Goal: Task Accomplishment & Management: Use online tool/utility

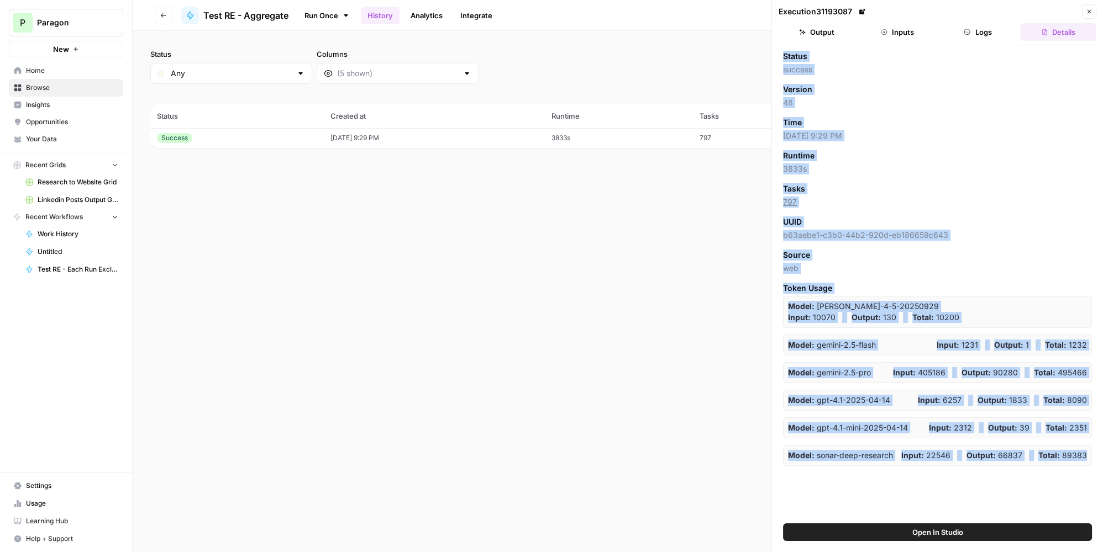
drag, startPoint x: 782, startPoint y: 52, endPoint x: 1088, endPoint y: 458, distance: 508.0
click at [1088, 458] on div "Status success Version 48 Time 10/13/25 at 9:29 PM Runtime 3833s Tasks 797 UUID…" at bounding box center [937, 258] width 309 height 415
click at [1088, 461] on div "Model: sonar-deep-research Input: 22546 / Output: 66837 / Total: 89383" at bounding box center [937, 455] width 309 height 21
drag, startPoint x: 779, startPoint y: 52, endPoint x: 1089, endPoint y: 464, distance: 515.6
click at [1088, 453] on div "Status success Version 48 Time 10/13/25 at 9:29 PM Runtime 3833s Tasks 797 UUID…" at bounding box center [937, 284] width 331 height 478
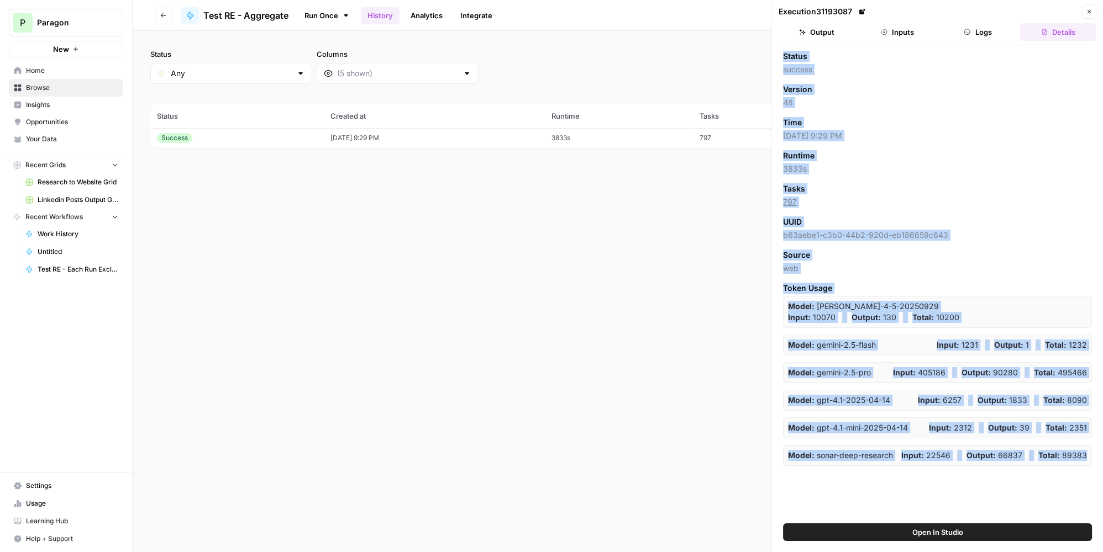
click at [1089, 464] on div "Status success Version 48 Time 10/13/25 at 9:29 PM Runtime 3833s Tasks 797 UUID…" at bounding box center [937, 284] width 331 height 478
click at [1090, 467] on div "Status success Version 48 Time 10/13/25 at 9:29 PM Runtime 3833s Tasks 797 UUID…" at bounding box center [937, 284] width 331 height 478
click at [1090, 469] on div "Status success Version 48 Time 10/13/25 at 9:29 PM Runtime 3833s Tasks 797 UUID…" at bounding box center [937, 284] width 331 height 478
drag, startPoint x: 1083, startPoint y: 464, endPoint x: 778, endPoint y: 54, distance: 511.3
click at [778, 54] on div "Status success Version 48 Time 10/13/25 at 9:29 PM Runtime 3833s Tasks 797 UUID…" at bounding box center [937, 284] width 331 height 478
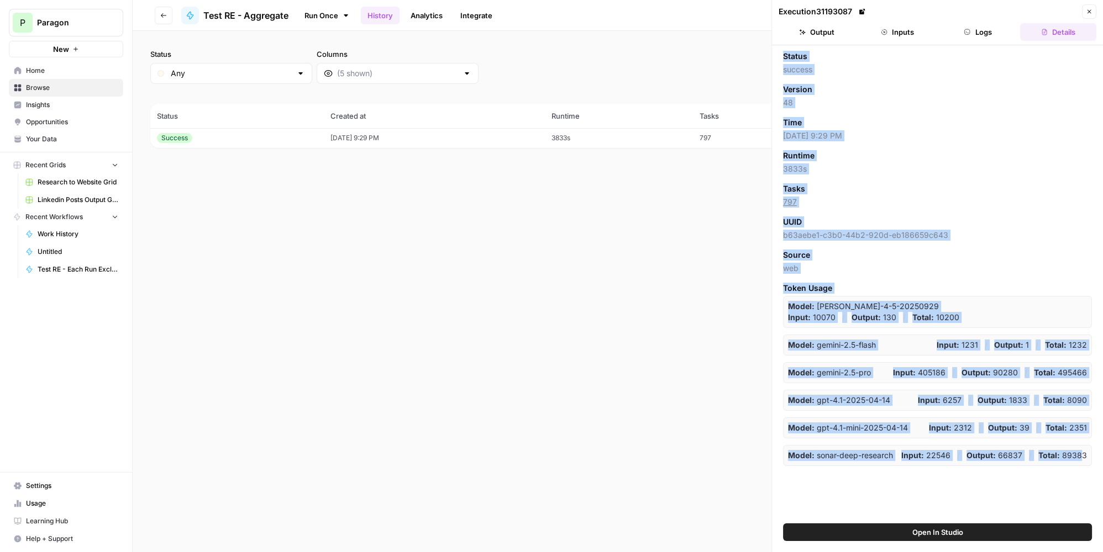
click at [778, 54] on div "Status success Version 48 Time 10/13/25 at 9:29 PM Runtime 3833s Tasks 797 UUID…" at bounding box center [937, 284] width 331 height 478
drag, startPoint x: 780, startPoint y: 53, endPoint x: 1092, endPoint y: 469, distance: 519.7
click at [1092, 469] on div "Status success Version 48 Time 10/13/25 at 9:29 PM Runtime 3833s Tasks 797 UUID…" at bounding box center [937, 284] width 331 height 478
drag, startPoint x: 782, startPoint y: 54, endPoint x: 1090, endPoint y: 460, distance: 509.6
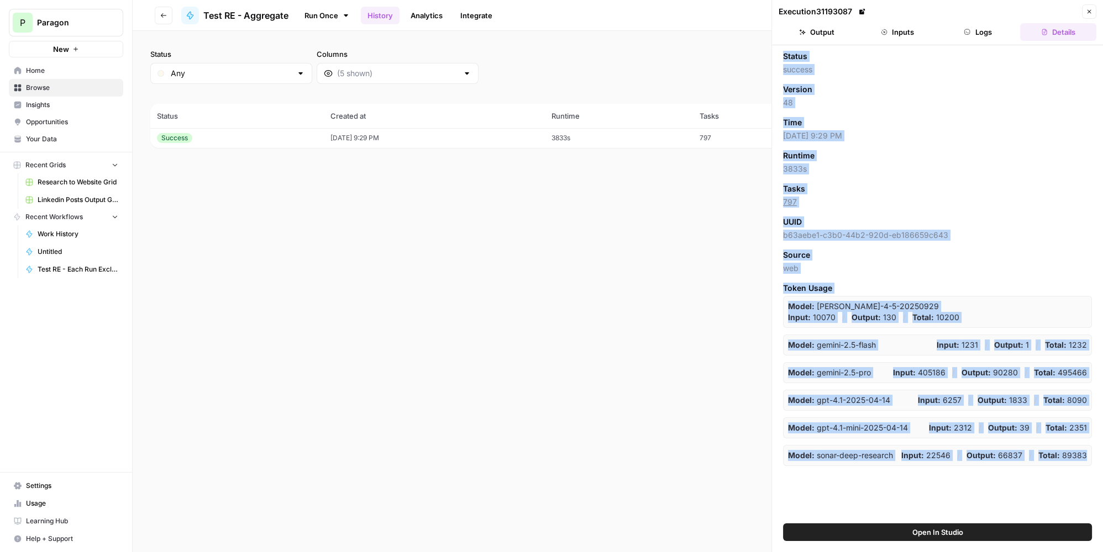
click at [1090, 460] on div "Status success Version 48 Time 10/13/25 at 9:29 PM Runtime 3833s Tasks 797 UUID…" at bounding box center [937, 284] width 331 height 478
click at [1090, 460] on div "Model: sonar-deep-research Input: 22546 / Output: 66837 / Total: 89383" at bounding box center [937, 455] width 309 height 21
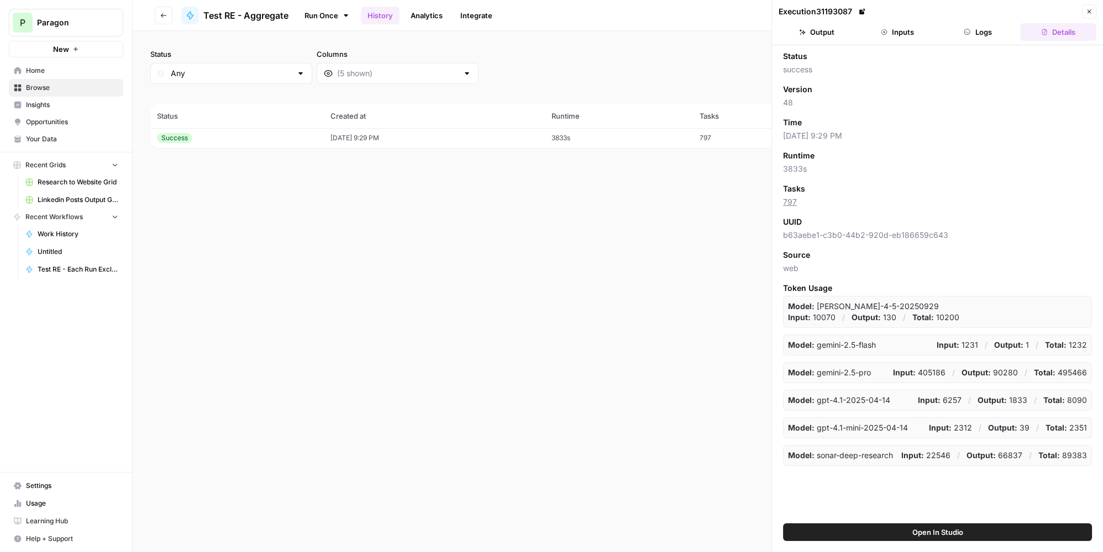
click at [317, 51] on label "Columns" at bounding box center [398, 54] width 162 height 11
click at [337, 68] on input "Columns" at bounding box center [397, 73] width 121 height 11
click at [317, 50] on label "Columns" at bounding box center [398, 54] width 162 height 11
click at [337, 68] on input "Columns" at bounding box center [397, 73] width 121 height 11
click at [317, 49] on label "Columns" at bounding box center [398, 54] width 162 height 11
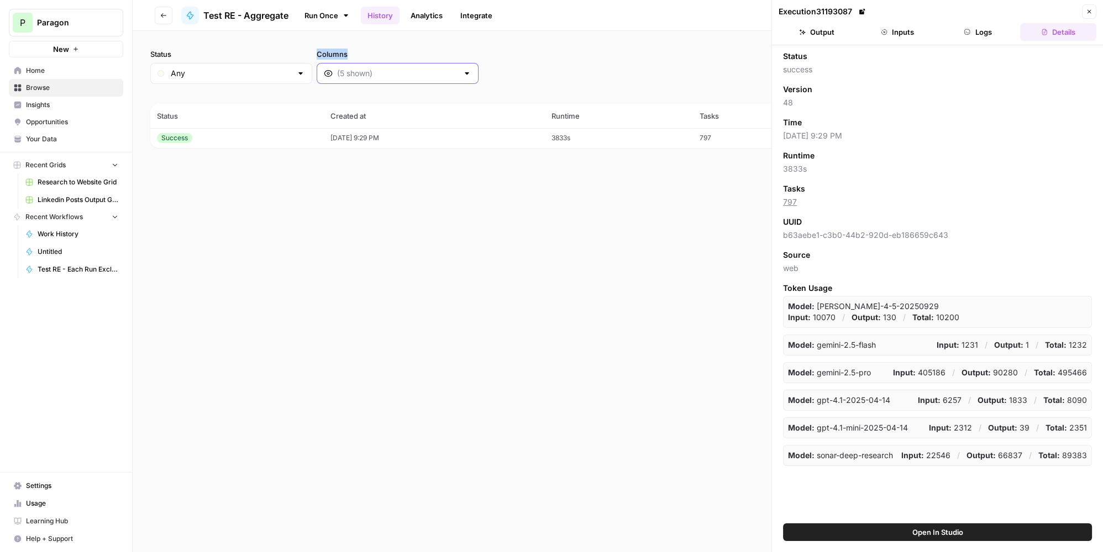
click at [337, 68] on input "Columns" at bounding box center [397, 73] width 121 height 11
click at [378, 44] on div "Status Any Columns 2h 24h 7d 30d All Time Custom range (1 records) Status Creat…" at bounding box center [618, 291] width 970 height 521
click at [617, 61] on div "Status Any Columns 2h 24h 7d 30d All Time Custom range" at bounding box center [617, 66] width 935 height 35
click at [1093, 12] on button "Close" at bounding box center [1089, 11] width 14 height 14
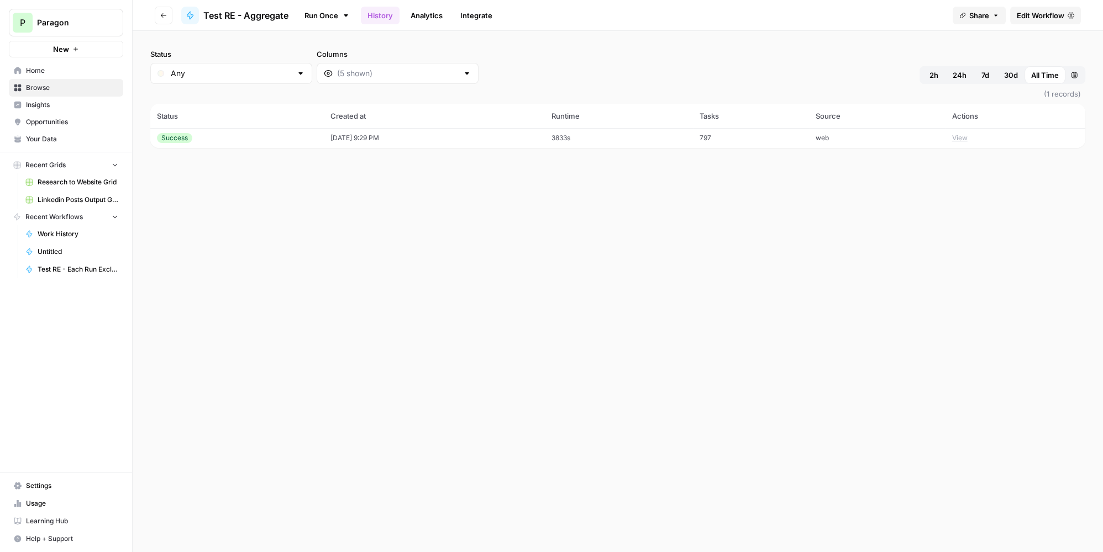
click at [672, 138] on td "3833s" at bounding box center [619, 138] width 148 height 20
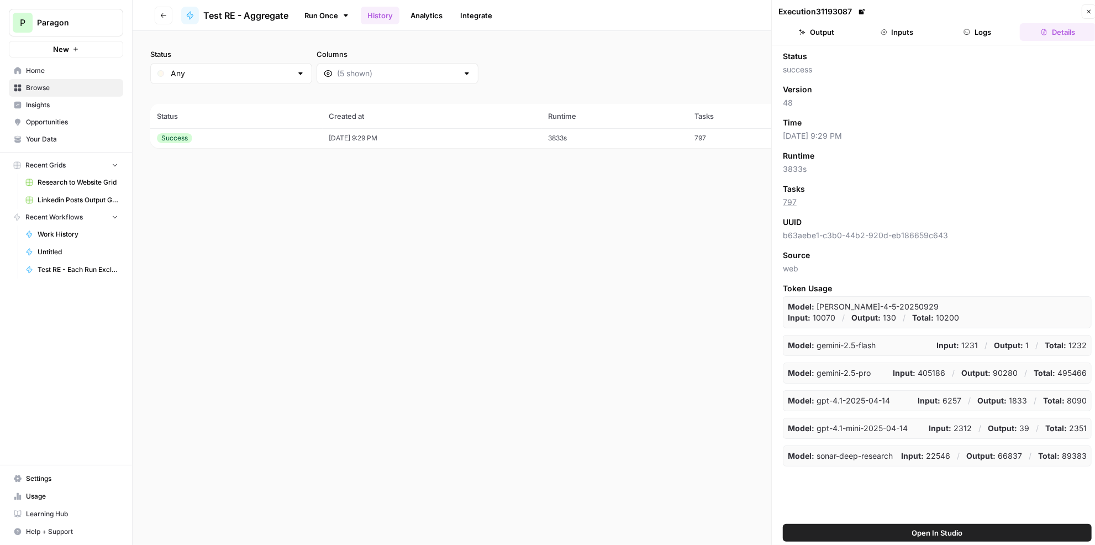
click at [975, 36] on button "Logs" at bounding box center [978, 32] width 76 height 18
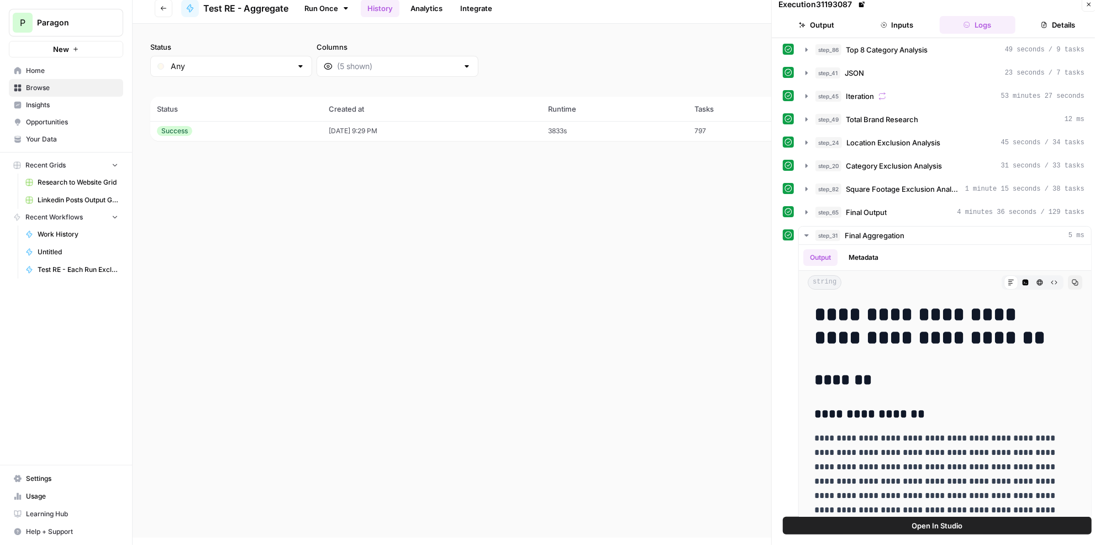
click at [1092, 6] on icon "button" at bounding box center [1088, 4] width 7 height 7
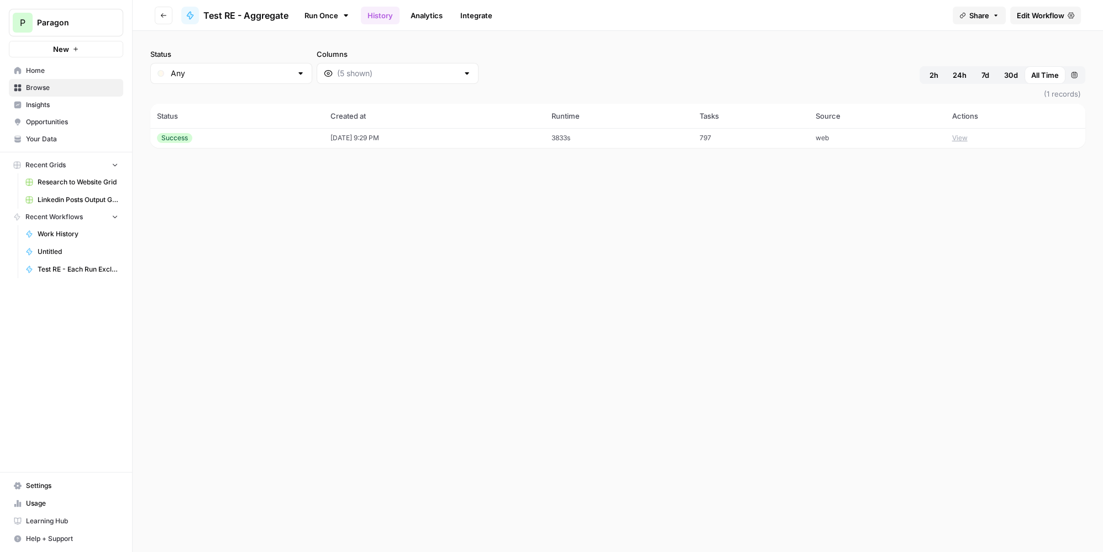
click at [673, 135] on td "3833s" at bounding box center [619, 138] width 148 height 20
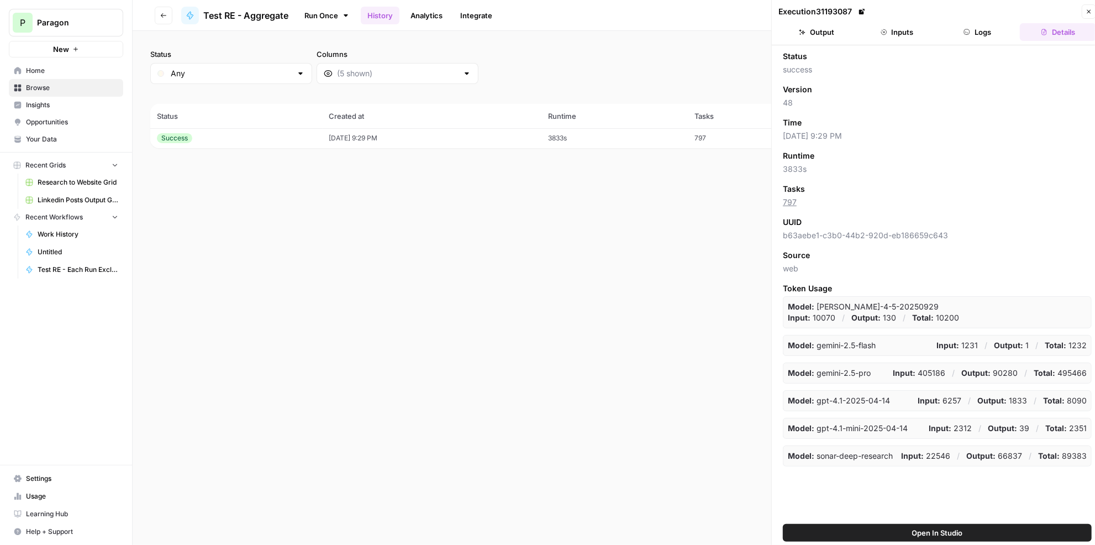
click at [988, 30] on button "Logs" at bounding box center [978, 32] width 76 height 18
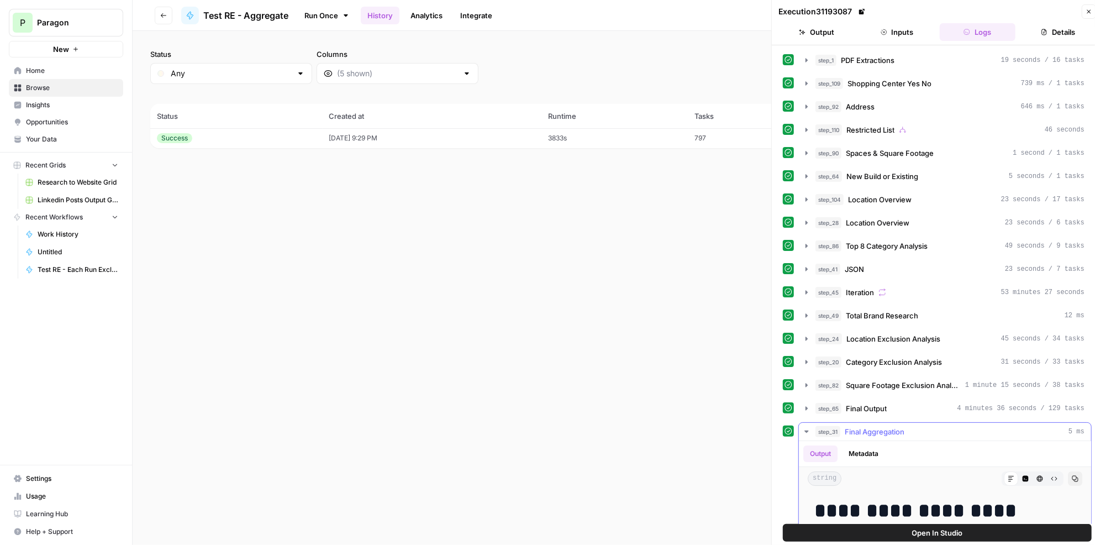
click at [1072, 475] on icon "button" at bounding box center [1075, 478] width 7 height 7
click at [1087, 8] on icon "button" at bounding box center [1088, 11] width 7 height 7
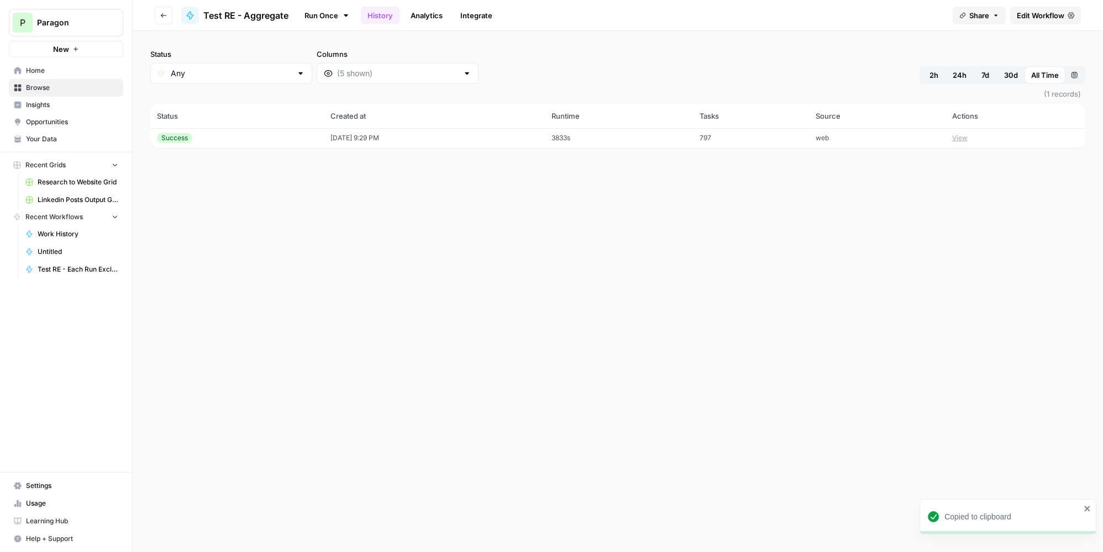
click at [1058, 14] on span "Edit Workflow" at bounding box center [1040, 15] width 48 height 11
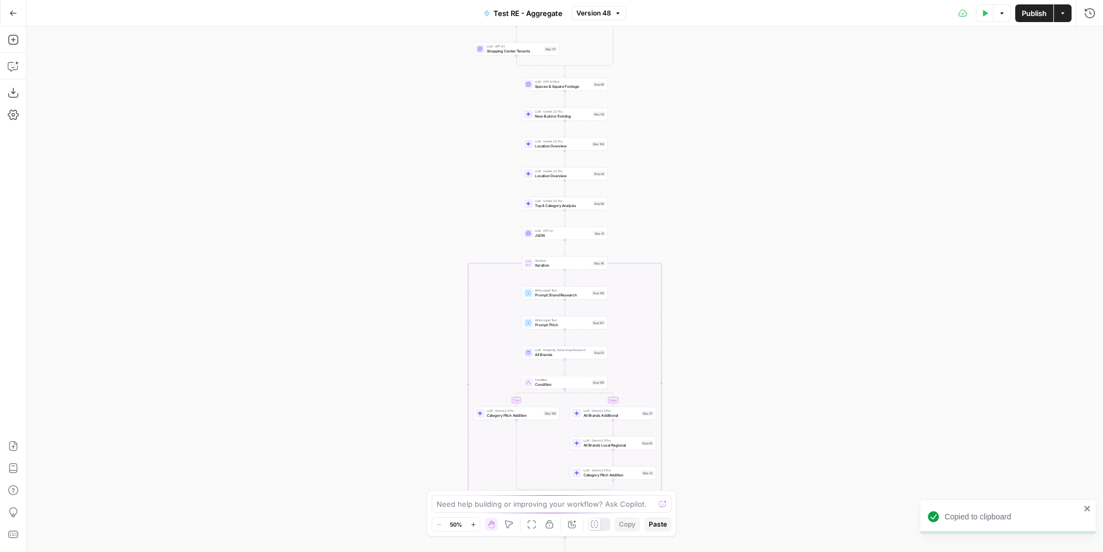
drag, startPoint x: 786, startPoint y: 245, endPoint x: 737, endPoint y: 99, distance: 154.4
click at [737, 98] on div "true false true false Workflow Input Settings Inputs LLM · Gemini 2.5 Pro PDF E…" at bounding box center [565, 290] width 1076 height 526
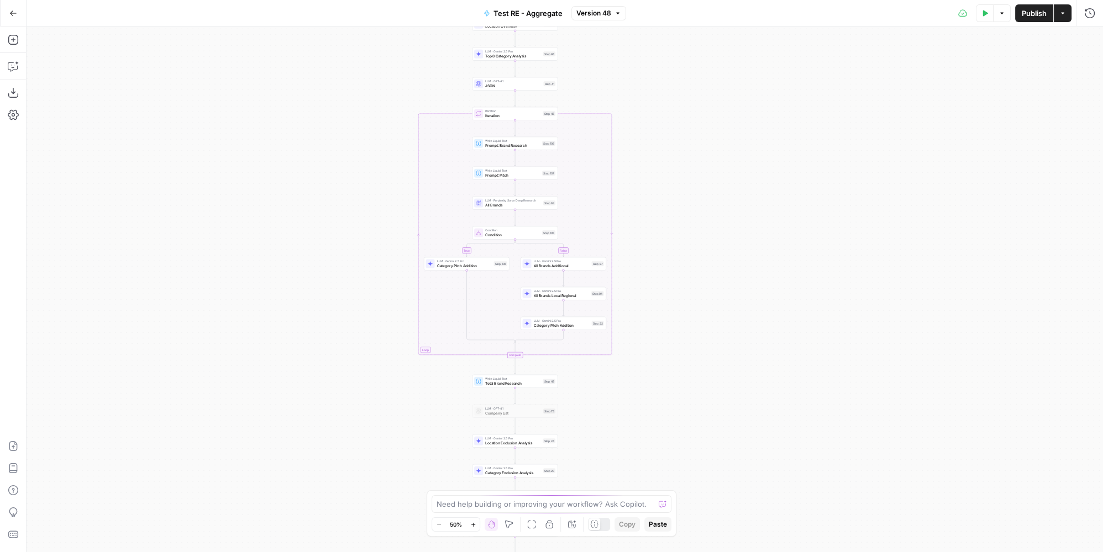
drag, startPoint x: 730, startPoint y: 328, endPoint x: 744, endPoint y: 275, distance: 54.4
click at [743, 277] on div "true false true false Workflow Input Settings Inputs LLM · Gemini 2.5 Pro PDF E…" at bounding box center [565, 290] width 1076 height 526
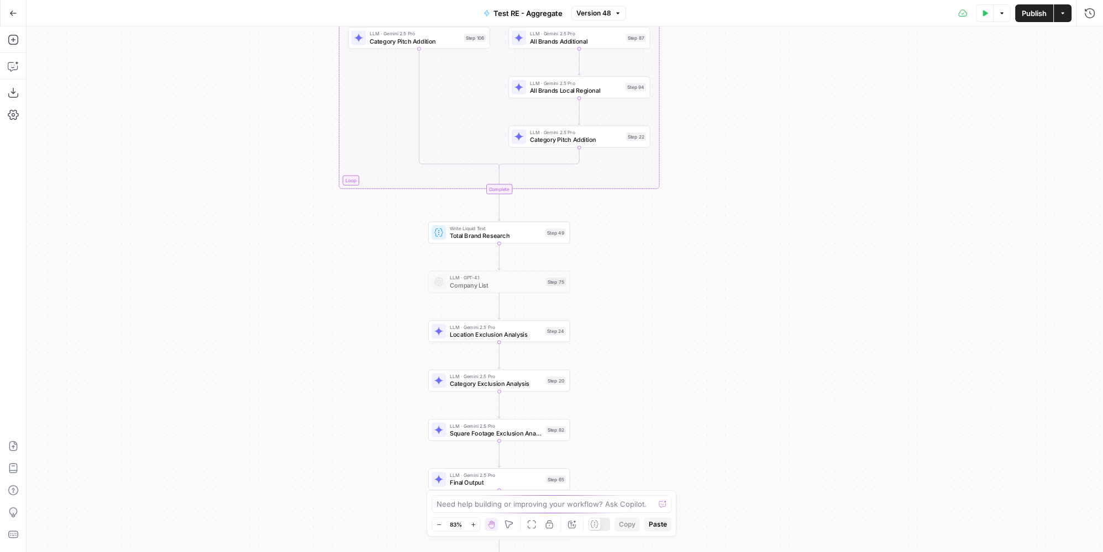
drag, startPoint x: 657, startPoint y: 383, endPoint x: 761, endPoint y: 280, distance: 146.1
click at [761, 280] on div "true false true false Workflow Input Settings Inputs LLM · Gemini 2.5 Pro PDF E…" at bounding box center [565, 290] width 1076 height 526
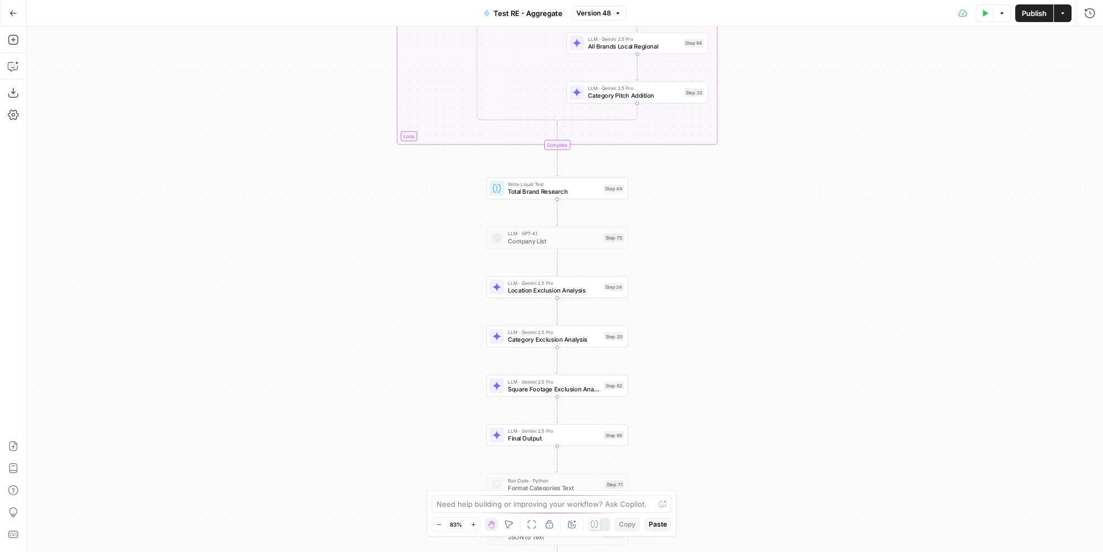
drag, startPoint x: 717, startPoint y: 329, endPoint x: 753, endPoint y: 251, distance: 86.5
click at [753, 251] on div "true false true false Workflow Input Settings Inputs LLM · Gemini 2.5 Pro PDF E…" at bounding box center [565, 290] width 1076 height 526
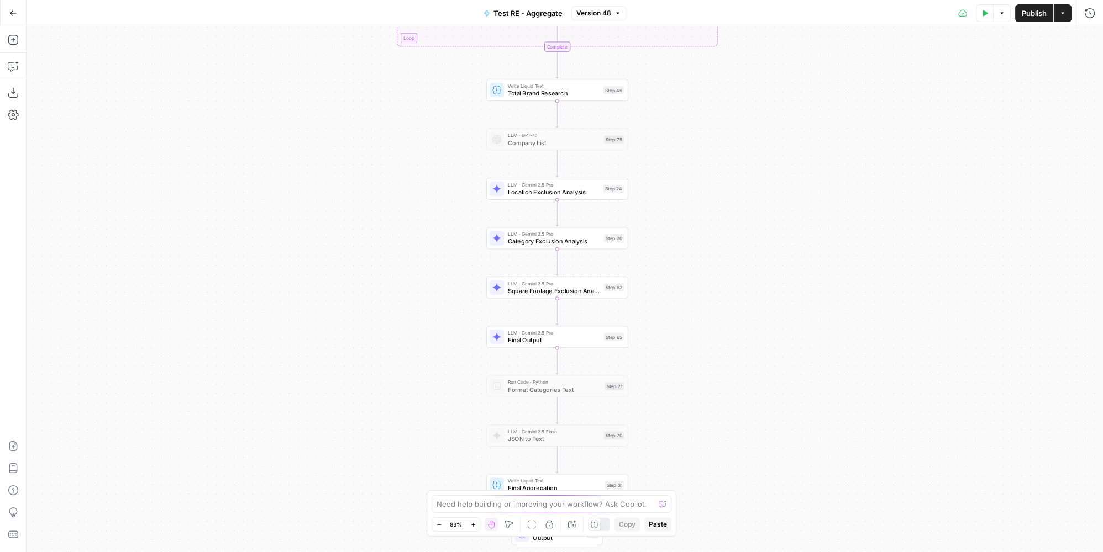
drag, startPoint x: 735, startPoint y: 308, endPoint x: 736, endPoint y: 255, distance: 53.6
click at [736, 255] on div "true false true false Workflow Input Settings Inputs LLM · Gemini 2.5 Pro PDF E…" at bounding box center [565, 290] width 1076 height 526
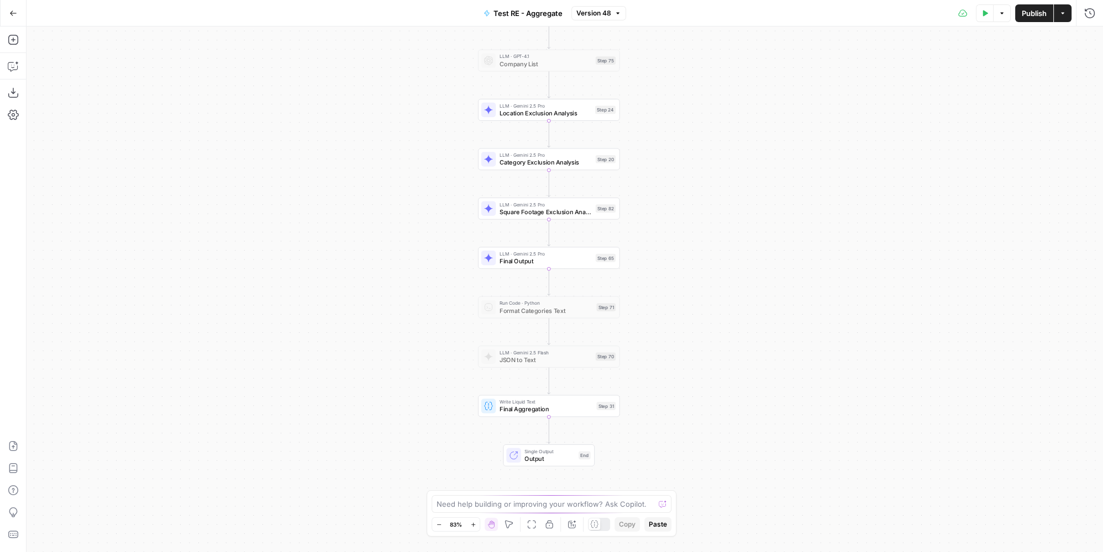
drag, startPoint x: 739, startPoint y: 368, endPoint x: 731, endPoint y: 289, distance: 79.4
click at [731, 289] on div "true false true false Workflow Input Settings Inputs LLM · Gemini 2.5 Pro PDF E…" at bounding box center [565, 290] width 1076 height 526
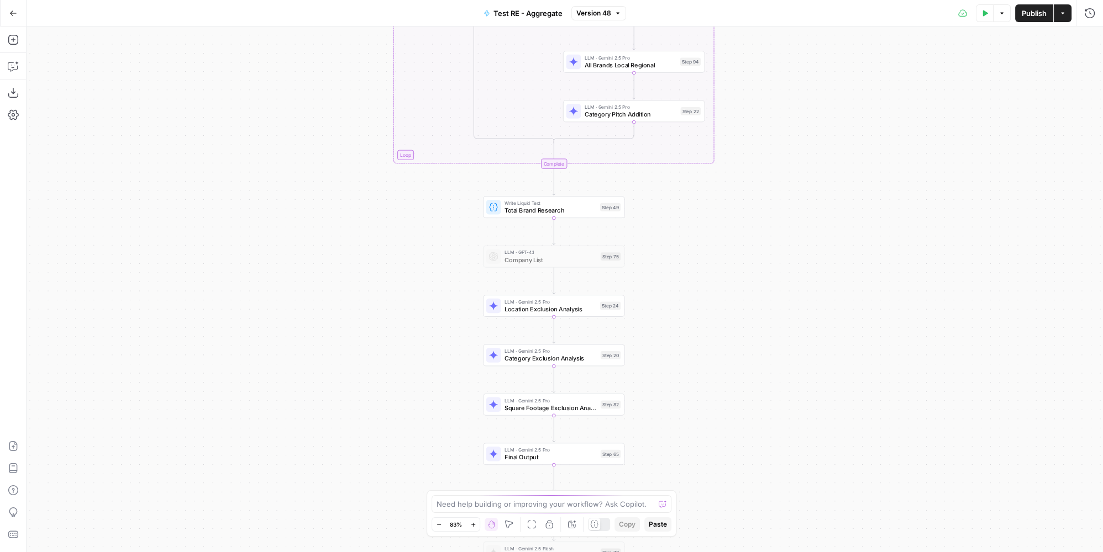
drag, startPoint x: 762, startPoint y: 224, endPoint x: 751, endPoint y: 226, distance: 11.4
click at [765, 400] on div "true false true false Workflow Input Settings Inputs LLM · Gemini 2.5 Pro PDF E…" at bounding box center [565, 290] width 1076 height 526
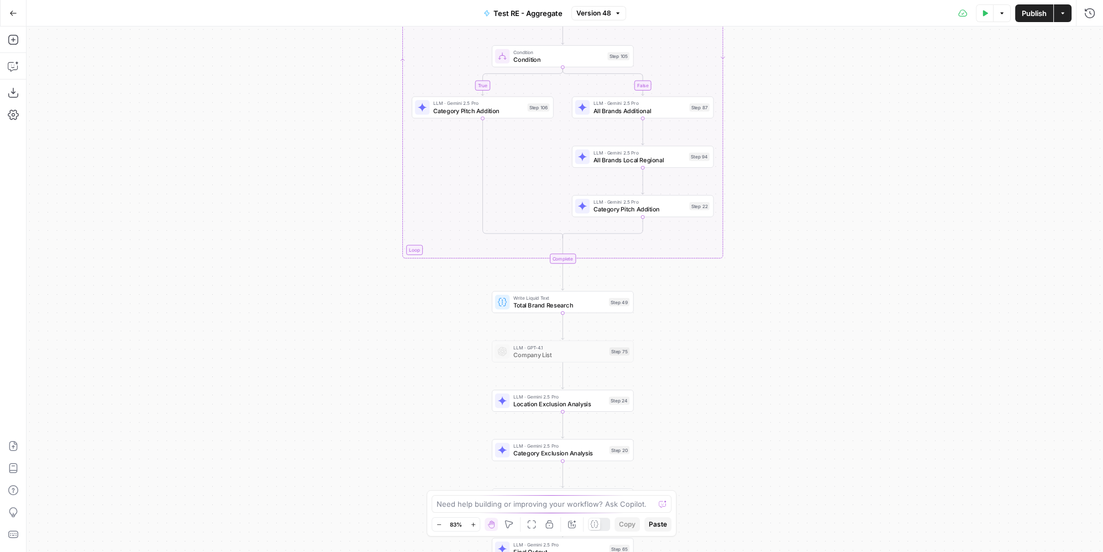
drag, startPoint x: 761, startPoint y: 254, endPoint x: 763, endPoint y: 317, distance: 63.6
click at [763, 317] on div "true false true false Workflow Input Settings Inputs LLM · Gemini 2.5 Pro PDF E…" at bounding box center [565, 290] width 1076 height 526
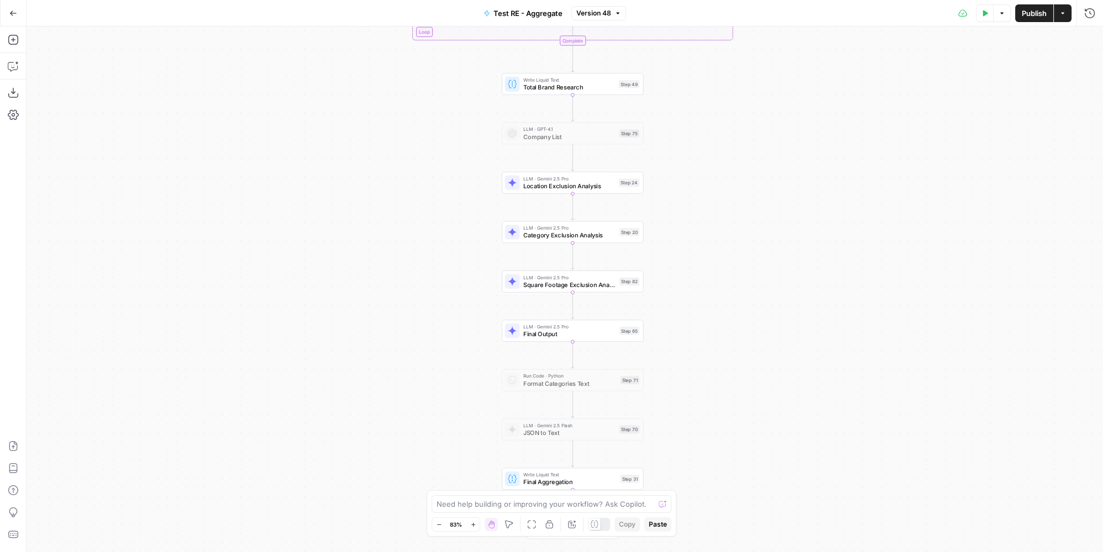
drag, startPoint x: 731, startPoint y: 314, endPoint x: 754, endPoint y: 146, distance: 169.5
click at [754, 146] on div "true false true false Workflow Input Settings Inputs LLM · Gemini 2.5 Pro PDF E…" at bounding box center [565, 290] width 1076 height 526
click at [742, 197] on div "true false true false Workflow Input Settings Inputs LLM · Gemini 2.5 Pro PDF E…" at bounding box center [565, 290] width 1076 height 526
click at [742, 199] on div "true false true false Workflow Input Settings Inputs LLM · Gemini 2.5 Pro PDF E…" at bounding box center [565, 290] width 1076 height 526
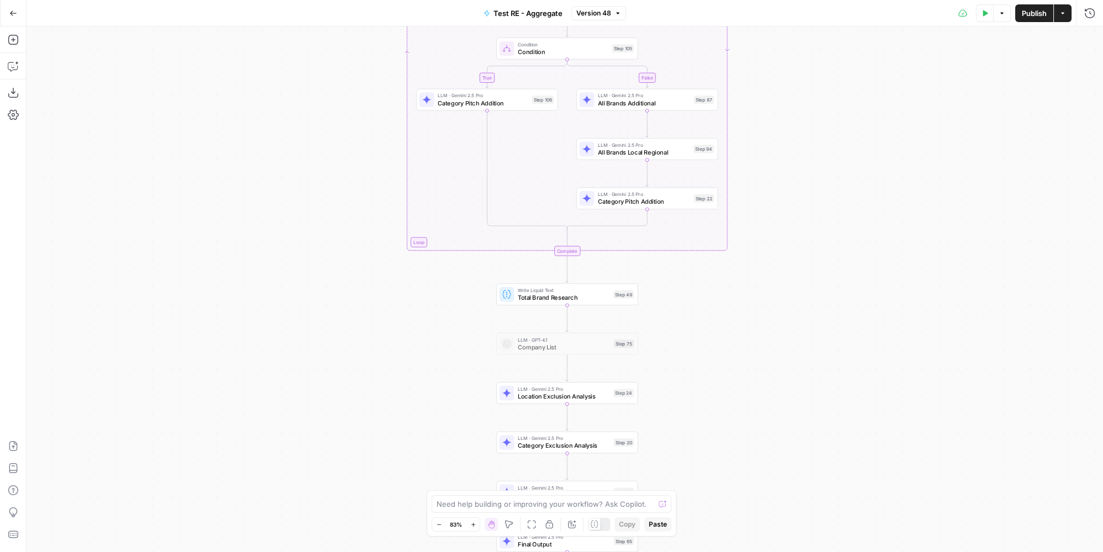
drag, startPoint x: 799, startPoint y: 150, endPoint x: 799, endPoint y: 359, distance: 208.8
click at [799, 359] on div "true false true false Workflow Input Settings Inputs LLM · Gemini 2.5 Pro PDF E…" at bounding box center [565, 290] width 1076 height 526
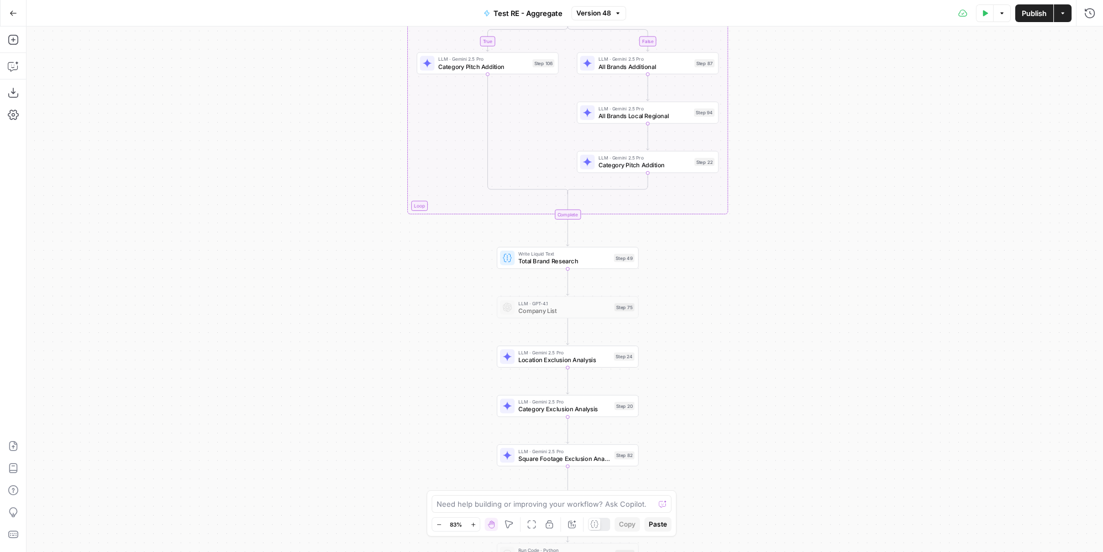
drag, startPoint x: 732, startPoint y: 368, endPoint x: 733, endPoint y: 331, distance: 36.5
click at [733, 331] on div "true false true false Workflow Input Settings Inputs LLM · Gemini 2.5 Pro PDF E…" at bounding box center [565, 290] width 1076 height 526
click at [18, 18] on button "Go Back" at bounding box center [13, 13] width 20 height 20
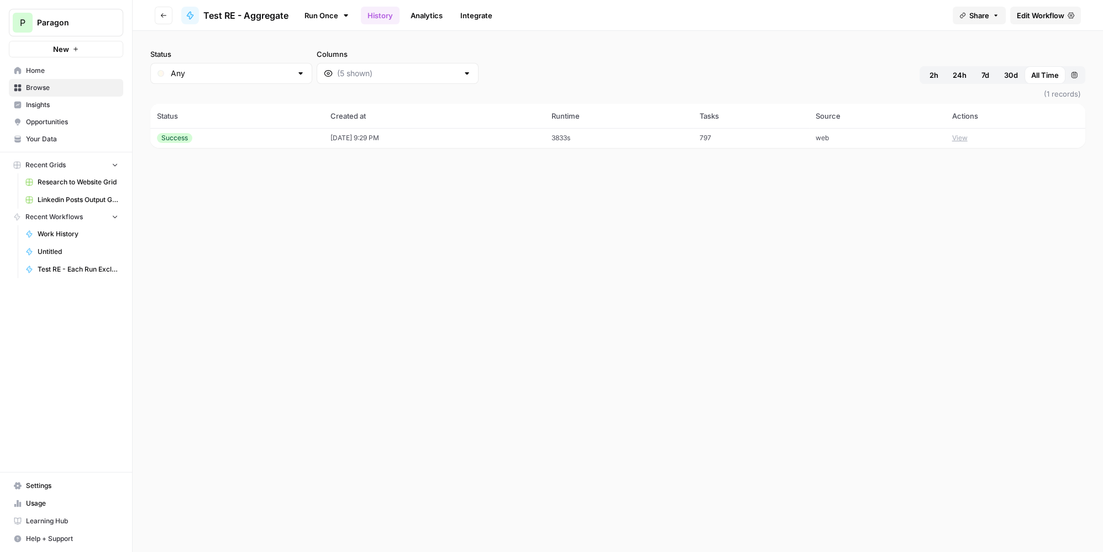
click at [482, 138] on td "[DATE] 9:29 PM" at bounding box center [434, 138] width 221 height 20
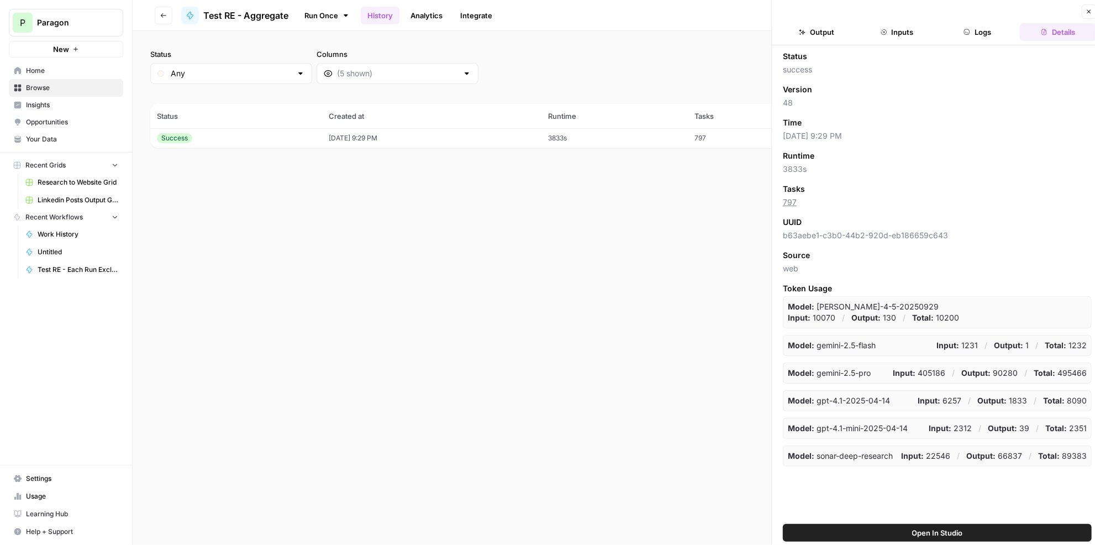
click at [987, 32] on button "Logs" at bounding box center [978, 32] width 76 height 18
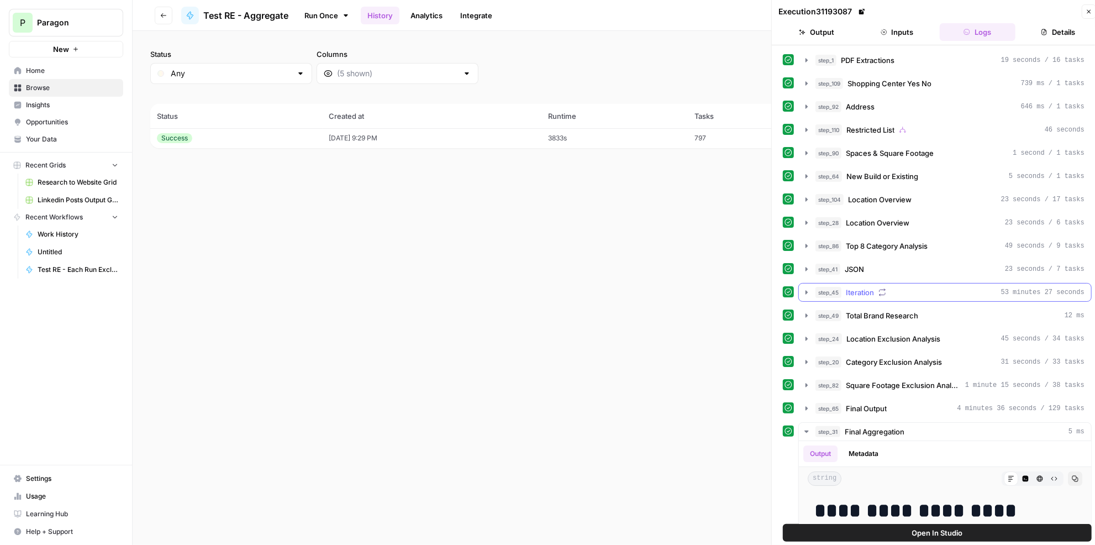
click at [926, 283] on div "step_45 Iteration 53 minutes 27 seconds" at bounding box center [944, 292] width 293 height 19
click at [926, 287] on div "step_45 Iteration 53 minutes 27 seconds" at bounding box center [949, 292] width 269 height 11
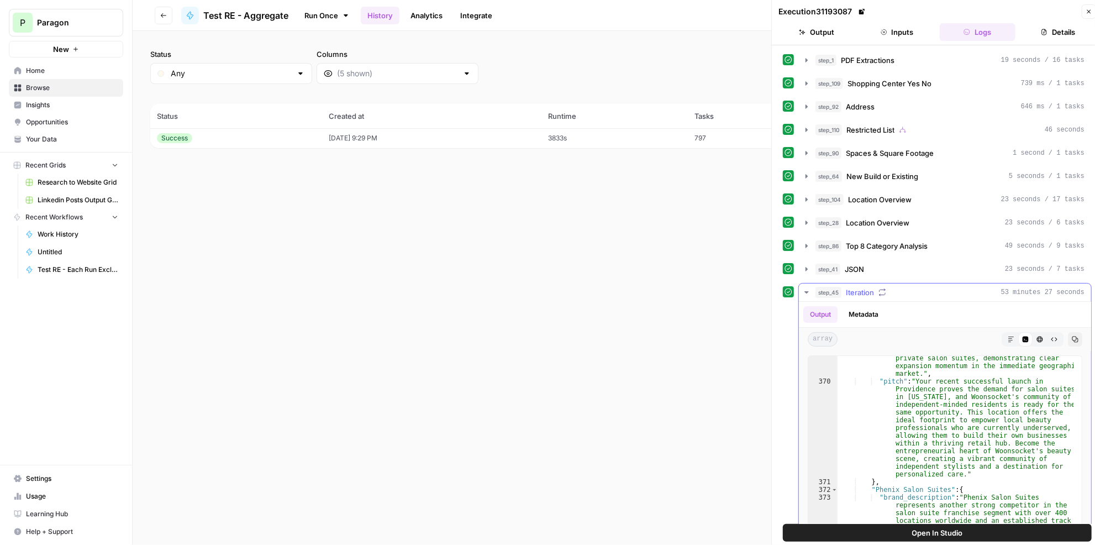
click at [843, 288] on div "step_45 Iteration 53 minutes 27 seconds" at bounding box center [949, 292] width 269 height 11
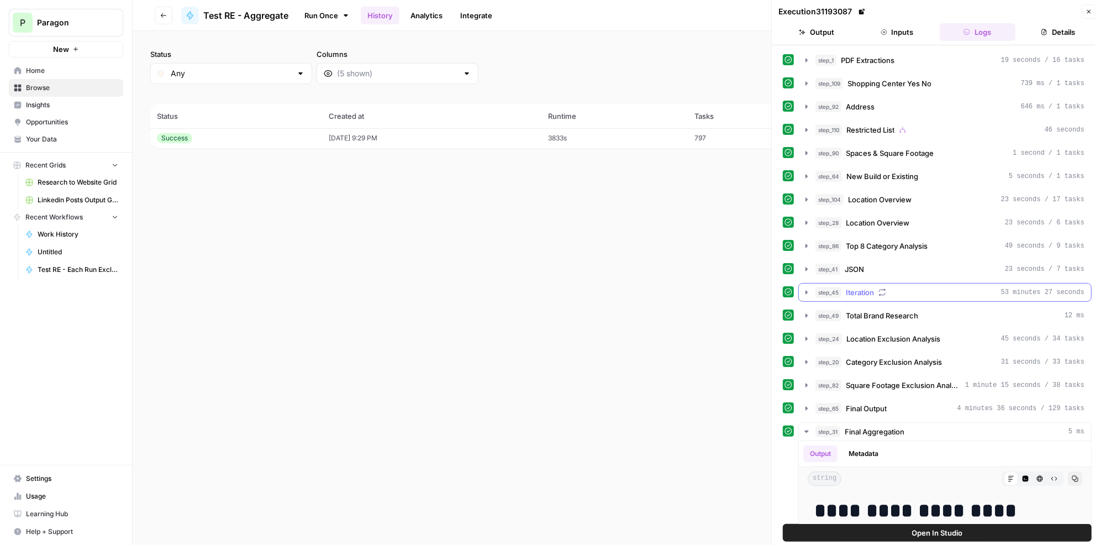
click at [846, 288] on span "Iteration" at bounding box center [860, 292] width 28 height 11
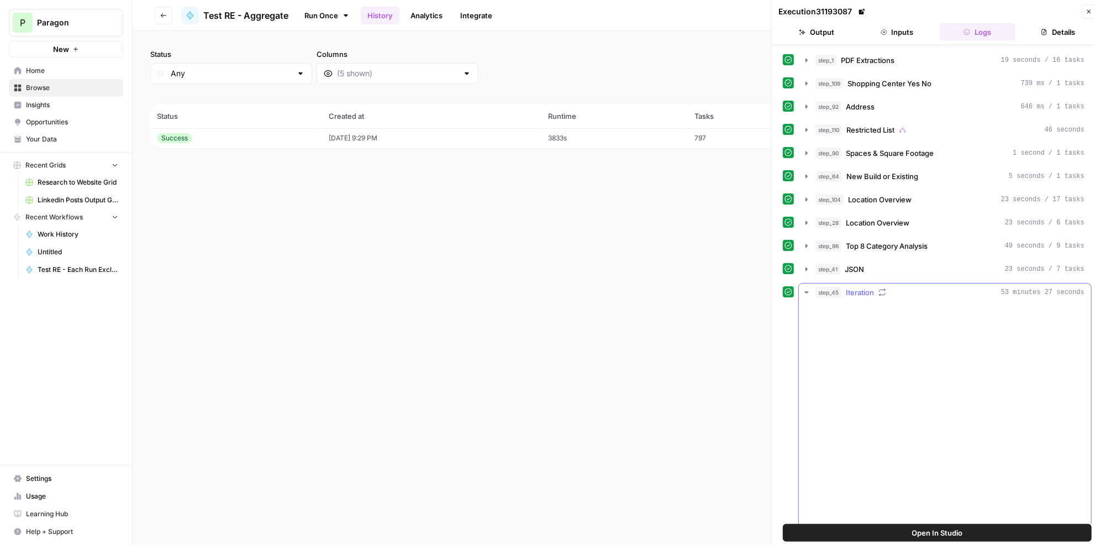
click at [841, 291] on button "step_45 Iteration 53 minutes 27 seconds" at bounding box center [945, 292] width 292 height 18
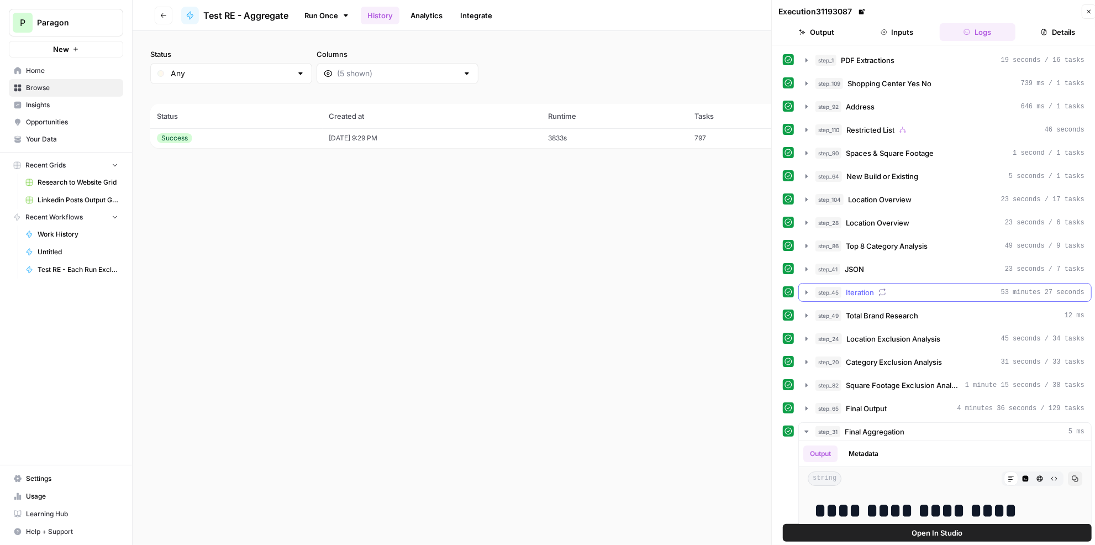
click at [853, 289] on span "Iteration" at bounding box center [860, 292] width 28 height 11
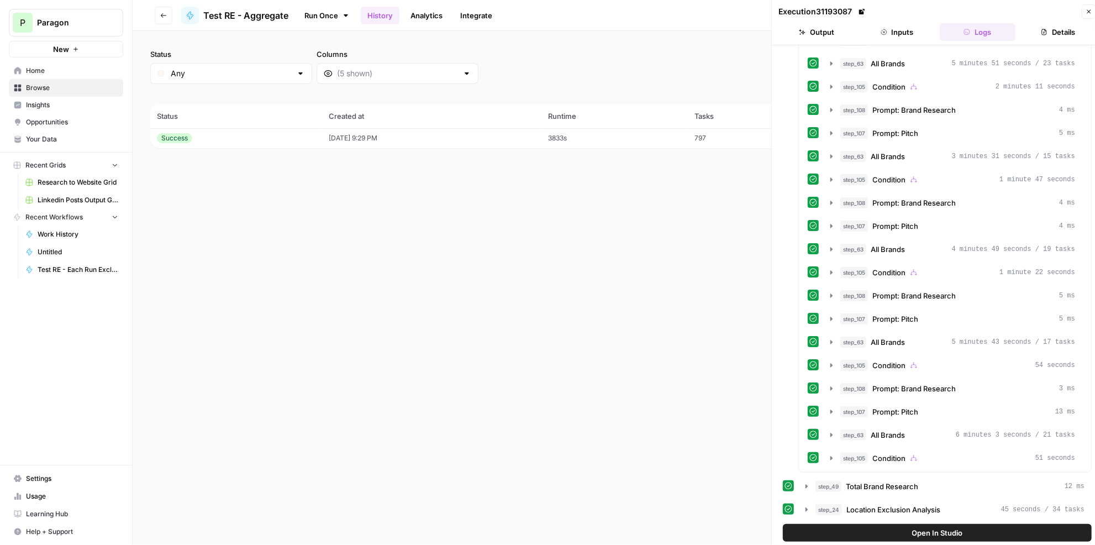
scroll to position [904, 0]
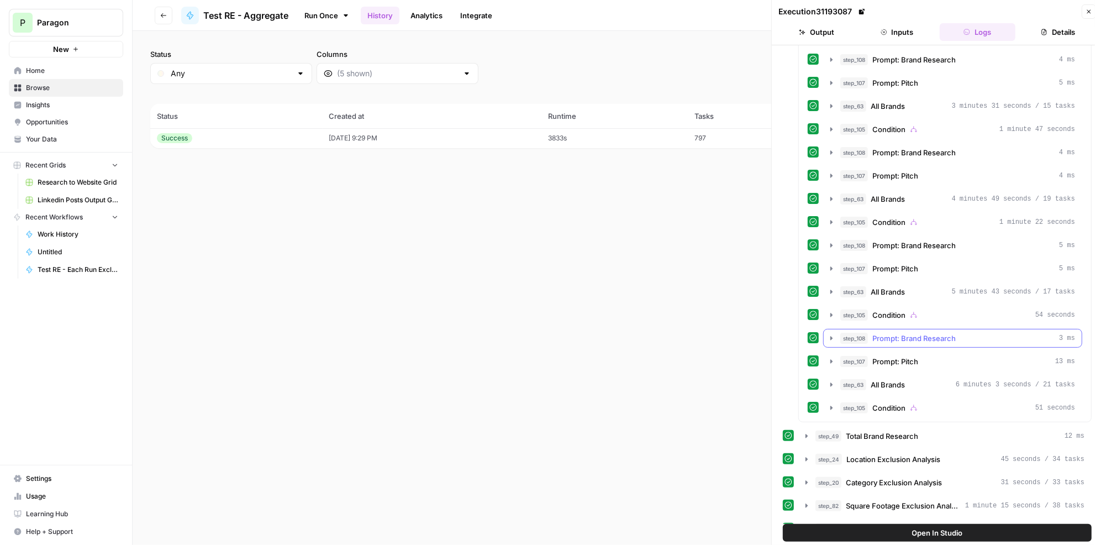
click at [952, 333] on span "Prompt: Brand Research" at bounding box center [913, 338] width 83 height 11
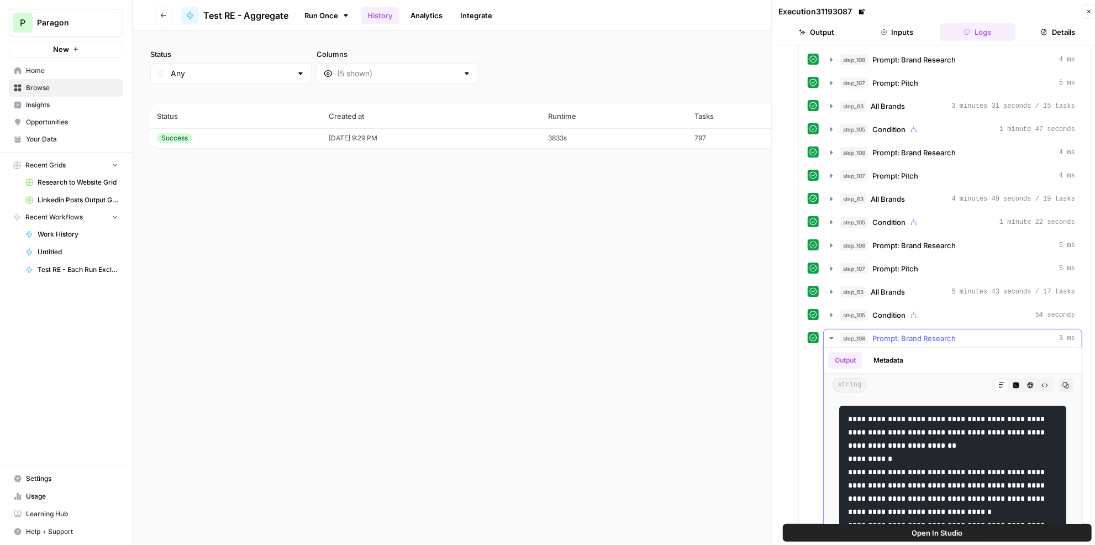
click at [955, 333] on span "Prompt: Brand Research" at bounding box center [913, 338] width 83 height 11
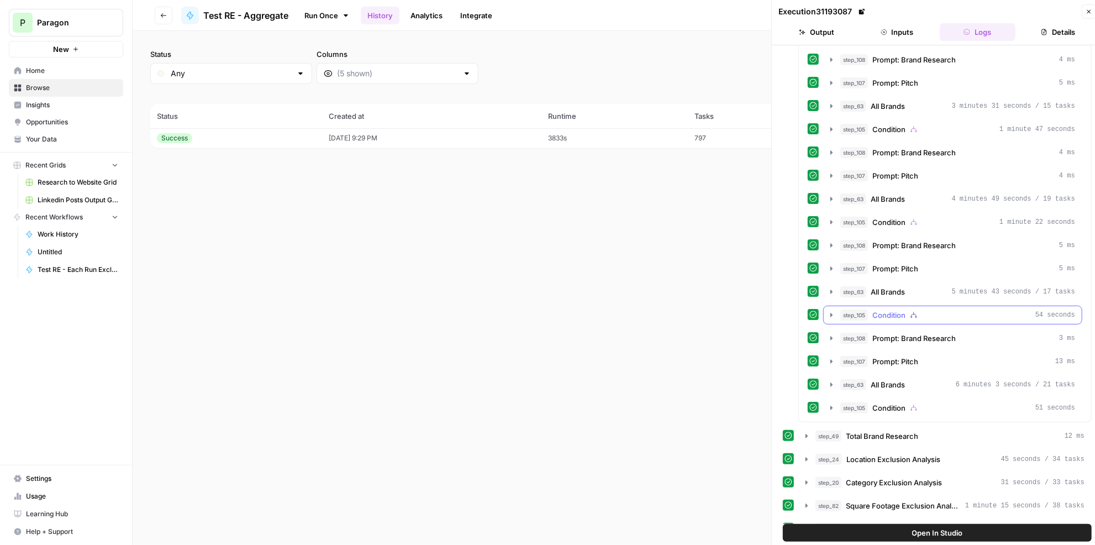
click at [964, 309] on div "step_105 Condition 54 seconds" at bounding box center [957, 314] width 235 height 11
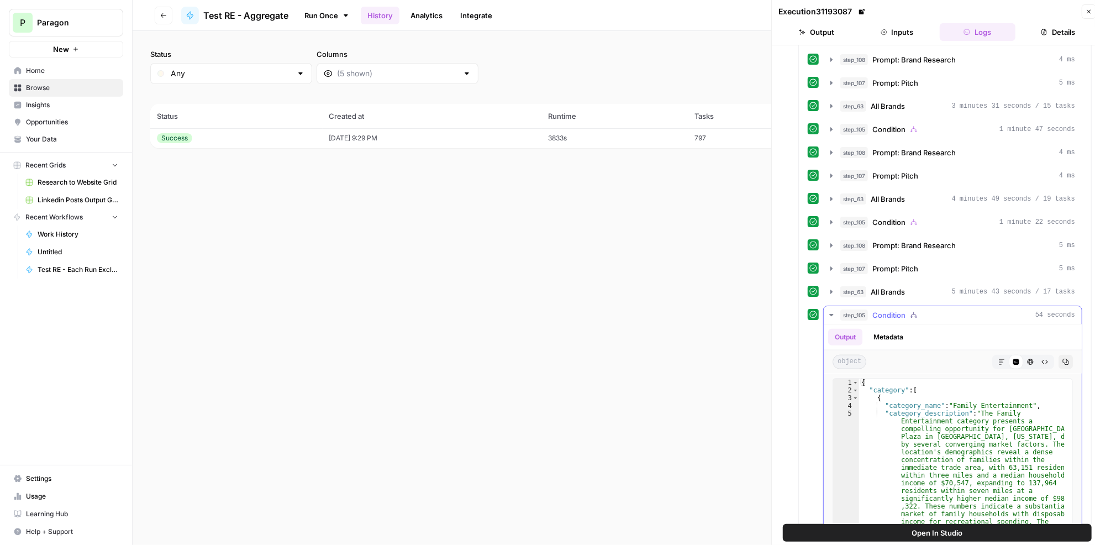
click at [964, 309] on div "step_105 Condition 54 seconds" at bounding box center [957, 314] width 235 height 11
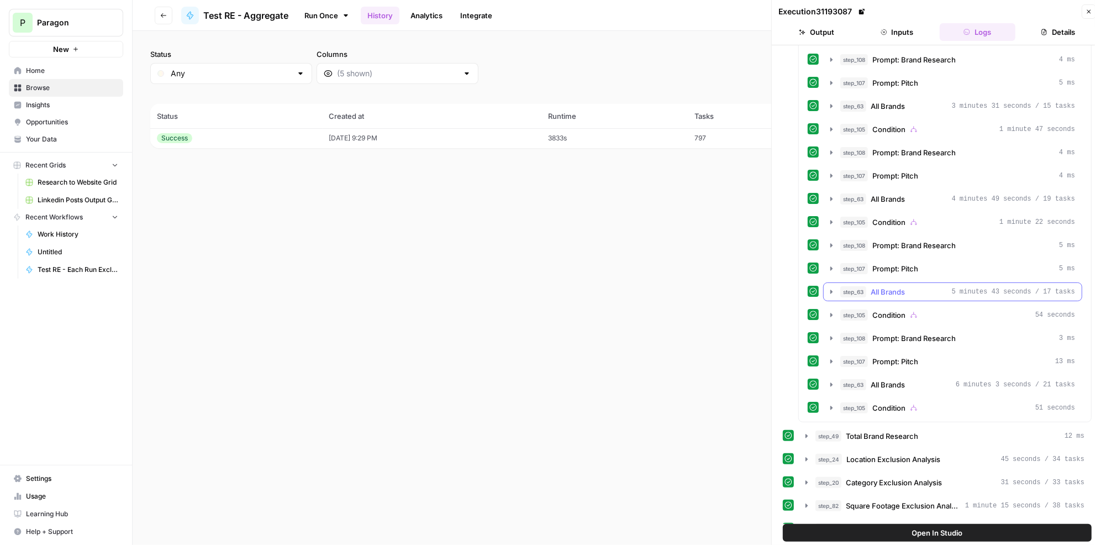
click at [966, 287] on span "5 minutes 43 seconds / 17 tasks" at bounding box center [1013, 292] width 123 height 10
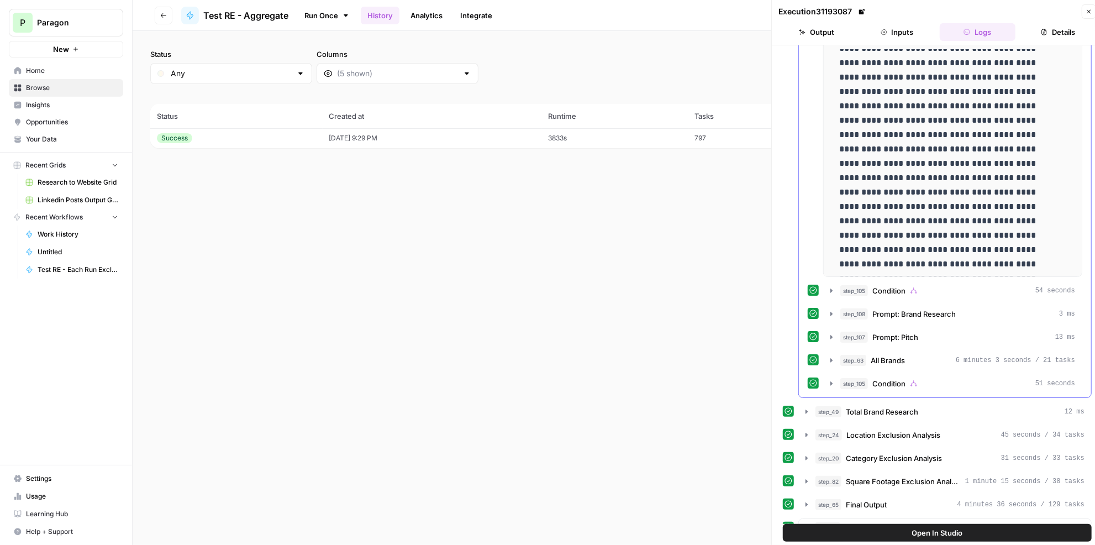
scroll to position [954, 0]
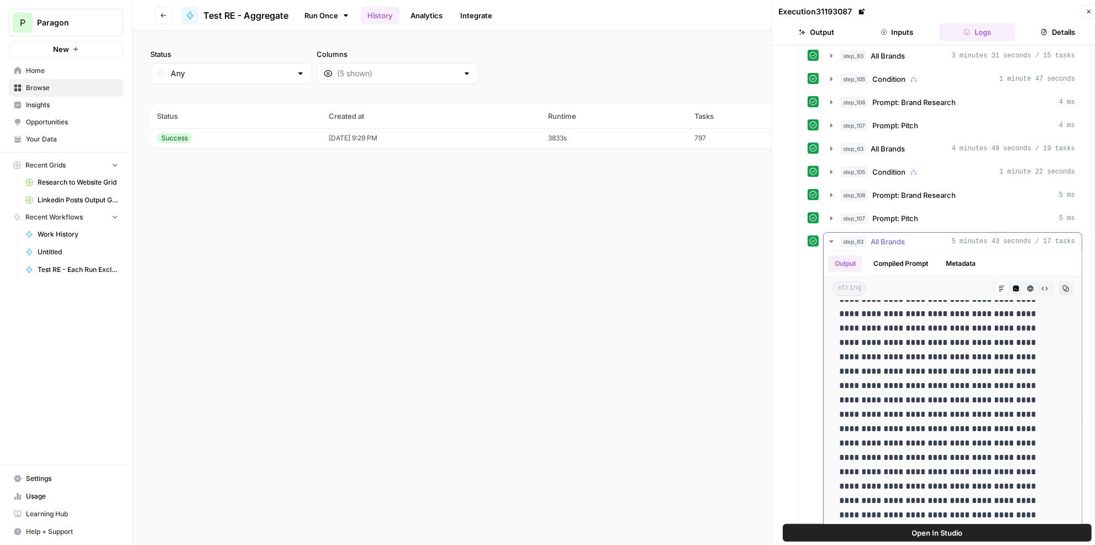
click at [1072, 492] on div "**********" at bounding box center [953, 389] width 258 height 276
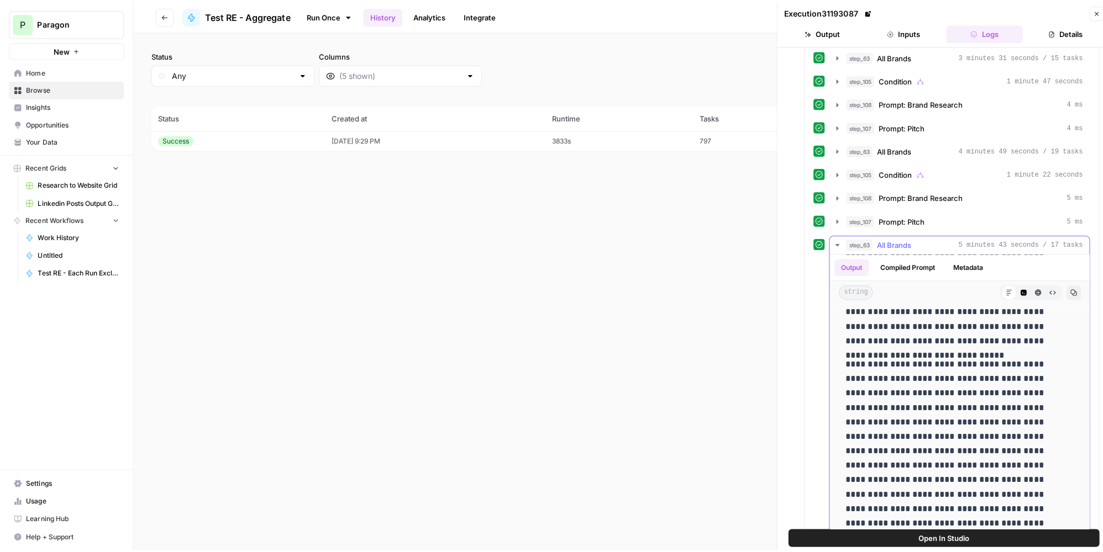
scroll to position [0, 0]
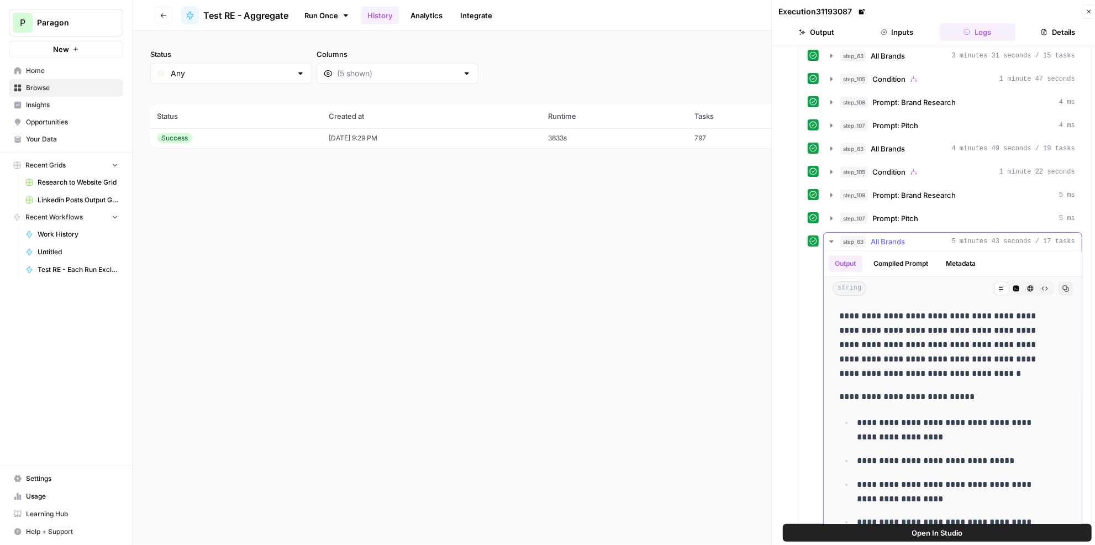
click at [887, 236] on span "All Brands" at bounding box center [888, 241] width 34 height 11
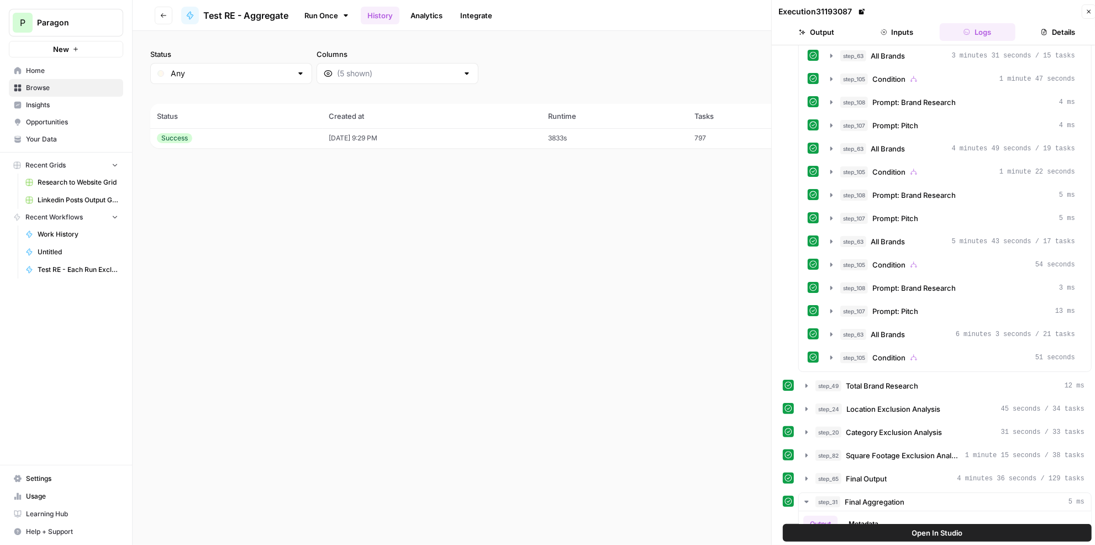
click at [1088, 12] on icon "button" at bounding box center [1088, 11] width 7 height 7
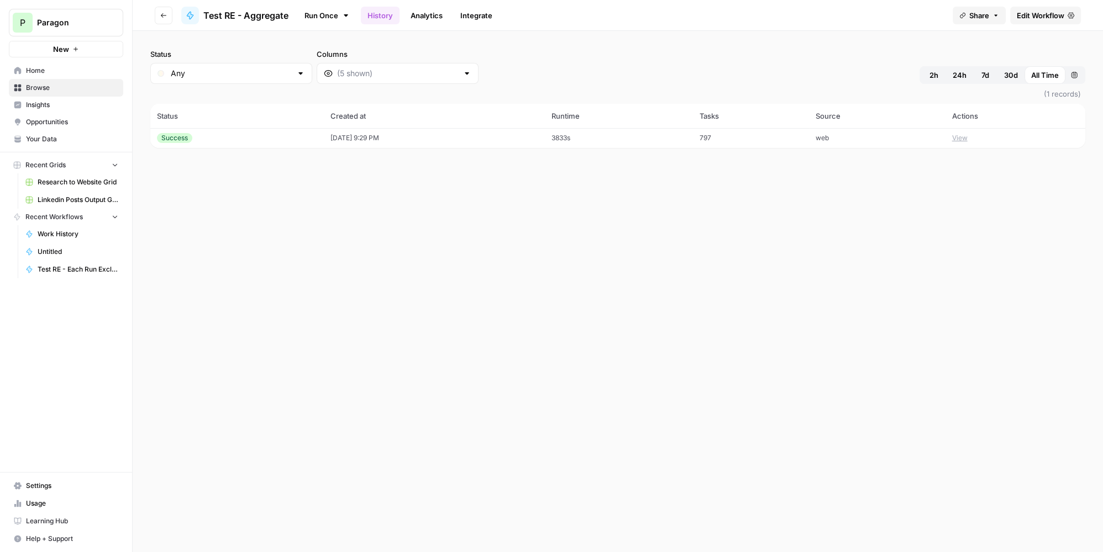
click at [1027, 13] on span "Edit Workflow" at bounding box center [1040, 15] width 48 height 11
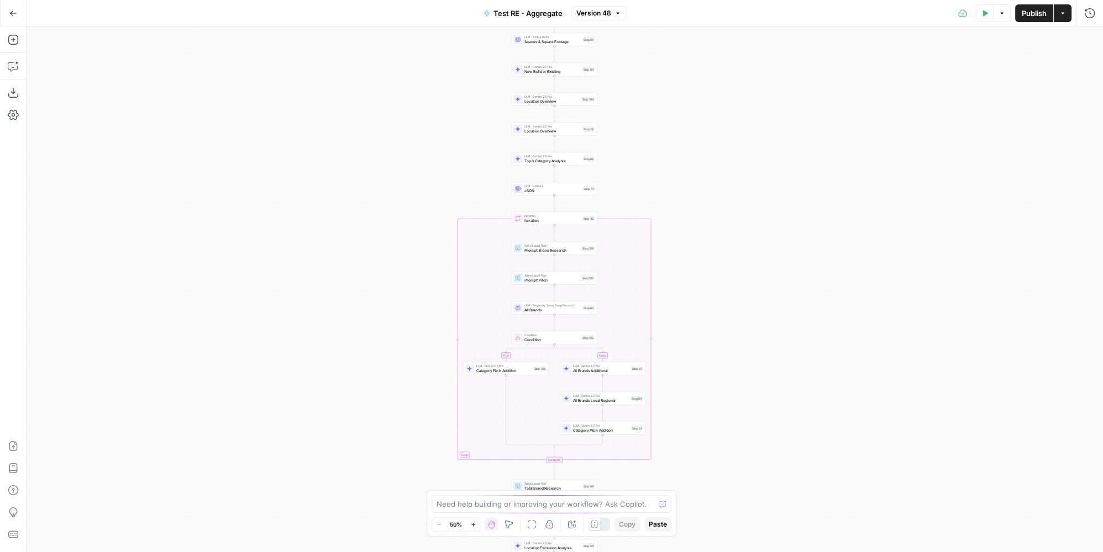
drag, startPoint x: 723, startPoint y: 351, endPoint x: 703, endPoint y: 234, distance: 118.9
click at [703, 234] on div "true false true false Workflow Input Settings Inputs LLM · Gemini 2.5 Pro PDF E…" at bounding box center [565, 290] width 1076 height 526
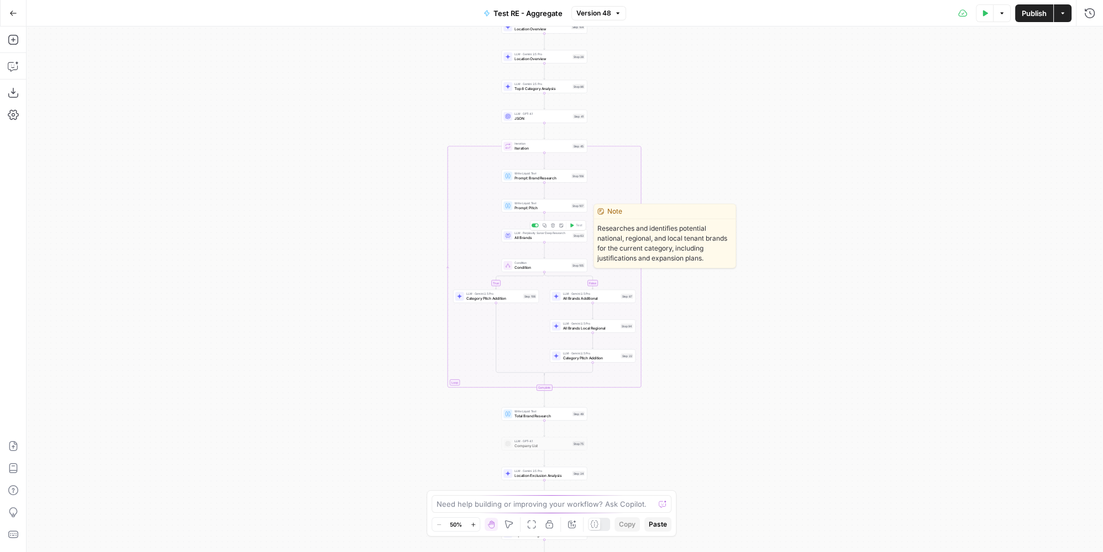
click at [562, 237] on span "All Brands" at bounding box center [542, 238] width 56 height 6
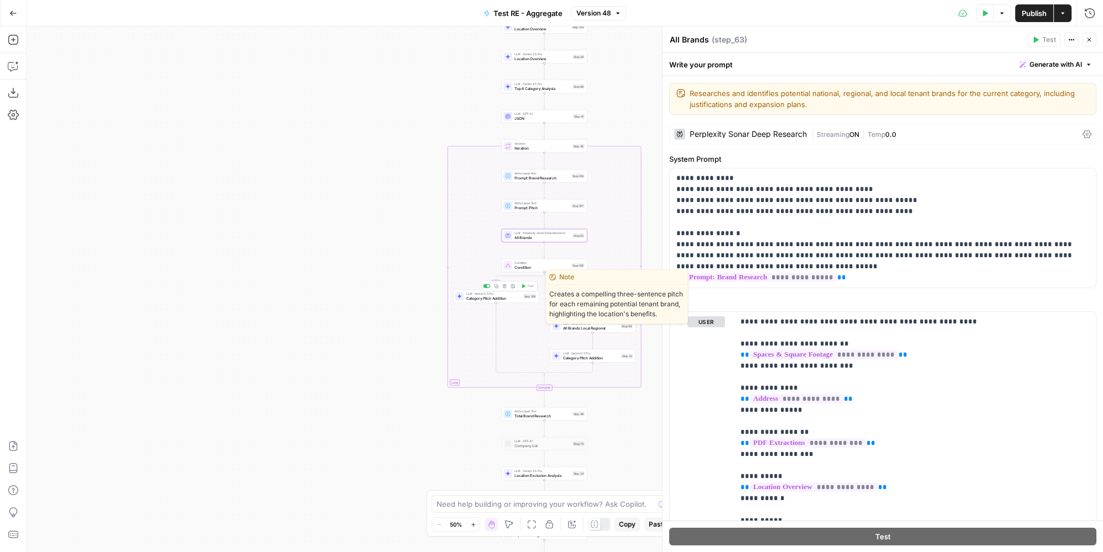
click at [508, 298] on span "Category Pitch Addition" at bounding box center [493, 299] width 55 height 6
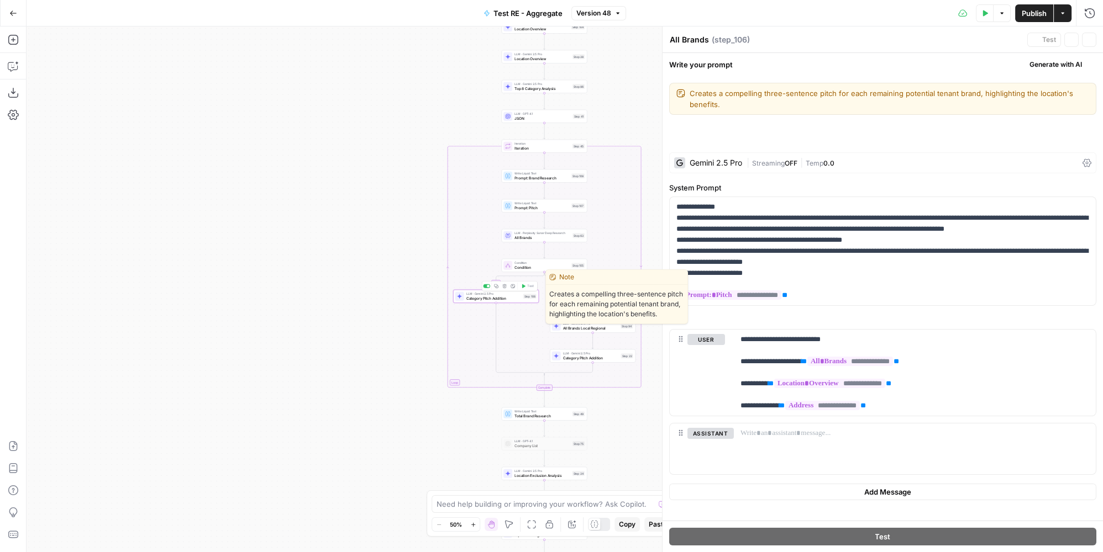
type textarea "Category Pitch Addition"
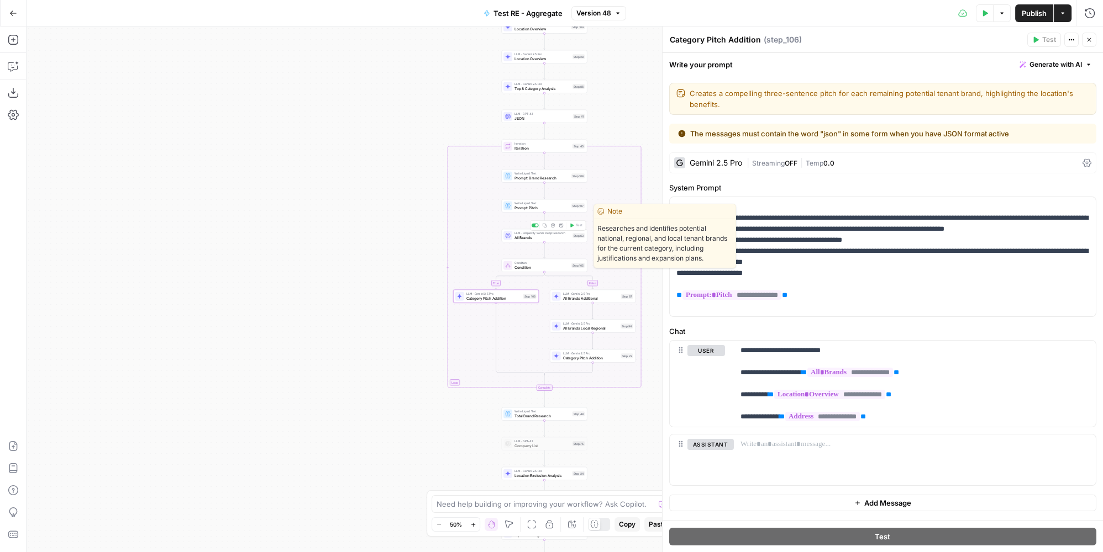
click at [557, 236] on span "All Brands" at bounding box center [542, 238] width 56 height 6
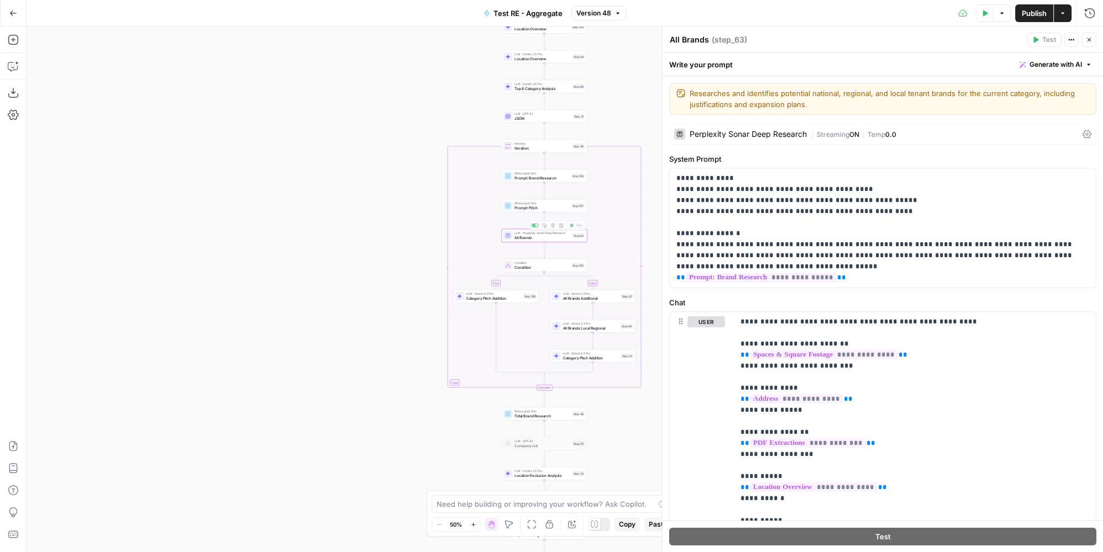
click at [539, 209] on span "Prompt: Pitch" at bounding box center [541, 208] width 55 height 6
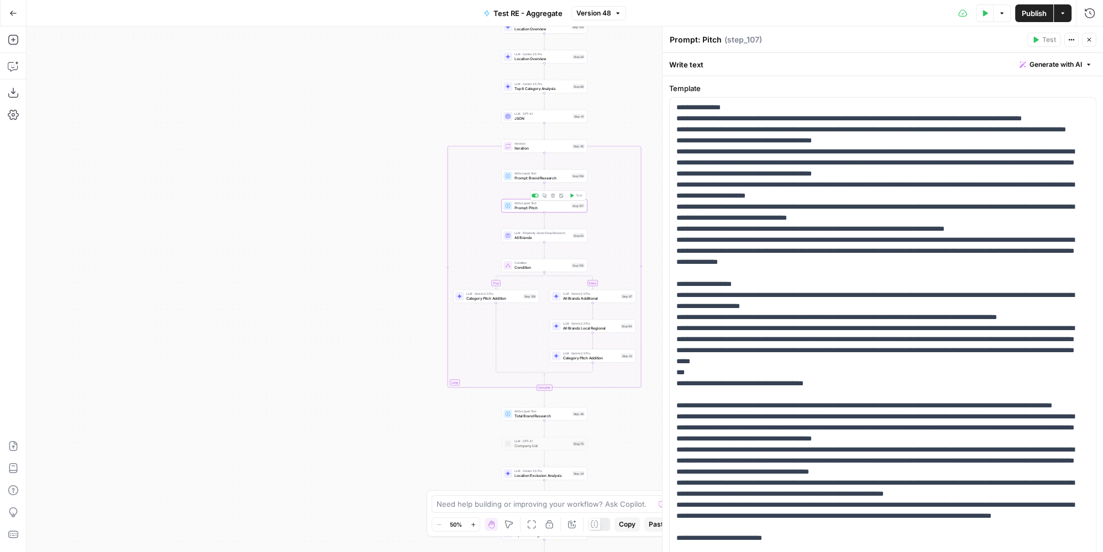
click at [552, 172] on span "Write Liquid Text" at bounding box center [541, 173] width 55 height 4
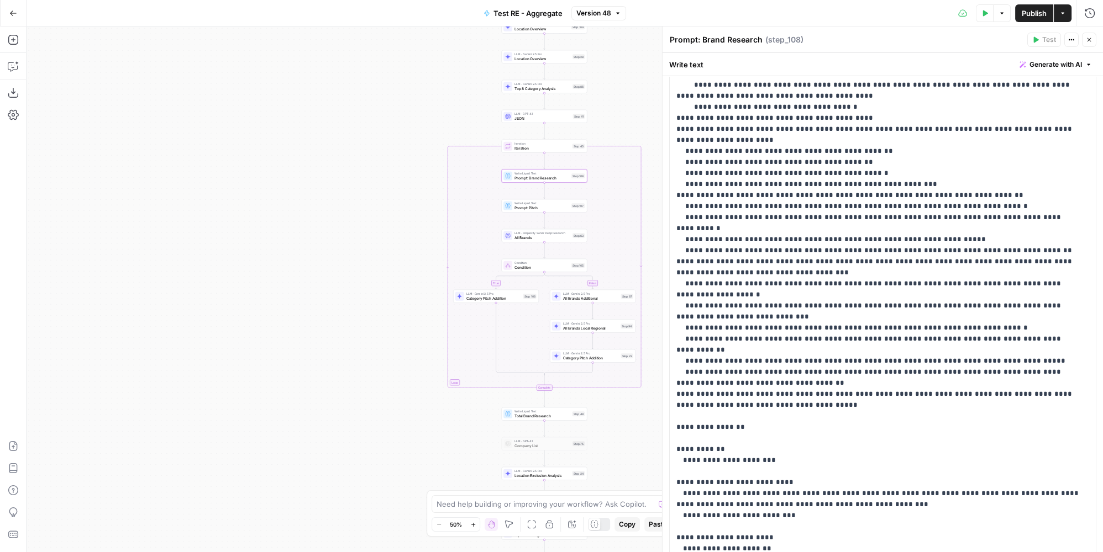
scroll to position [139, 0]
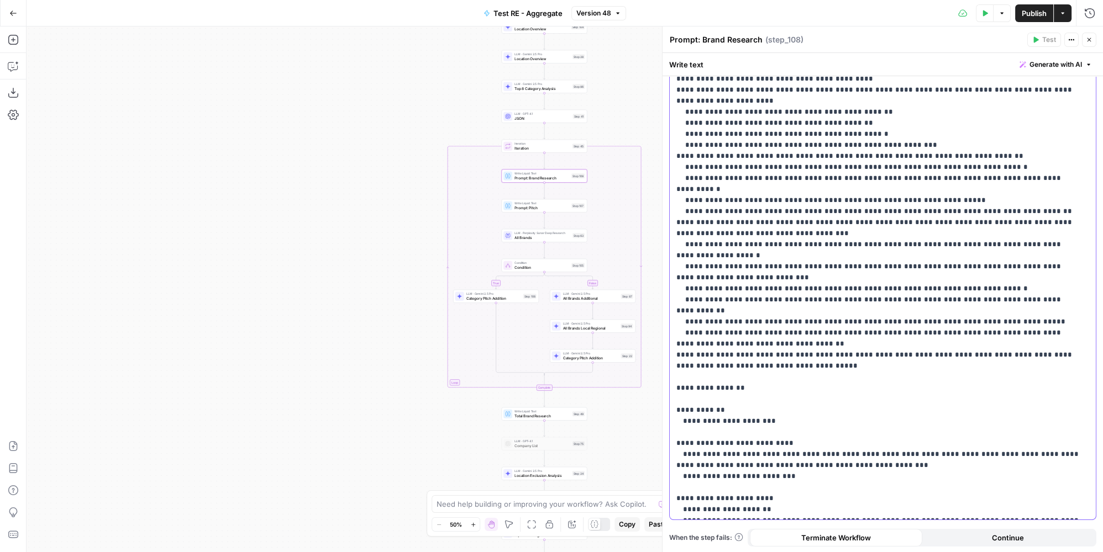
click at [1055, 510] on p "**********" at bounding box center [879, 239] width 406 height 552
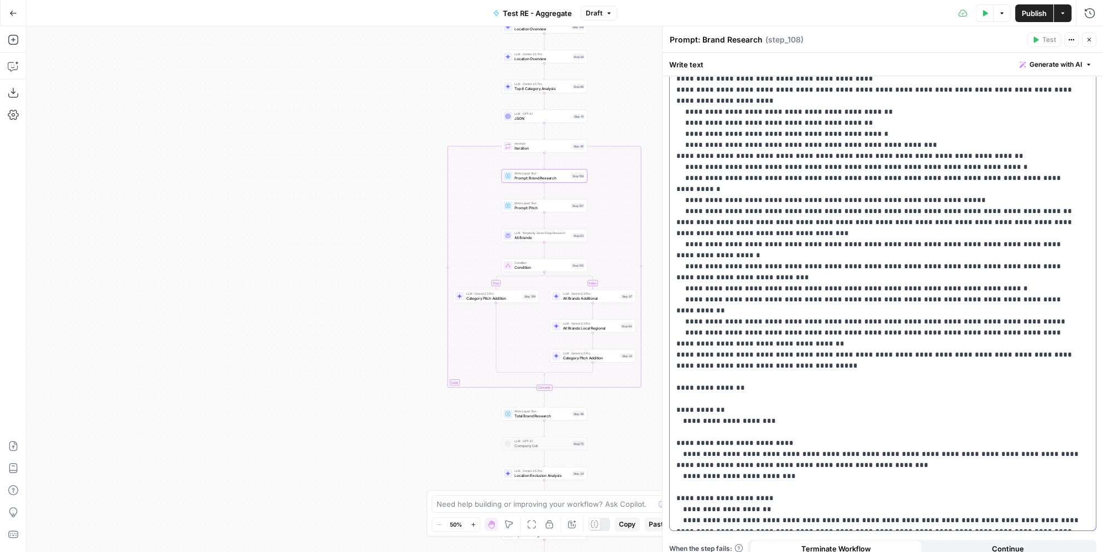
scroll to position [150, 0]
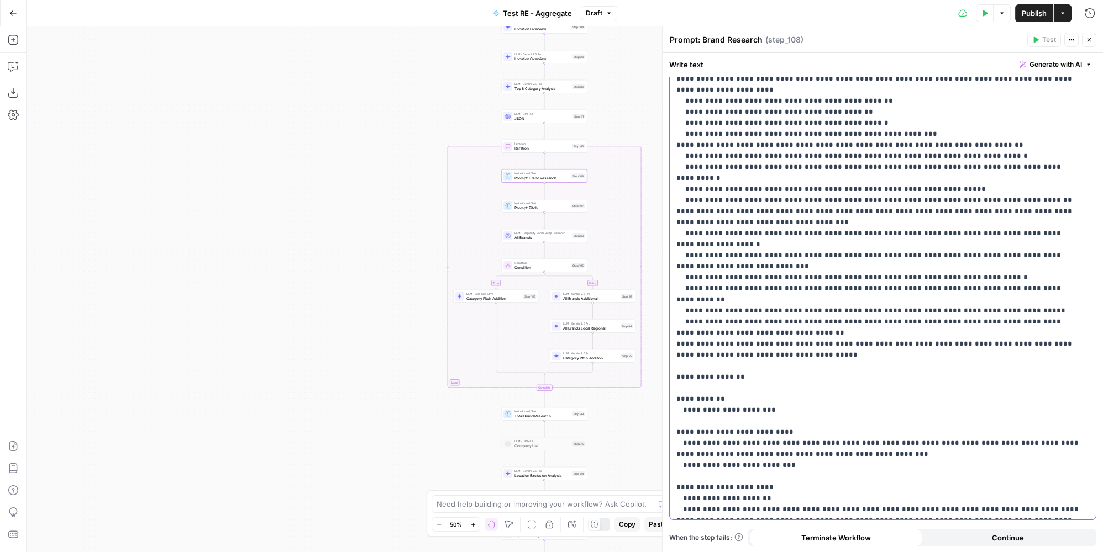
drag, startPoint x: 906, startPoint y: 487, endPoint x: 953, endPoint y: 485, distance: 47.0
click at [953, 485] on p "**********" at bounding box center [879, 233] width 406 height 563
click at [880, 505] on p "**********" at bounding box center [879, 233] width 406 height 563
click at [878, 506] on p "**********" at bounding box center [879, 233] width 406 height 563
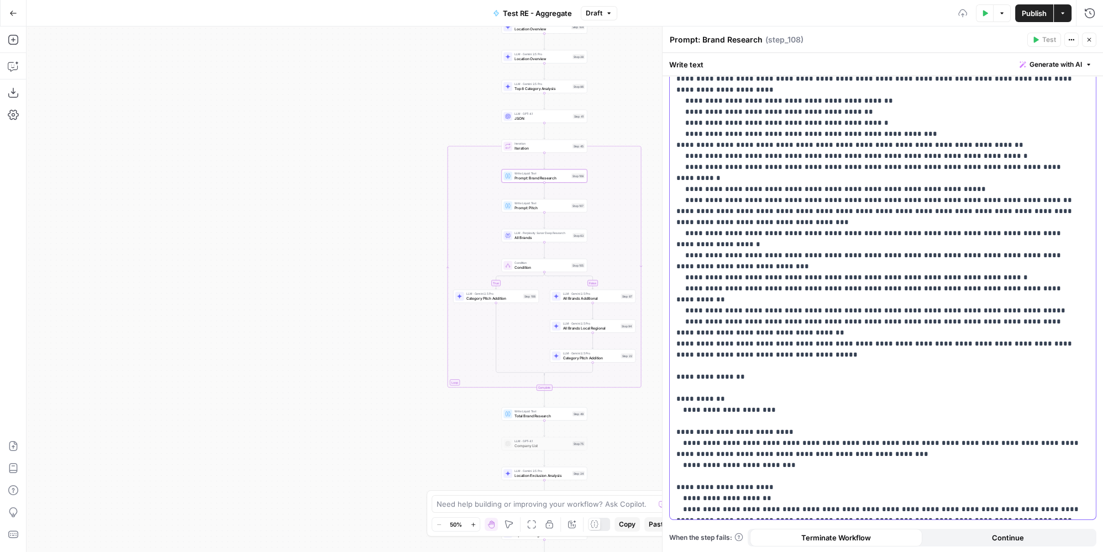
click at [929, 506] on p "**********" at bounding box center [879, 233] width 406 height 563
click at [906, 488] on p "**********" at bounding box center [879, 233] width 406 height 563
click at [909, 487] on p "**********" at bounding box center [879, 233] width 406 height 563
click at [1031, 10] on span "Publish" at bounding box center [1033, 13] width 25 height 11
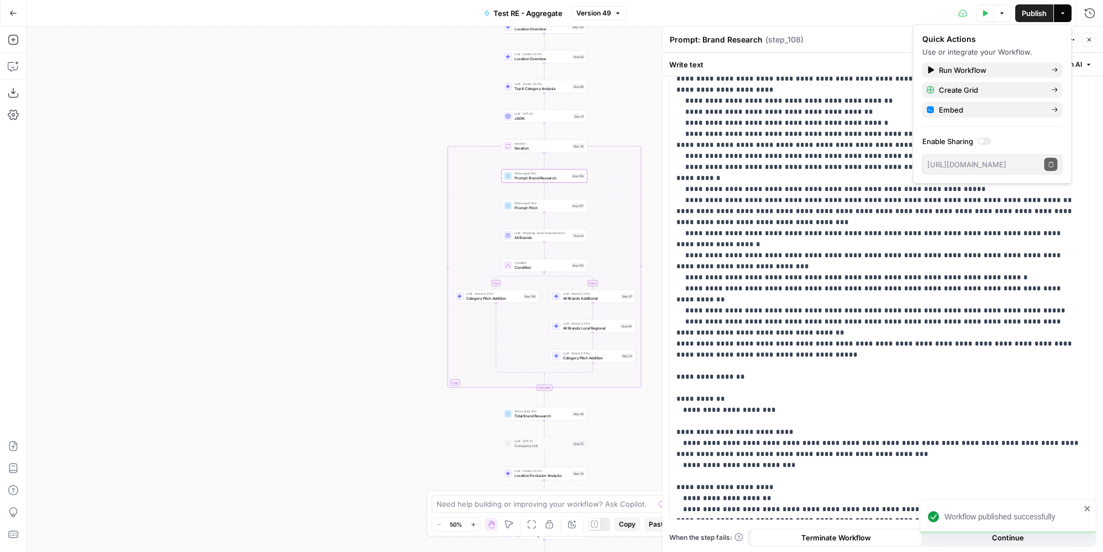
click at [607, 328] on span "All Brands Local Regional" at bounding box center [591, 328] width 56 height 6
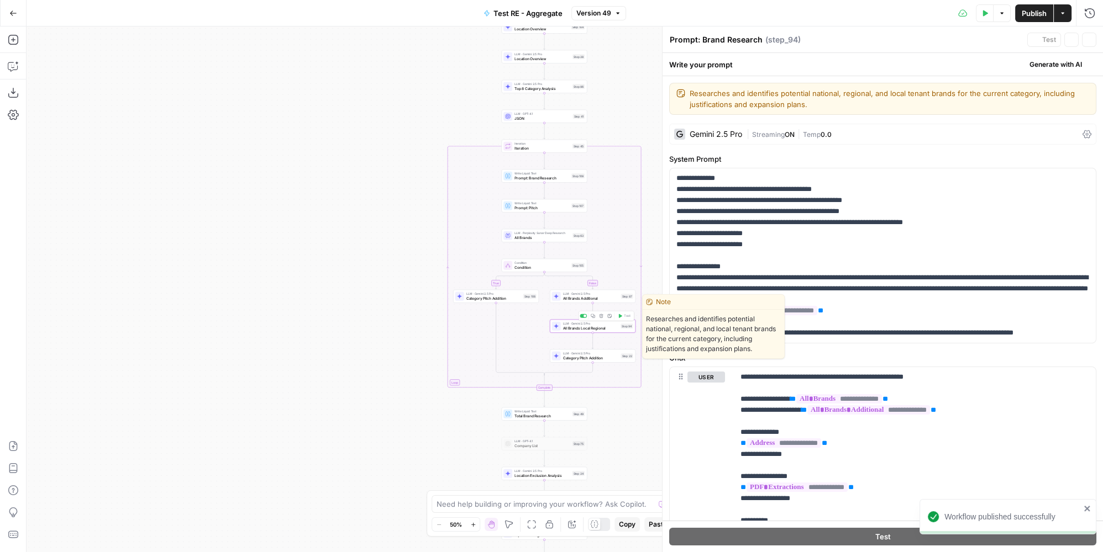
type textarea "All Brands Local Regional"
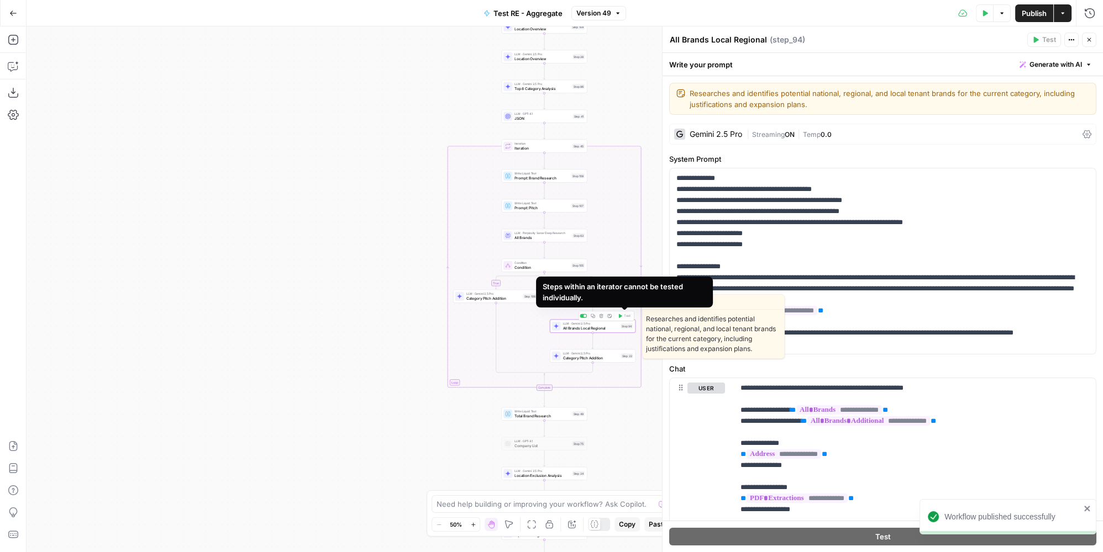
click at [619, 294] on div "Steps within an iterator cannot be tested individually." at bounding box center [624, 292] width 164 height 22
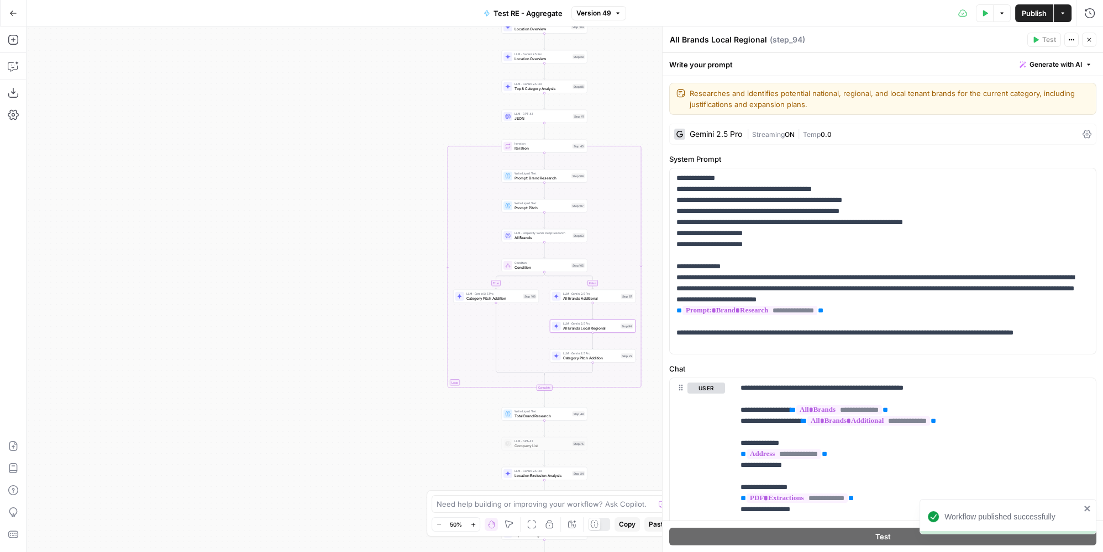
click at [623, 298] on div "Step 87" at bounding box center [627, 296] width 12 height 5
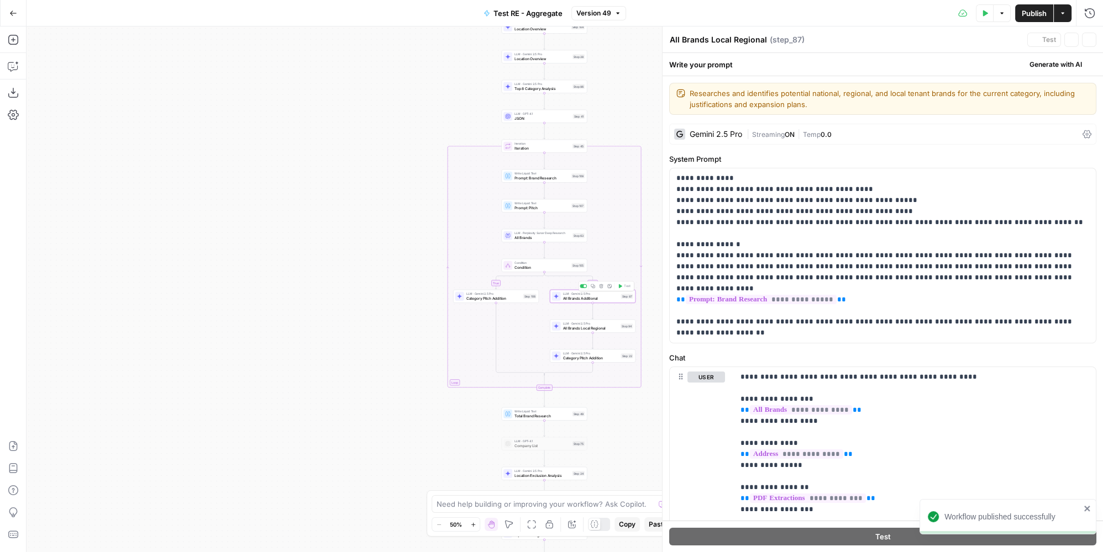
type textarea "All Brands Additional"
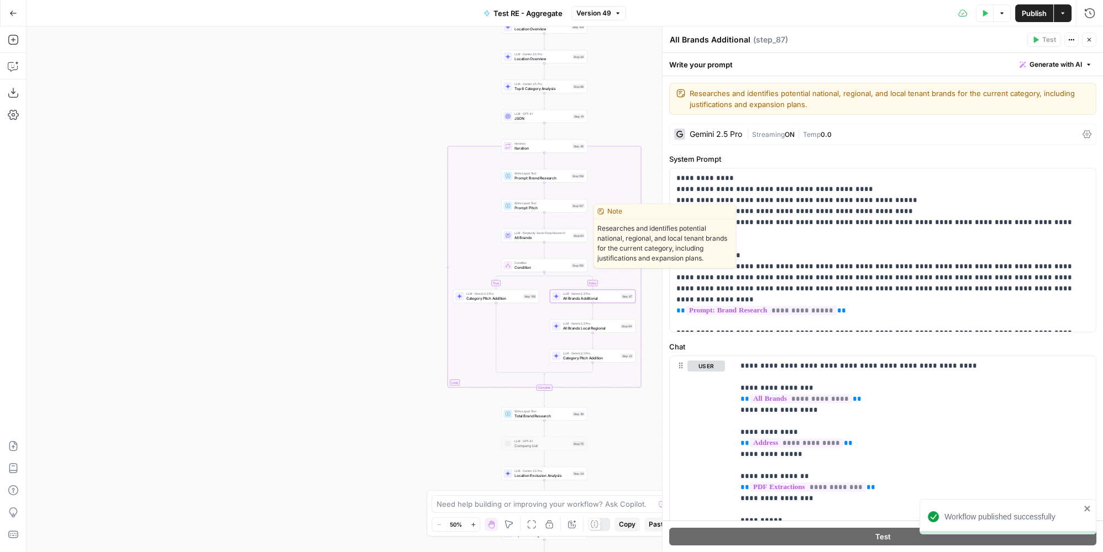
click at [549, 239] on span "All Brands" at bounding box center [542, 238] width 56 height 6
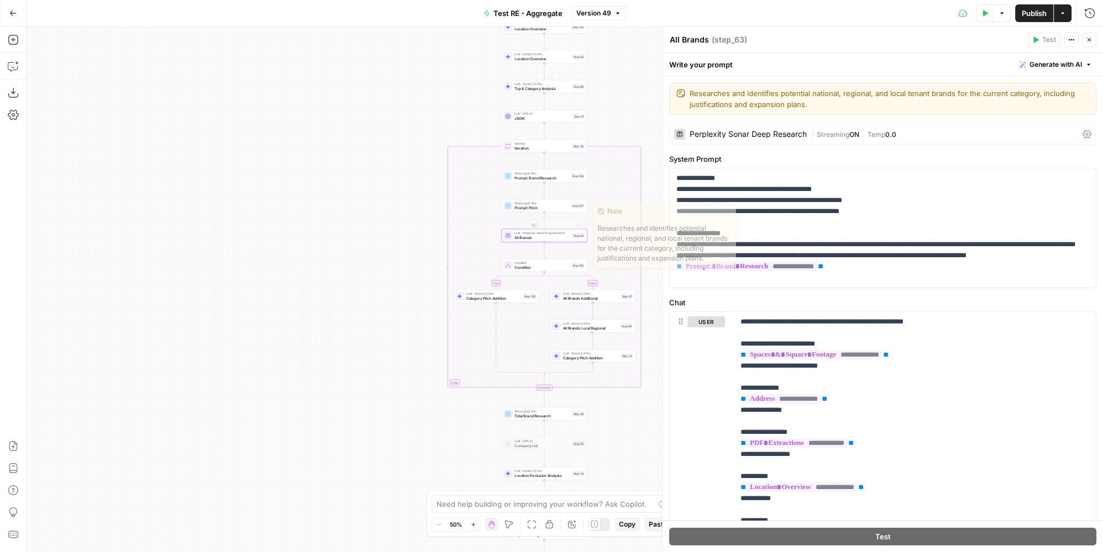
click at [552, 207] on span "Prompt: Pitch" at bounding box center [541, 208] width 55 height 6
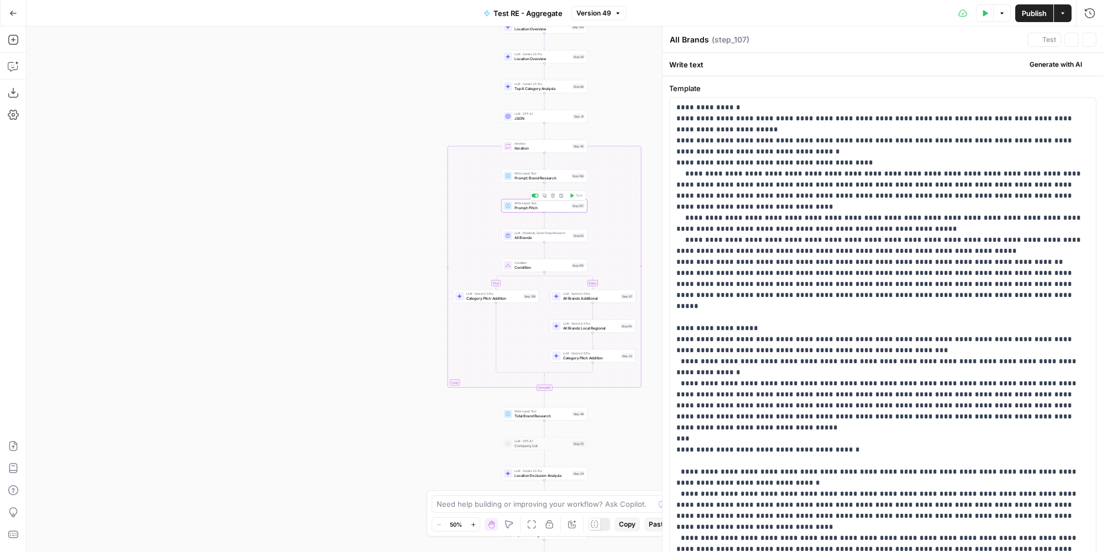
type textarea "Prompt: Pitch"
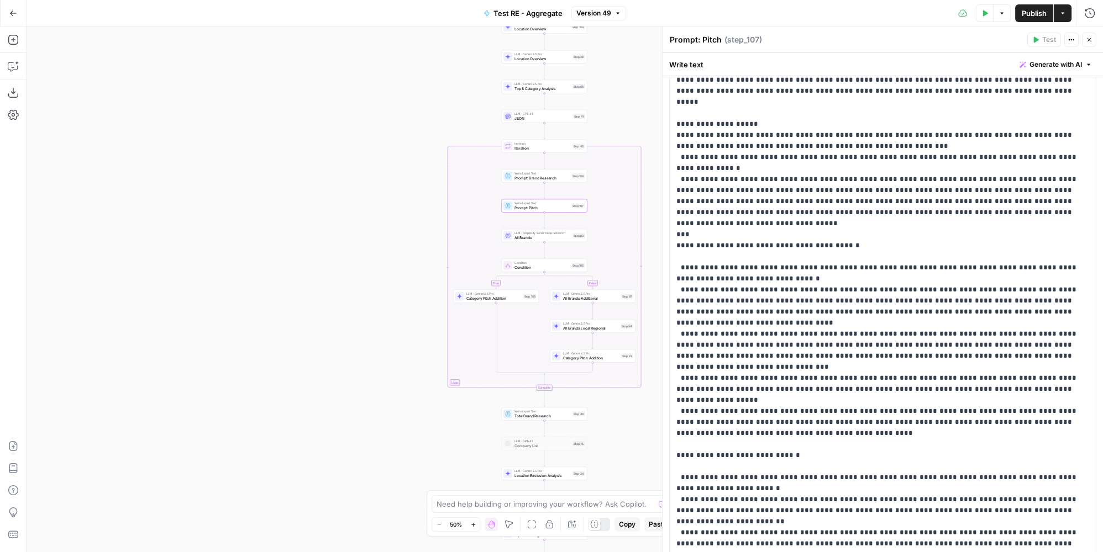
scroll to position [0, 0]
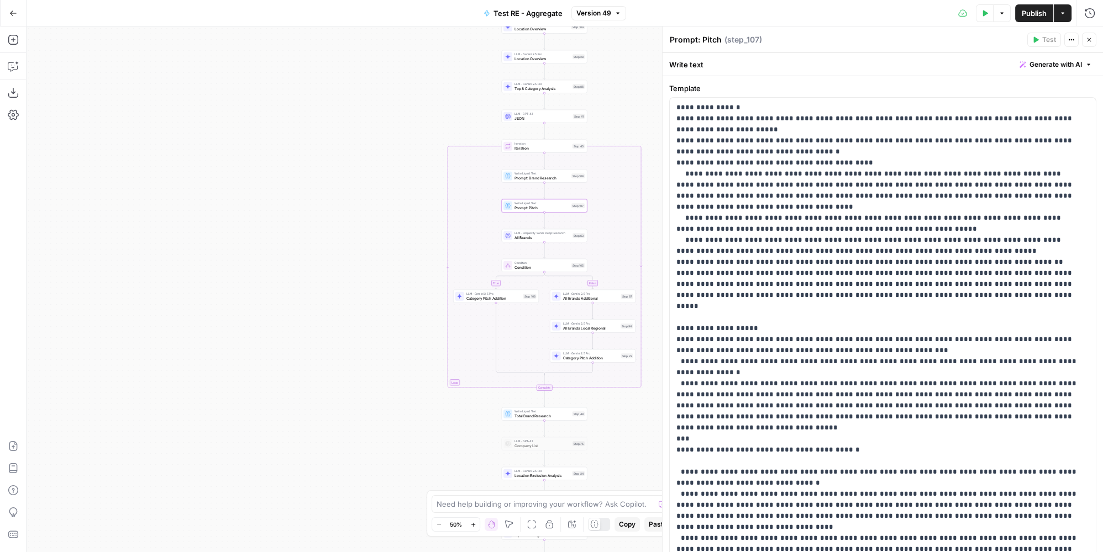
click at [565, 176] on span "Prompt: Brand Research" at bounding box center [541, 178] width 55 height 6
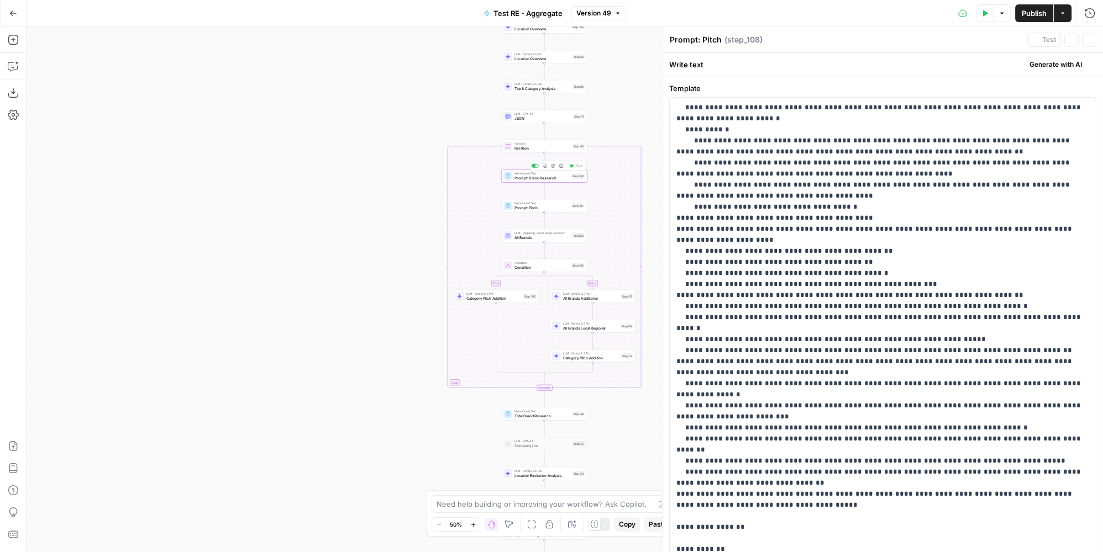
type textarea "Prompt: Brand Research"
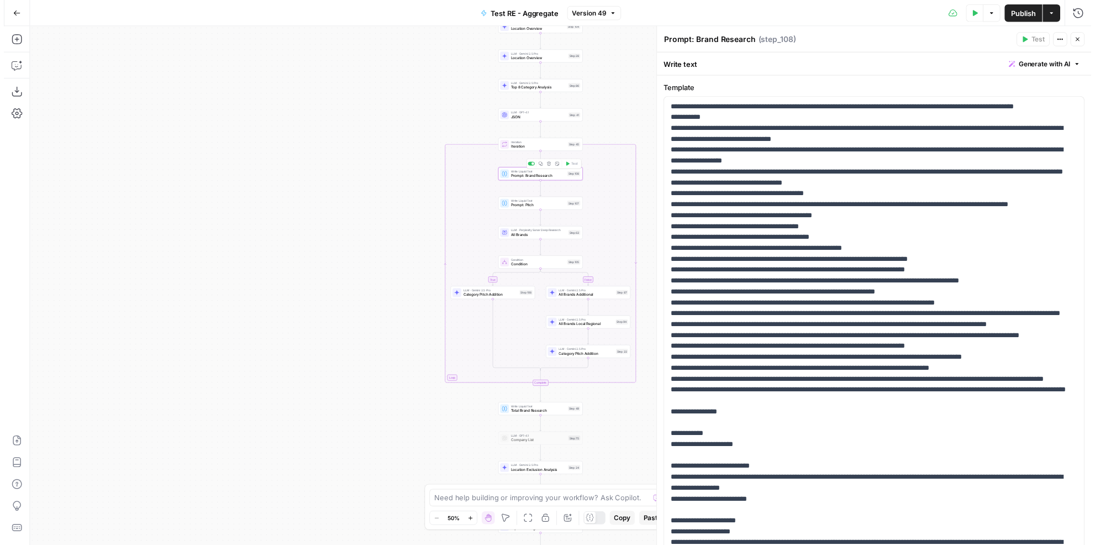
scroll to position [150, 0]
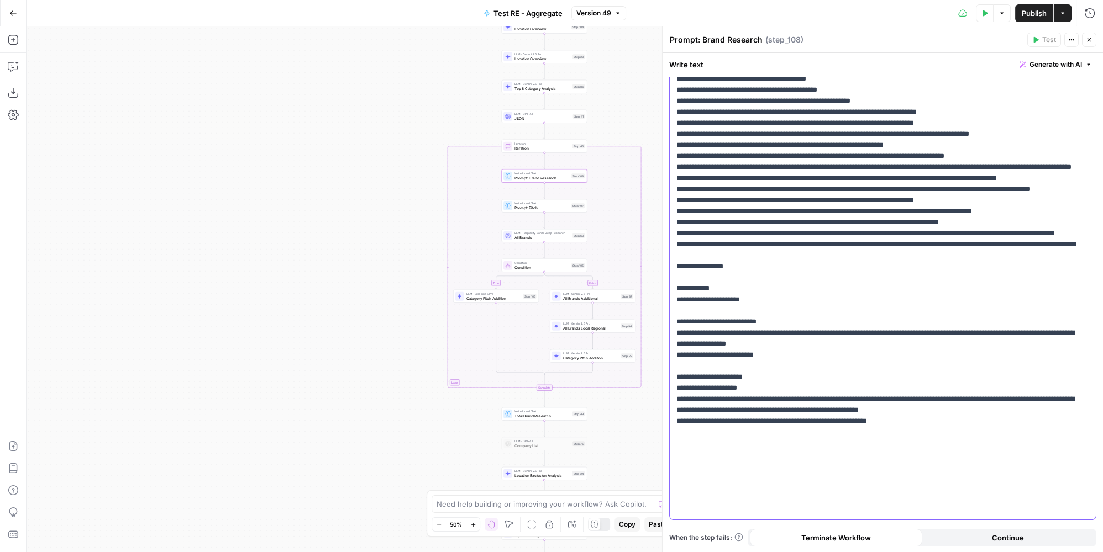
click at [943, 507] on p "**********" at bounding box center [879, 233] width 406 height 563
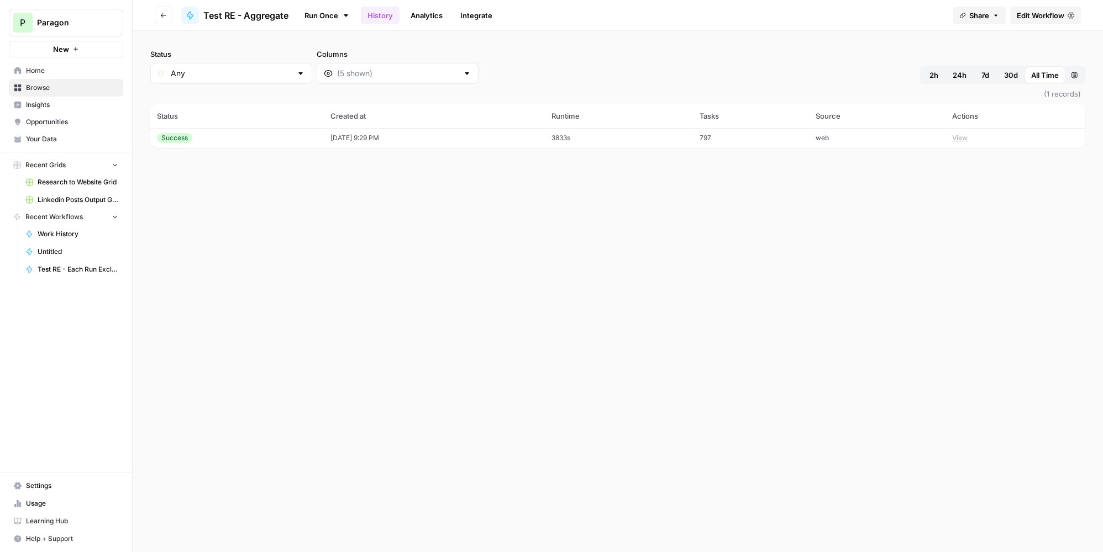
click at [505, 143] on td "[DATE] 9:29 PM" at bounding box center [434, 138] width 221 height 20
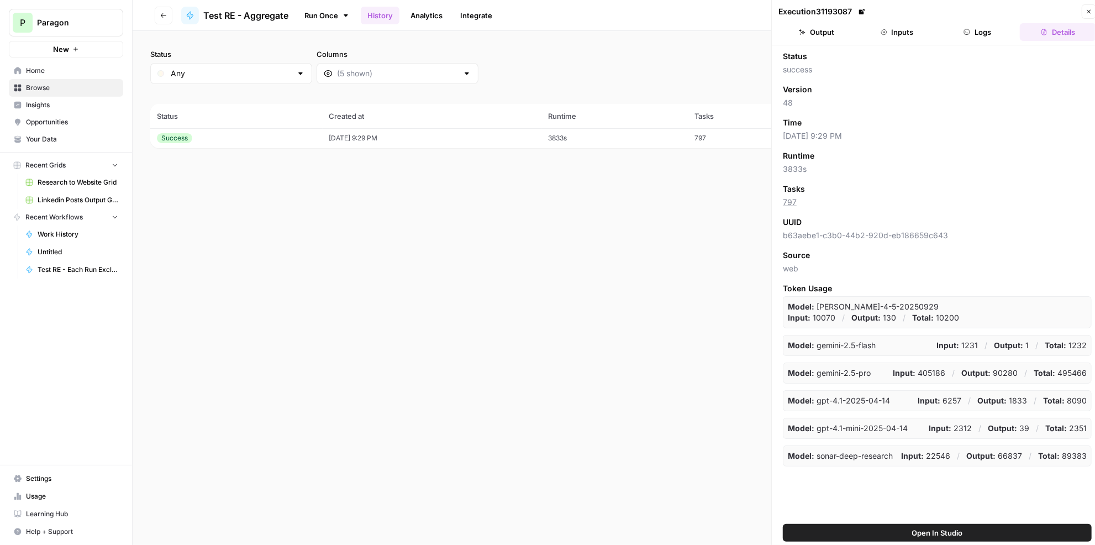
click at [987, 26] on button "Logs" at bounding box center [978, 32] width 76 height 18
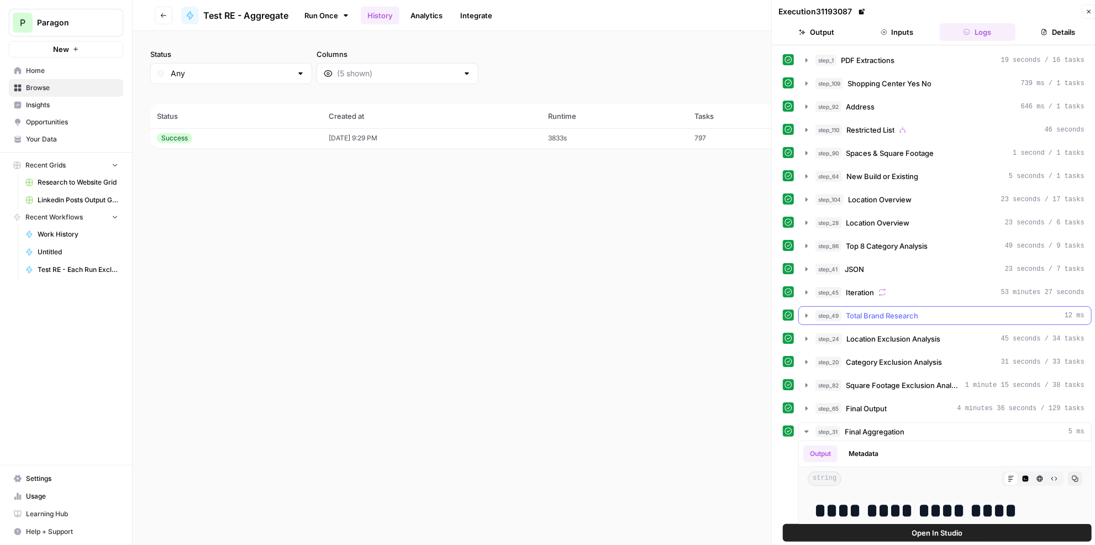
click at [953, 310] on div "step_49 Total Brand Research 12 ms" at bounding box center [949, 315] width 269 height 11
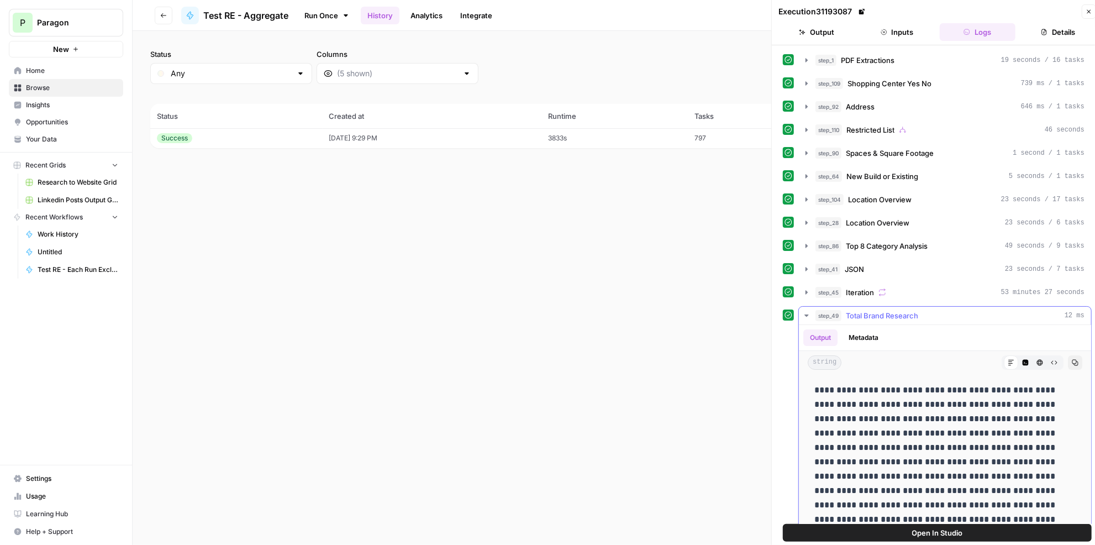
click at [953, 310] on div "step_49 Total Brand Research 12 ms" at bounding box center [949, 315] width 269 height 11
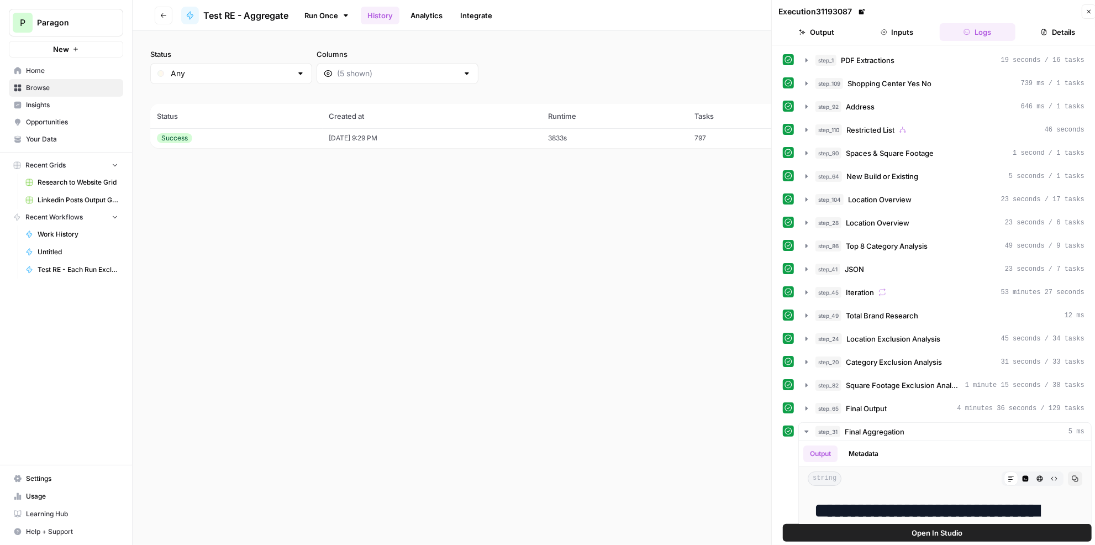
scroll to position [50, 0]
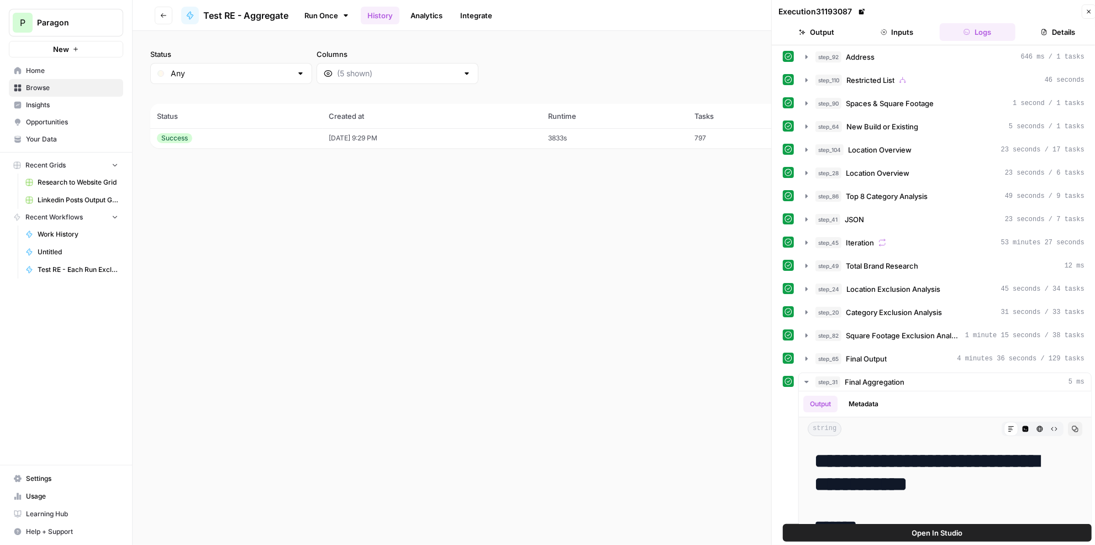
click at [945, 286] on div "step_24 Location Exclusion Analysis 45 seconds / 34 tasks" at bounding box center [949, 288] width 269 height 11
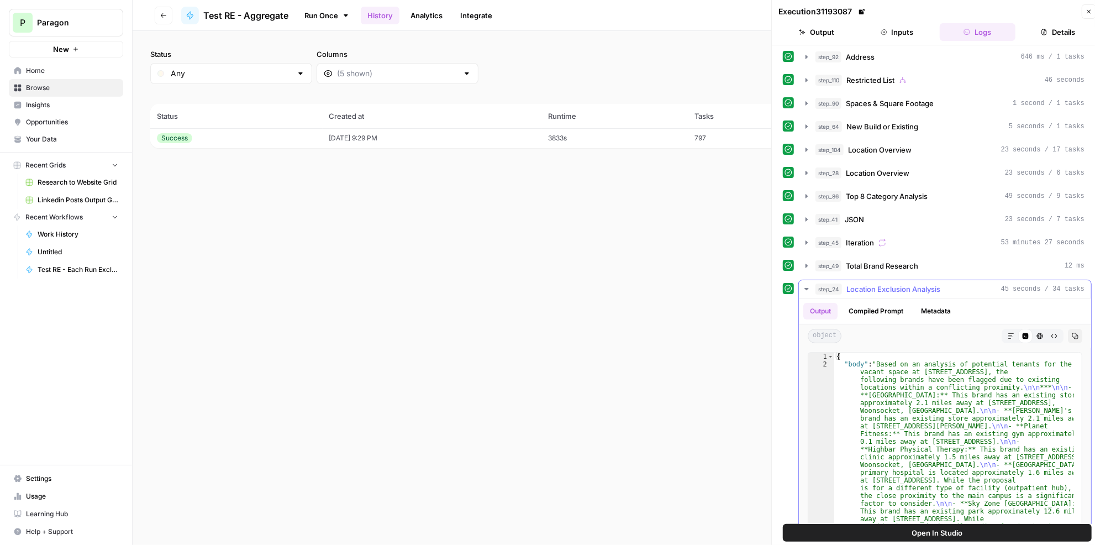
scroll to position [30, 0]
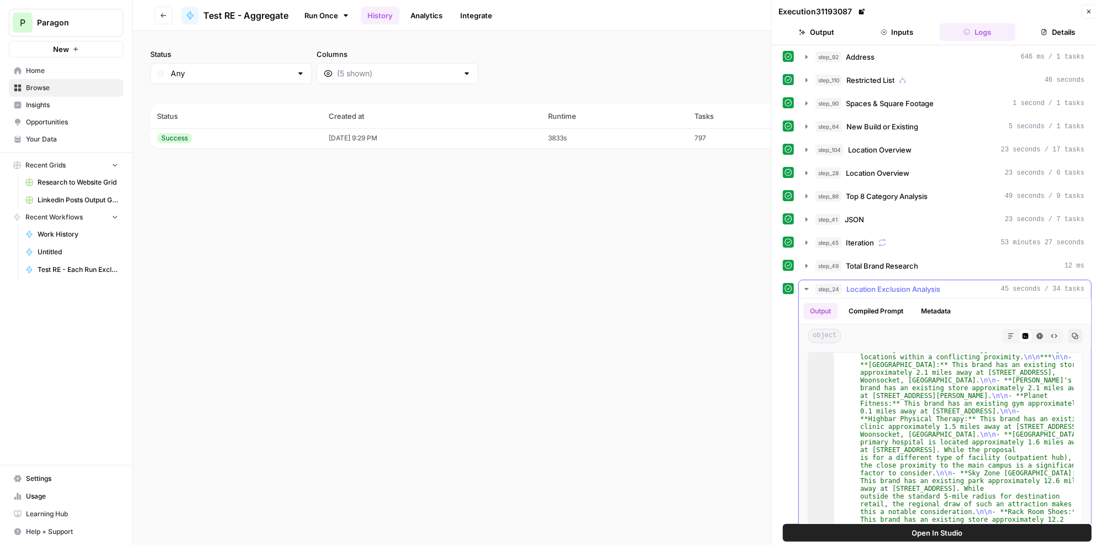
click at [1008, 333] on icon "button" at bounding box center [1011, 336] width 7 height 7
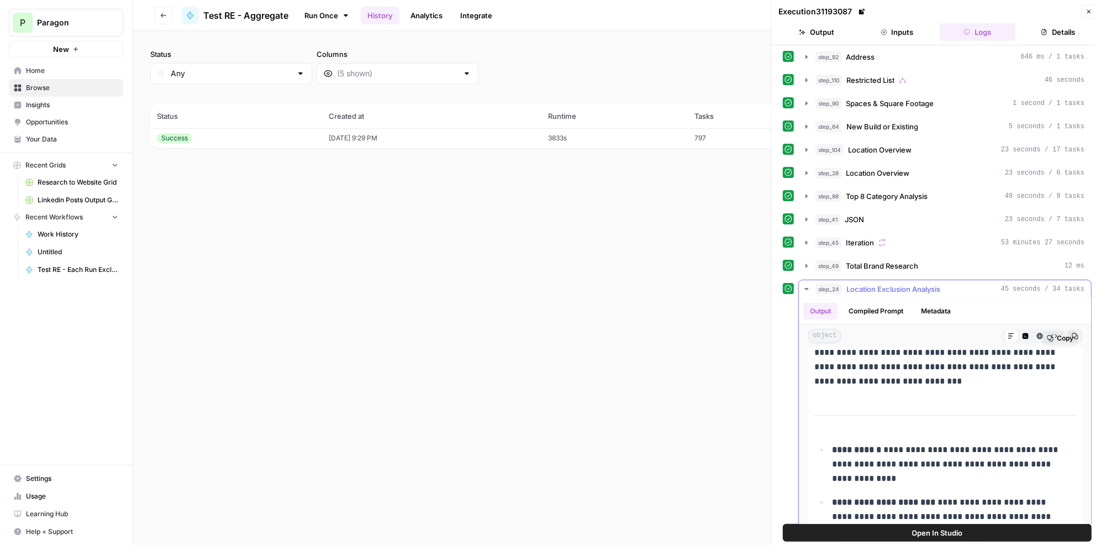
scroll to position [0, 0]
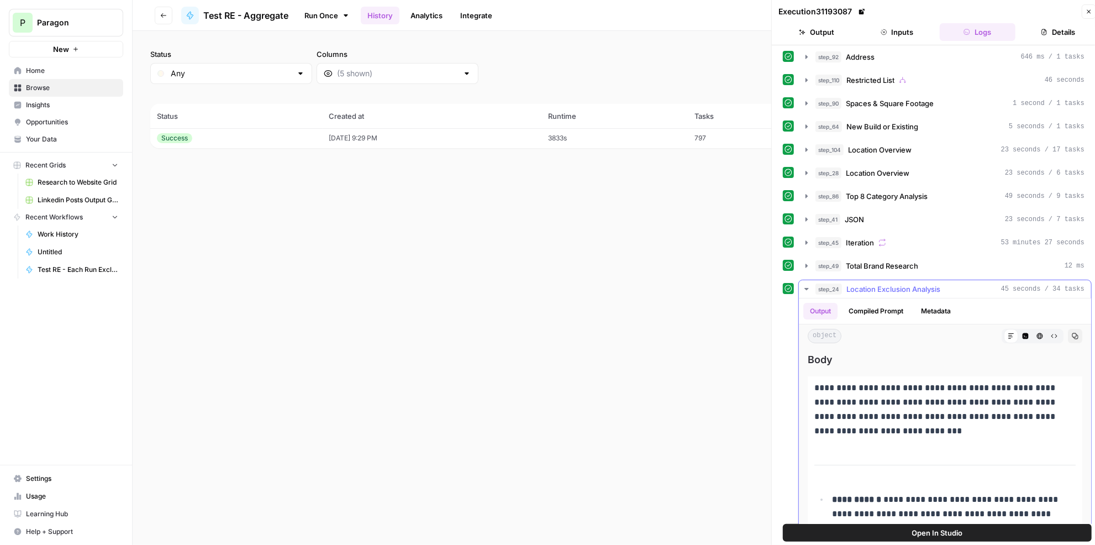
click at [936, 284] on span "Location Exclusion Analysis" at bounding box center [893, 288] width 94 height 11
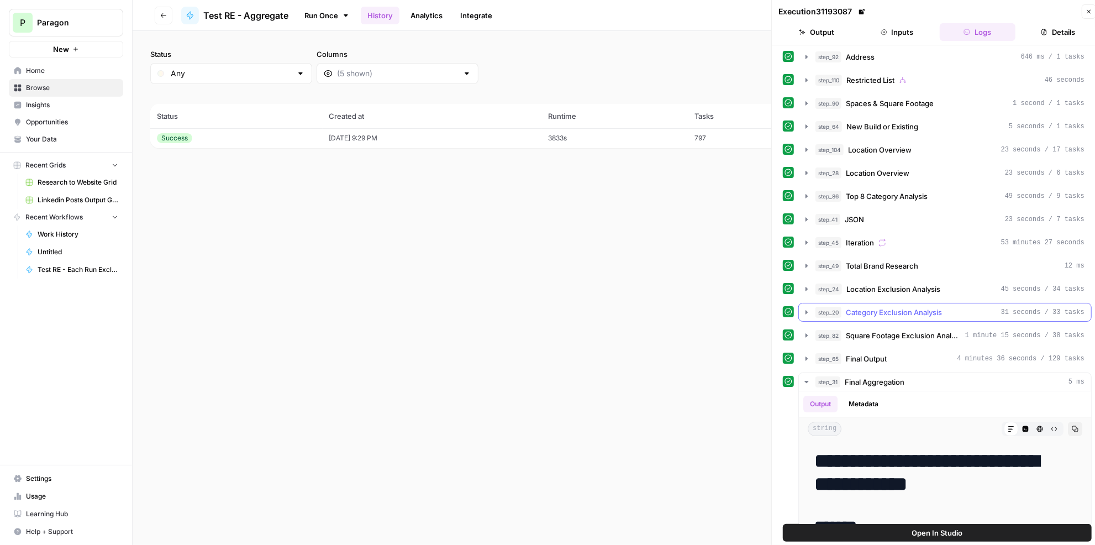
click at [926, 307] on span "Category Exclusion Analysis" at bounding box center [894, 312] width 96 height 11
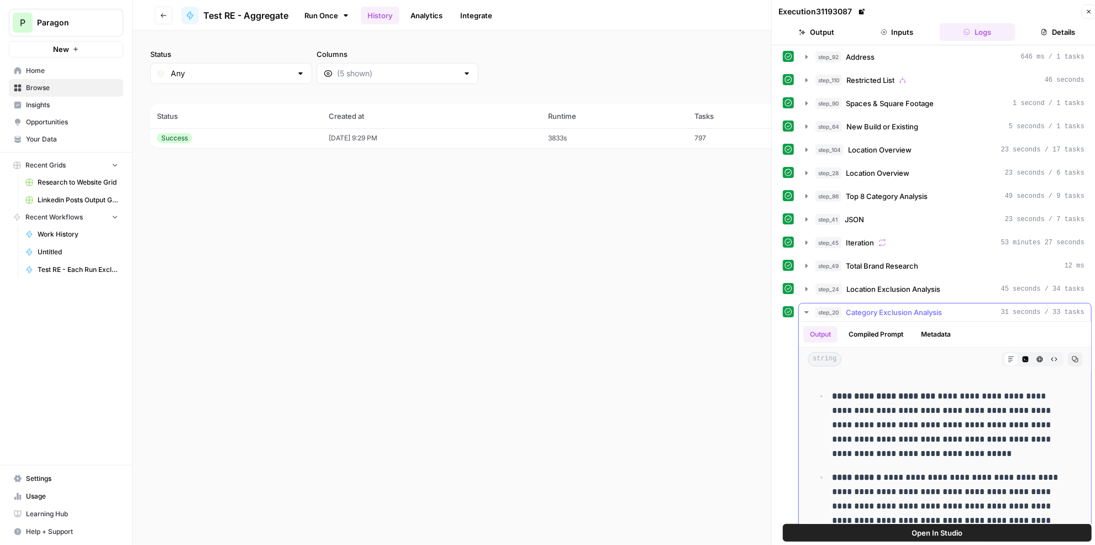
scroll to position [201, 0]
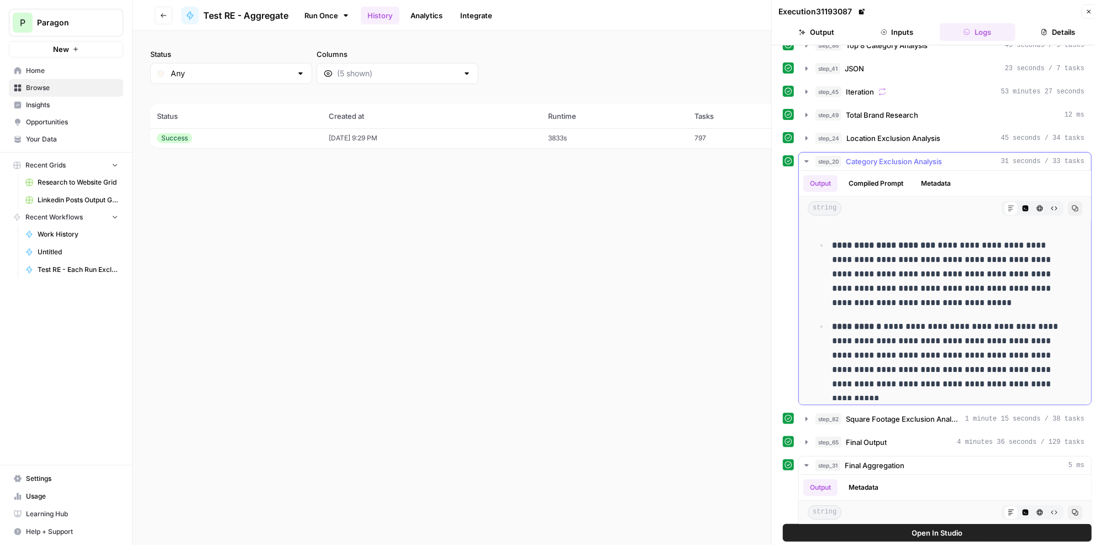
click at [922, 156] on span "Category Exclusion Analysis" at bounding box center [894, 161] width 96 height 11
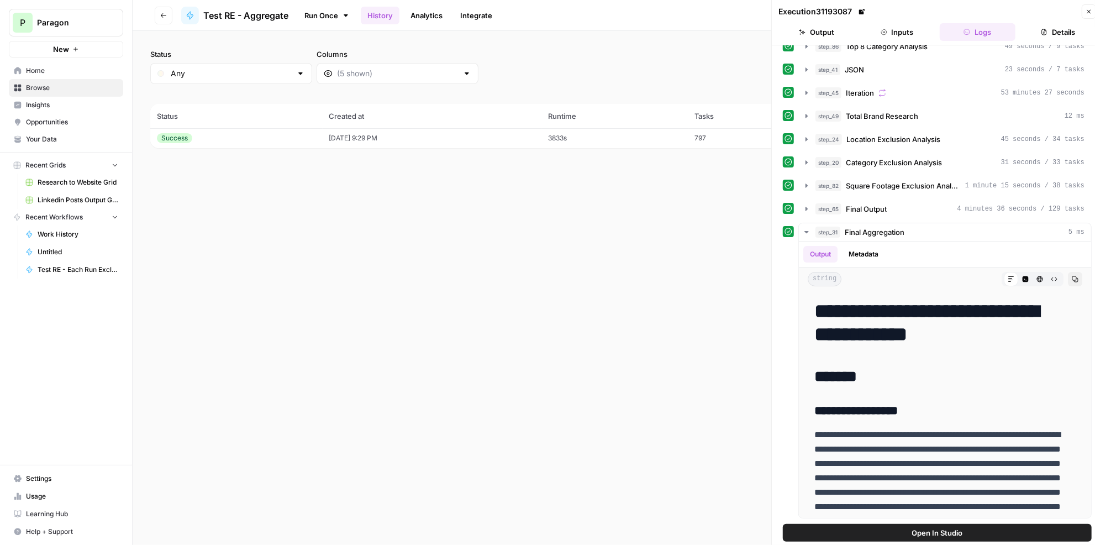
scroll to position [189, 0]
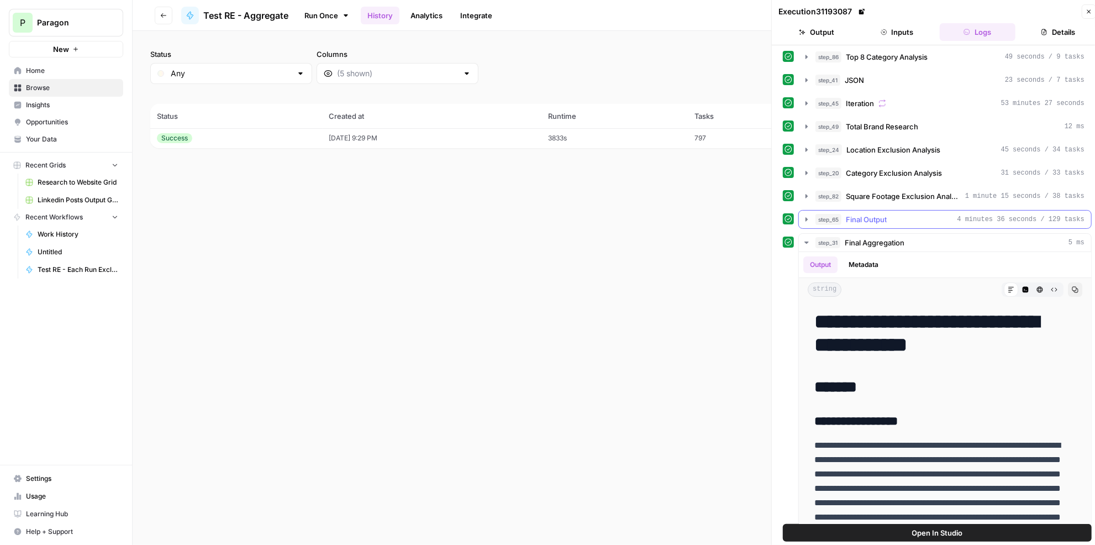
click at [905, 214] on div "step_65 Final Output 4 minutes 36 seconds / 129 tasks" at bounding box center [949, 219] width 269 height 11
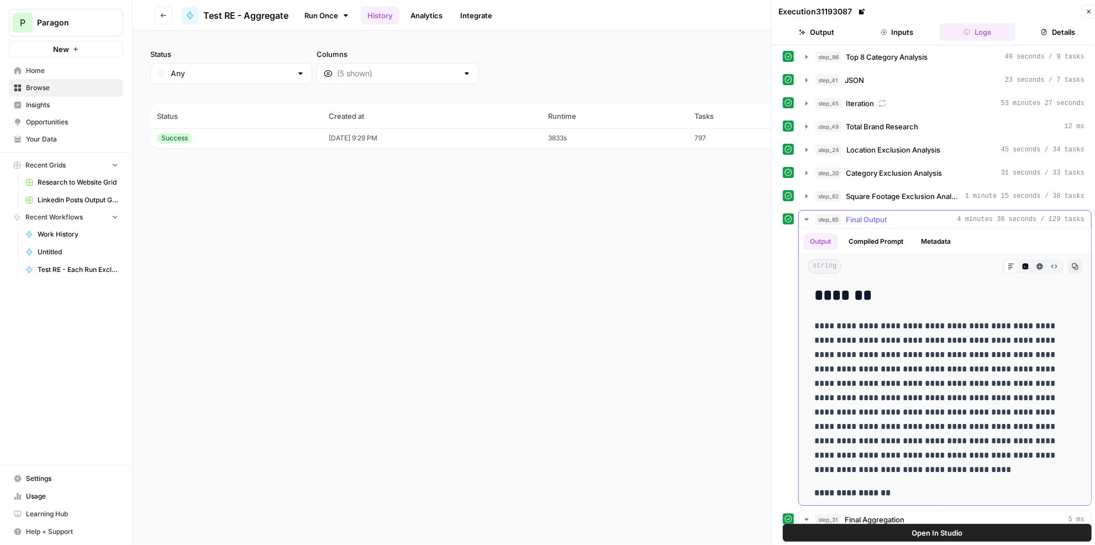
drag, startPoint x: 906, startPoint y: 216, endPoint x: 908, endPoint y: 198, distance: 18.3
click at [906, 215] on button "step_65 Final Output 4 minutes 36 seconds / 129 tasks" at bounding box center [945, 219] width 292 height 18
click at [910, 191] on span "Square Footage Exclusion Analysis" at bounding box center [903, 196] width 115 height 11
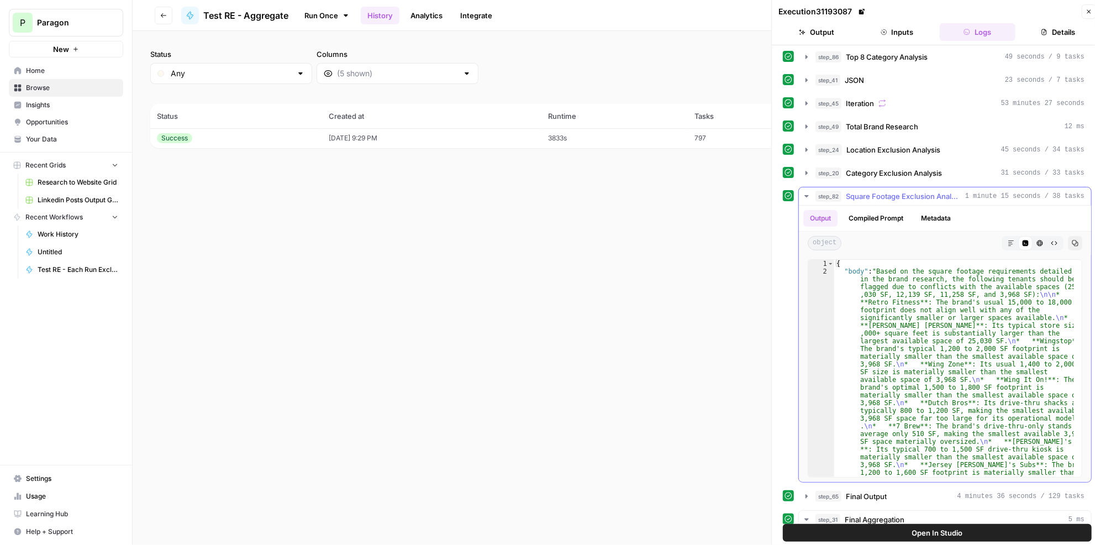
click at [1008, 240] on icon "button" at bounding box center [1011, 243] width 7 height 7
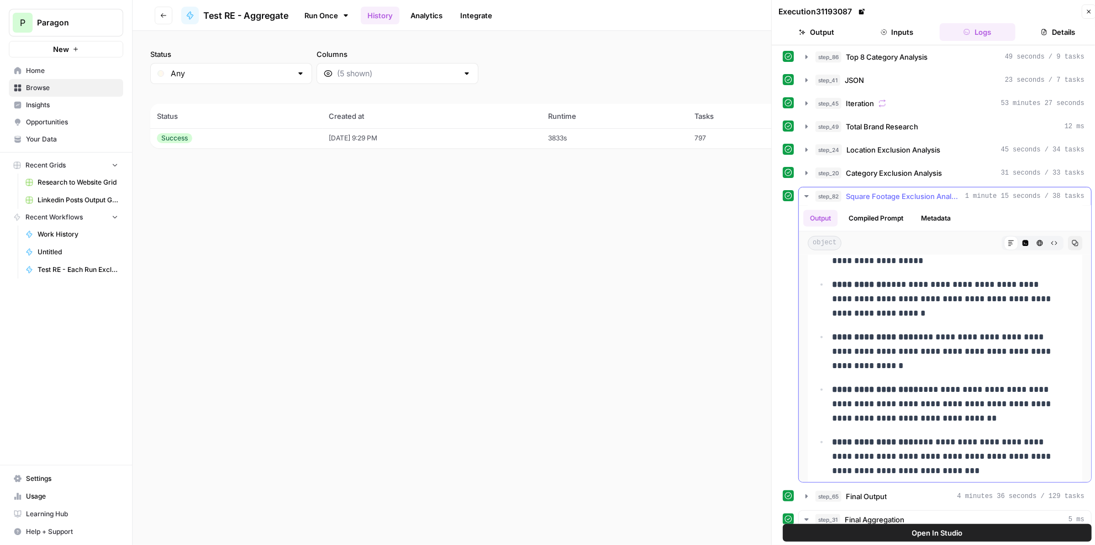
scroll to position [1104, 0]
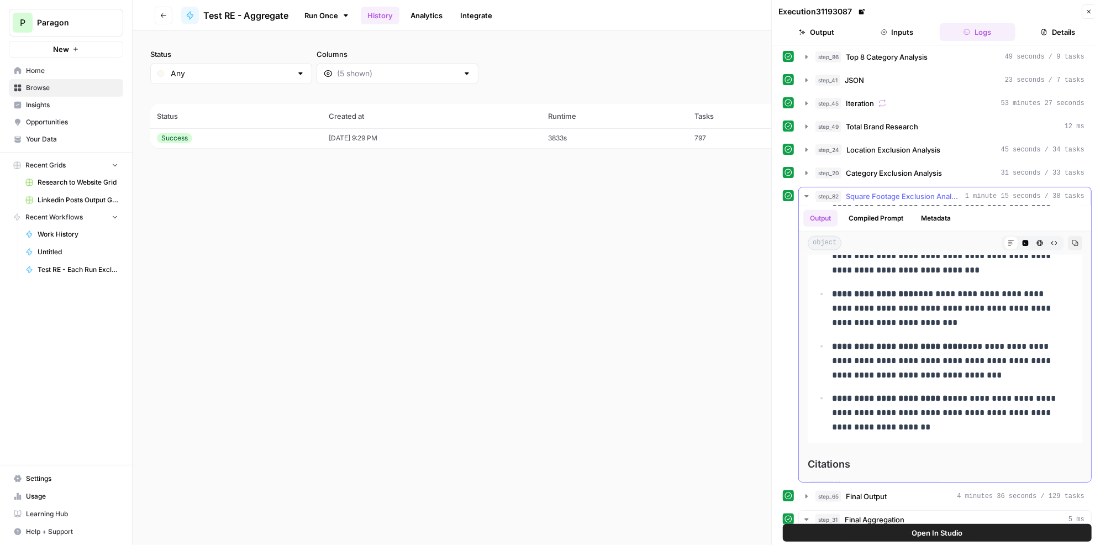
click at [924, 191] on span "Square Footage Exclusion Analysis" at bounding box center [903, 196] width 115 height 11
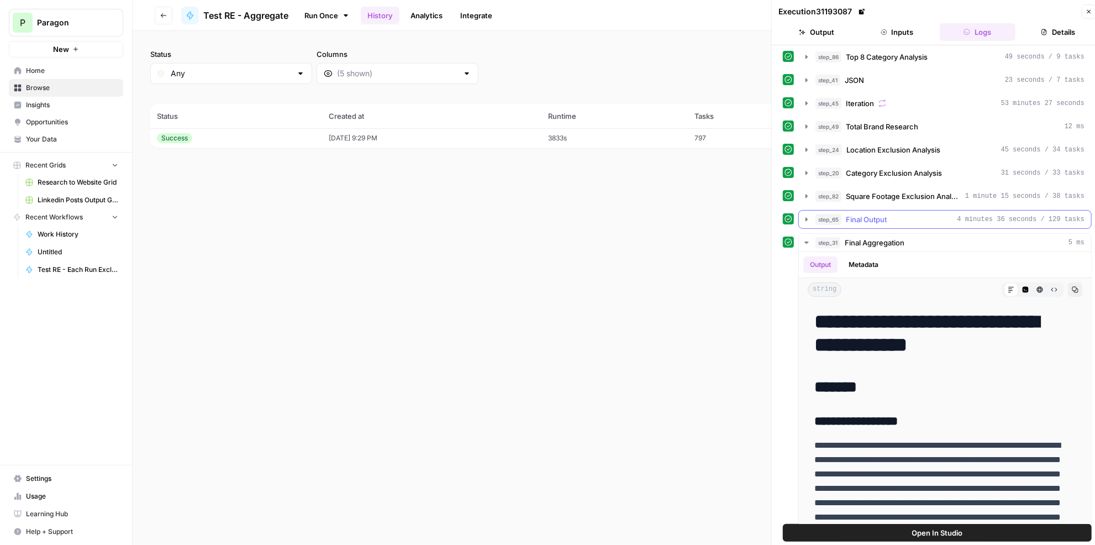
scroll to position [139, 0]
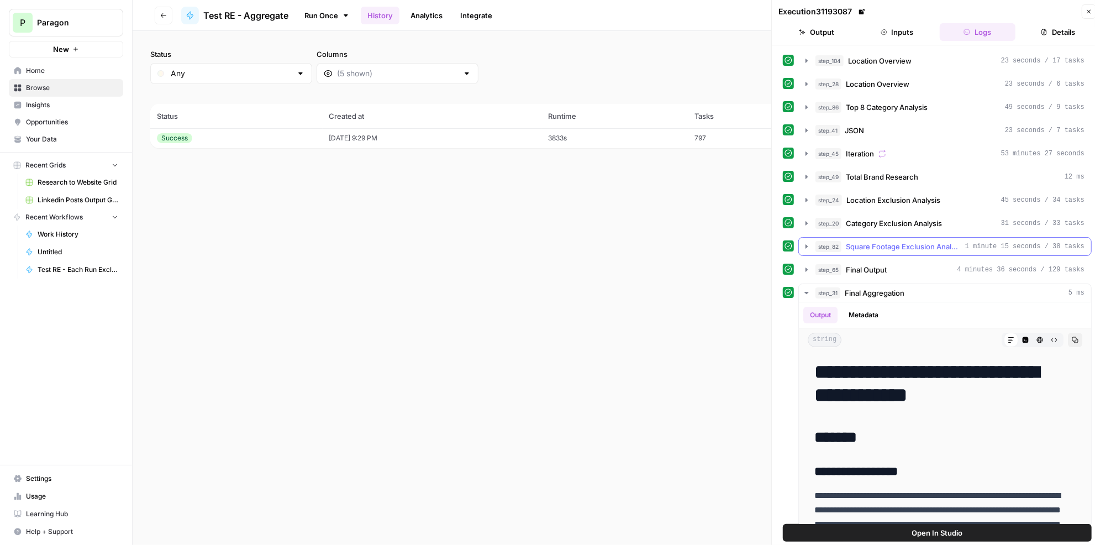
click at [930, 241] on span "Square Footage Exclusion Analysis" at bounding box center [903, 246] width 115 height 11
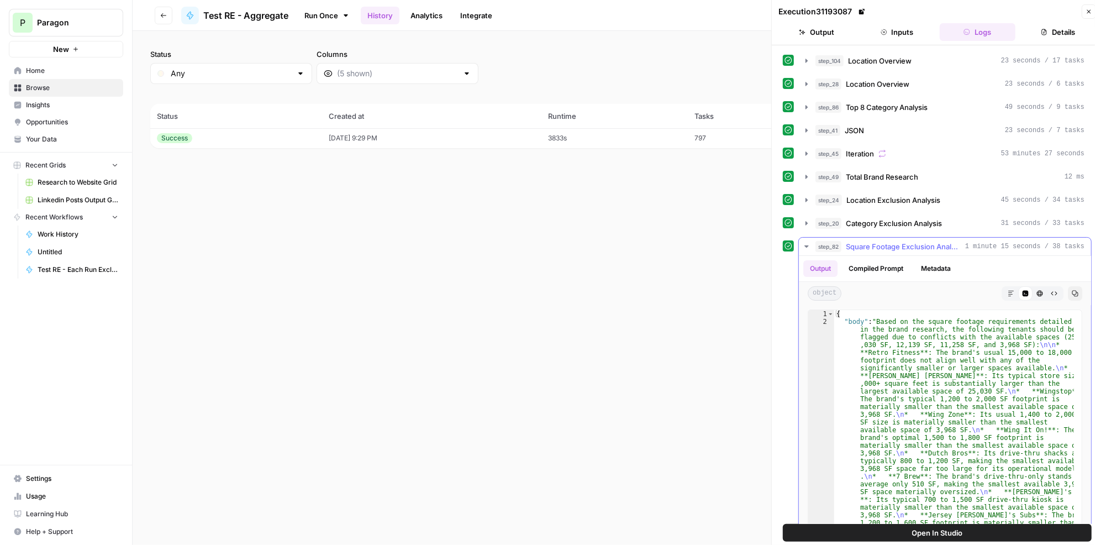
click at [1008, 286] on button "Markdown" at bounding box center [1011, 293] width 14 height 14
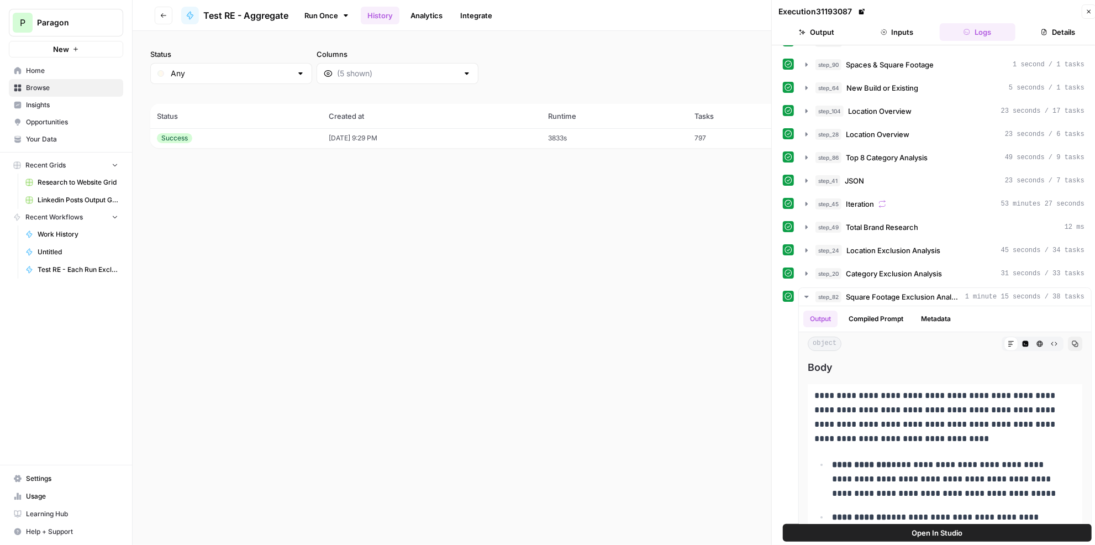
scroll to position [38, 0]
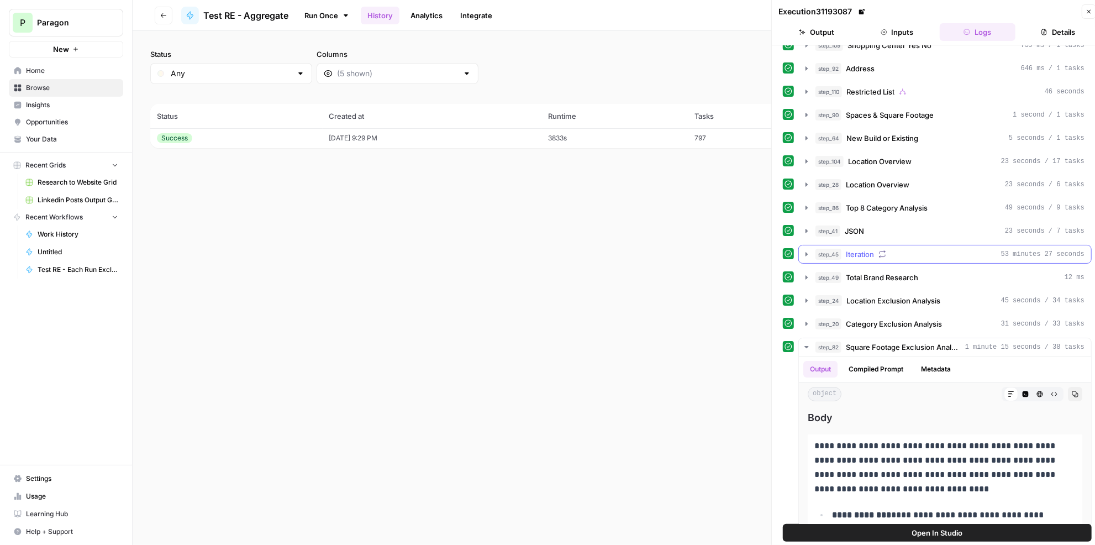
click at [1010, 249] on span "53 minutes 27 seconds" at bounding box center [1042, 254] width 83 height 10
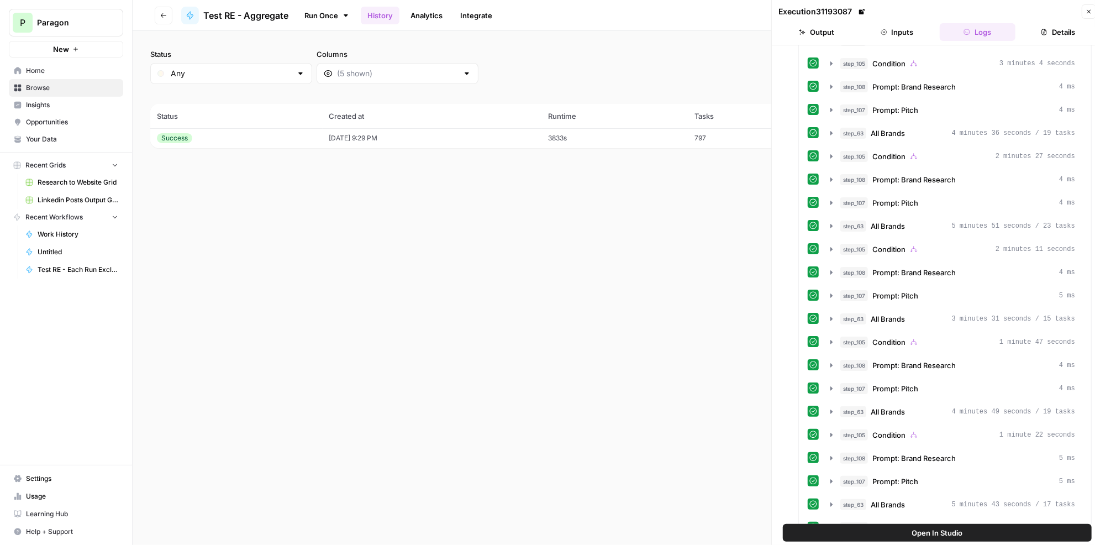
scroll to position [591, 0]
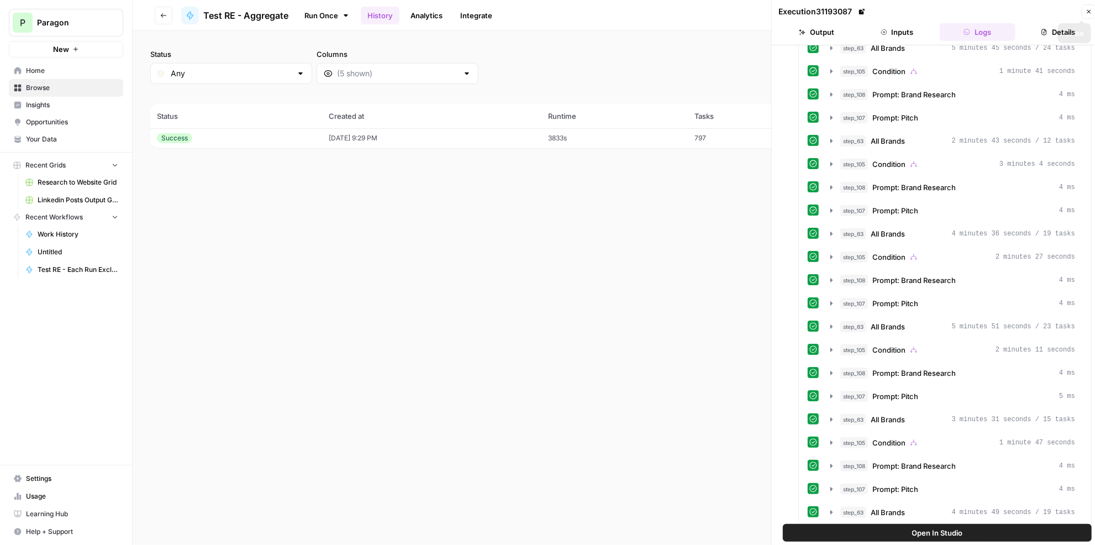
click at [1090, 11] on icon "button" at bounding box center [1088, 11] width 7 height 7
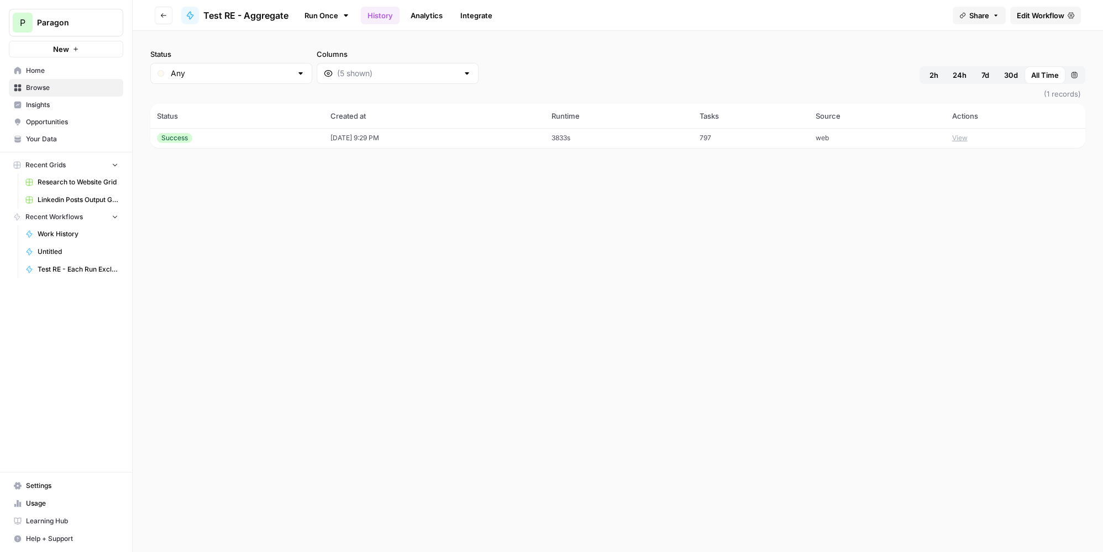
click at [637, 145] on td "3833s" at bounding box center [619, 138] width 148 height 20
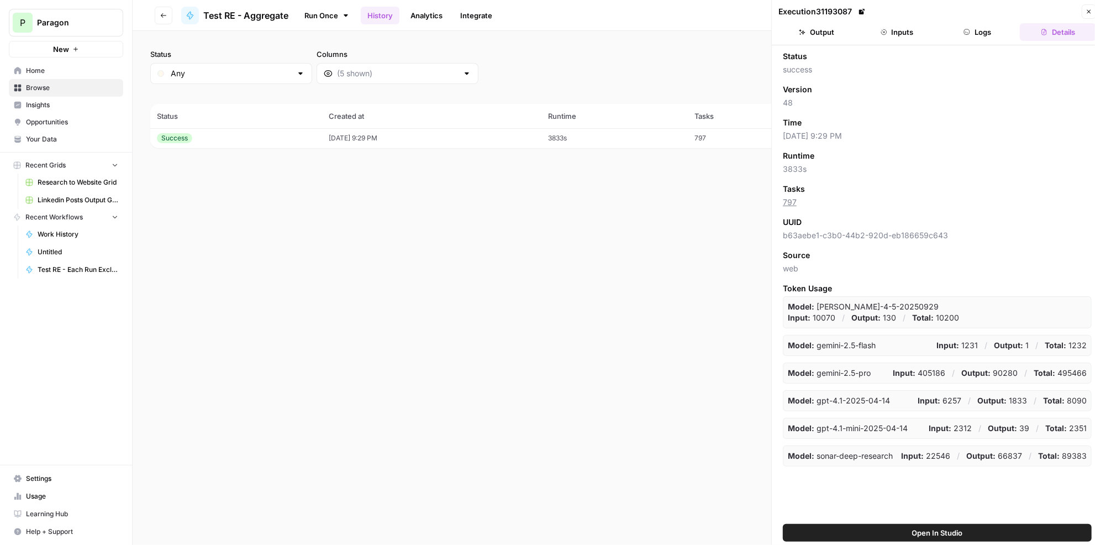
click at [966, 31] on icon "button" at bounding box center [967, 32] width 6 height 6
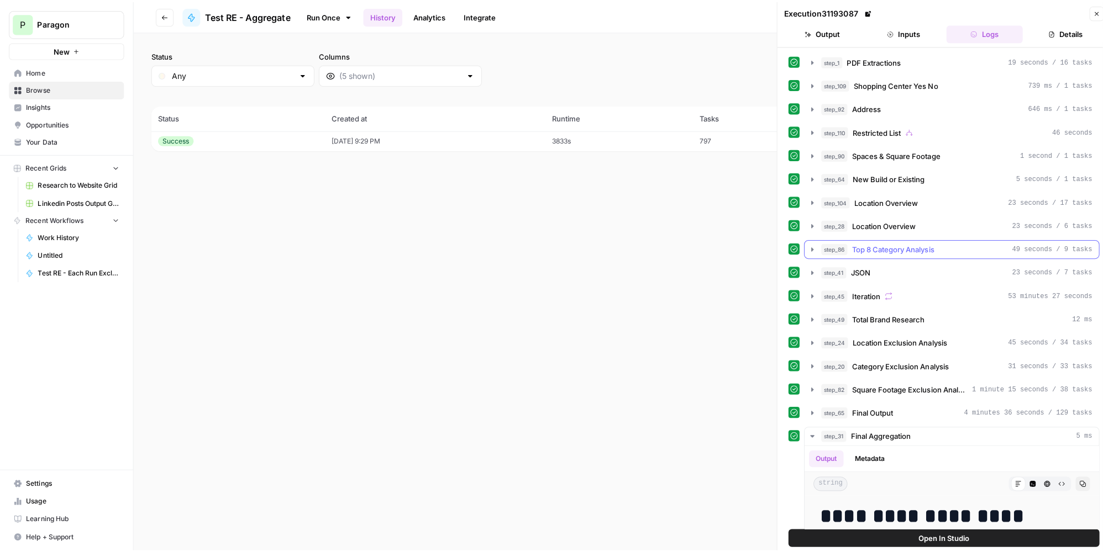
scroll to position [50, 0]
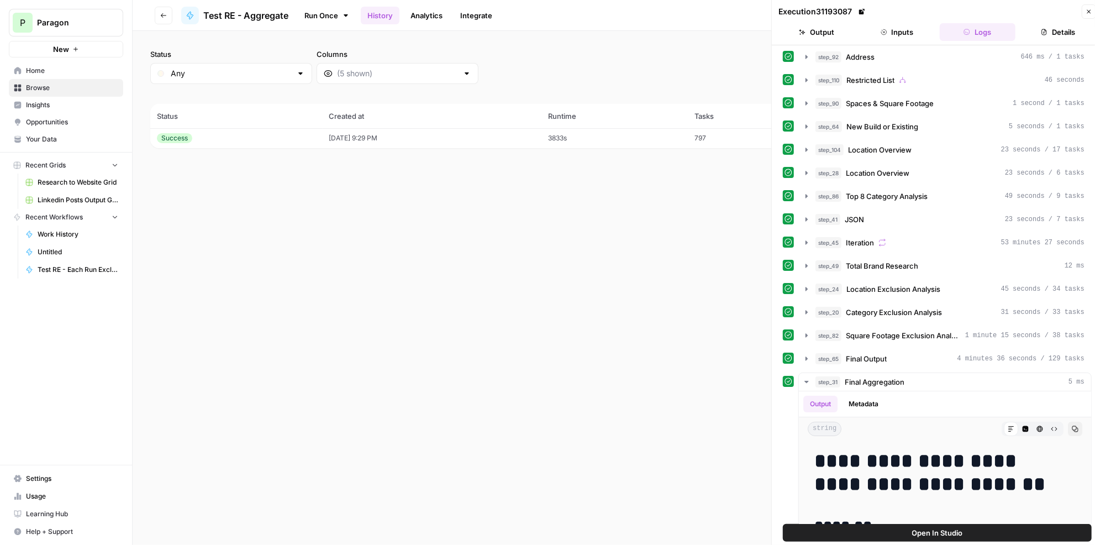
click at [214, 15] on span "Test RE - Aggregate" at bounding box center [245, 15] width 85 height 13
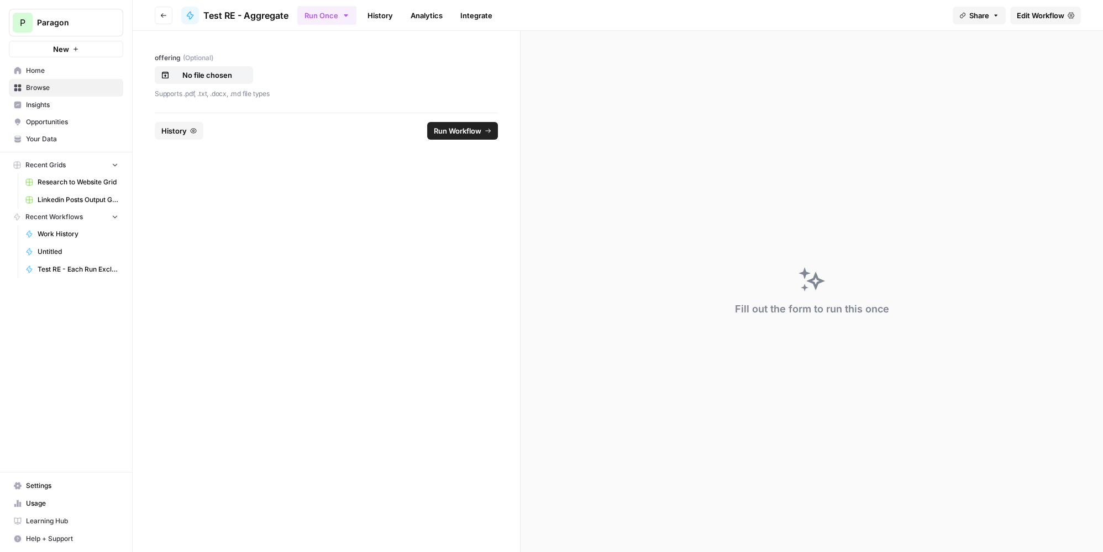
click at [177, 131] on span "History" at bounding box center [173, 130] width 25 height 11
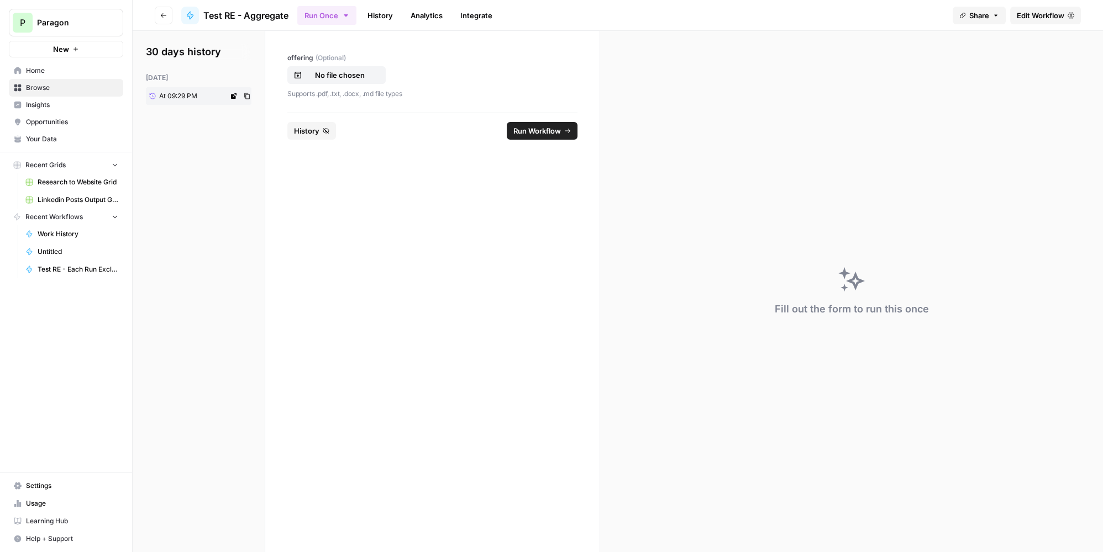
click at [183, 96] on span "At 09:29 PM" at bounding box center [178, 96] width 38 height 10
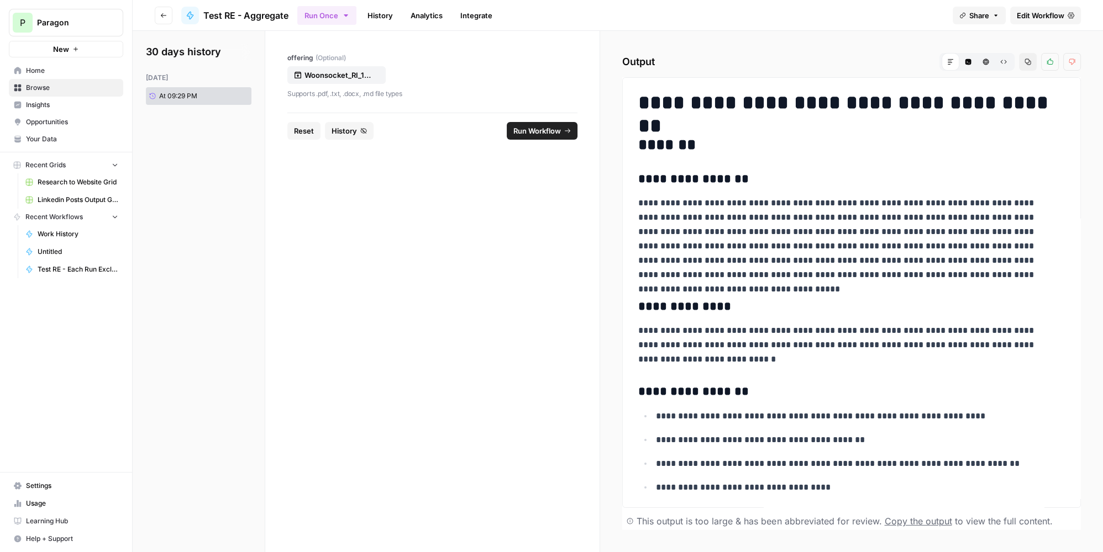
click at [539, 128] on span "Run Workflow" at bounding box center [537, 130] width 48 height 11
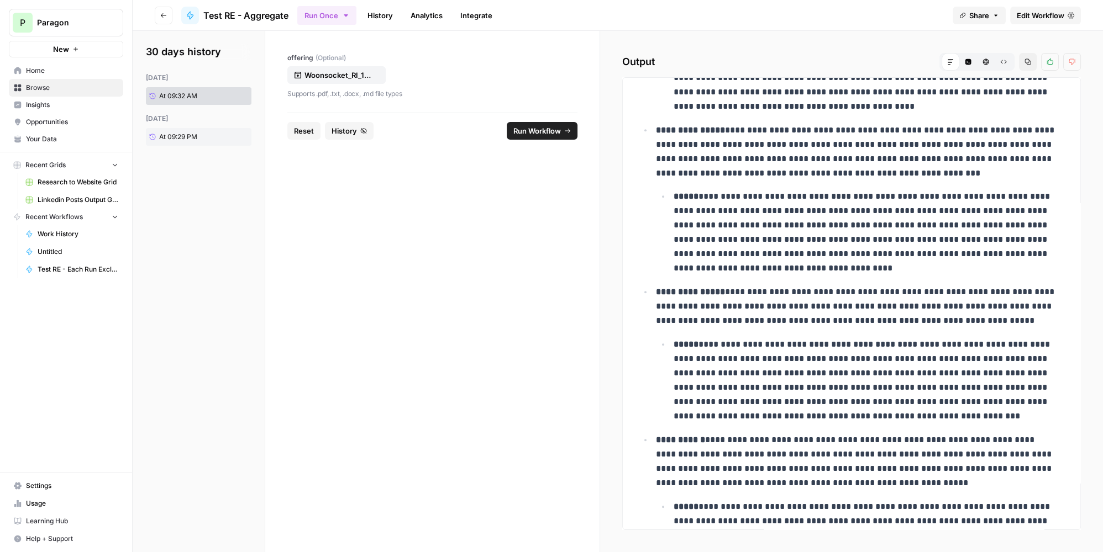
scroll to position [1448, 0]
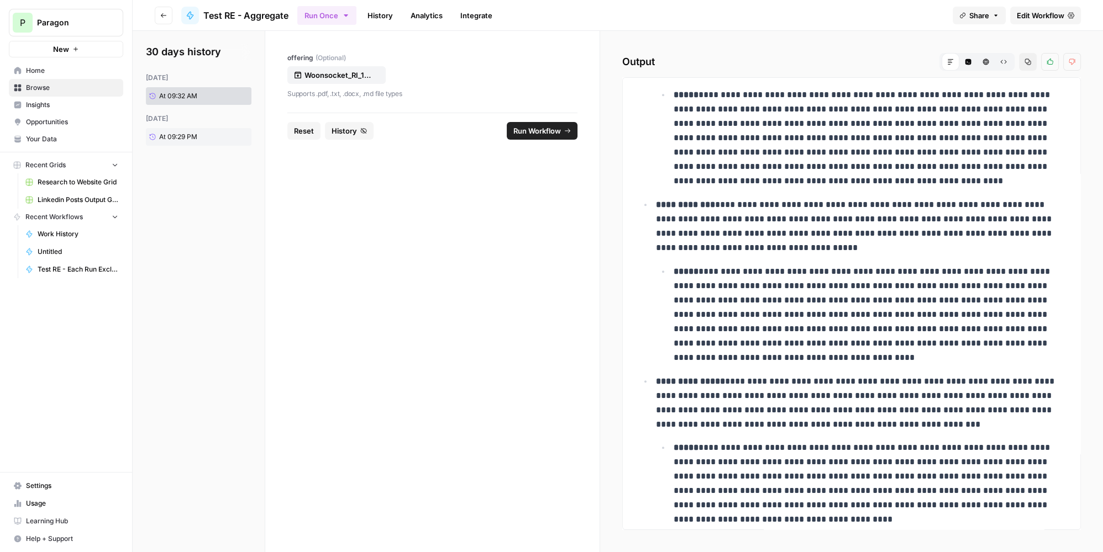
click at [1029, 54] on button "Copy" at bounding box center [1028, 62] width 18 height 18
click at [1026, 61] on icon "button" at bounding box center [1027, 62] width 7 height 7
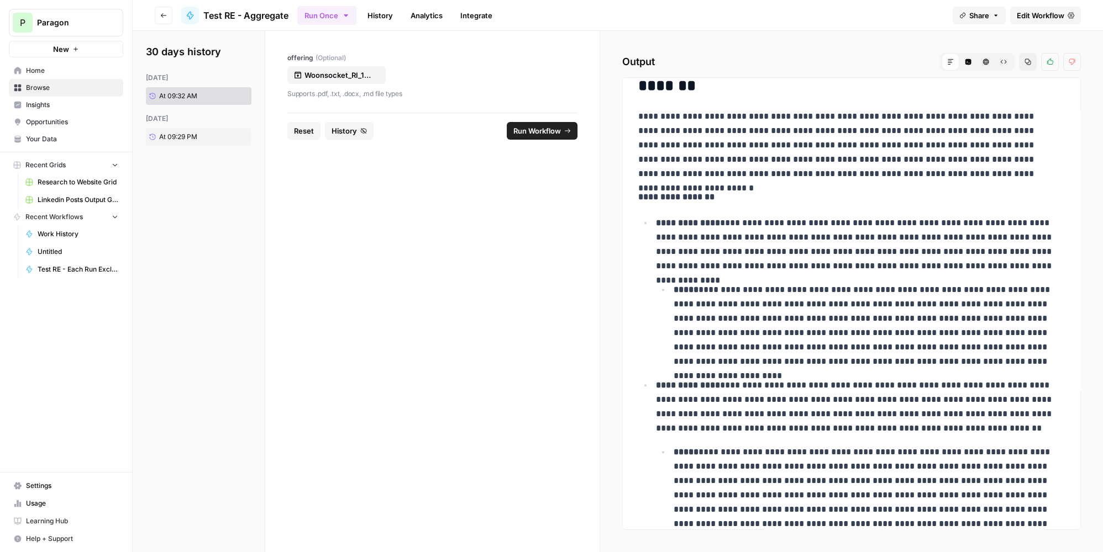
scroll to position [1373, 0]
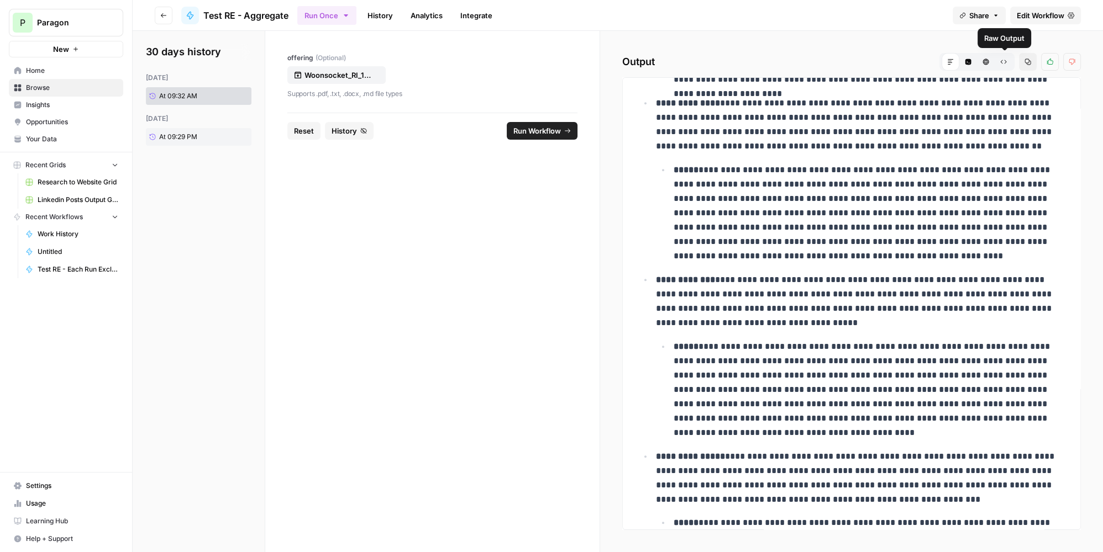
click at [990, 64] on button "HTML Viewer" at bounding box center [986, 62] width 18 height 18
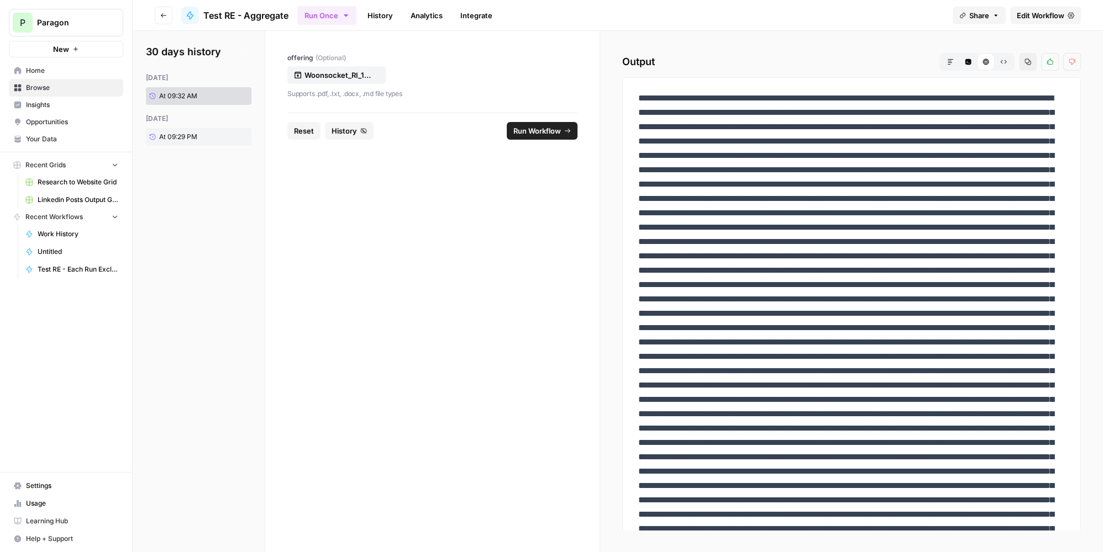
click at [975, 64] on button "Code Editor" at bounding box center [968, 62] width 18 height 18
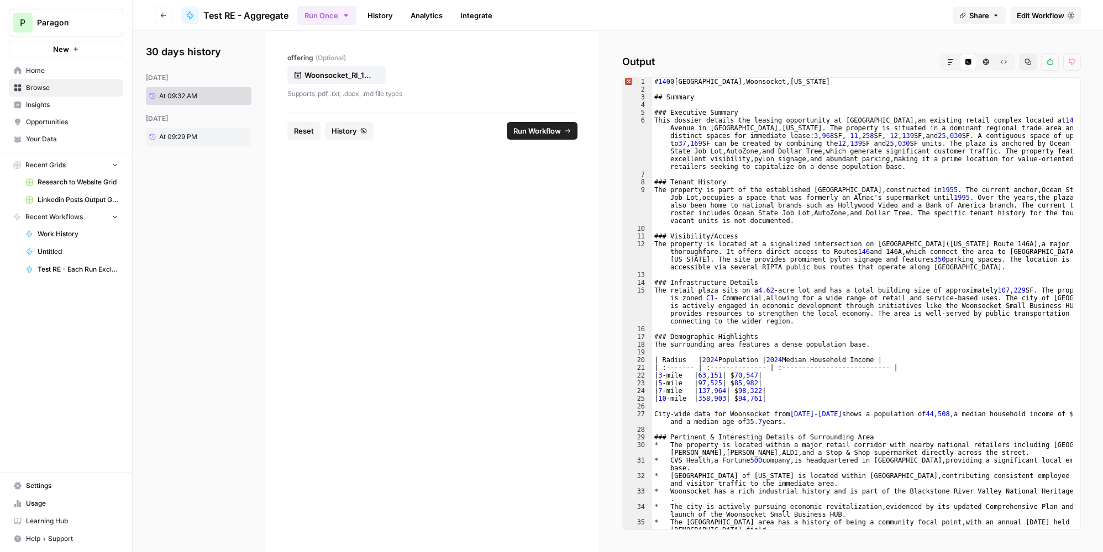
type textarea "**********"
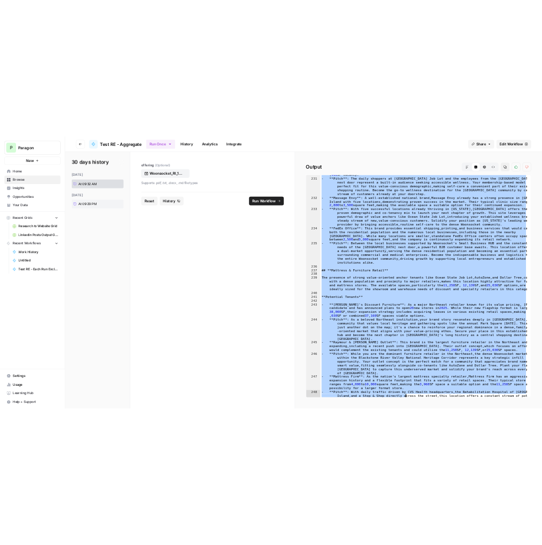
scroll to position [6167, 0]
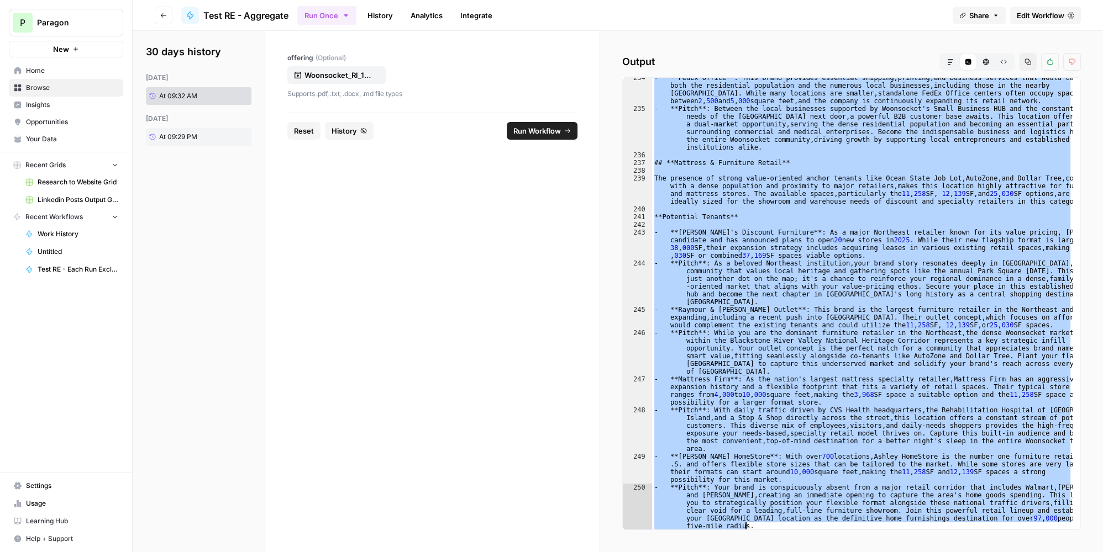
drag, startPoint x: 656, startPoint y: 80, endPoint x: 824, endPoint y: 531, distance: 481.5
click at [824, 531] on div "**********" at bounding box center [851, 291] width 503 height 521
click at [375, 18] on link "History" at bounding box center [380, 16] width 39 height 18
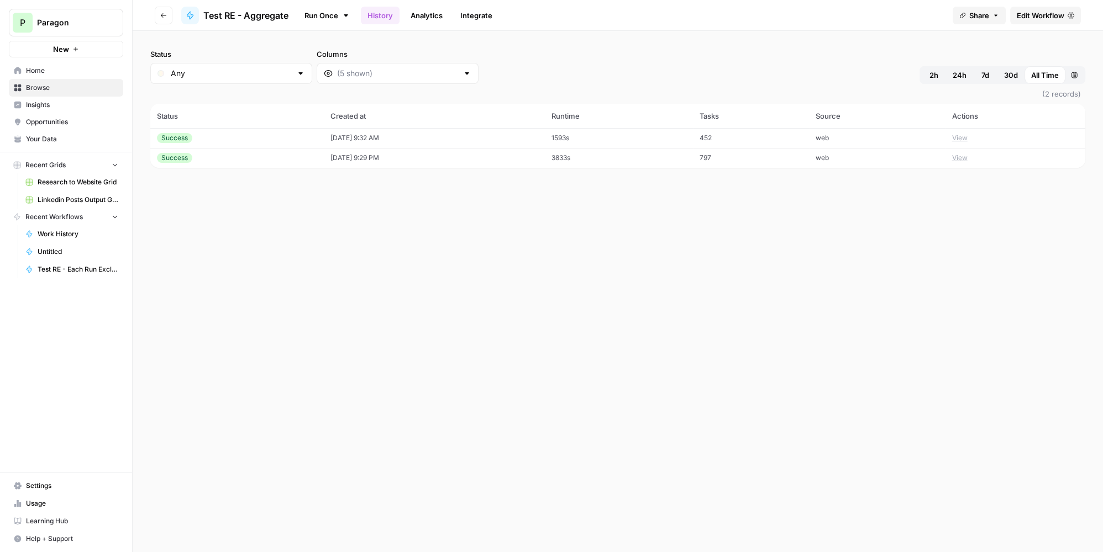
click at [255, 139] on div "Success" at bounding box center [237, 138] width 160 height 10
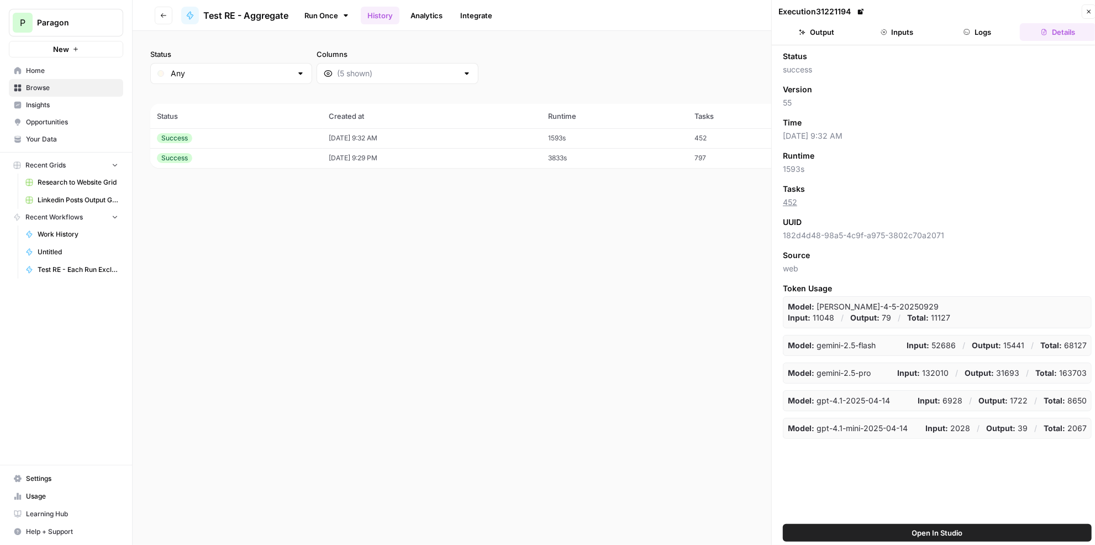
click at [671, 161] on td "3833s" at bounding box center [614, 158] width 147 height 20
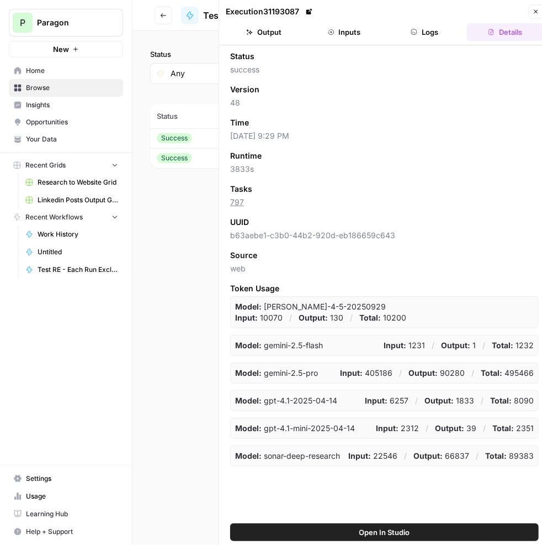
click at [133, 24] on icon "button" at bounding box center [134, 22] width 8 height 8
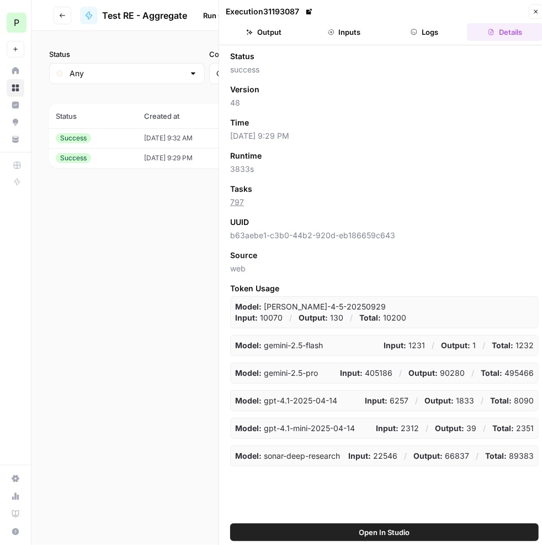
click at [171, 151] on td "[DATE] 9:29 PM" at bounding box center [194, 158] width 112 height 20
click at [191, 133] on td "[DATE] 9:32 AM" at bounding box center [194, 138] width 112 height 20
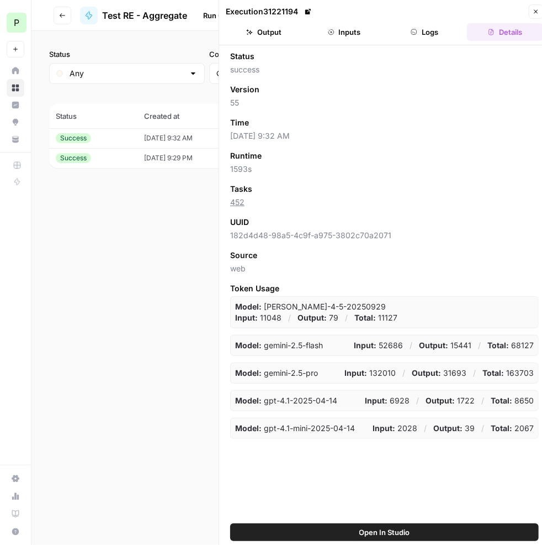
click at [411, 27] on button "Logs" at bounding box center [425, 32] width 76 height 18
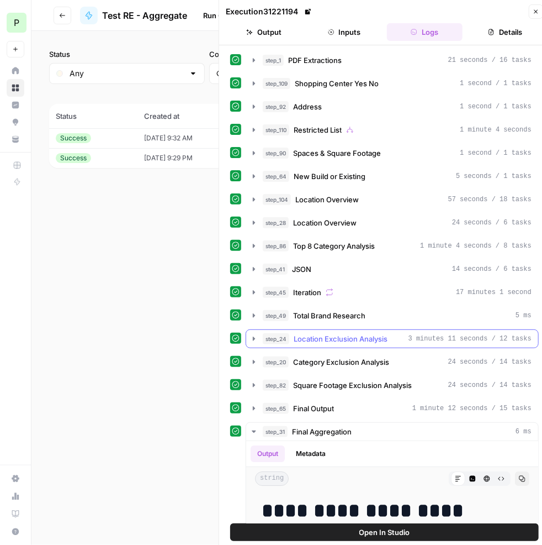
click at [365, 333] on span "Location Exclusion Analysis" at bounding box center [341, 338] width 94 height 11
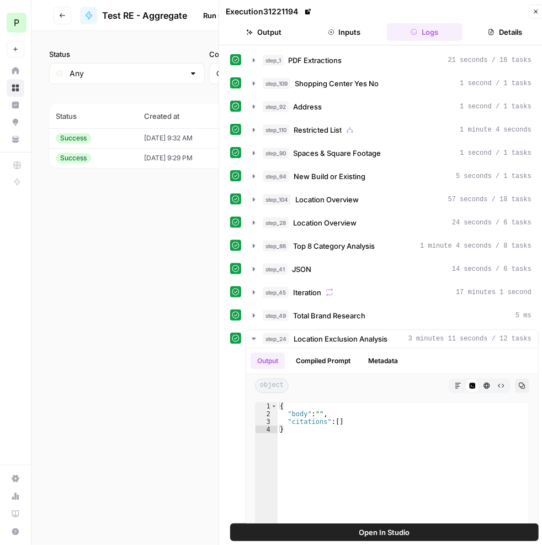
click at [147, 138] on td "[DATE] 9:32 AM" at bounding box center [194, 138] width 112 height 20
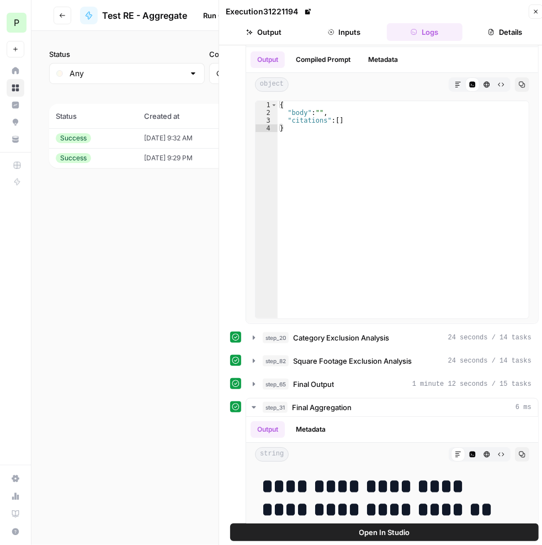
scroll to position [251, 0]
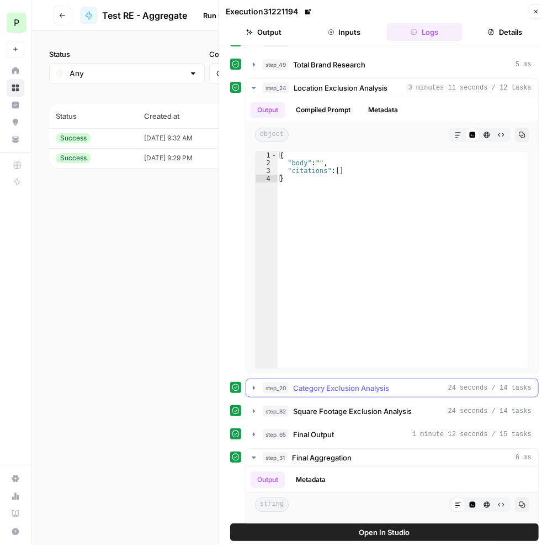
click at [403, 382] on div "step_20 Category Exclusion Analysis 24 seconds / 14 tasks" at bounding box center [397, 387] width 269 height 11
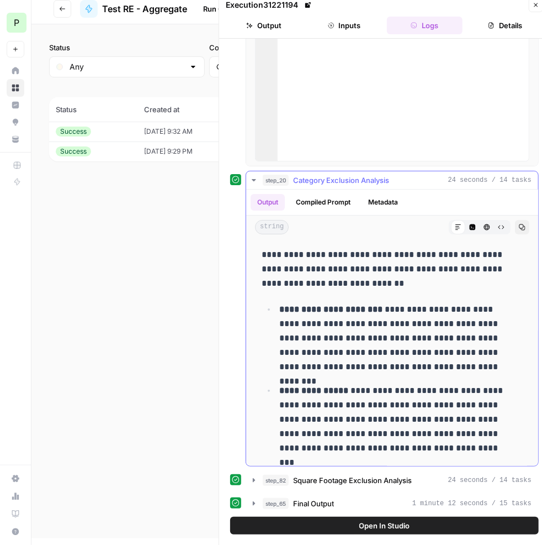
scroll to position [402, 0]
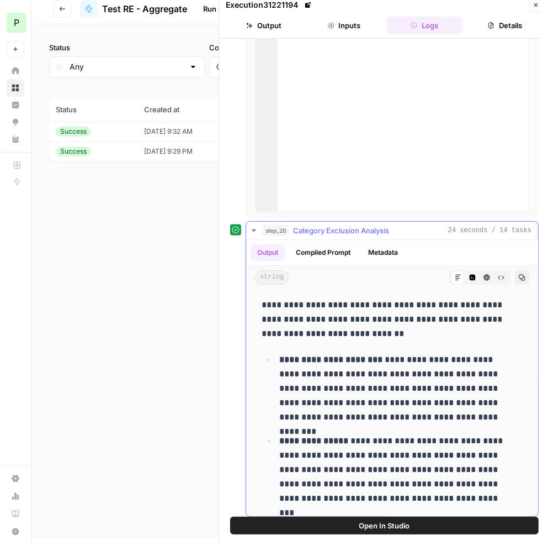
click at [380, 225] on span "Category Exclusion Analysis" at bounding box center [341, 230] width 96 height 11
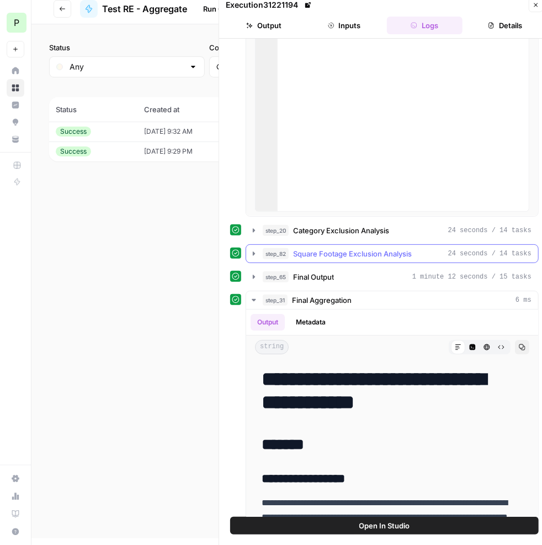
click at [379, 248] on span "Square Footage Exclusion Analysis" at bounding box center [352, 253] width 119 height 11
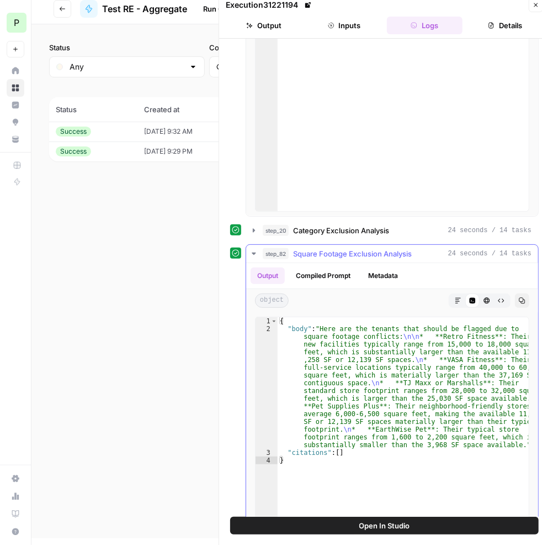
click at [455, 297] on icon "button" at bounding box center [458, 300] width 7 height 7
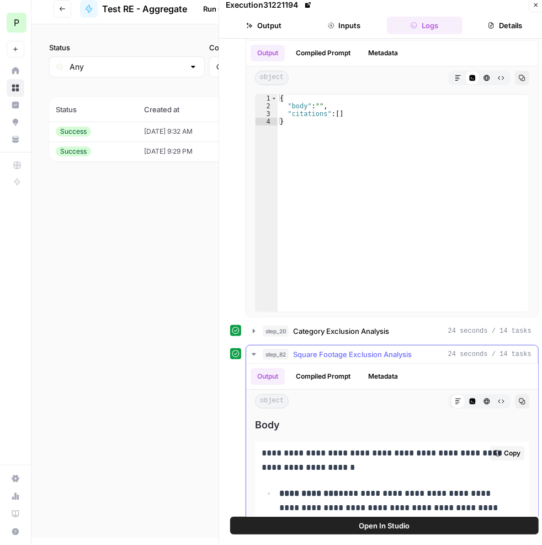
scroll to position [251, 0]
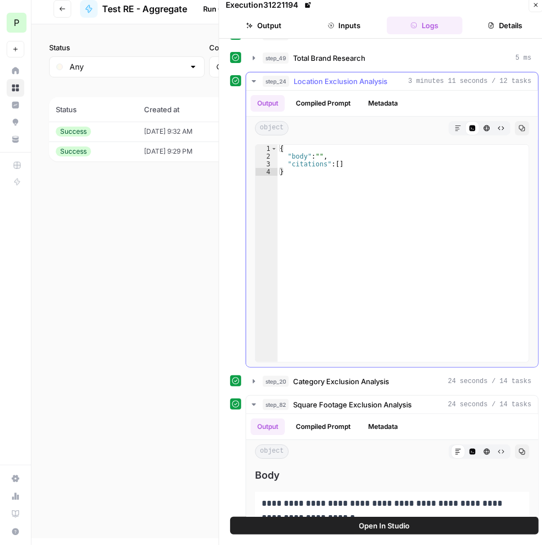
click at [364, 76] on span "Location Exclusion Analysis" at bounding box center [341, 81] width 94 height 11
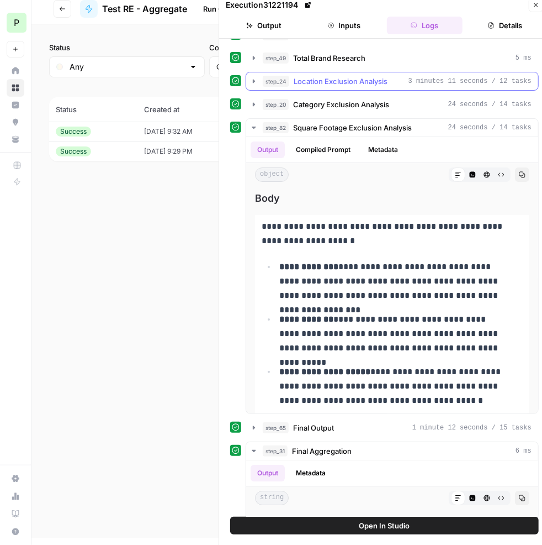
click at [335, 76] on span "Location Exclusion Analysis" at bounding box center [341, 81] width 94 height 11
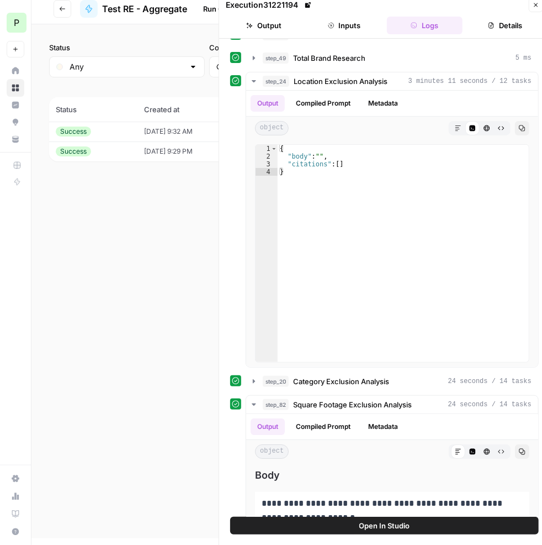
click at [539, 4] on icon "button" at bounding box center [536, 5] width 7 height 7
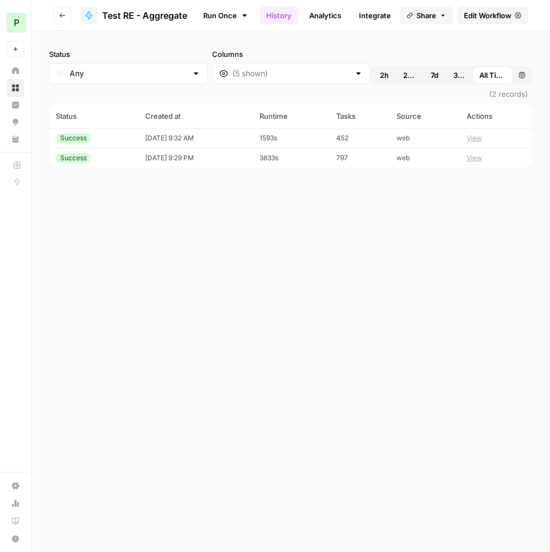
click at [475, 14] on span "Edit Workflow" at bounding box center [488, 15] width 48 height 11
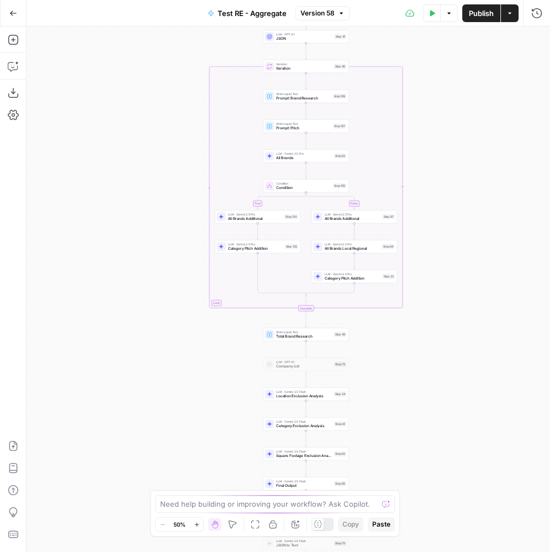
drag, startPoint x: 457, startPoint y: 374, endPoint x: 475, endPoint y: 177, distance: 197.4
click at [475, 177] on div "true false true false Workflow Input Settings Inputs LLM · Gemini 2.5 Pro PDF E…" at bounding box center [289, 289] width 524 height 525
drag, startPoint x: 461, startPoint y: 314, endPoint x: 481, endPoint y: 165, distance: 150.0
click at [481, 165] on div "true false true false Workflow Input Settings Inputs LLM · Gemini 2.5 Pro PDF E…" at bounding box center [289, 289] width 524 height 525
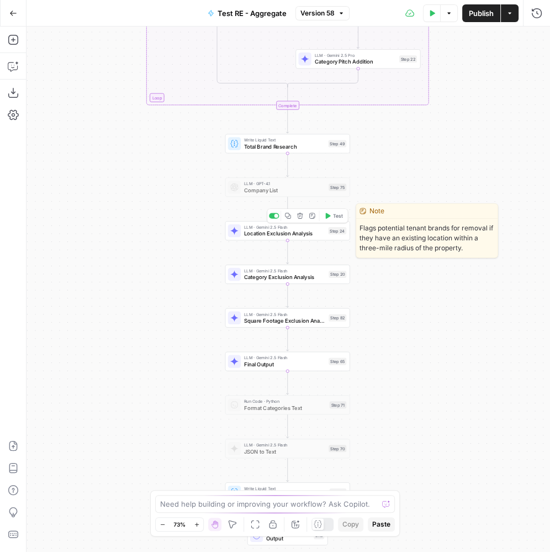
click at [321, 231] on span "Location Exclusion Analysis" at bounding box center [284, 233] width 81 height 8
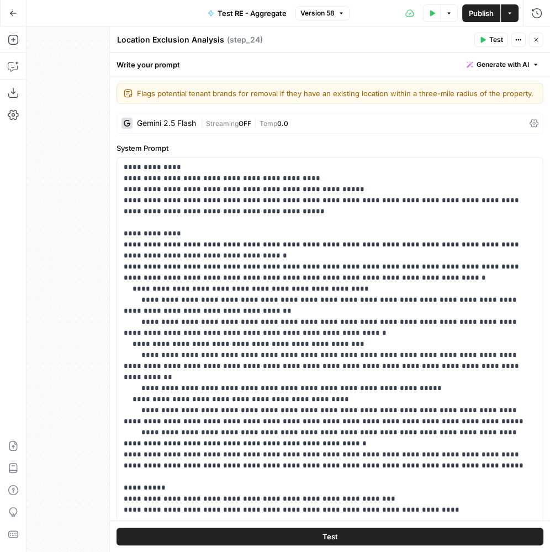
click at [327, 124] on div "| Streaming OFF | Temp 0.0" at bounding box center [363, 123] width 325 height 10
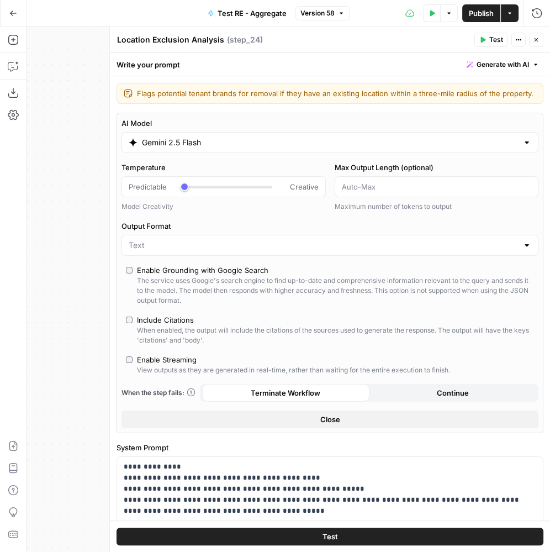
click at [336, 144] on input "Gemini 2.5 Flash" at bounding box center [330, 142] width 376 height 11
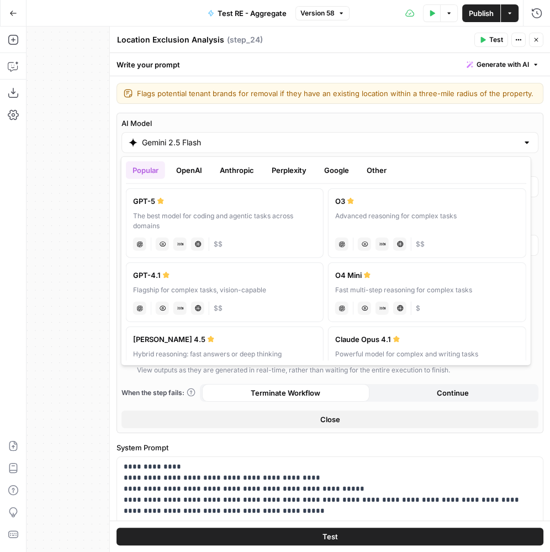
click at [331, 172] on button "Google" at bounding box center [337, 170] width 38 height 18
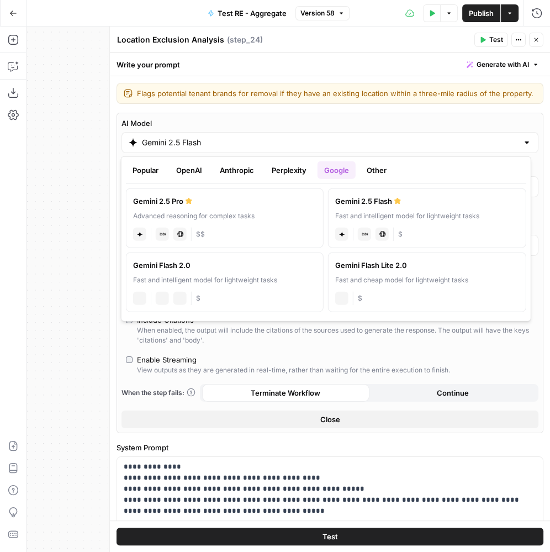
click at [257, 207] on label "Gemini 2.5 Pro Advanced reasoning for complex tasks gemini JSON Mode Live Web R…" at bounding box center [225, 218] width 198 height 60
type input "Gemini 2.5 Pro"
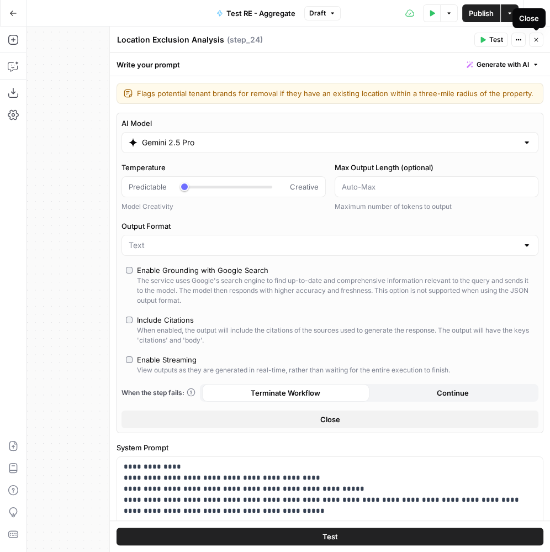
click at [536, 41] on icon "button" at bounding box center [536, 39] width 7 height 7
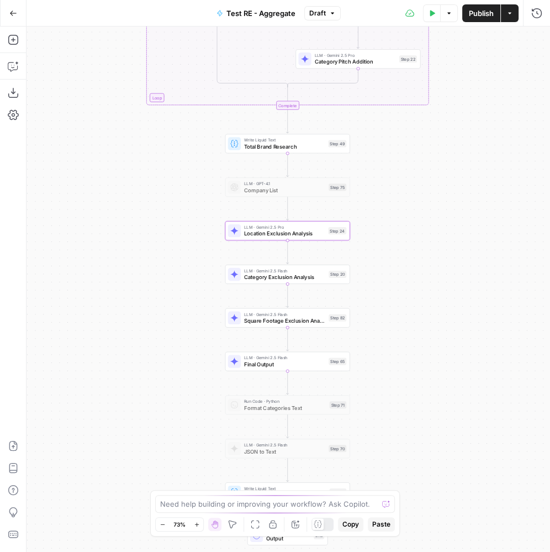
click at [477, 19] on button "Publish" at bounding box center [481, 13] width 38 height 18
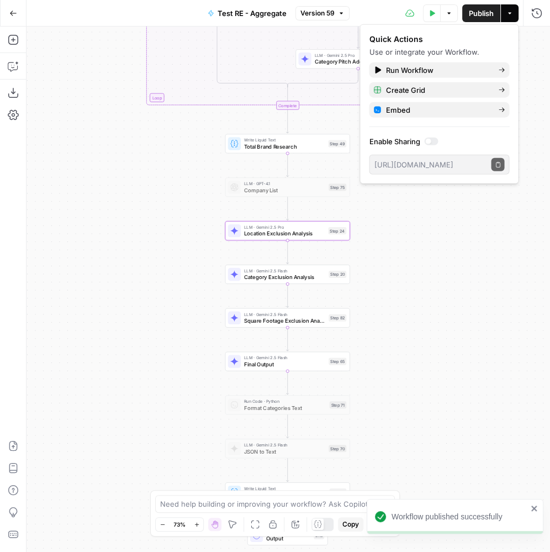
click at [10, 14] on icon "button" at bounding box center [13, 13] width 8 height 8
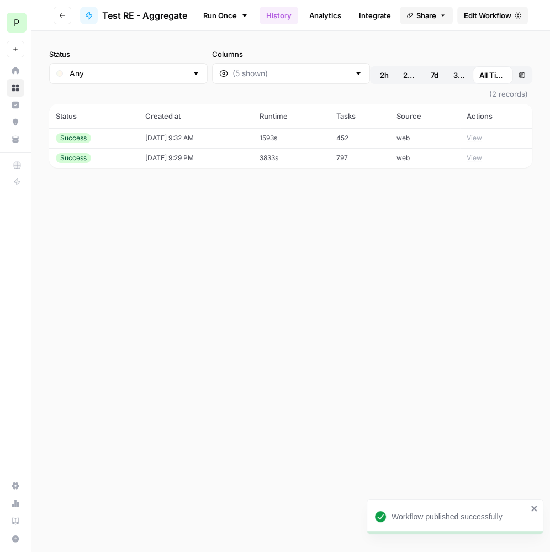
click at [67, 13] on button "Go back" at bounding box center [63, 16] width 18 height 18
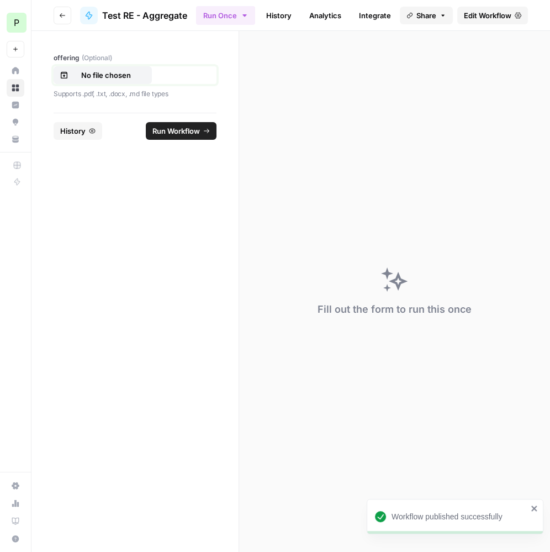
click at [103, 76] on p "No file chosen" at bounding box center [106, 75] width 71 height 11
click at [93, 133] on icon "button" at bounding box center [92, 131] width 7 height 7
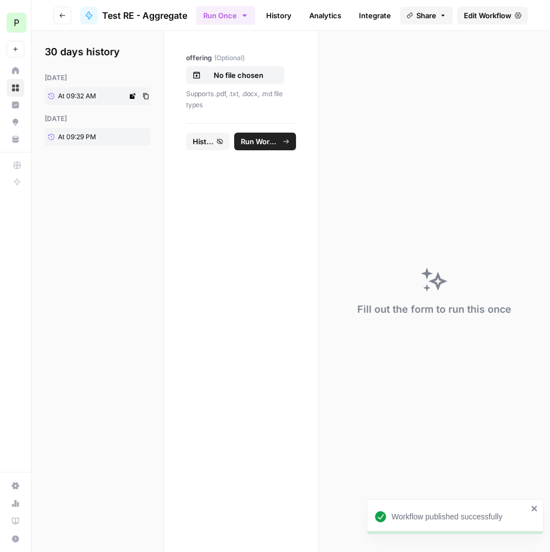
click at [84, 96] on span "At 09:32 AM" at bounding box center [77, 96] width 38 height 10
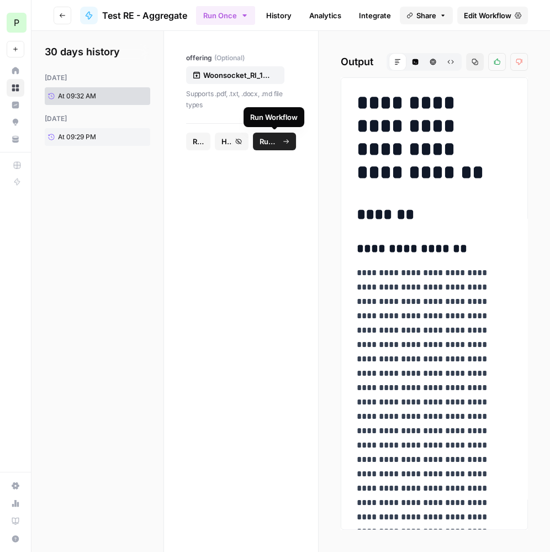
click at [283, 140] on icon "submit" at bounding box center [286, 141] width 7 height 7
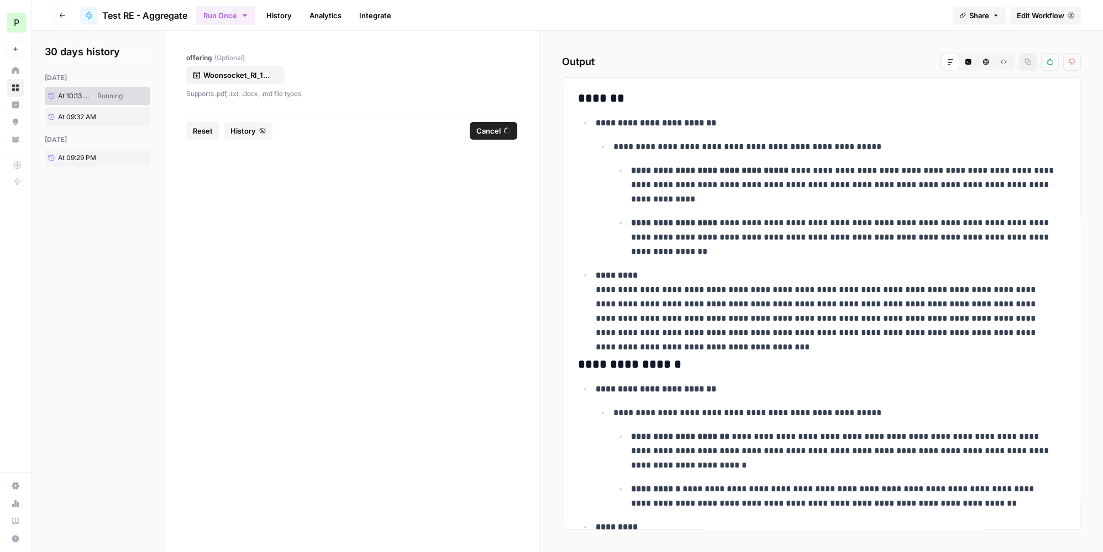
click at [1034, 12] on span "Edit Workflow" at bounding box center [1040, 15] width 48 height 11
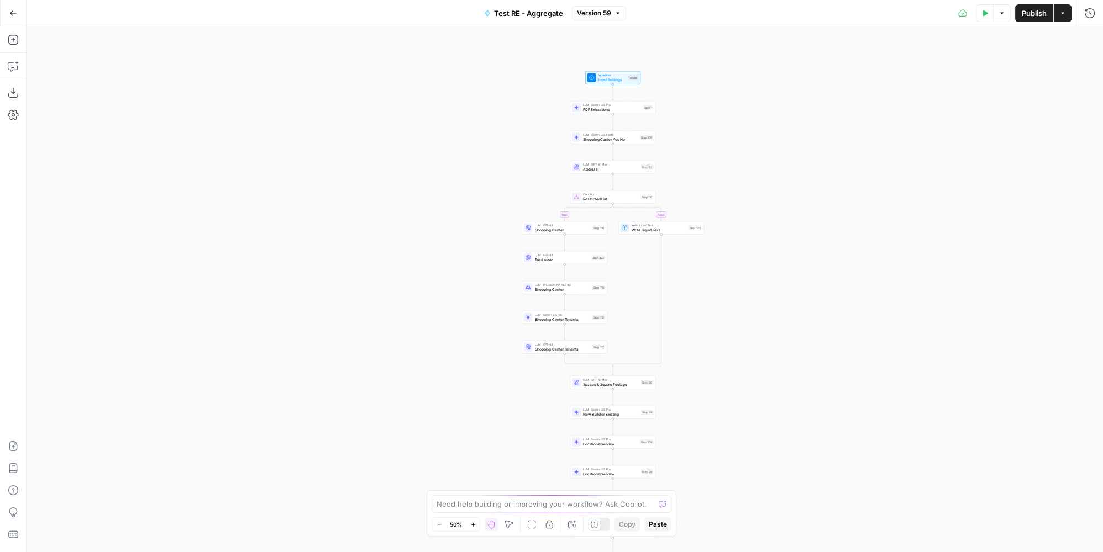
drag, startPoint x: 734, startPoint y: 349, endPoint x: 751, endPoint y: 421, distance: 74.4
click at [751, 421] on div "true false true false Workflow Input Settings Inputs LLM · Gemini 2.5 Pro PDF E…" at bounding box center [565, 290] width 1076 height 526
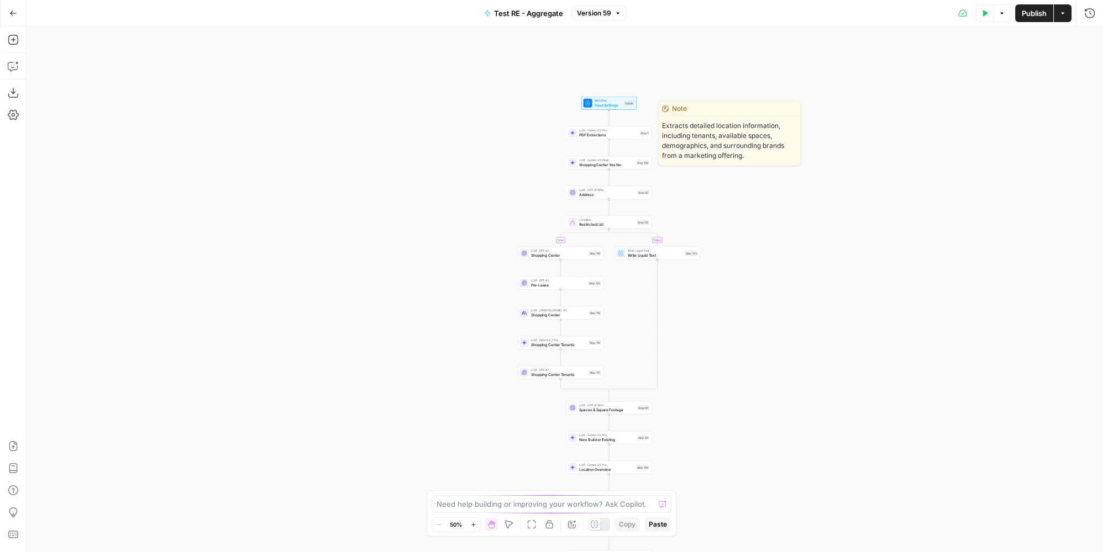
click at [617, 133] on span "PDF Extractions" at bounding box center [608, 135] width 58 height 6
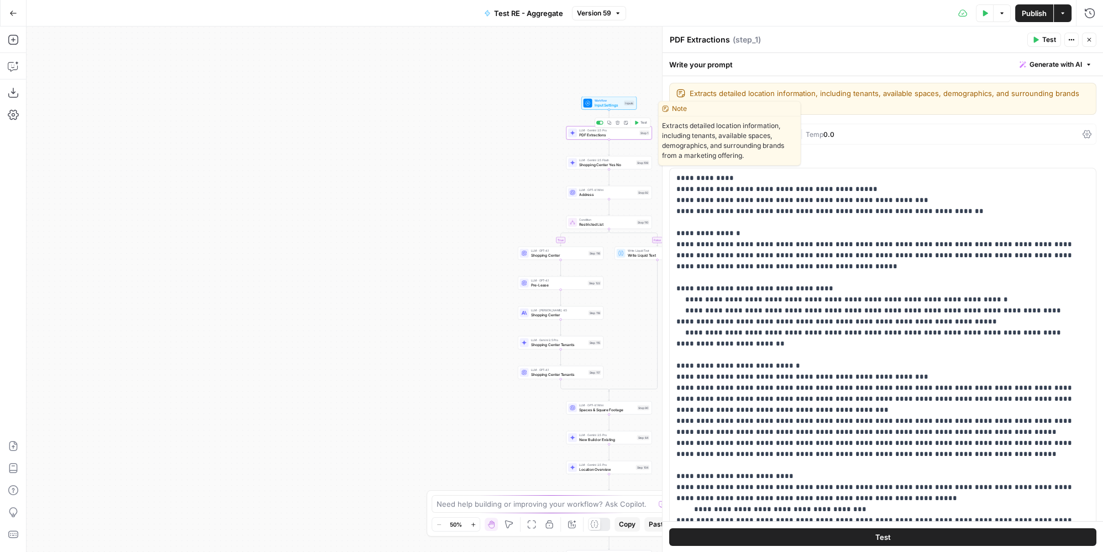
click at [886, 135] on div "| Streaming OFF | Temp 0.0" at bounding box center [911, 134] width 331 height 10
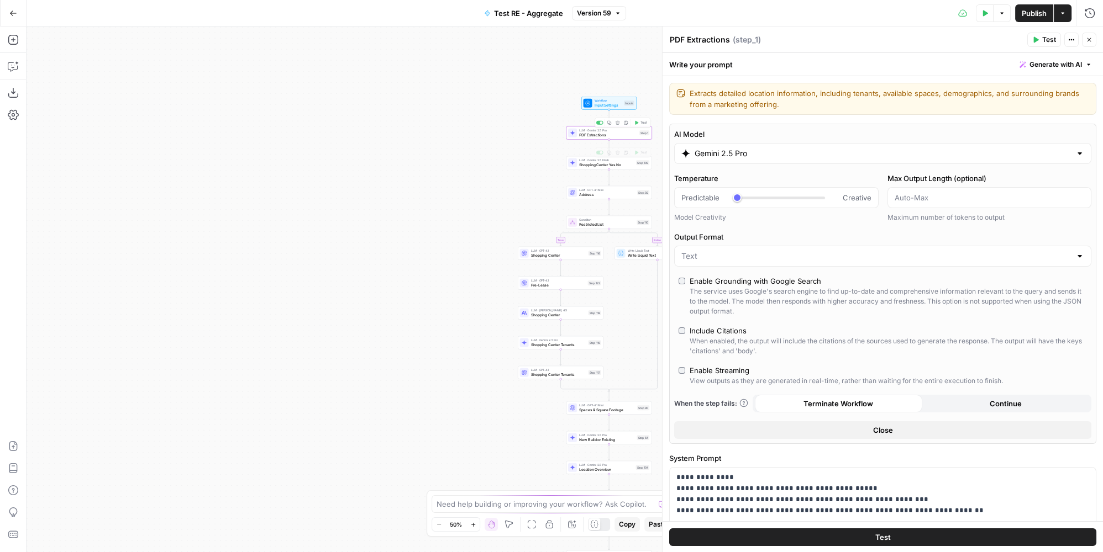
click at [583, 171] on div "true false true false Workflow Input Settings Inputs LLM · Gemini 2.5 Pro PDF E…" at bounding box center [565, 290] width 1076 height 526
click at [583, 162] on span "Shopping Center Yes No" at bounding box center [606, 165] width 55 height 6
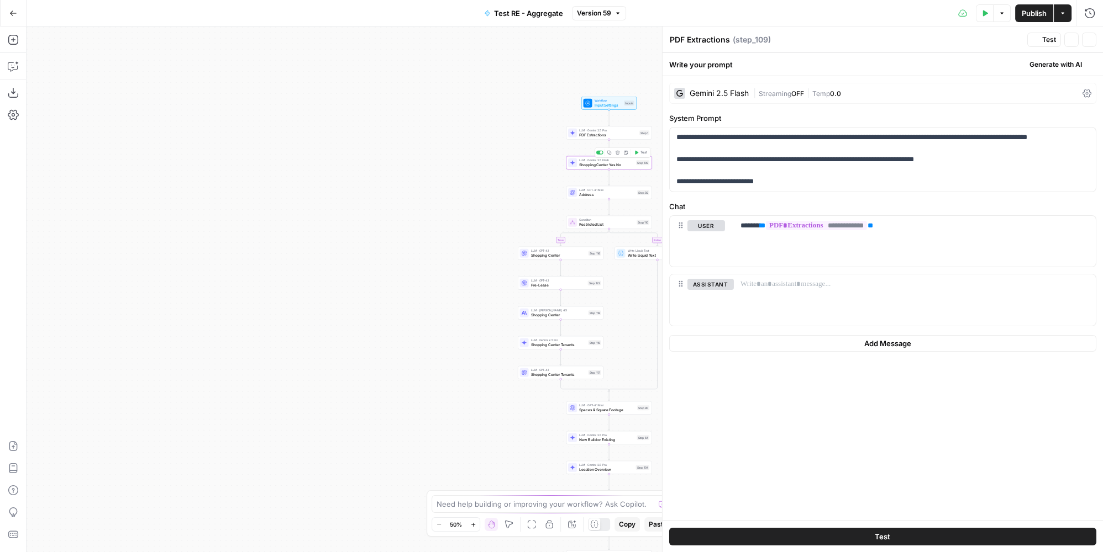
type textarea "Shopping Center Yes No"
click at [770, 97] on div "| Streaming OFF | Temp 0.0" at bounding box center [915, 93] width 325 height 10
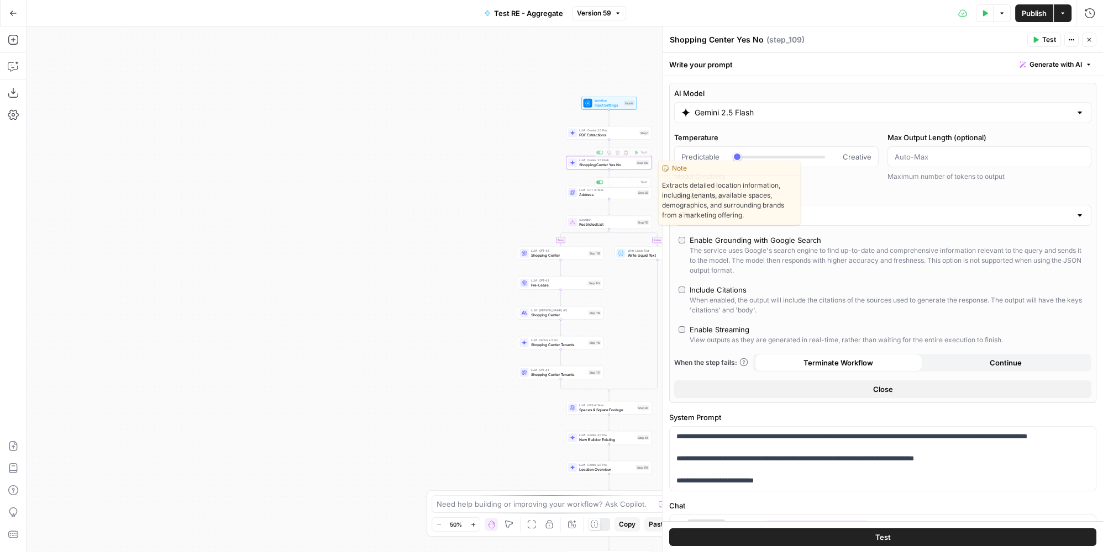
click at [592, 202] on div "true false true false Workflow Input Settings Inputs LLM · Gemini 2.5 Pro PDF E…" at bounding box center [565, 290] width 1076 height 526
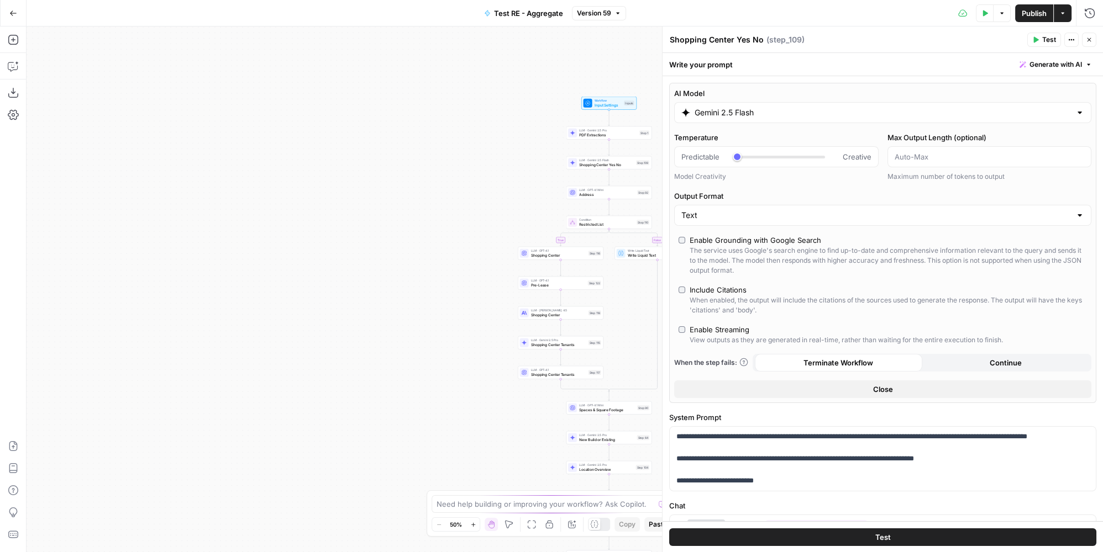
click at [591, 192] on span "Address" at bounding box center [607, 195] width 56 height 6
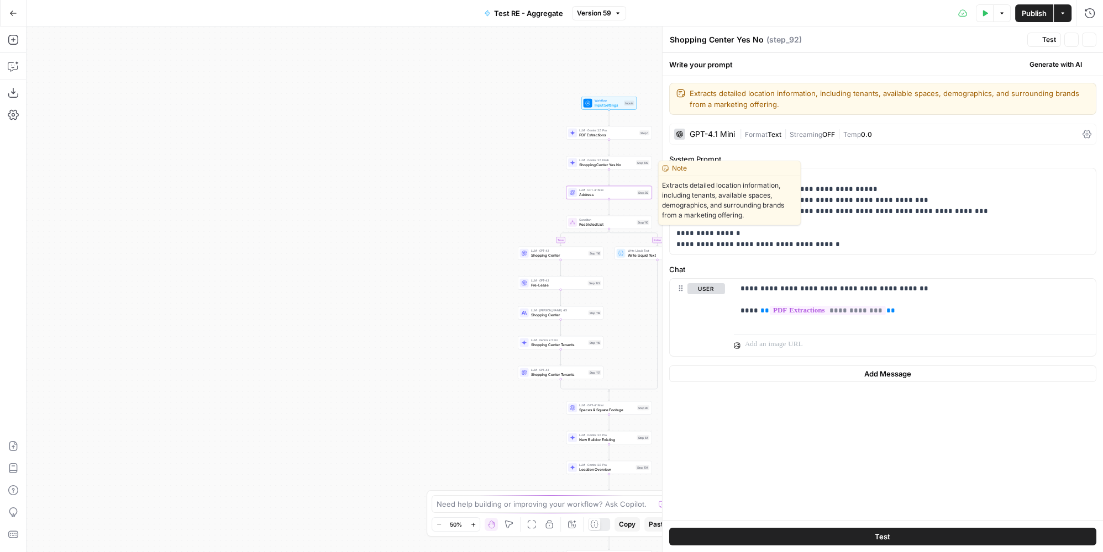
type textarea "Address"
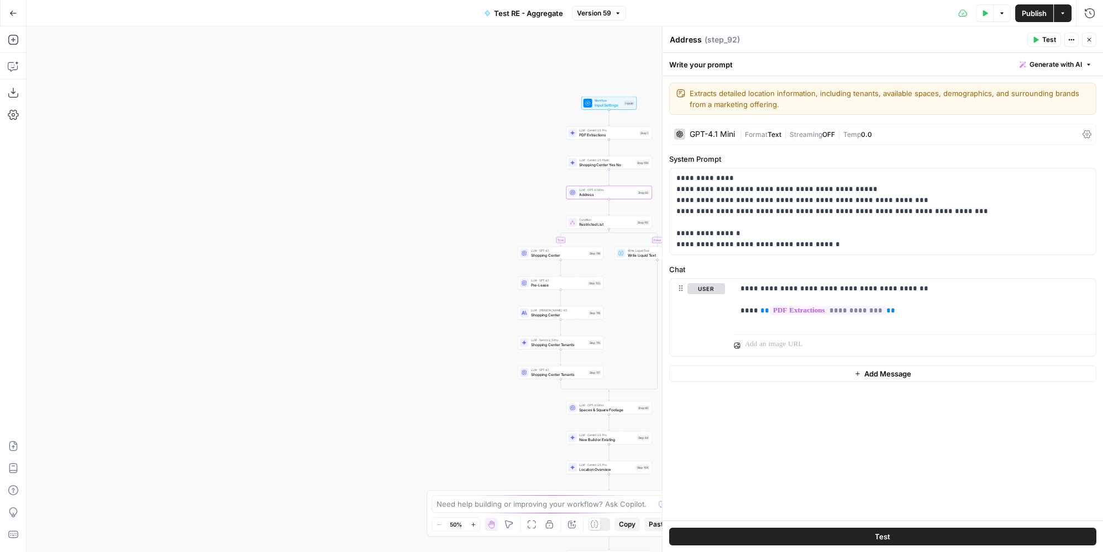
drag, startPoint x: 790, startPoint y: 144, endPoint x: 791, endPoint y: 138, distance: 5.6
click at [790, 139] on div "**********" at bounding box center [882, 298] width 440 height 445
click at [791, 136] on span "Streaming" at bounding box center [805, 134] width 33 height 8
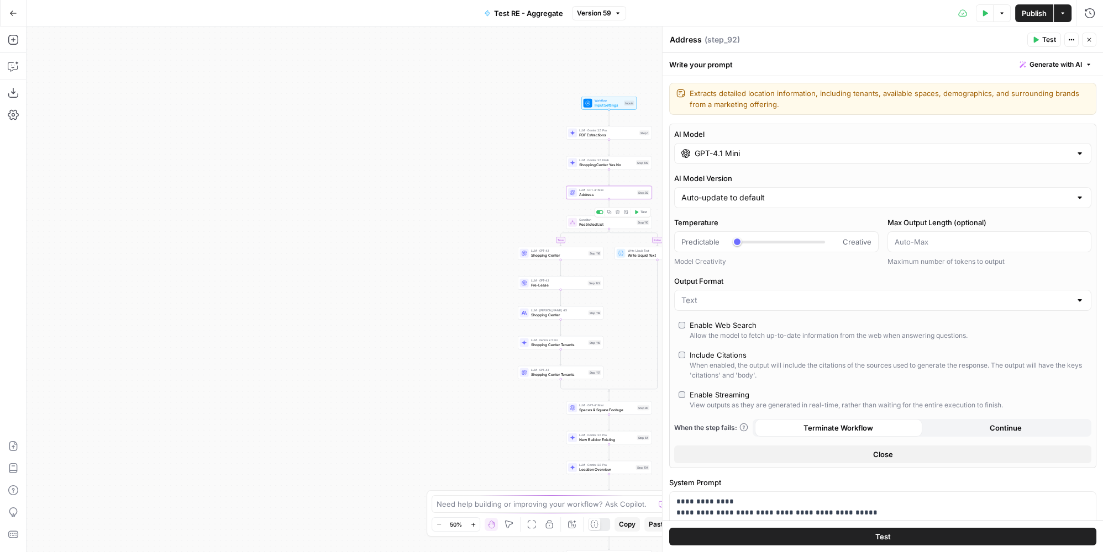
click at [543, 260] on div "true false true false Workflow Input Settings Inputs LLM · Gemini 2.5 Pro PDF E…" at bounding box center [565, 290] width 1076 height 526
click at [535, 252] on span "Shopping Center" at bounding box center [558, 255] width 55 height 6
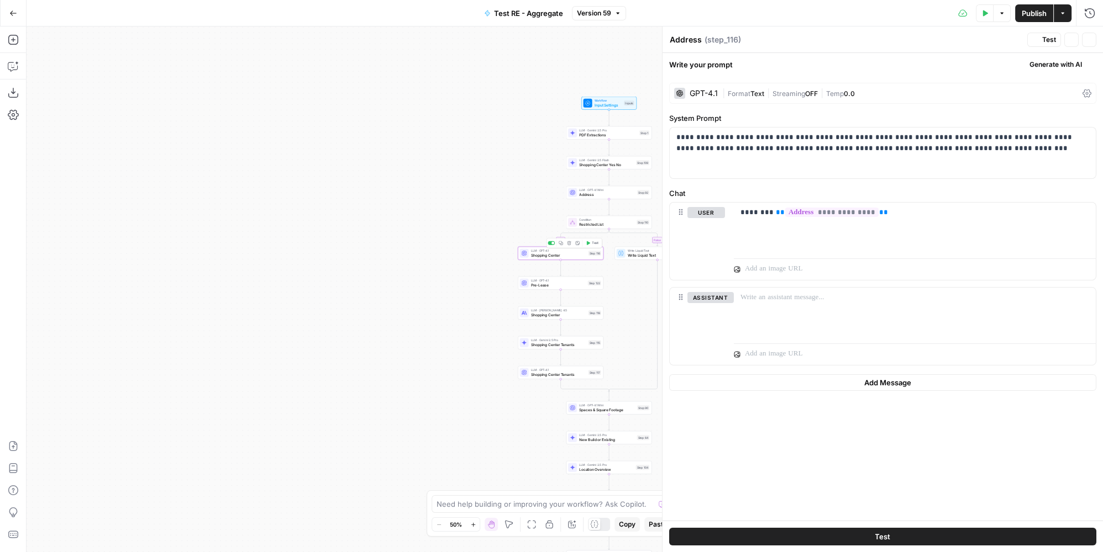
type textarea "Shopping Center"
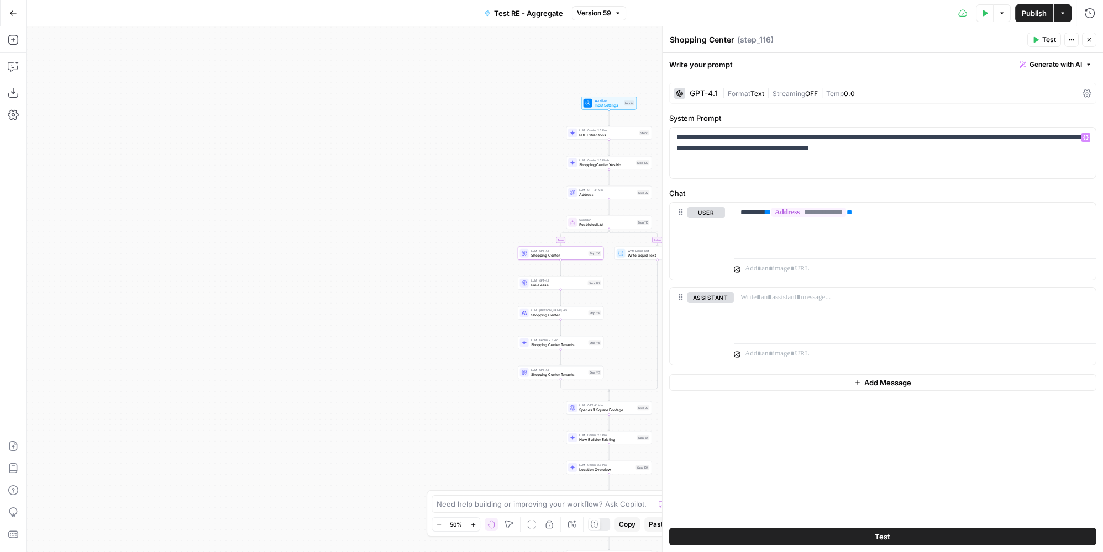
click at [737, 100] on div "GPT-4.1 | Format Text | Streaming OFF | Temp 0.0" at bounding box center [882, 93] width 427 height 21
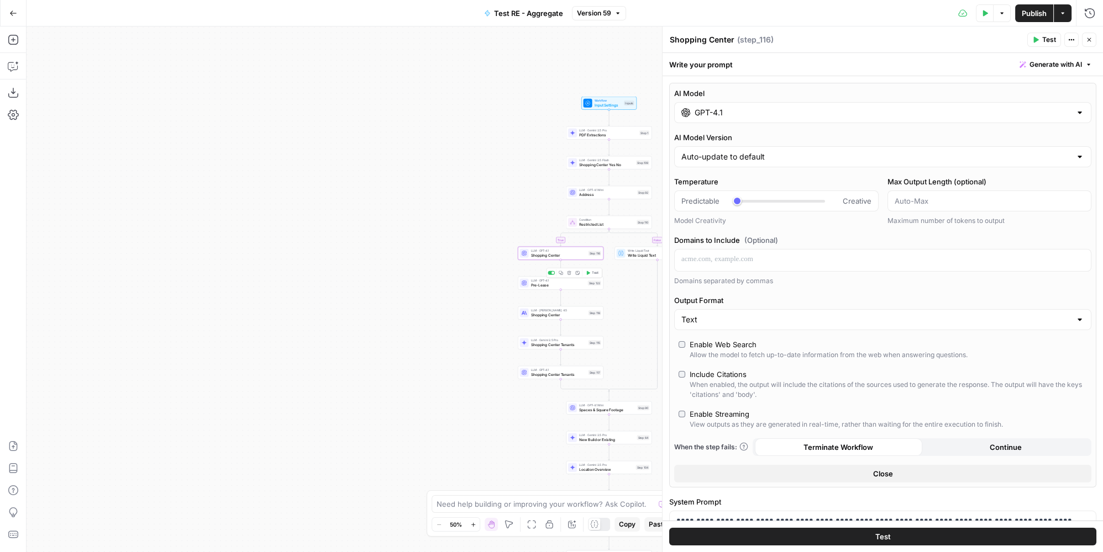
click at [539, 283] on span "Pre-Lease" at bounding box center [558, 285] width 55 height 6
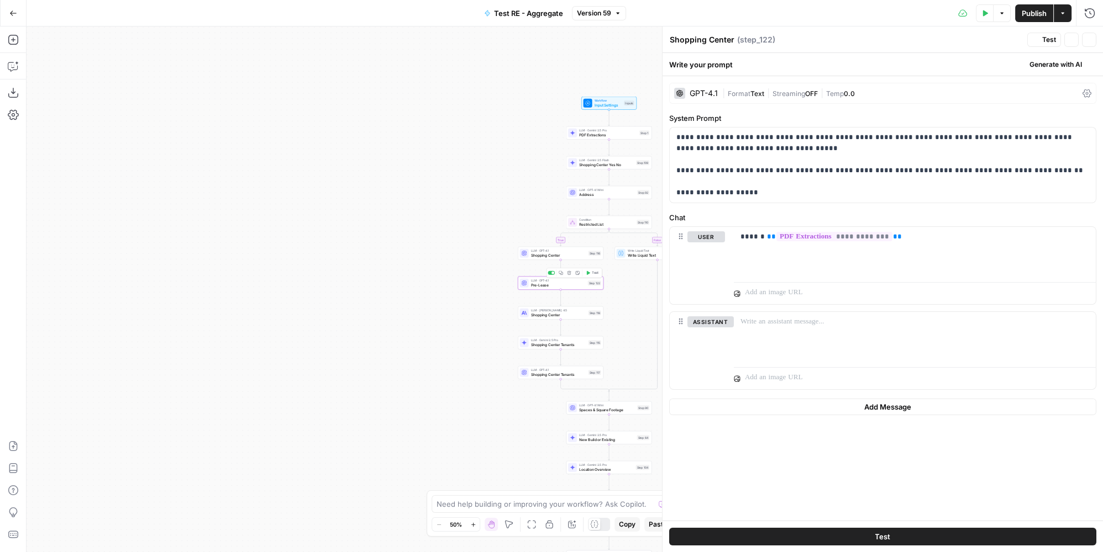
type textarea "Pre-Lease"
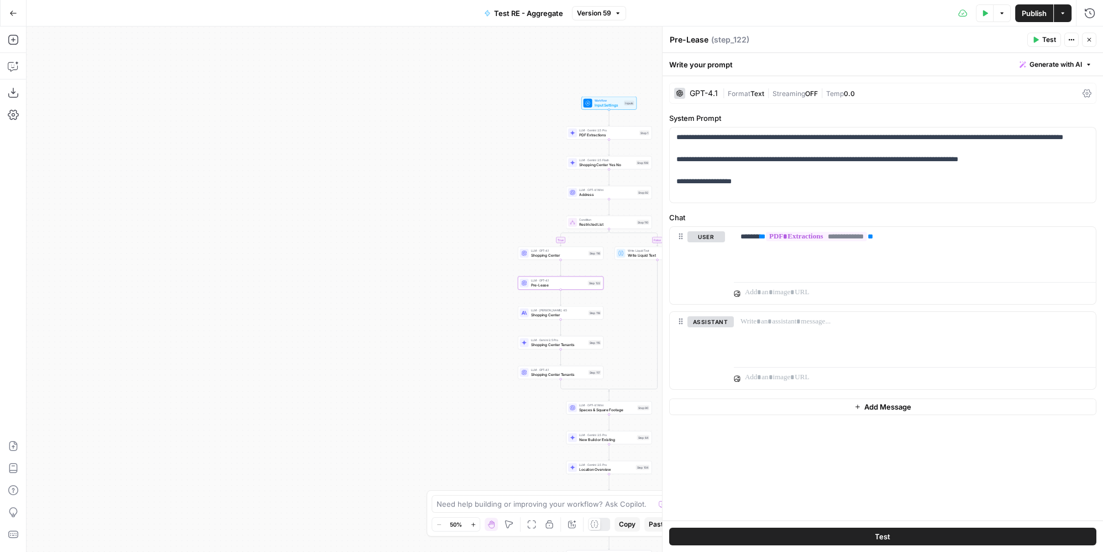
click at [543, 316] on span "Shopping Center" at bounding box center [558, 315] width 55 height 6
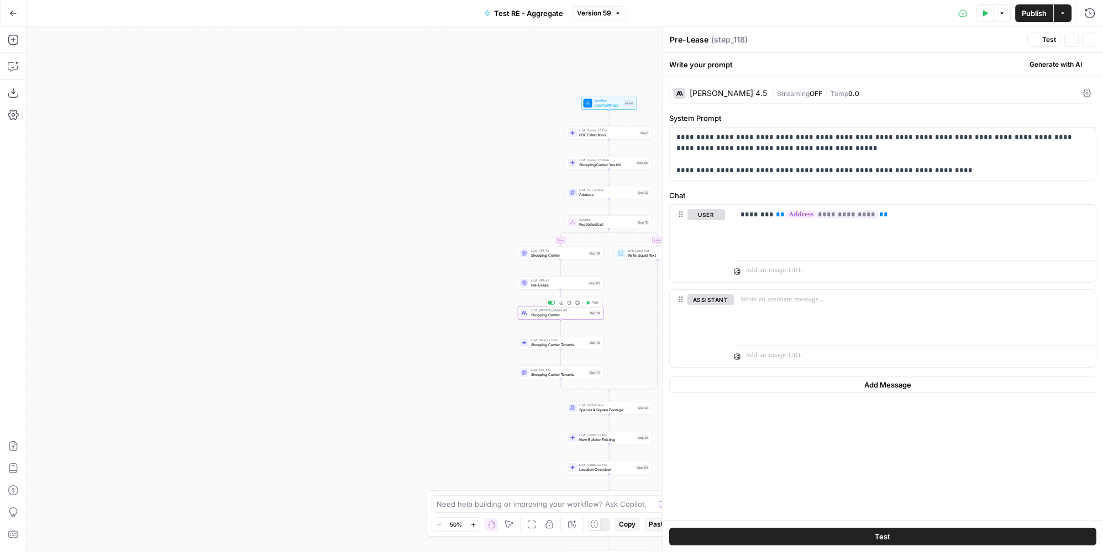
type textarea "Shopping Center"
click at [543, 340] on span "LLM · Gemini 2.5 Pro" at bounding box center [558, 340] width 55 height 4
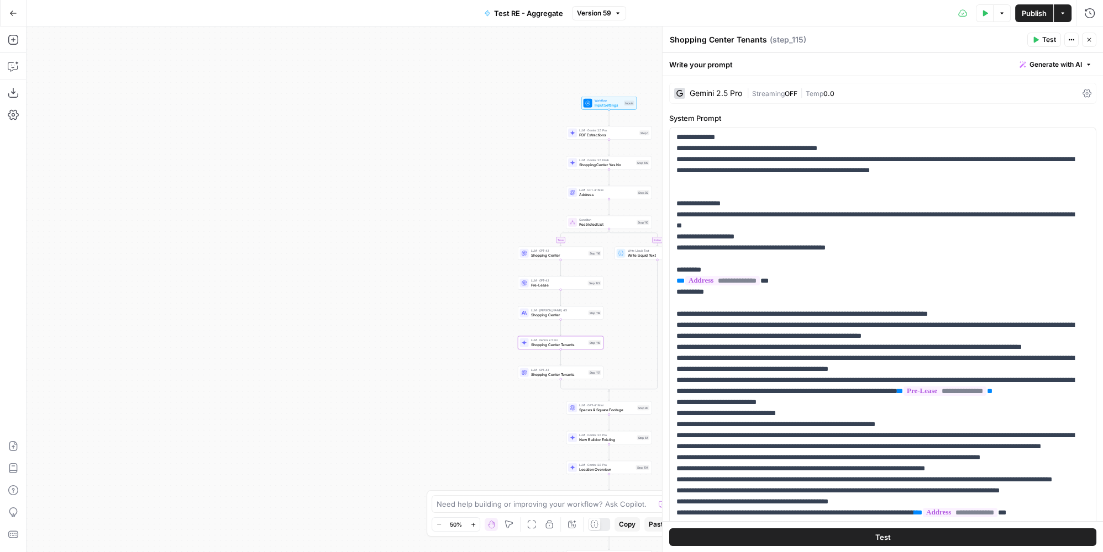
click at [544, 377] on span "Shopping Center Tenants" at bounding box center [558, 375] width 55 height 6
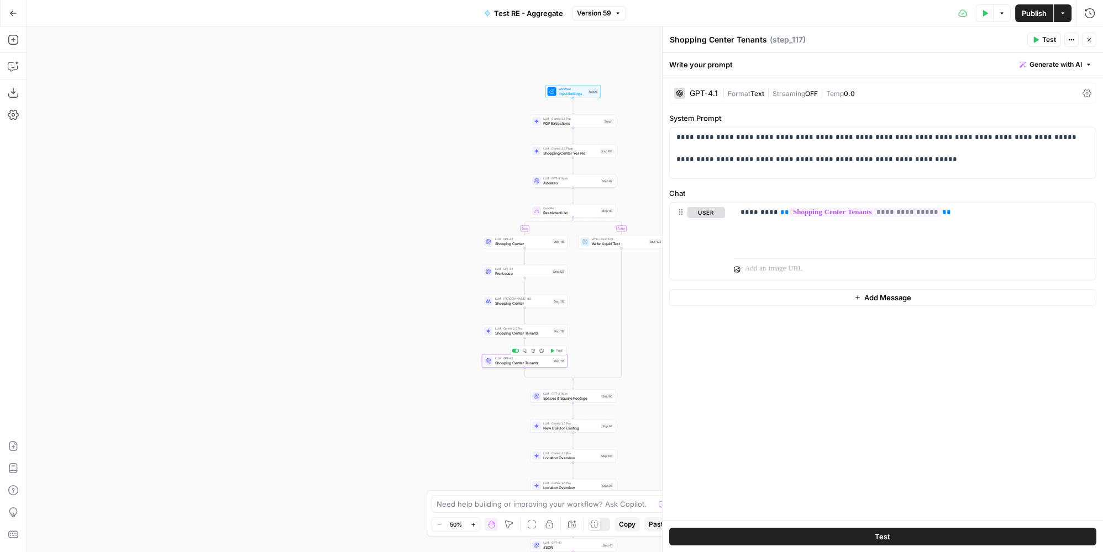
drag, startPoint x: 466, startPoint y: 345, endPoint x: 433, endPoint y: 276, distance: 76.6
click at [228, 300] on div "true false true false Workflow Input Settings Inputs LLM · Gemini 2.5 Pro PDF E…" at bounding box center [565, 290] width 1076 height 526
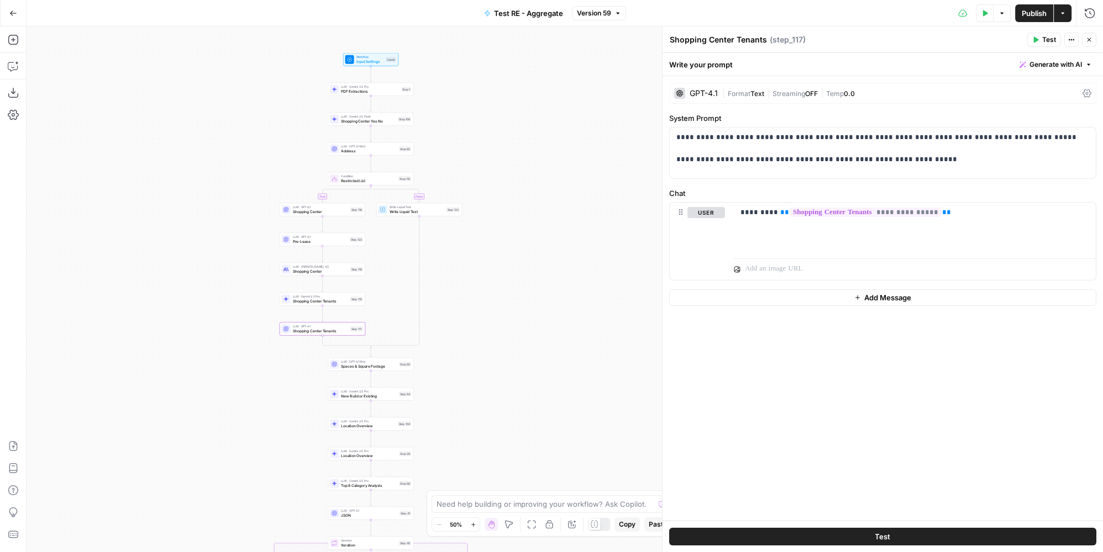
click at [408, 209] on span "Write Liquid Text" at bounding box center [416, 212] width 55 height 6
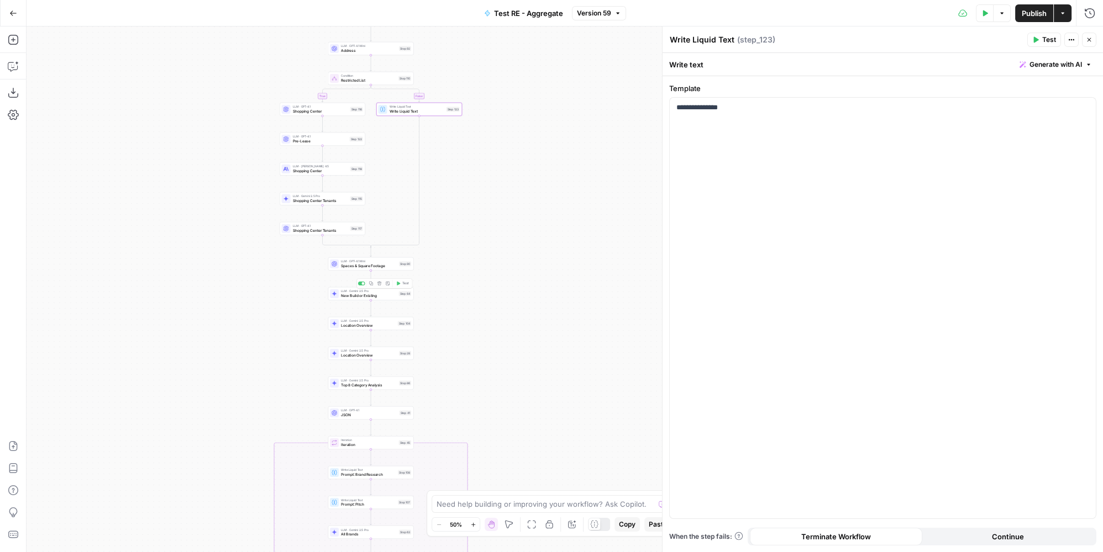
click at [374, 265] on span "Spaces & Square Footage" at bounding box center [369, 266] width 56 height 6
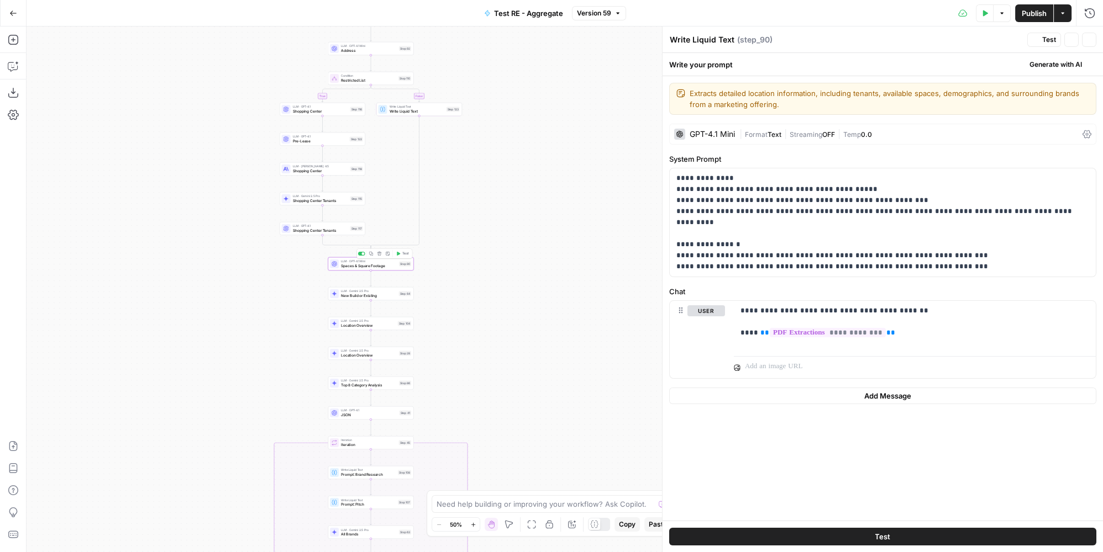
type textarea "Spaces & Square Footage"
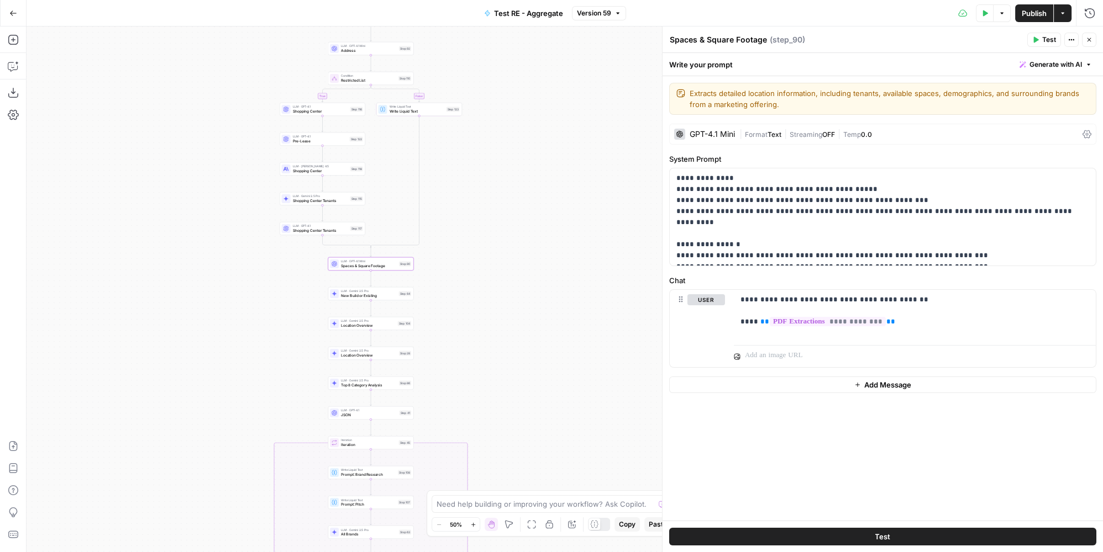
click at [715, 126] on div "GPT-4.1 Mini | Format Text | Streaming OFF | Temp 0.0" at bounding box center [882, 134] width 427 height 21
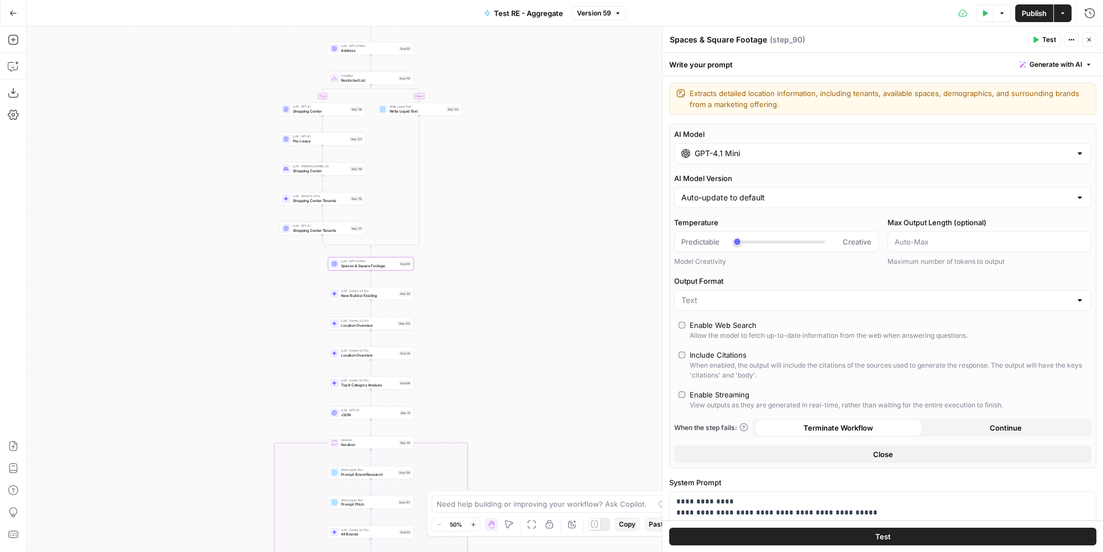
click at [388, 295] on span "New Build or Existing" at bounding box center [369, 296] width 56 height 6
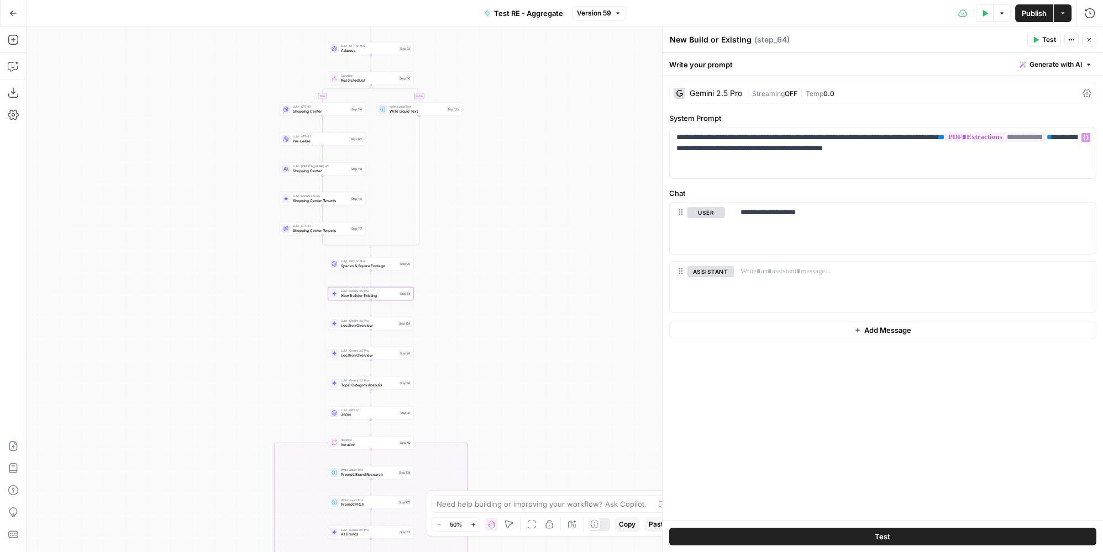
click at [765, 96] on span "Streaming" at bounding box center [768, 93] width 33 height 8
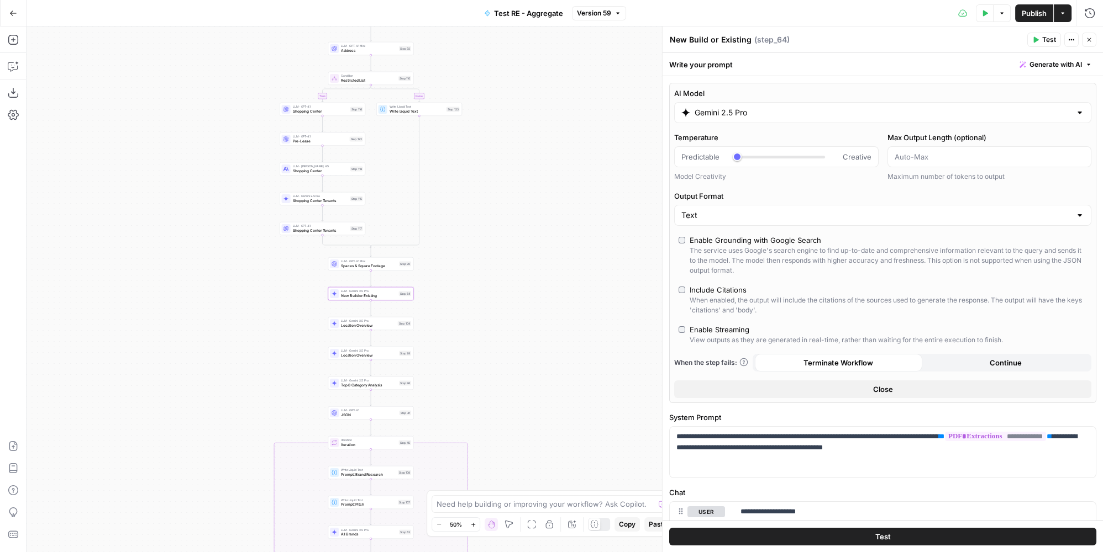
click at [356, 323] on span "Location Overview" at bounding box center [368, 326] width 55 height 6
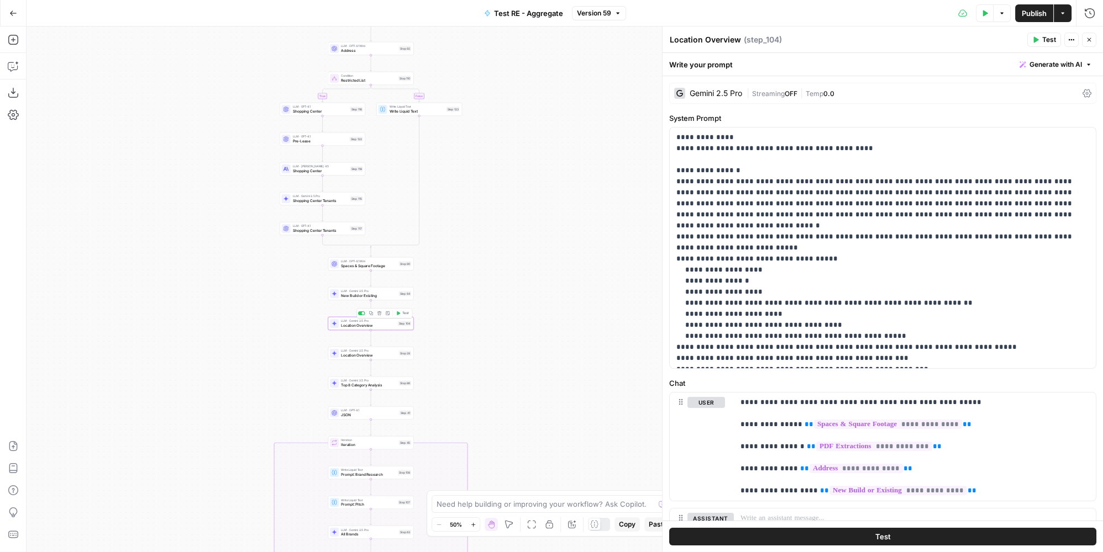
click at [734, 89] on div "Gemini 2.5 Pro | Streaming OFF | Temp 0.0" at bounding box center [882, 93] width 427 height 21
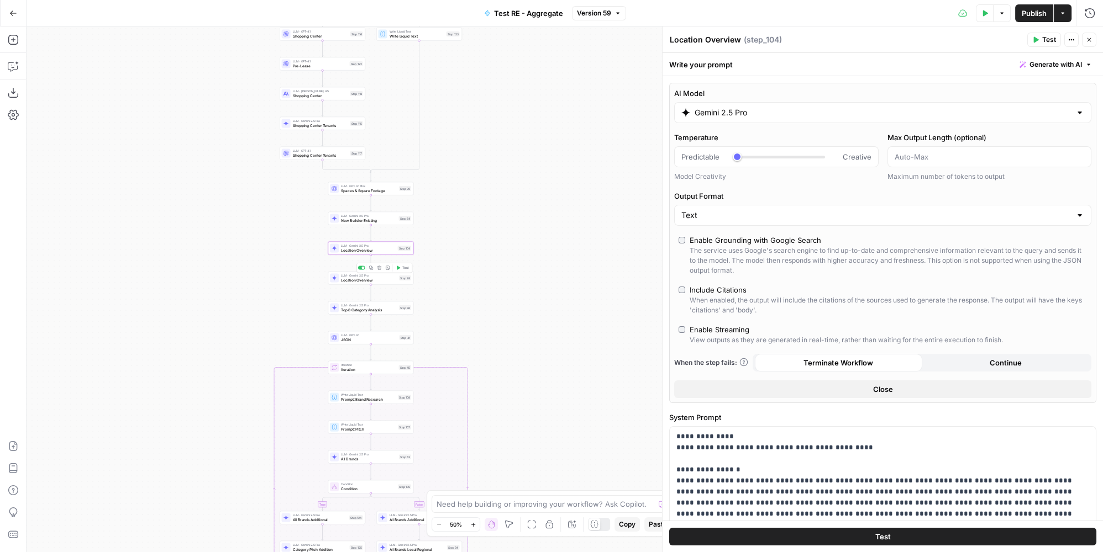
click at [363, 276] on span "LLM · Gemini 2.5 Pro" at bounding box center [369, 275] width 56 height 4
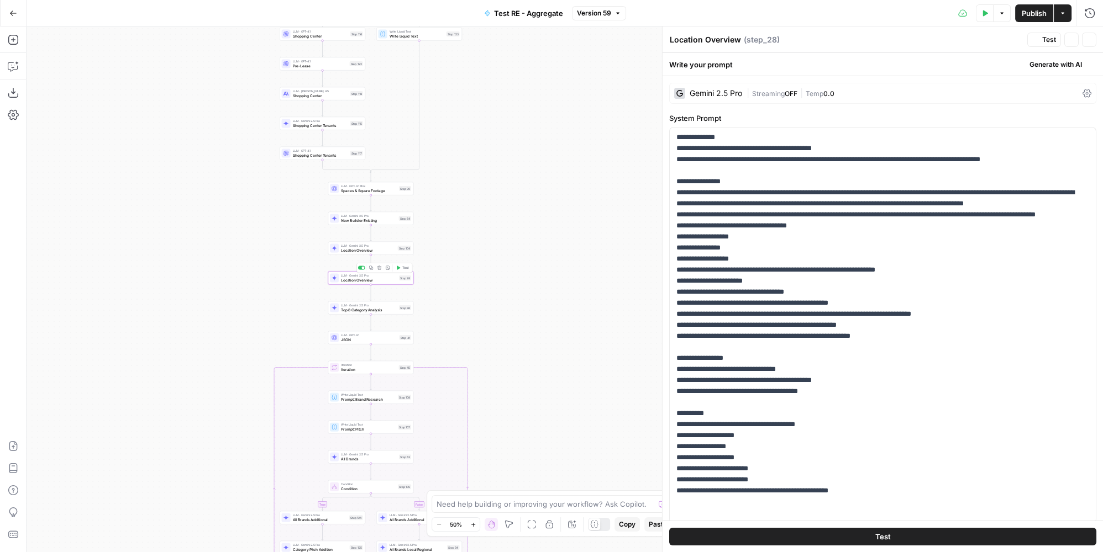
click at [753, 98] on div "| Streaming OFF | Temp 0.0" at bounding box center [911, 93] width 331 height 10
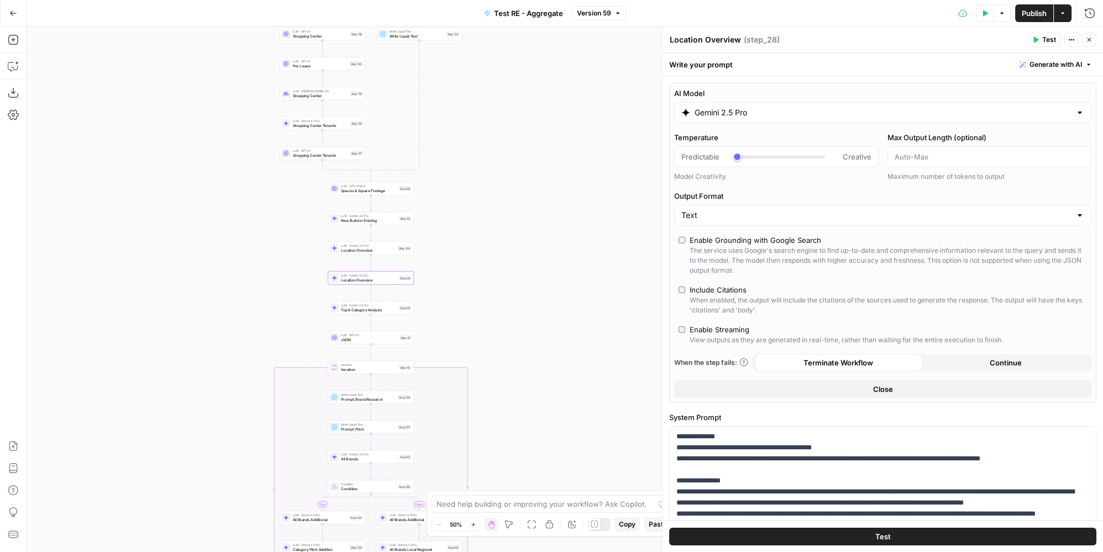
click at [1029, 17] on span "Publish" at bounding box center [1033, 13] width 25 height 11
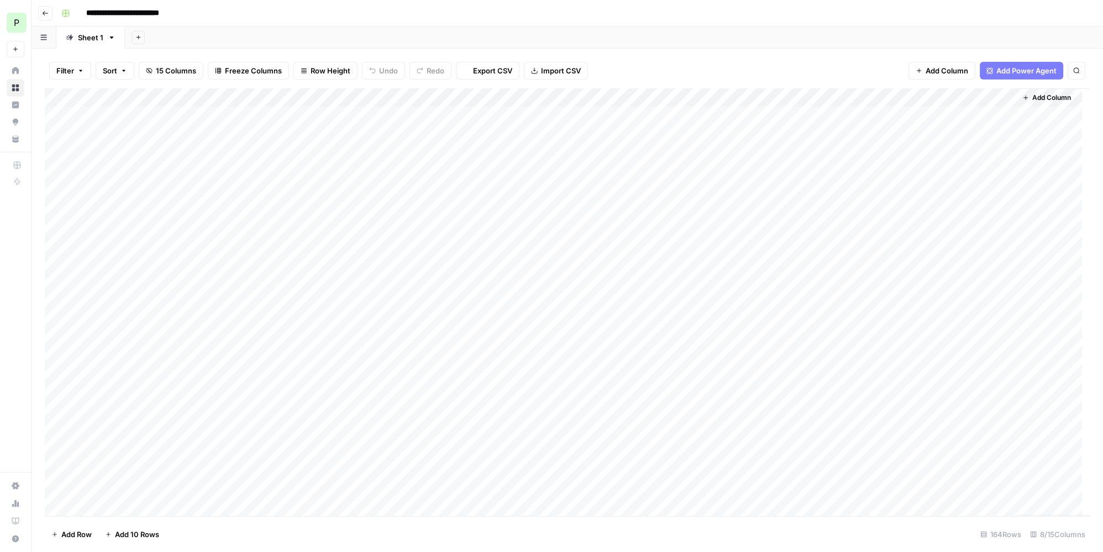
click at [12, 23] on button "P Paragon" at bounding box center [16, 23] width 18 height 28
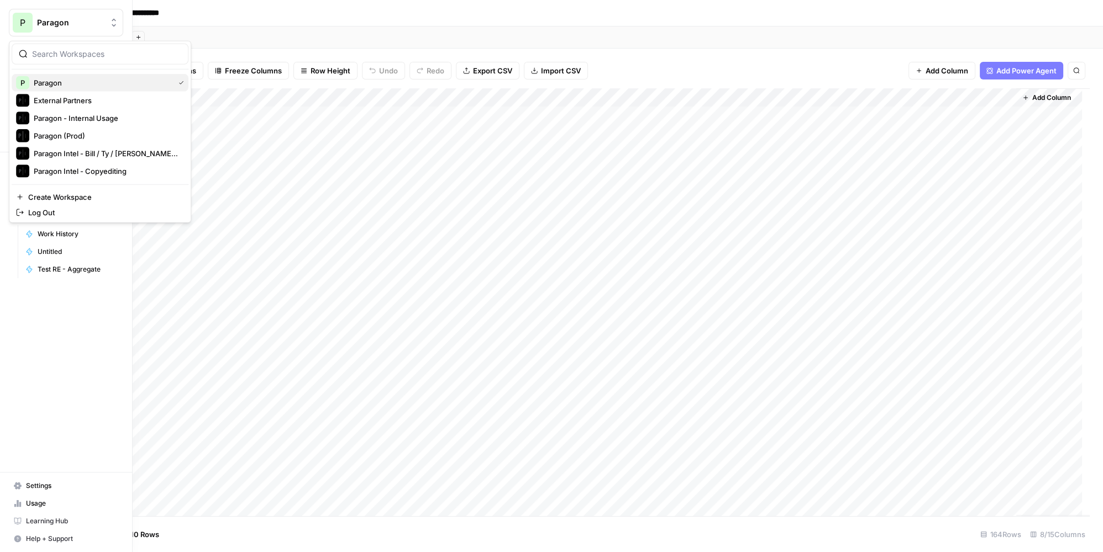
click at [76, 83] on span "Paragon" at bounding box center [102, 82] width 136 height 11
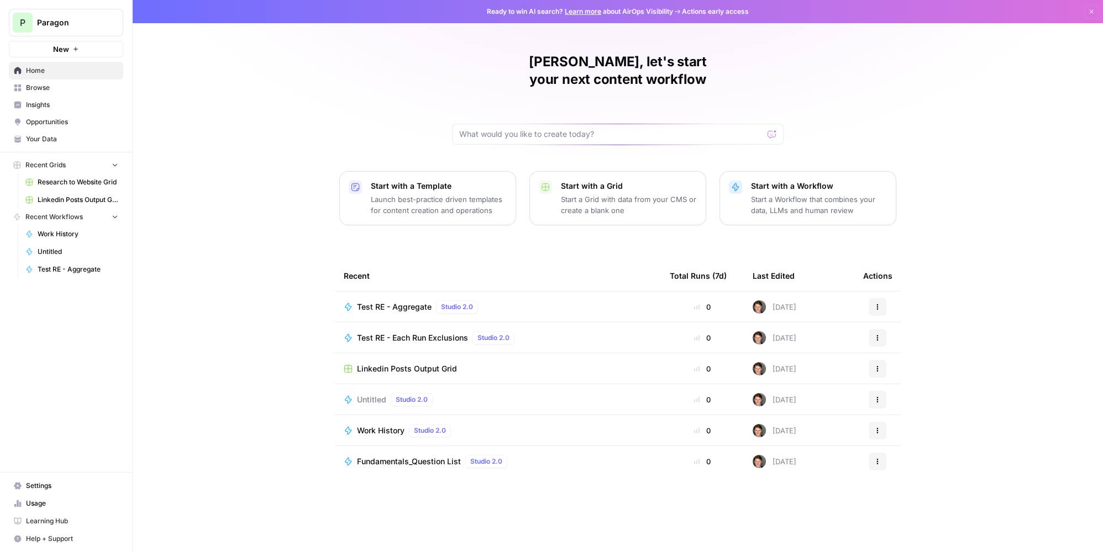
click at [423, 302] on span "Test RE - Aggregate" at bounding box center [394, 307] width 75 height 11
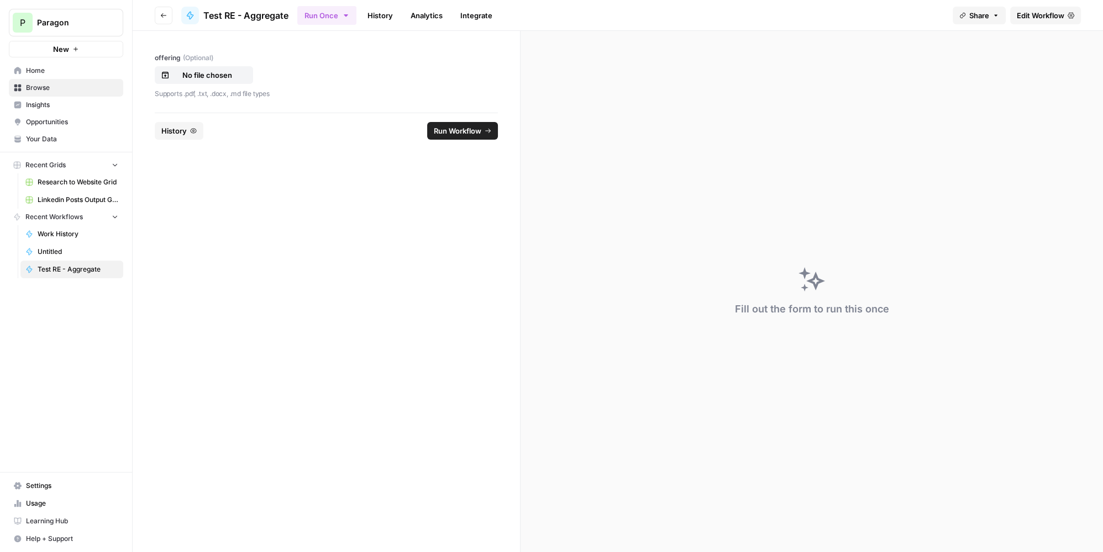
click at [372, 12] on link "History" at bounding box center [380, 16] width 39 height 18
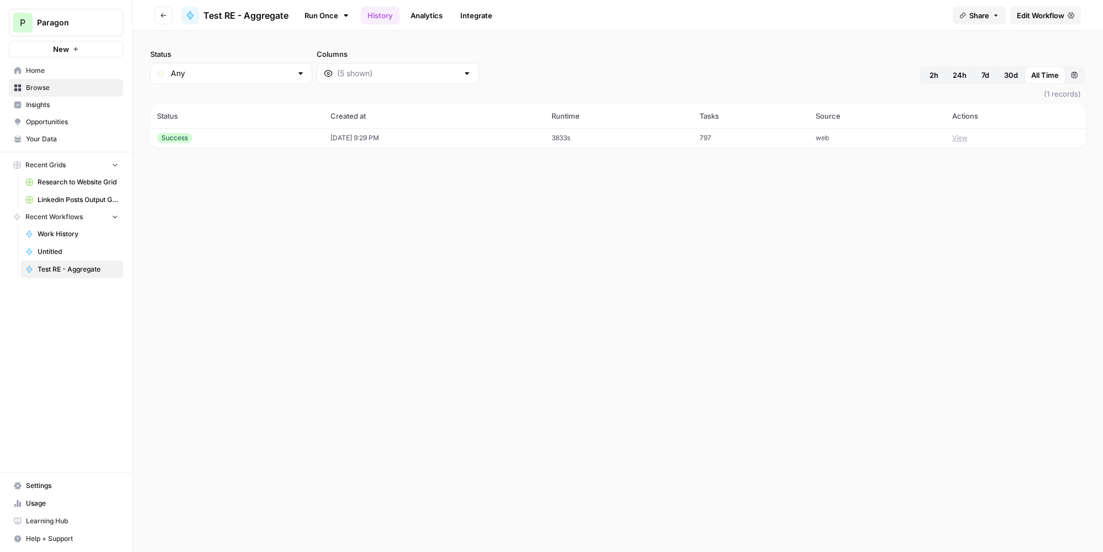
click at [346, 131] on td "[DATE] 9:29 PM" at bounding box center [434, 138] width 221 height 20
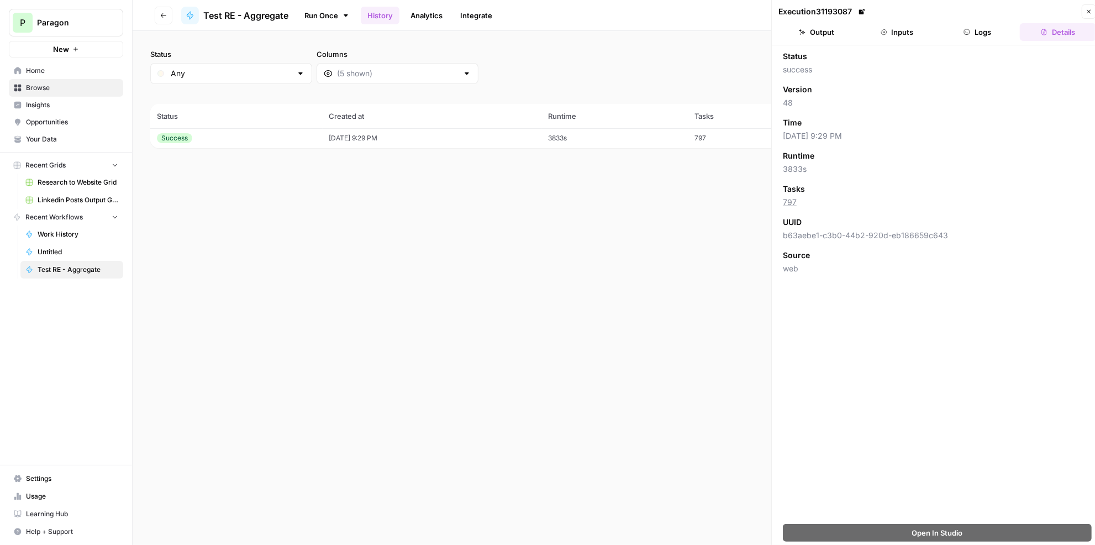
click at [992, 33] on button "Logs" at bounding box center [978, 32] width 76 height 18
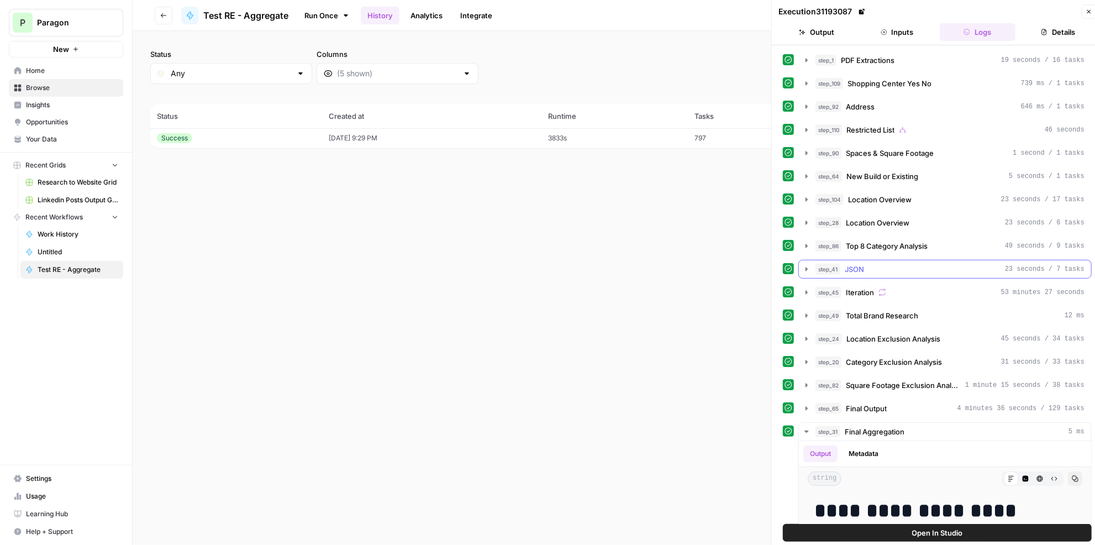
click at [897, 263] on div "step_41 JSON 23 seconds / 7 tasks" at bounding box center [949, 268] width 269 height 11
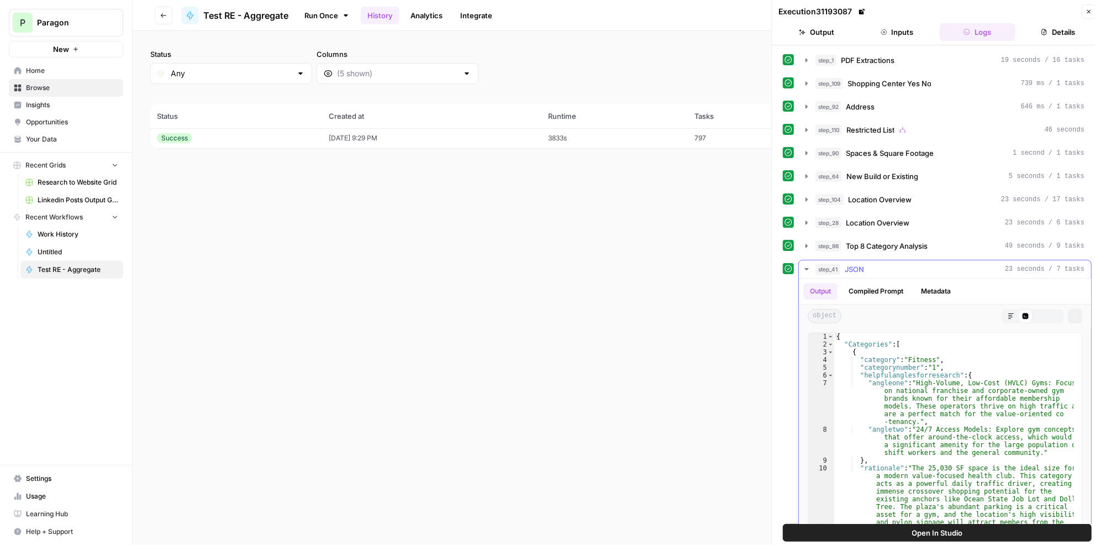
click at [897, 263] on div "step_41 JSON 23 seconds / 7 tasks" at bounding box center [949, 268] width 269 height 11
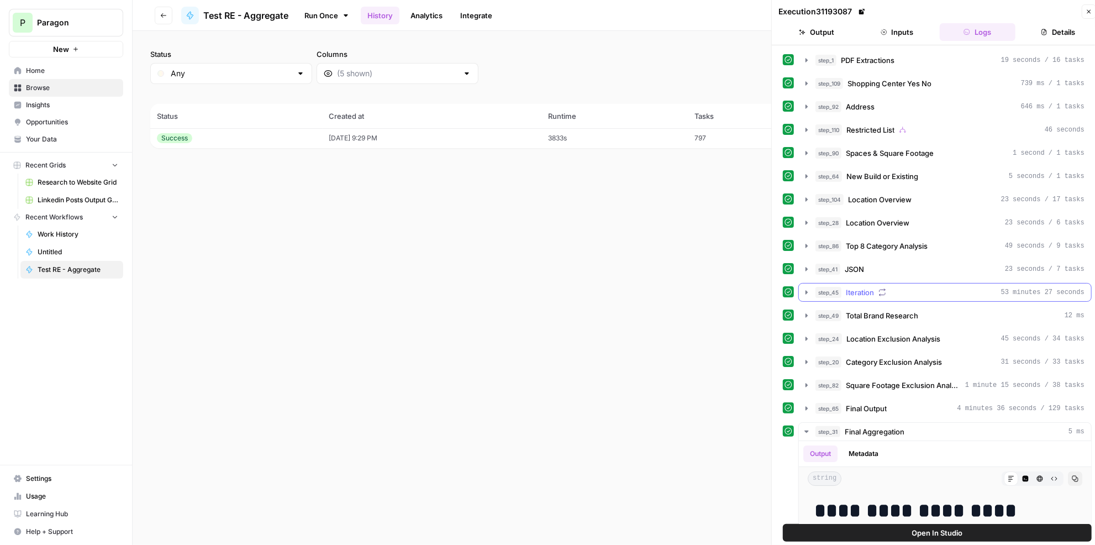
click at [906, 288] on div "step_45 Iteration 53 minutes 27 seconds" at bounding box center [949, 292] width 269 height 11
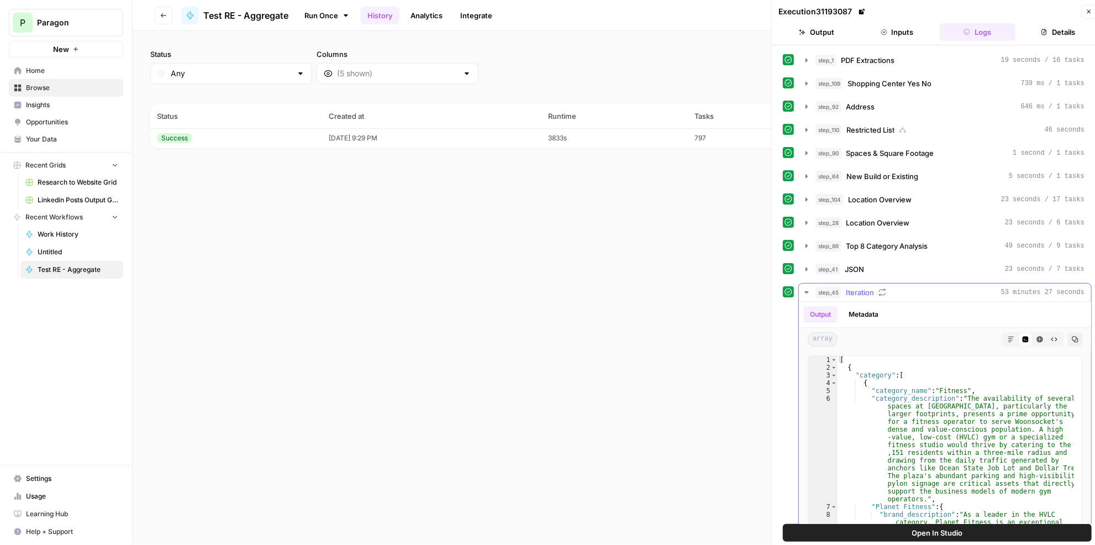
click at [916, 287] on div "step_45 Iteration 53 minutes 27 seconds" at bounding box center [949, 292] width 269 height 11
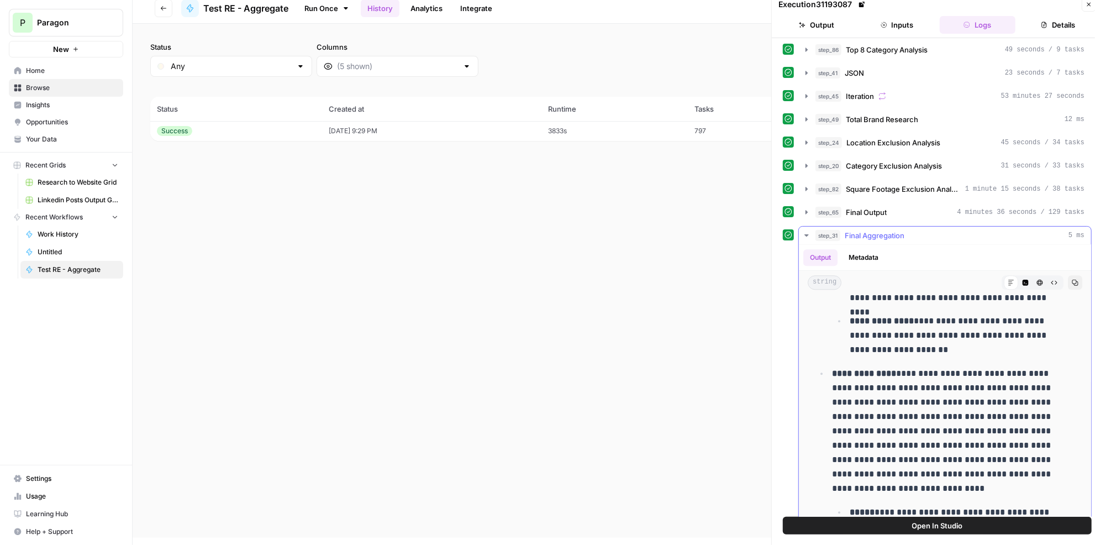
scroll to position [1807, 0]
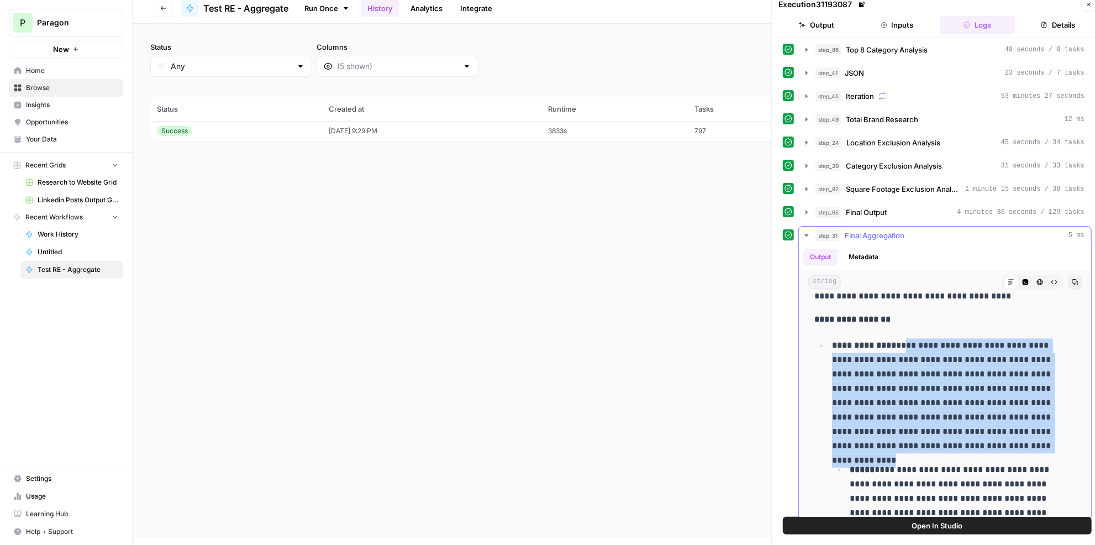
drag, startPoint x: 897, startPoint y: 332, endPoint x: 1040, endPoint y: 439, distance: 178.4
click at [1040, 439] on p "**********" at bounding box center [946, 396] width 229 height 115
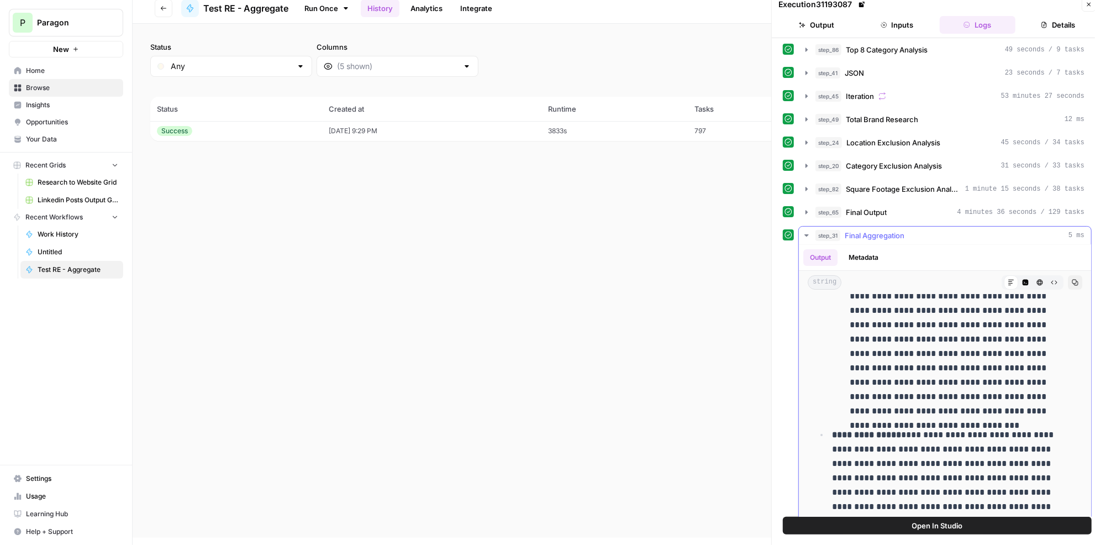
scroll to position [3314, 0]
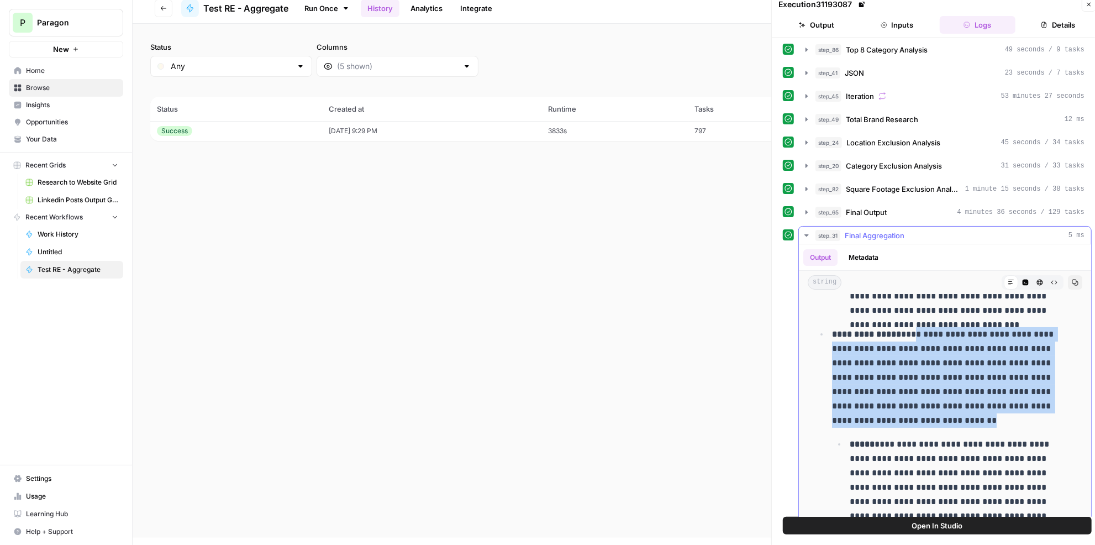
drag, startPoint x: 893, startPoint y: 412, endPoint x: 913, endPoint y: 328, distance: 86.8
click at [913, 328] on p "**********" at bounding box center [946, 377] width 229 height 101
click at [931, 366] on p "**********" at bounding box center [946, 377] width 229 height 101
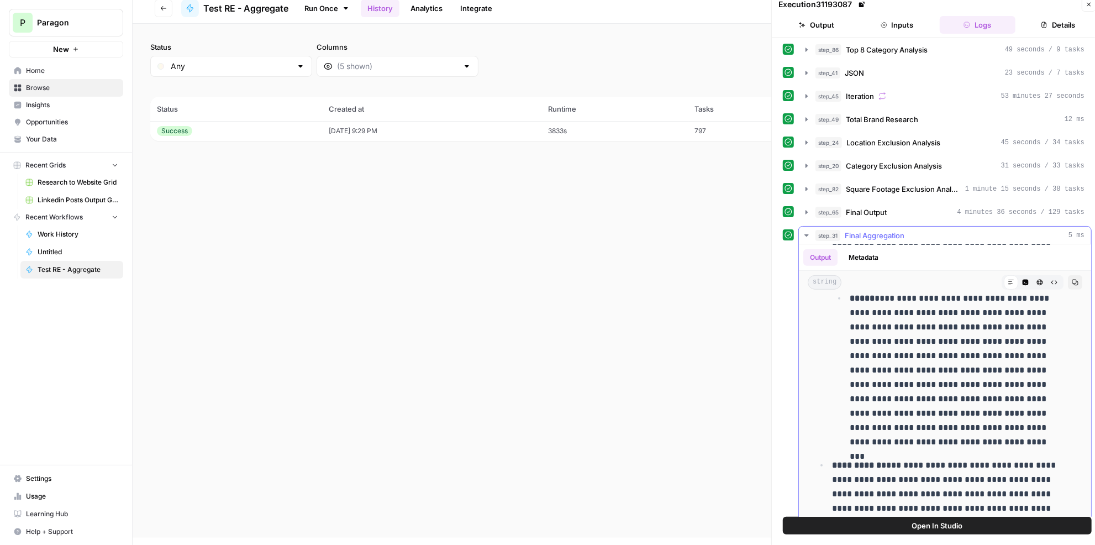
scroll to position [3916, 0]
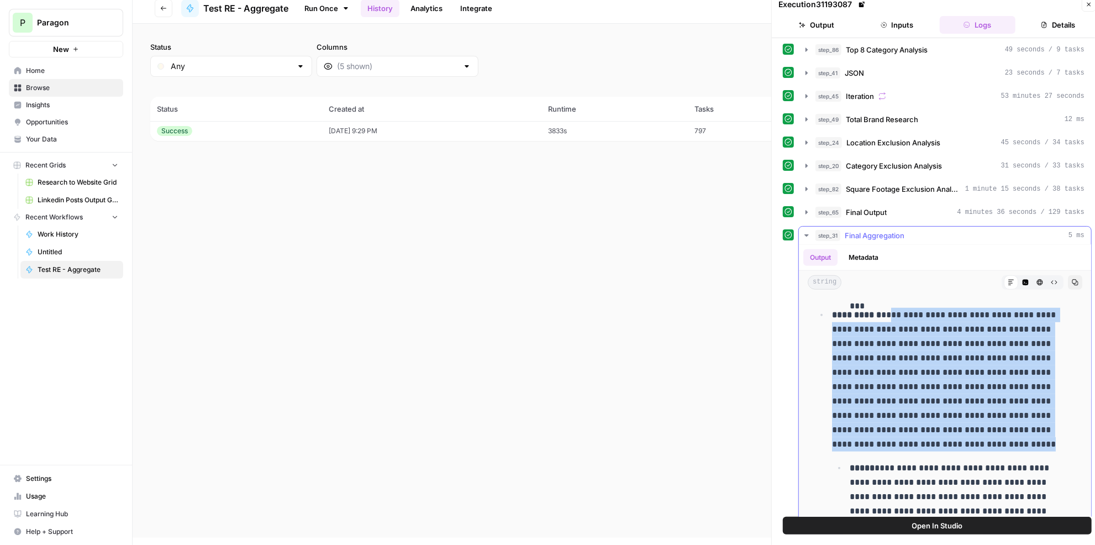
drag, startPoint x: 945, startPoint y: 433, endPoint x: 890, endPoint y: 306, distance: 138.0
click at [890, 308] on p "**********" at bounding box center [946, 380] width 229 height 144
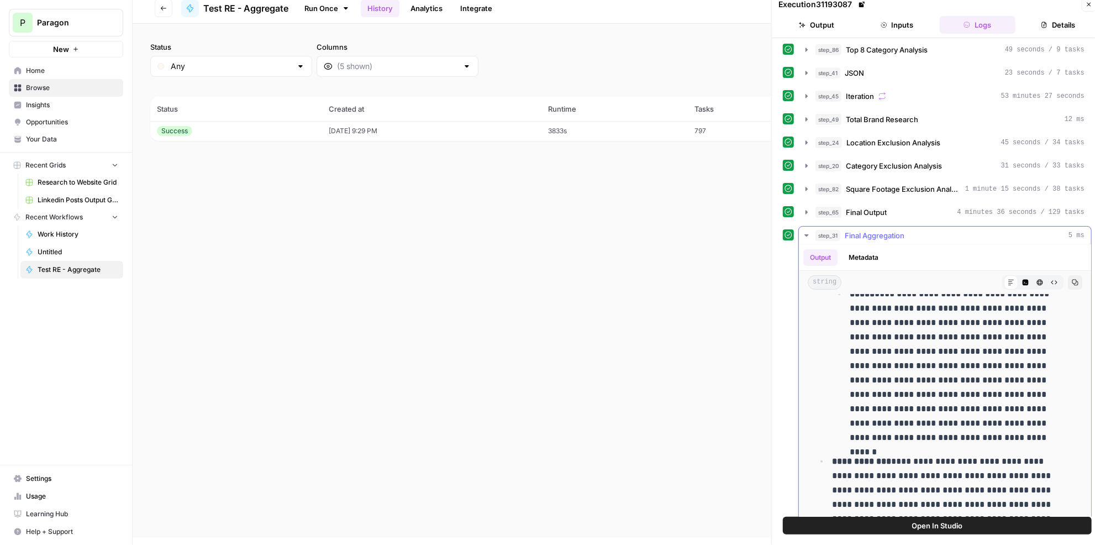
scroll to position [3565, 0]
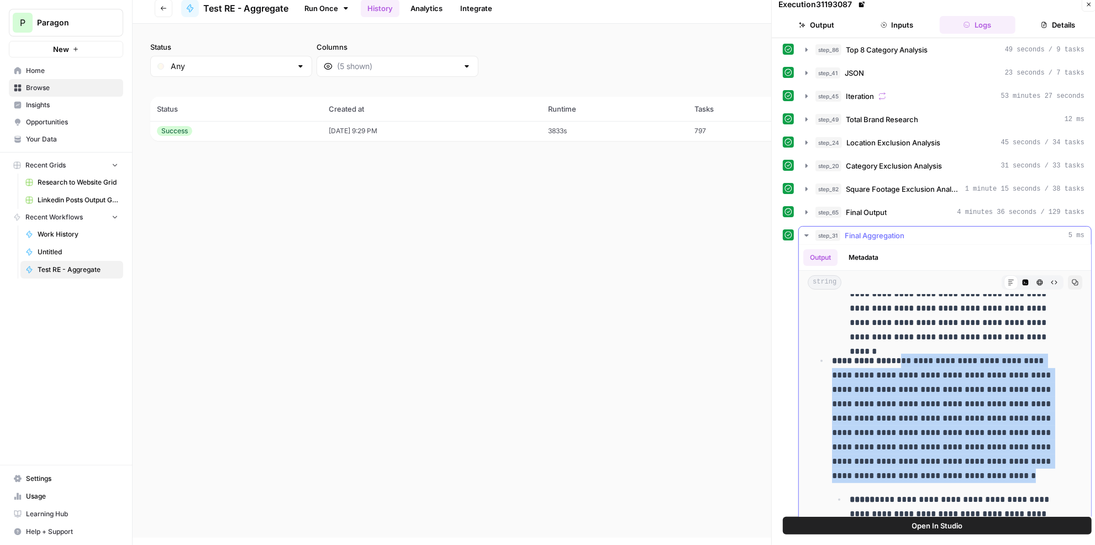
drag, startPoint x: 888, startPoint y: 347, endPoint x: 934, endPoint y: 476, distance: 136.6
click at [934, 476] on li "**********" at bounding box center [952, 501] width 247 height 297
copy p "**********"
click at [1088, 1] on icon "button" at bounding box center [1088, 4] width 7 height 7
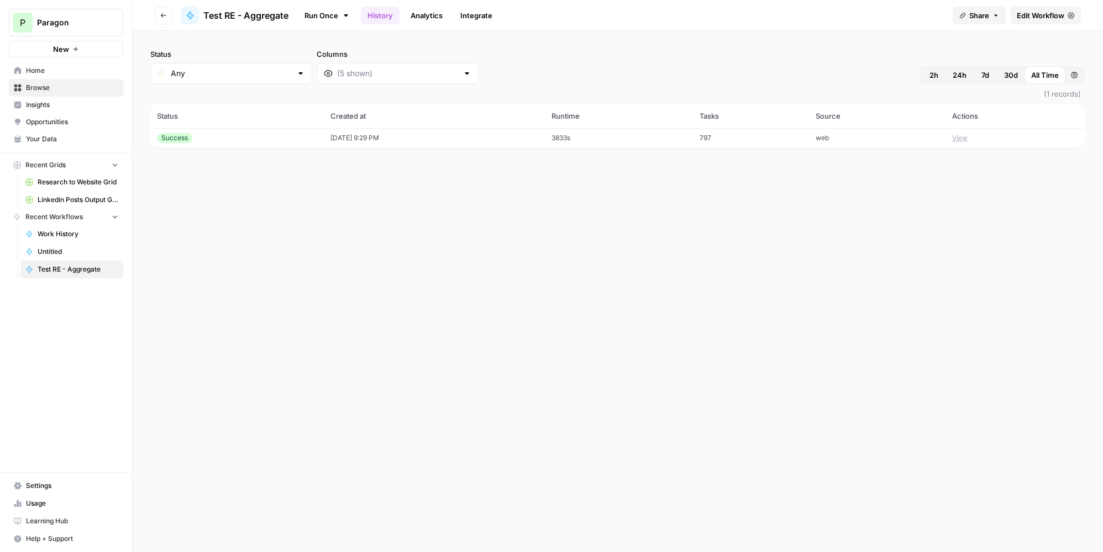
click at [208, 13] on span "Test RE - Aggregate" at bounding box center [245, 15] width 85 height 13
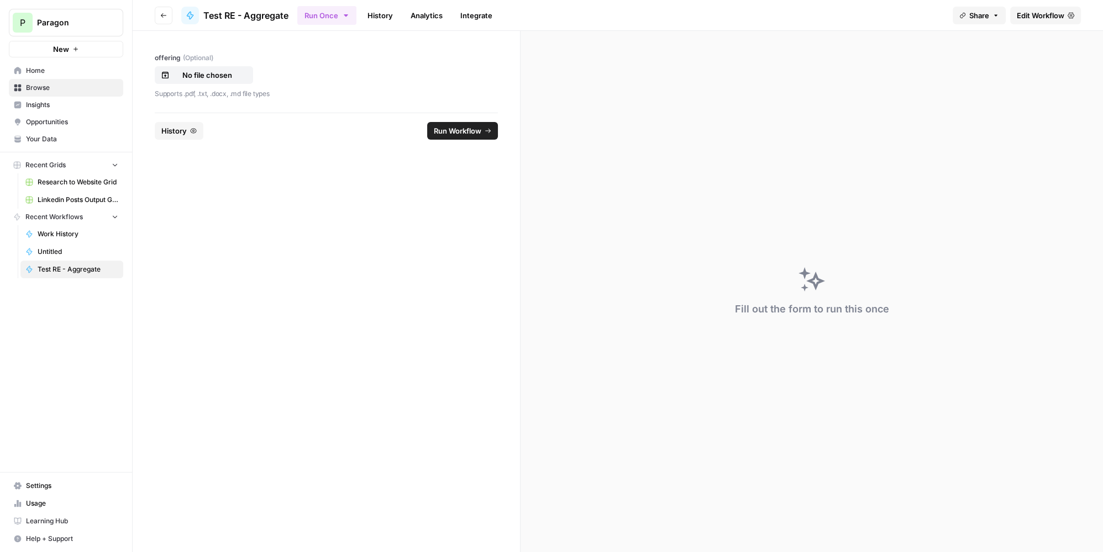
click at [1066, 10] on link "Edit Workflow" at bounding box center [1045, 16] width 71 height 18
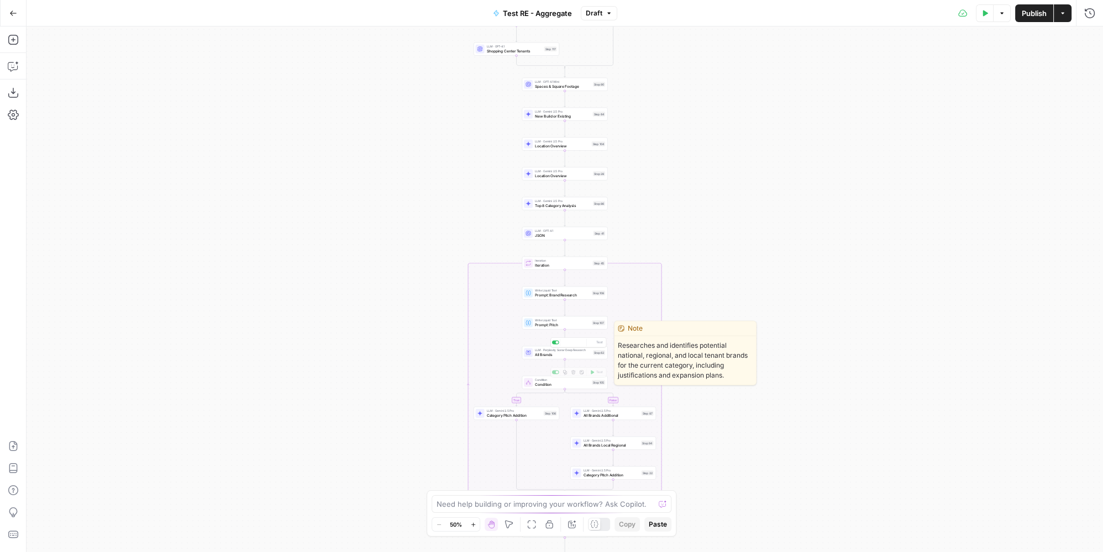
click at [586, 356] on span "All Brands" at bounding box center [563, 355] width 56 height 6
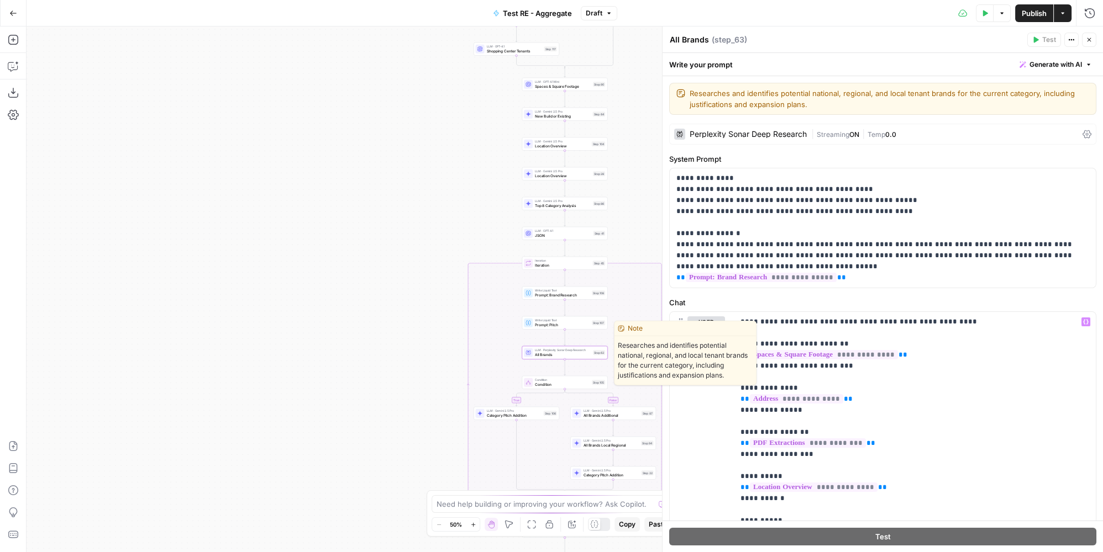
scroll to position [106, 0]
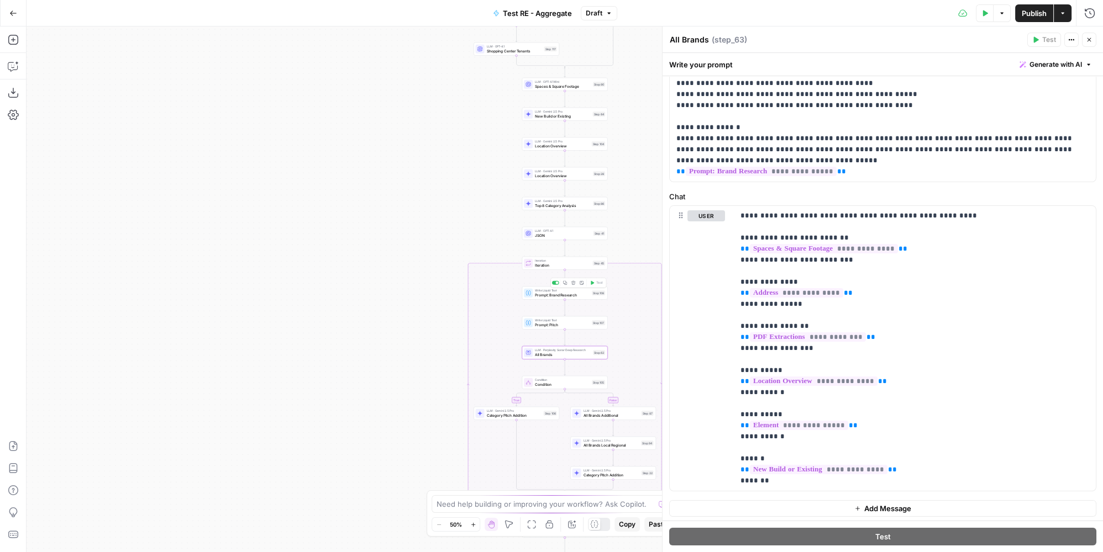
click at [567, 291] on span "Write Liquid Text" at bounding box center [562, 290] width 55 height 4
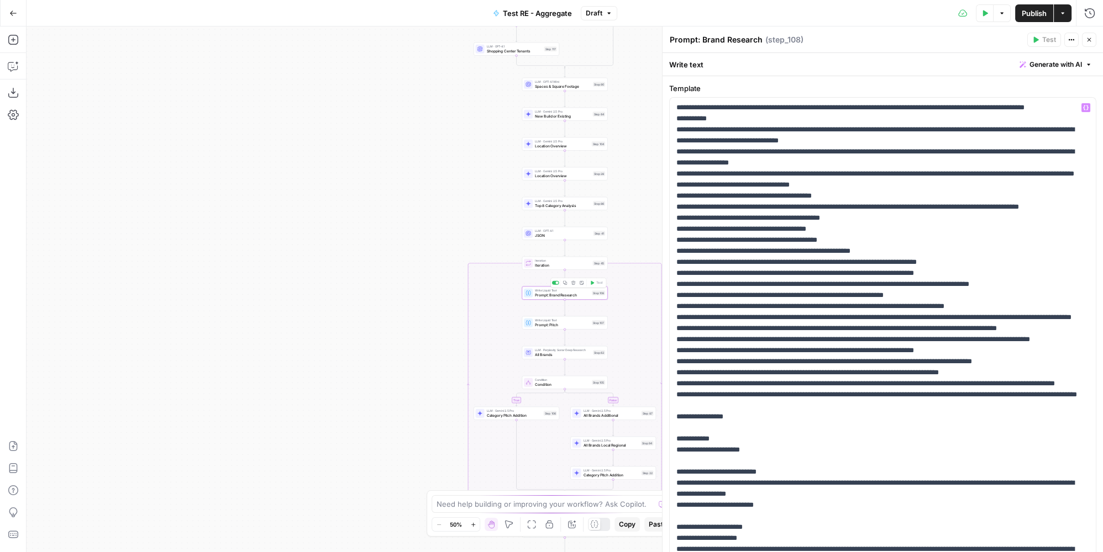
scroll to position [172, 0]
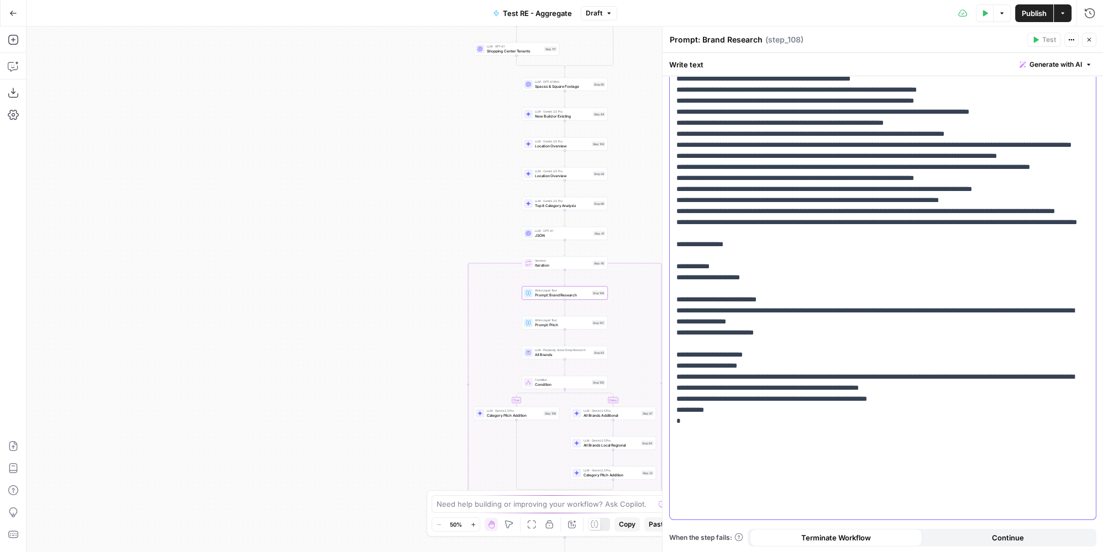
click at [772, 509] on p "**********" at bounding box center [879, 223] width 406 height 586
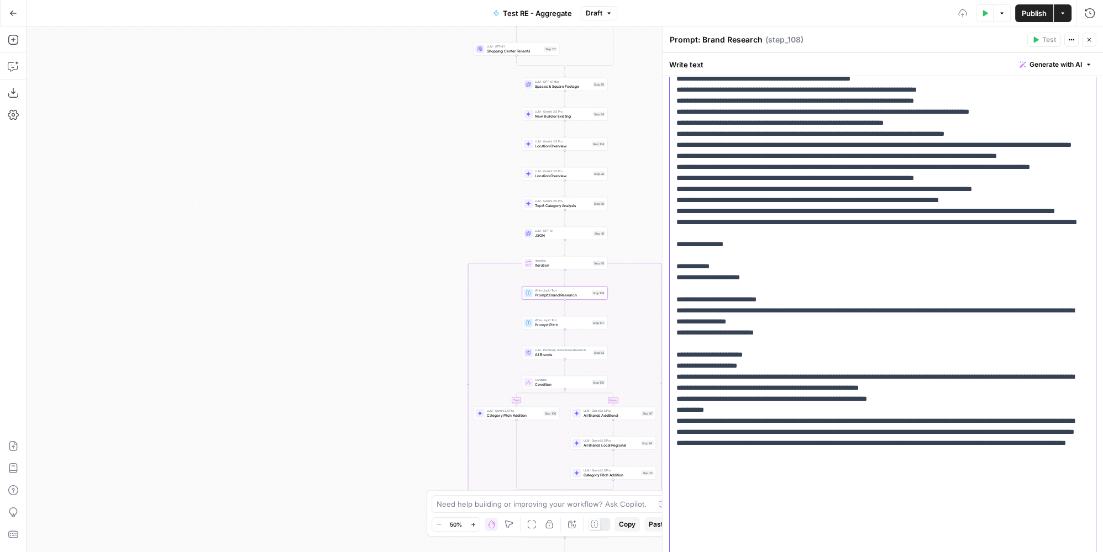
scroll to position [272, 0]
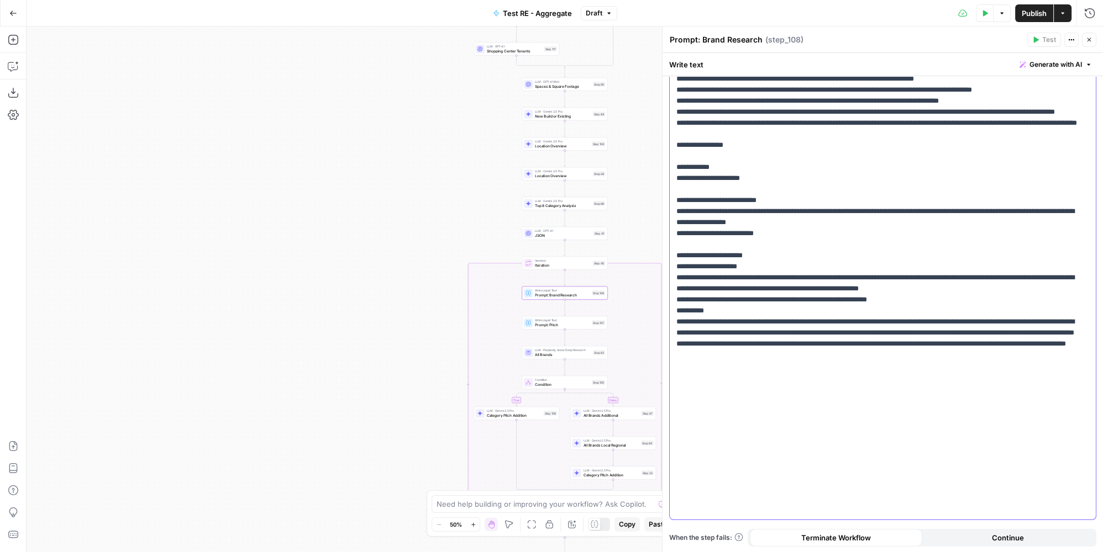
click at [715, 394] on p "**********" at bounding box center [879, 172] width 406 height 685
drag, startPoint x: 683, startPoint y: 413, endPoint x: 688, endPoint y: 405, distance: 9.5
click at [683, 412] on p "**********" at bounding box center [879, 172] width 406 height 685
click at [1035, 13] on span "Publish" at bounding box center [1033, 13] width 25 height 11
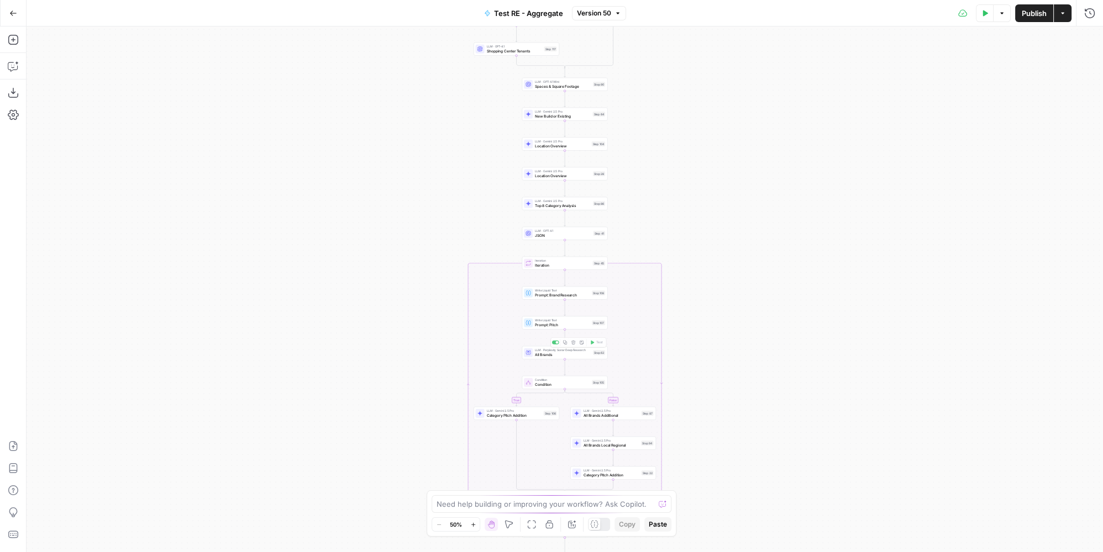
click at [580, 292] on span "Prompt: Brand Research" at bounding box center [562, 295] width 55 height 6
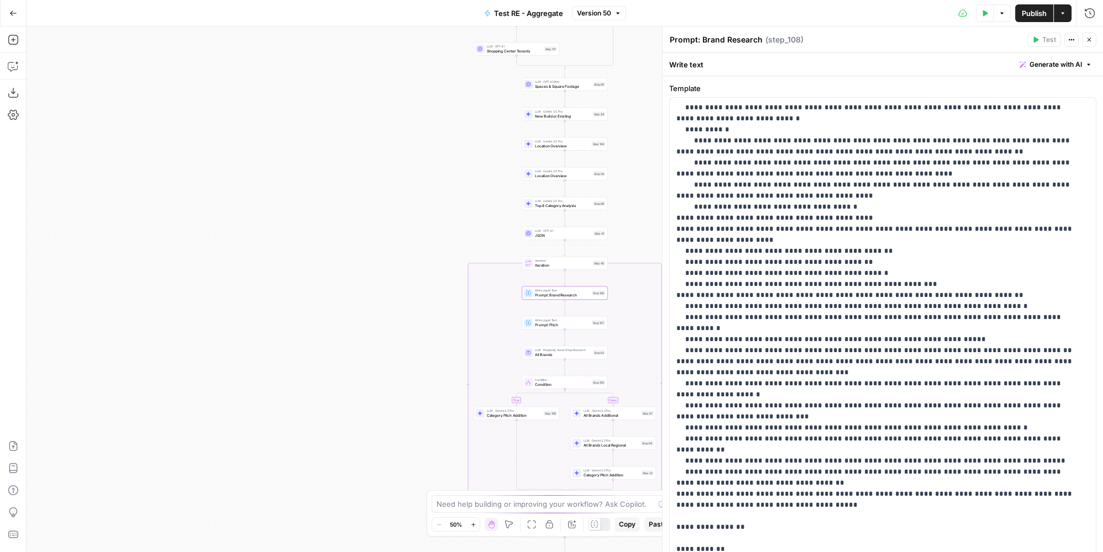
scroll to position [205, 0]
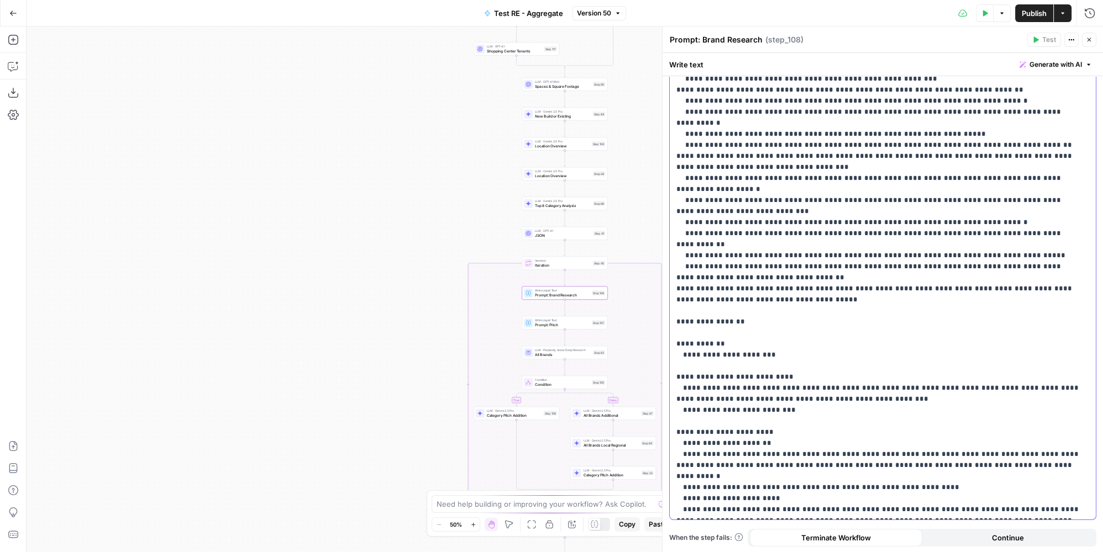
drag, startPoint x: 682, startPoint y: 477, endPoint x: 692, endPoint y: 472, distance: 11.1
click at [682, 476] on p "**********" at bounding box center [879, 206] width 406 height 619
click at [1027, 12] on span "Publish" at bounding box center [1033, 13] width 25 height 11
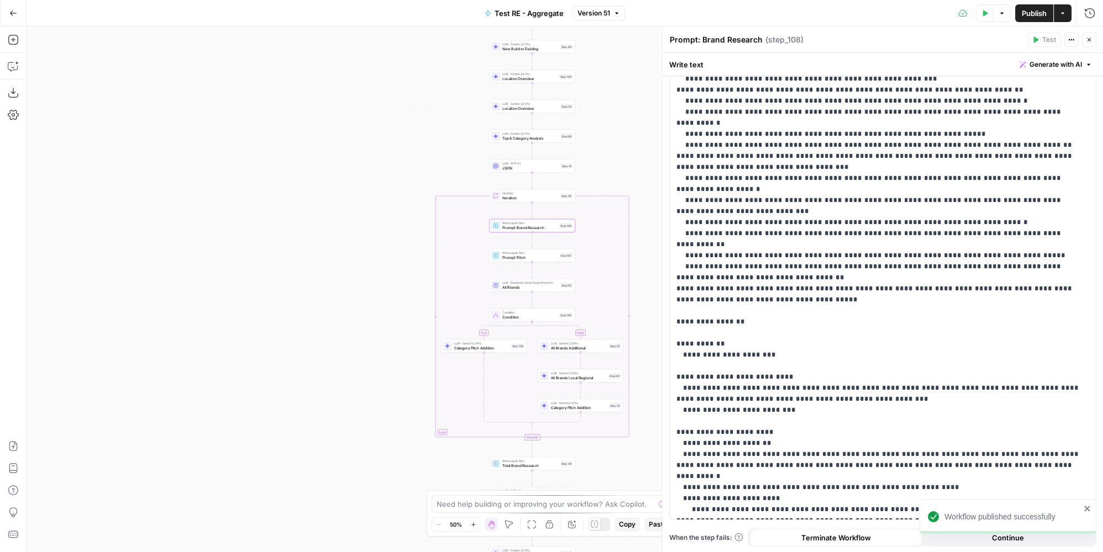
drag, startPoint x: 424, startPoint y: 320, endPoint x: 322, endPoint y: 169, distance: 181.9
click at [322, 169] on div "true false true false Workflow Input Settings Inputs LLM · Gemini 2.5 Pro PDF E…" at bounding box center [565, 290] width 1076 height 526
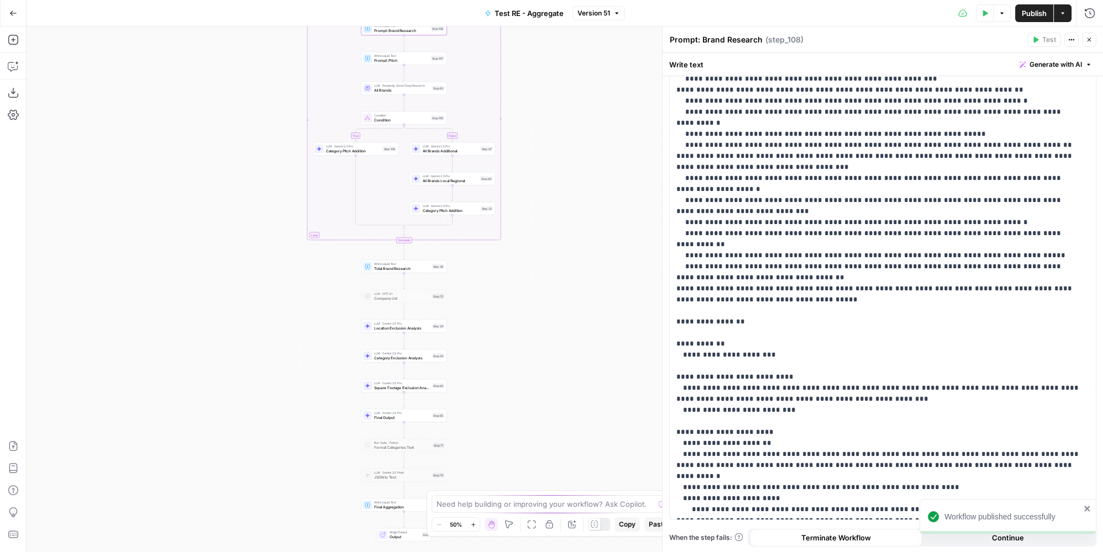
drag, startPoint x: 252, startPoint y: 242, endPoint x: 250, endPoint y: 75, distance: 166.8
click at [250, 75] on div "true false true false Workflow Input Settings Inputs LLM · Gemini 2.5 Pro PDF E…" at bounding box center [565, 290] width 1076 height 526
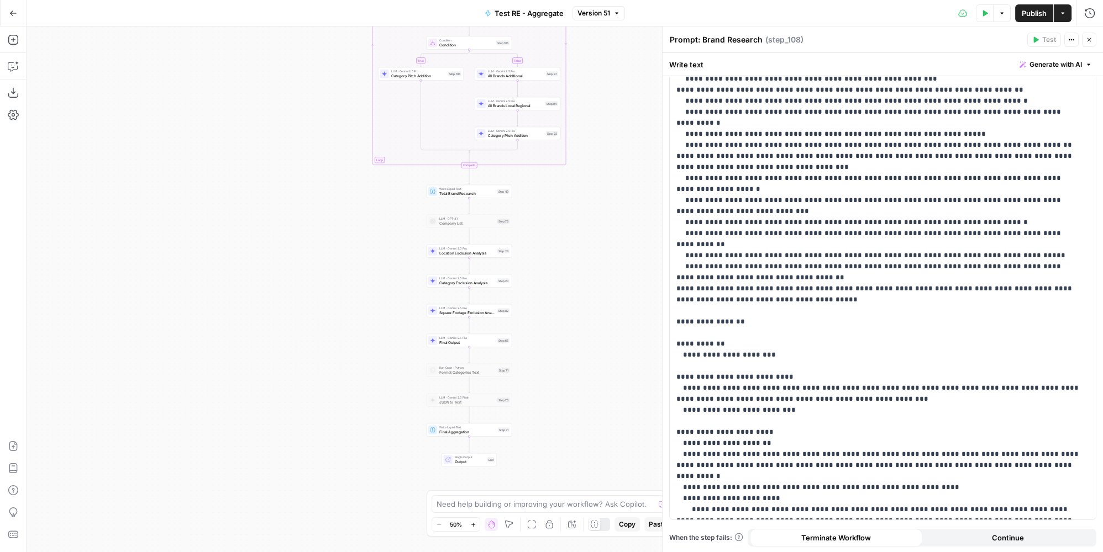
drag, startPoint x: 558, startPoint y: 417, endPoint x: 589, endPoint y: 433, distance: 34.8
click at [589, 433] on div "true false true false Workflow Input Settings Inputs LLM · Gemini 2.5 Pro PDF E…" at bounding box center [565, 290] width 1076 height 526
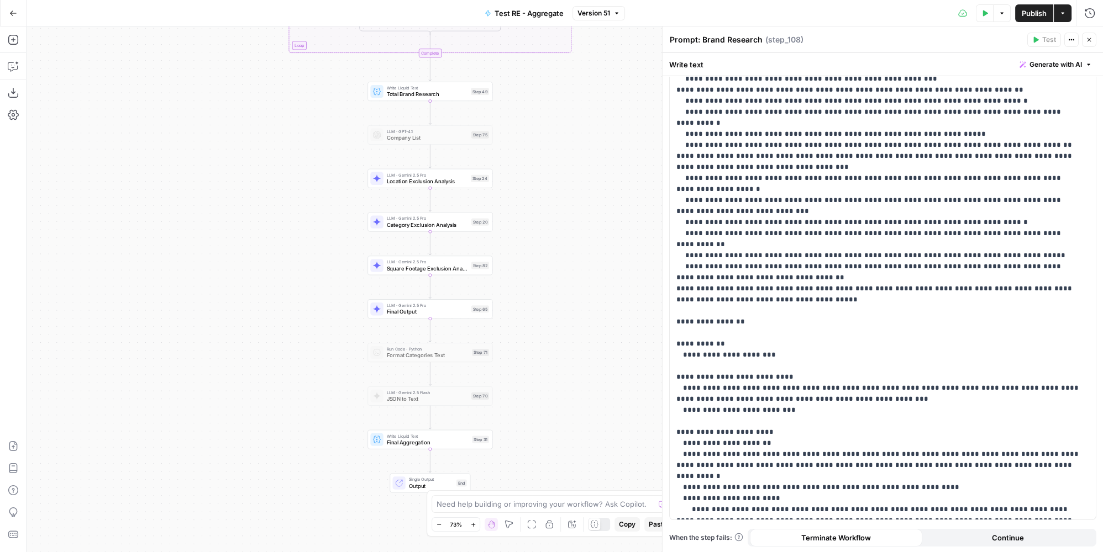
drag, startPoint x: 544, startPoint y: 363, endPoint x: 565, endPoint y: 375, distance: 23.5
click at [565, 375] on div "true false true false Workflow Input Settings Inputs LLM · Gemini 2.5 Pro PDF E…" at bounding box center [565, 290] width 1076 height 526
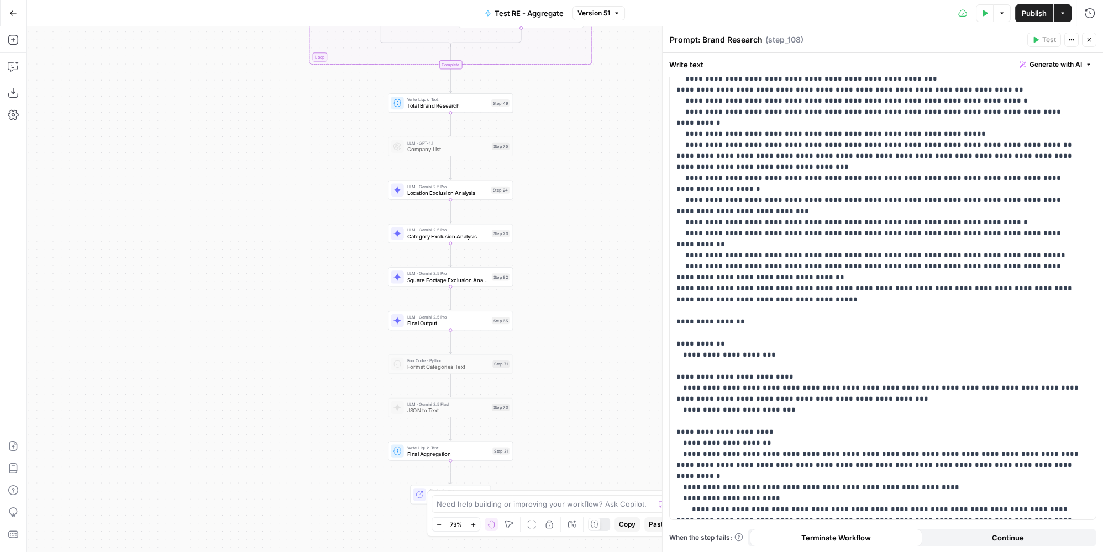
click at [484, 277] on span "Square Footage Exclusion Analysis" at bounding box center [447, 280] width 81 height 8
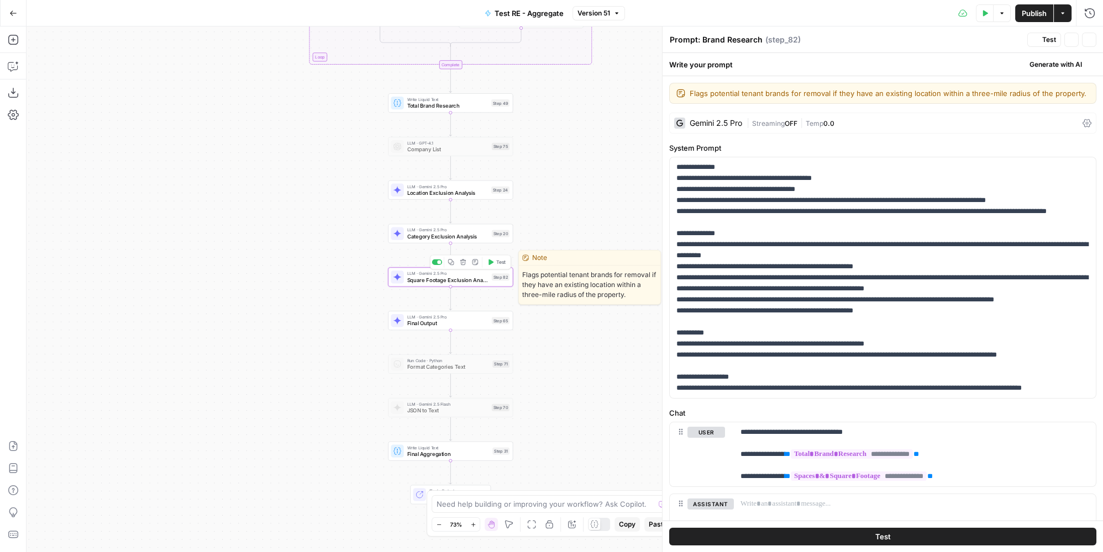
type textarea "Square Footage Exclusion Analysis"
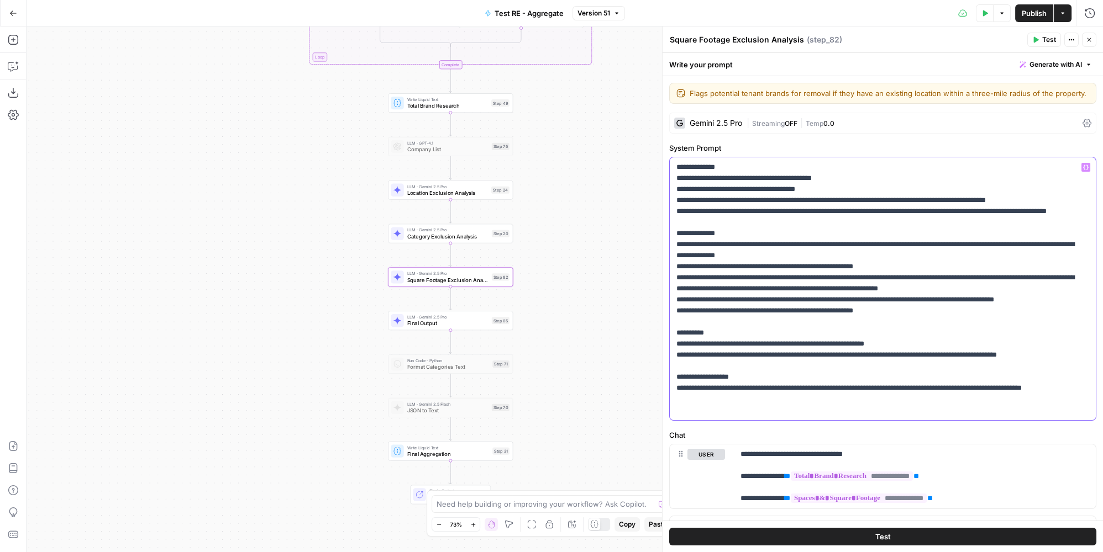
click at [892, 273] on p "**********" at bounding box center [879, 289] width 406 height 254
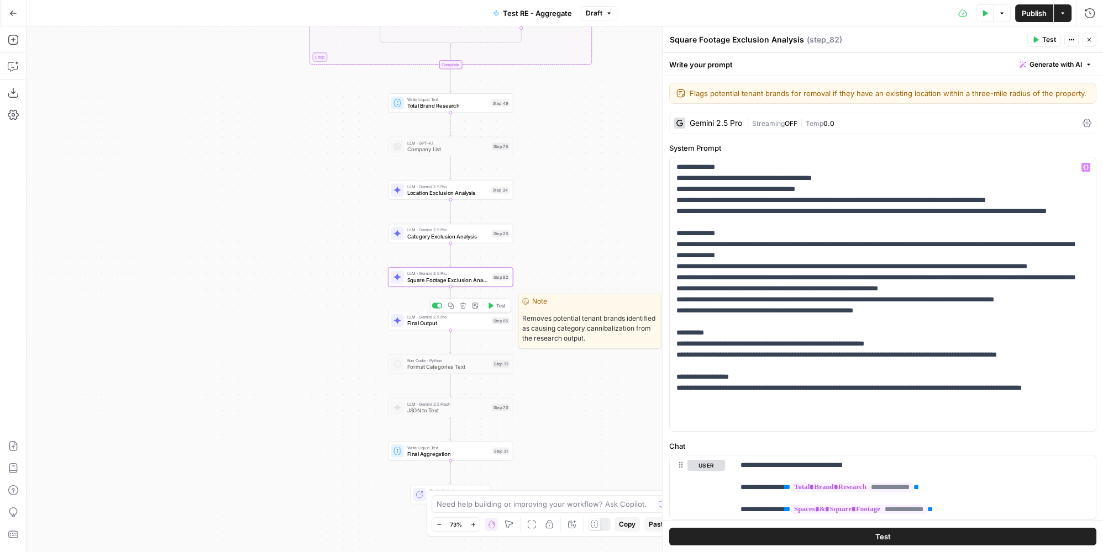
click at [494, 320] on div "Step 65" at bounding box center [501, 320] width 18 height 7
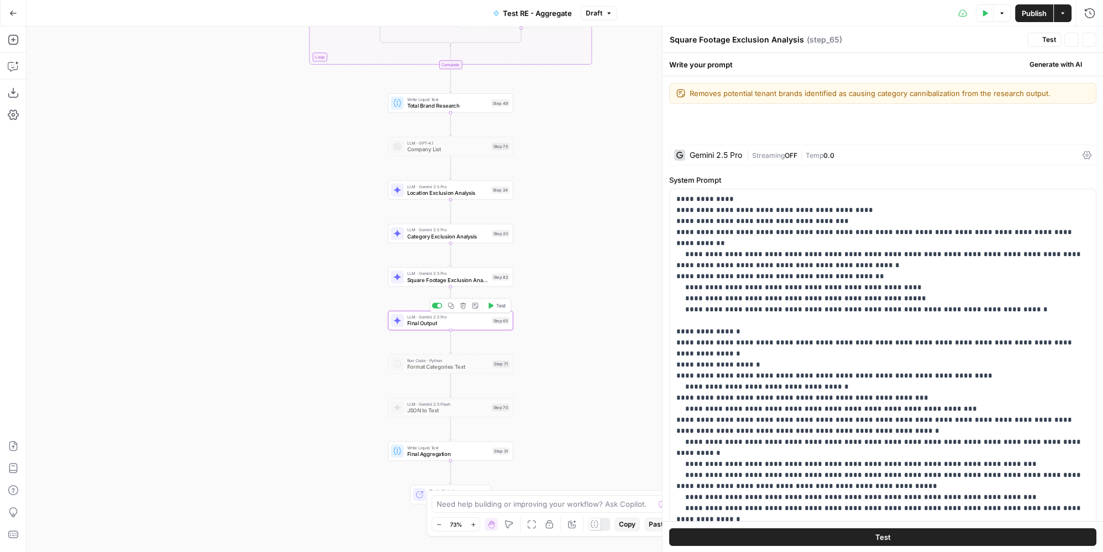
type textarea "Final Output"
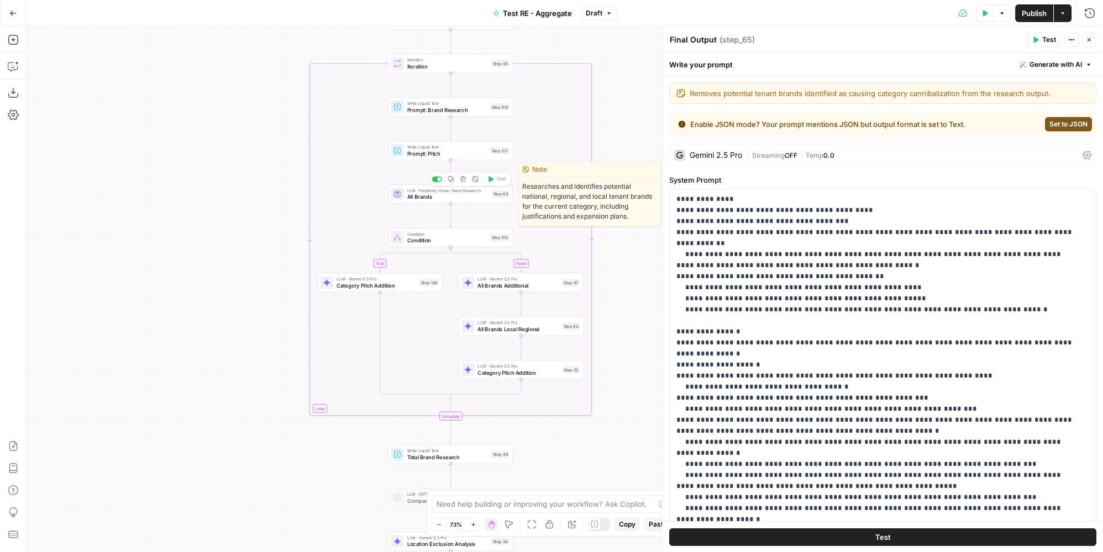
click at [488, 197] on div "LLM · Perplexity Sonar Deep Research All Brands Step 63 Copy step Delete step E…" at bounding box center [450, 194] width 119 height 14
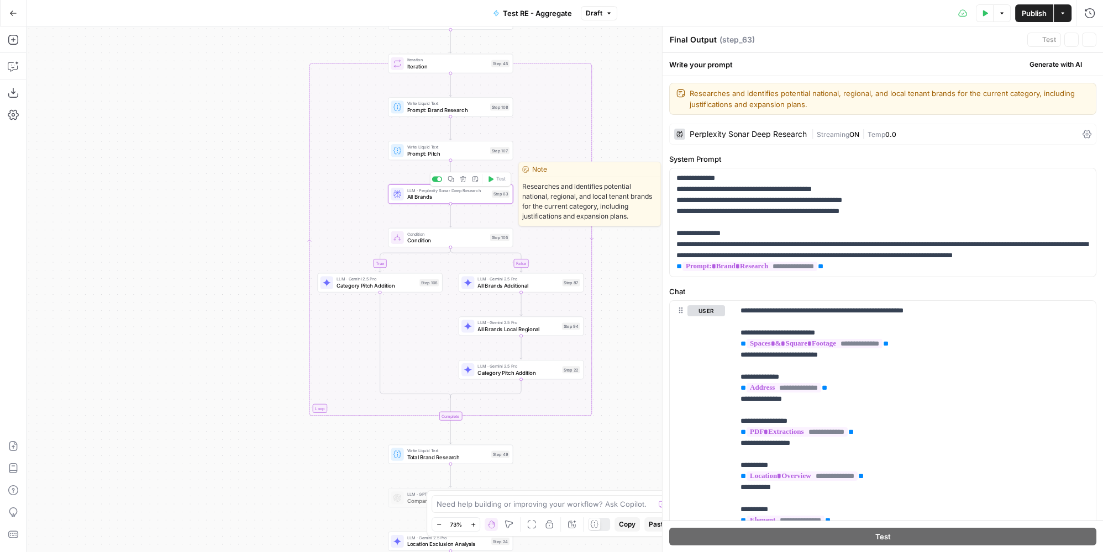
type textarea "All Brands"
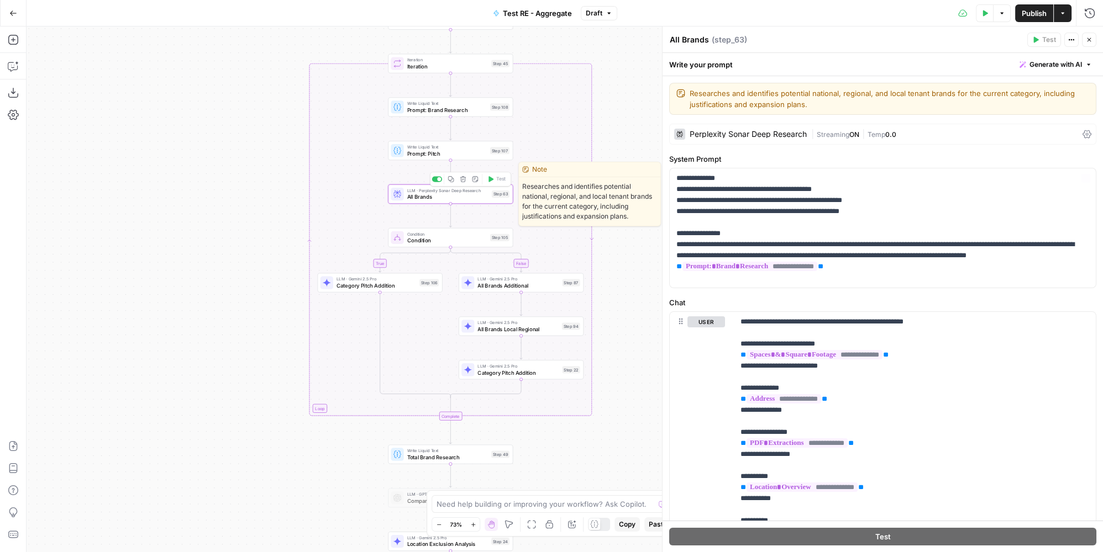
click at [783, 134] on div "Perplexity Sonar Deep Research" at bounding box center [747, 134] width 117 height 8
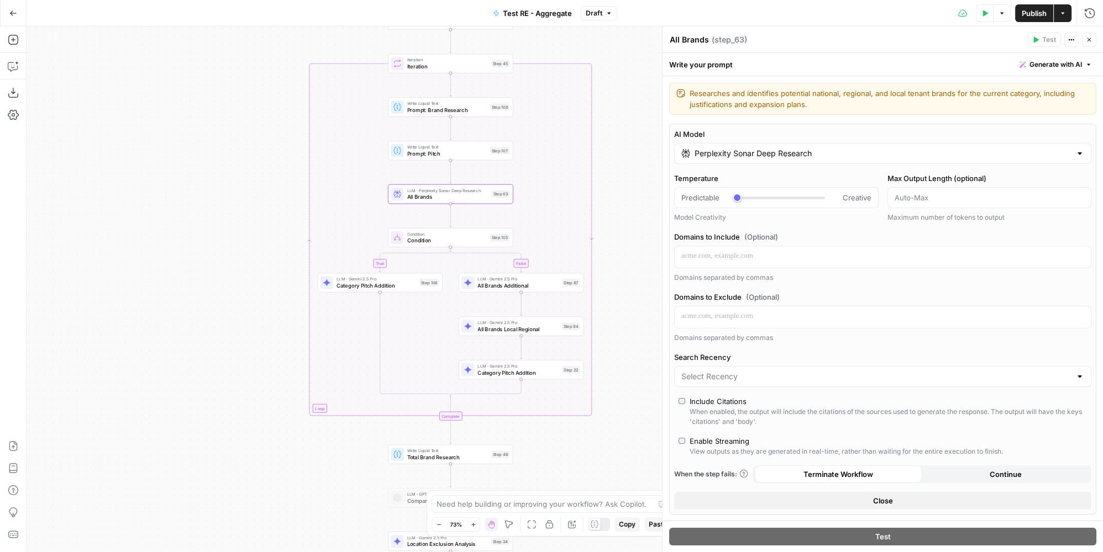
click at [857, 153] on input "Perplexity Sonar Deep Research" at bounding box center [882, 153] width 376 height 11
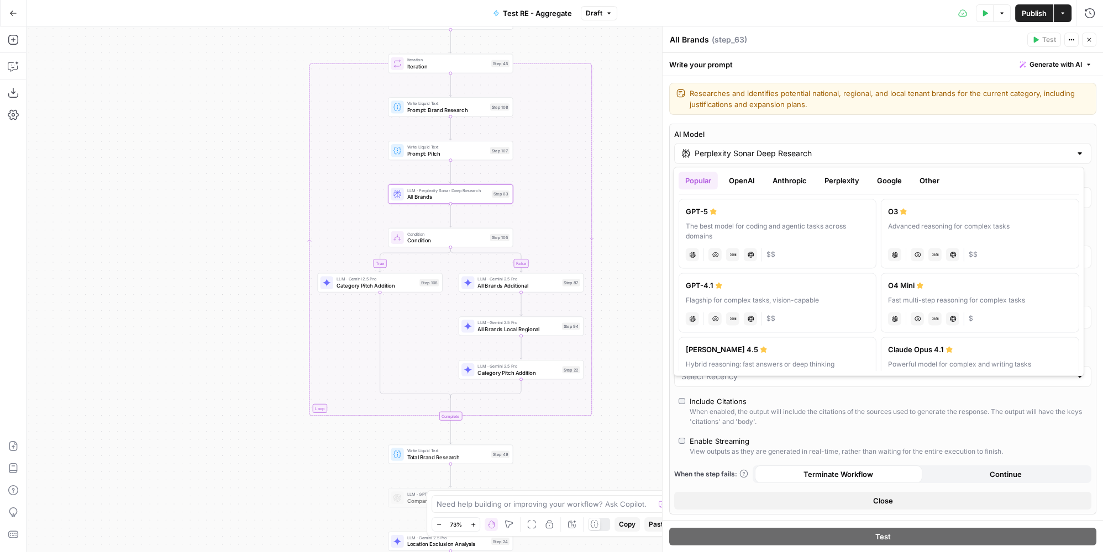
click at [886, 180] on button "Google" at bounding box center [889, 181] width 38 height 18
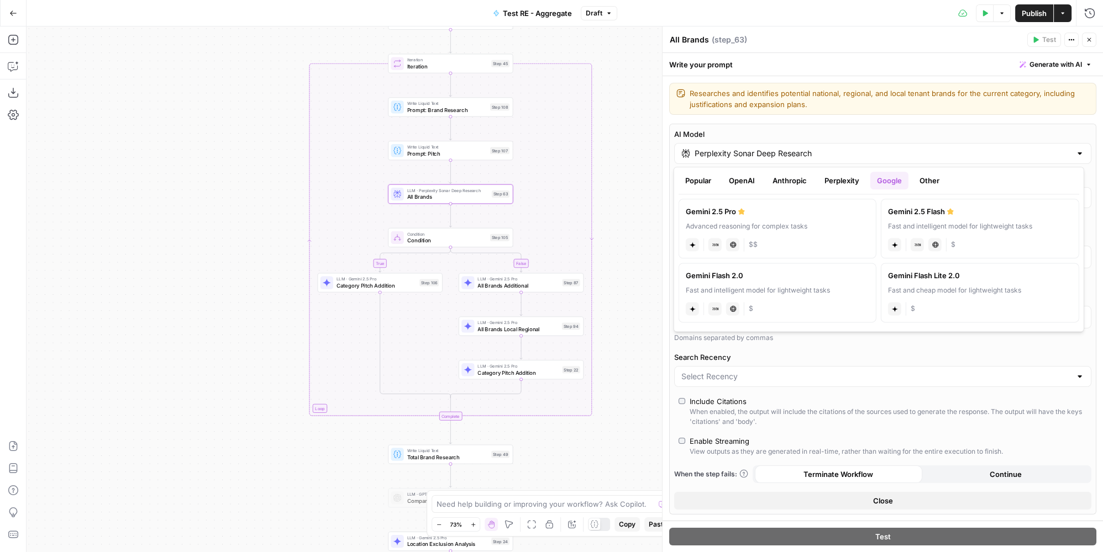
click at [816, 217] on label "Gemini 2.5 Pro Advanced reasoning for complex tasks gemini JSON Mode Live Web R…" at bounding box center [777, 229] width 198 height 60
type input "Gemini 2.5 Pro"
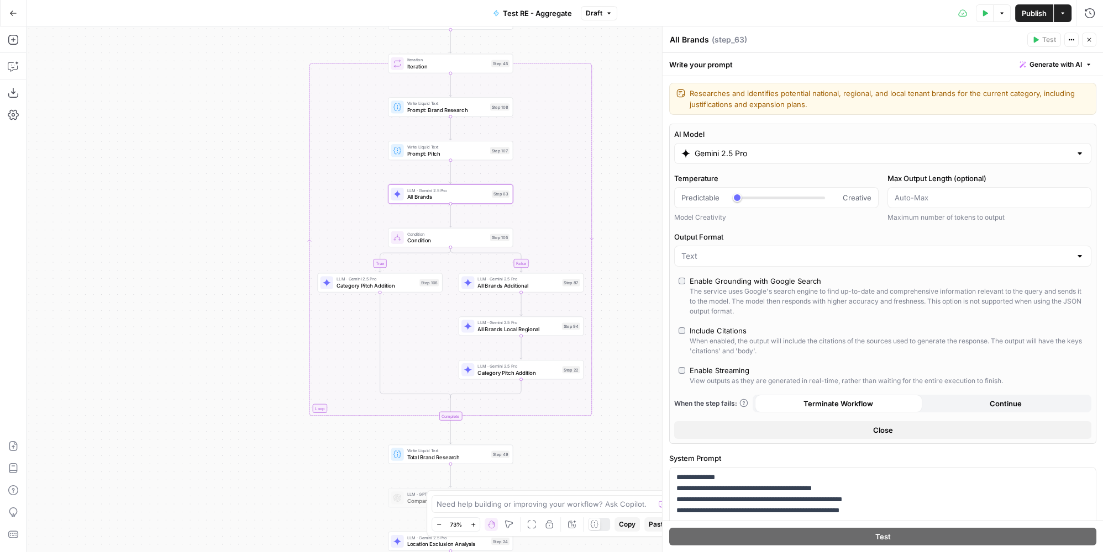
click at [803, 152] on input "Gemini 2.5 Pro" at bounding box center [882, 153] width 376 height 11
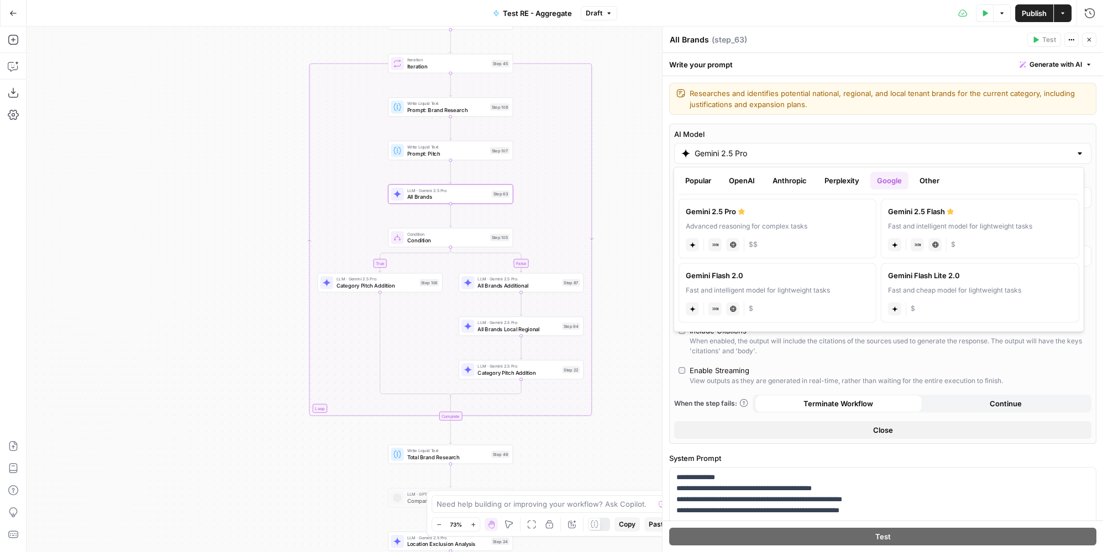
click at [816, 225] on div "Advanced reasoning for complex tasks" at bounding box center [777, 227] width 183 height 10
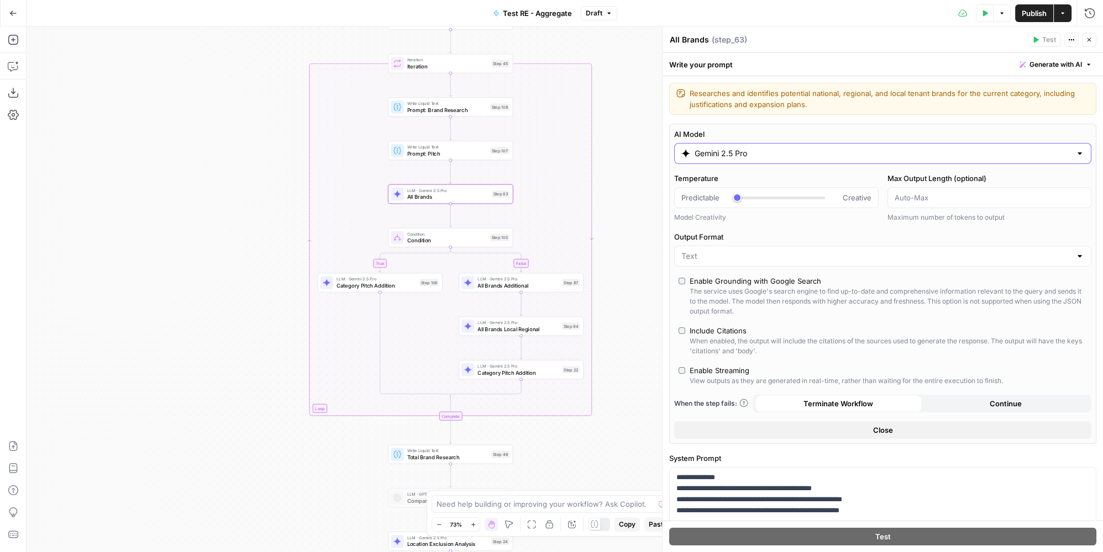
click at [811, 154] on input "Gemini 2.5 Pro" at bounding box center [882, 153] width 376 height 11
click at [737, 371] on div "Enable Streaming" at bounding box center [719, 370] width 60 height 11
click at [1088, 40] on icon "button" at bounding box center [1088, 39] width 7 height 7
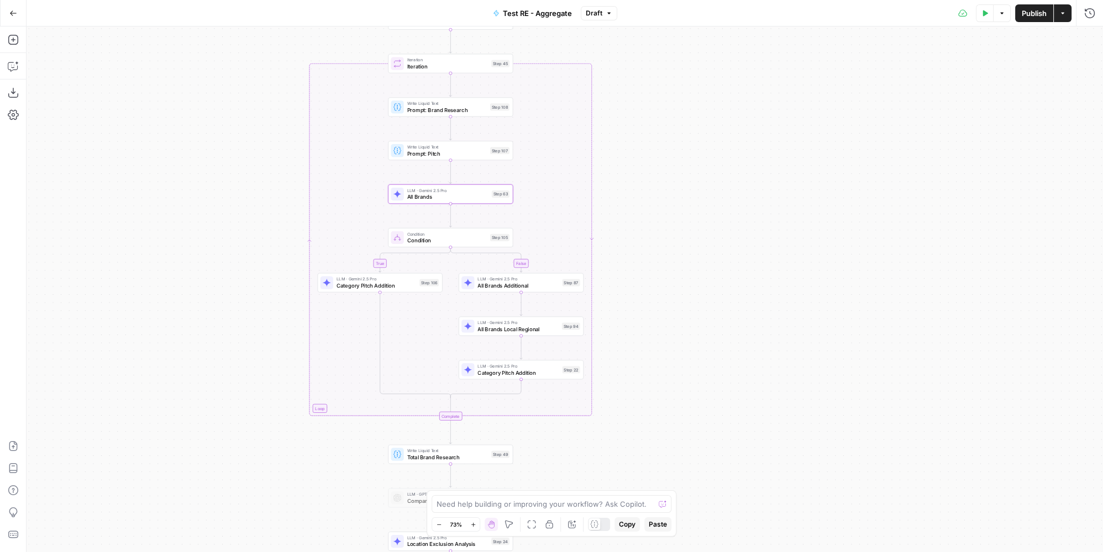
click at [1037, 17] on span "Publish" at bounding box center [1033, 13] width 25 height 11
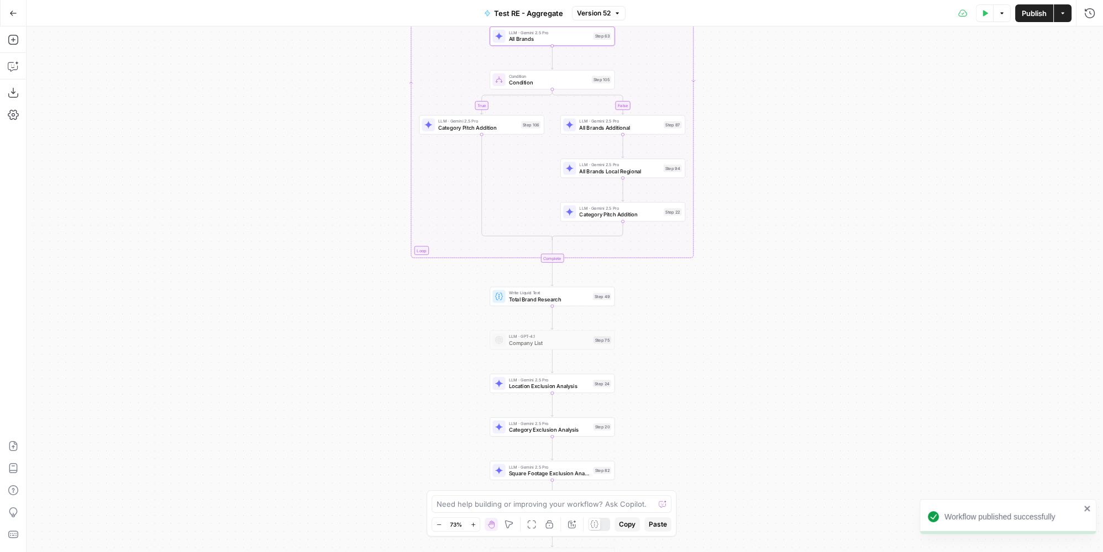
drag, startPoint x: 700, startPoint y: 424, endPoint x: 831, endPoint y: 225, distance: 238.5
click at [831, 225] on div "true false true false Workflow Input Settings Inputs LLM · Gemini 2.5 Pro PDF E…" at bounding box center [565, 290] width 1076 height 526
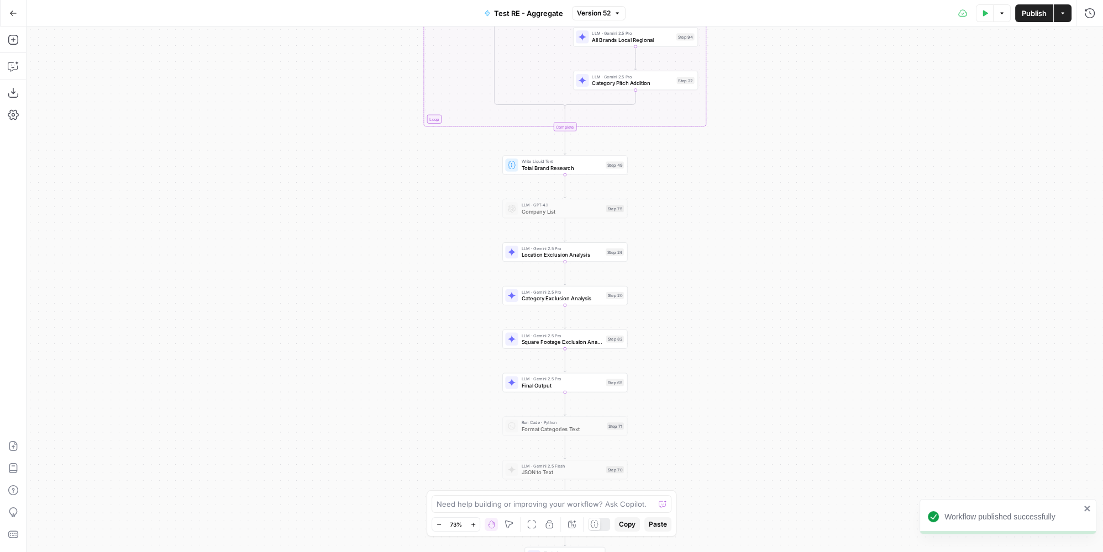
drag, startPoint x: 793, startPoint y: 478, endPoint x: 776, endPoint y: 392, distance: 87.2
click at [776, 392] on div "true false true false Workflow Input Settings Inputs LLM · Gemini 2.5 Pro PDF E…" at bounding box center [565, 290] width 1076 height 526
drag, startPoint x: 744, startPoint y: 218, endPoint x: 780, endPoint y: 328, distance: 116.3
click at [780, 328] on div "true false true false Workflow Input Settings Inputs LLM · Gemini 2.5 Pro PDF E…" at bounding box center [565, 290] width 1076 height 526
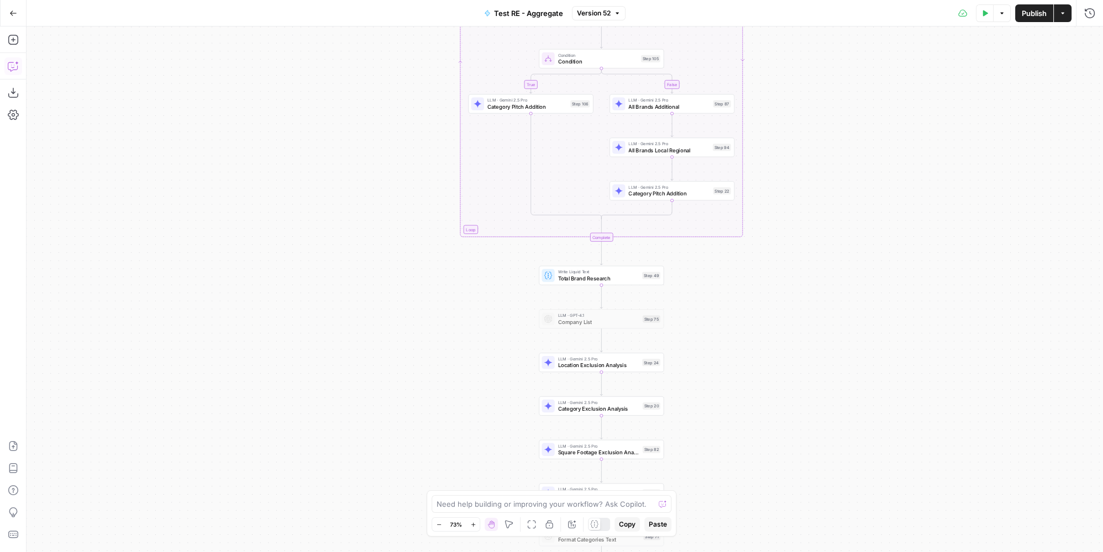
click at [12, 66] on icon "button" at bounding box center [13, 66] width 11 height 11
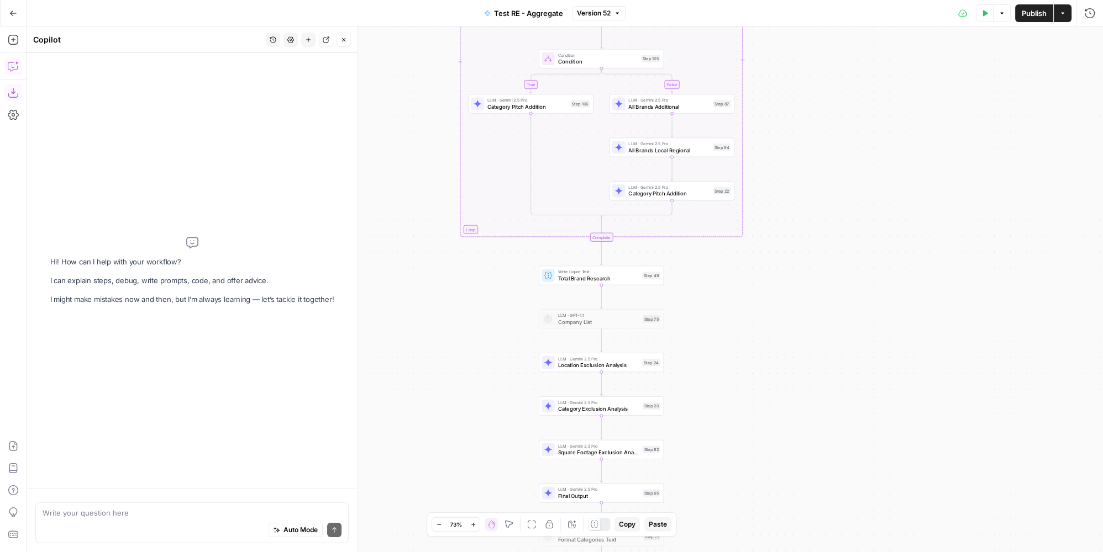
click at [106, 517] on textarea at bounding box center [192, 513] width 299 height 11
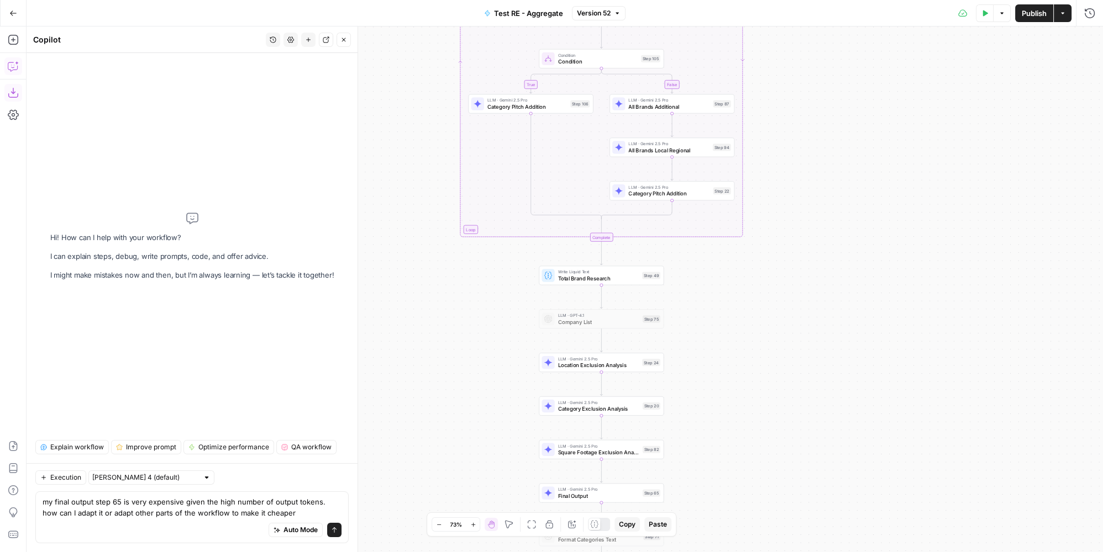
type textarea "my final output step 65 is very expensive given the high number of output token…"
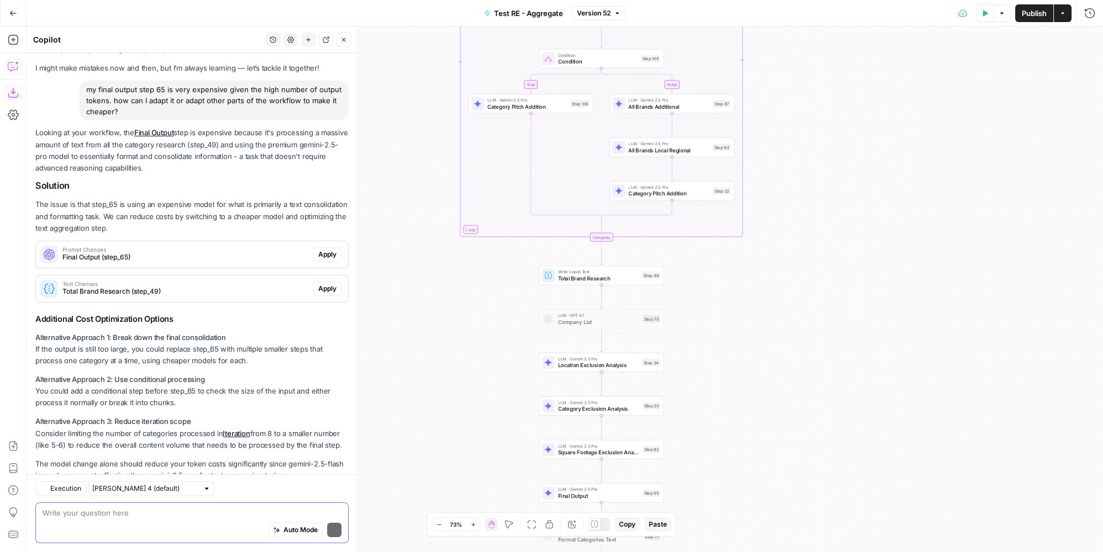
scroll to position [68, 0]
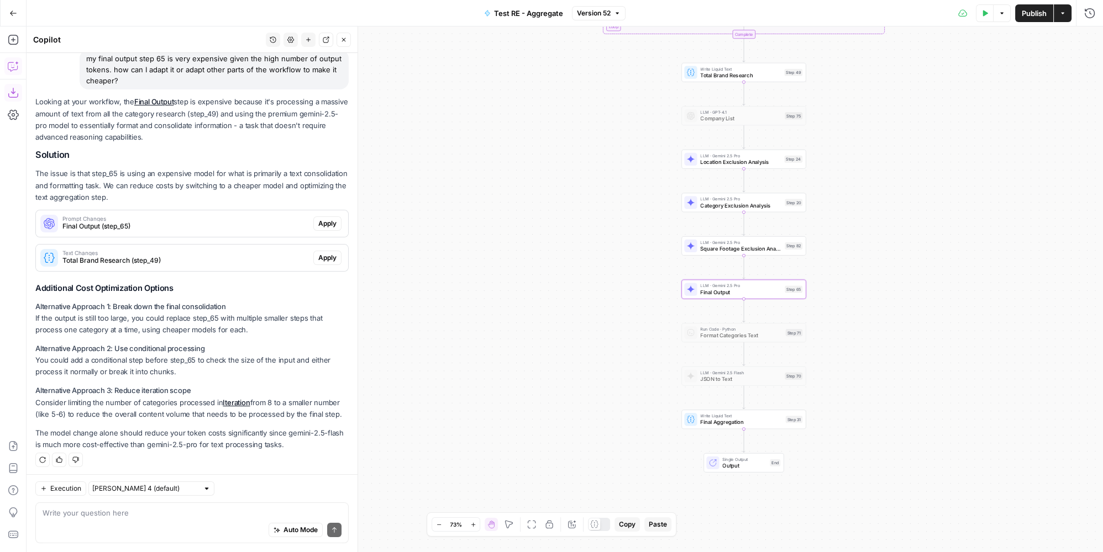
click at [279, 226] on span "Final Output (step_65)" at bounding box center [185, 227] width 246 height 10
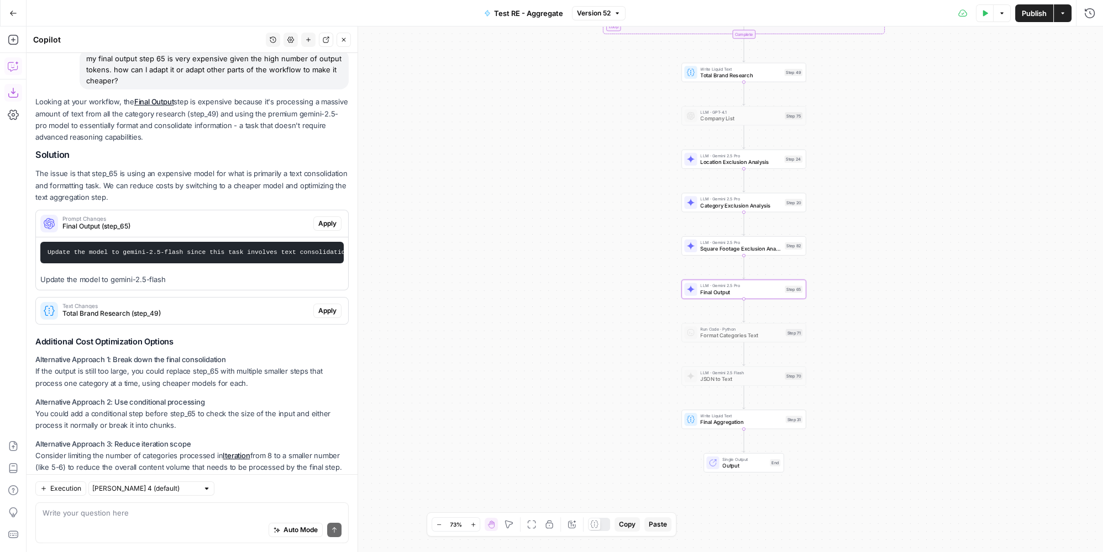
scroll to position [129, 0]
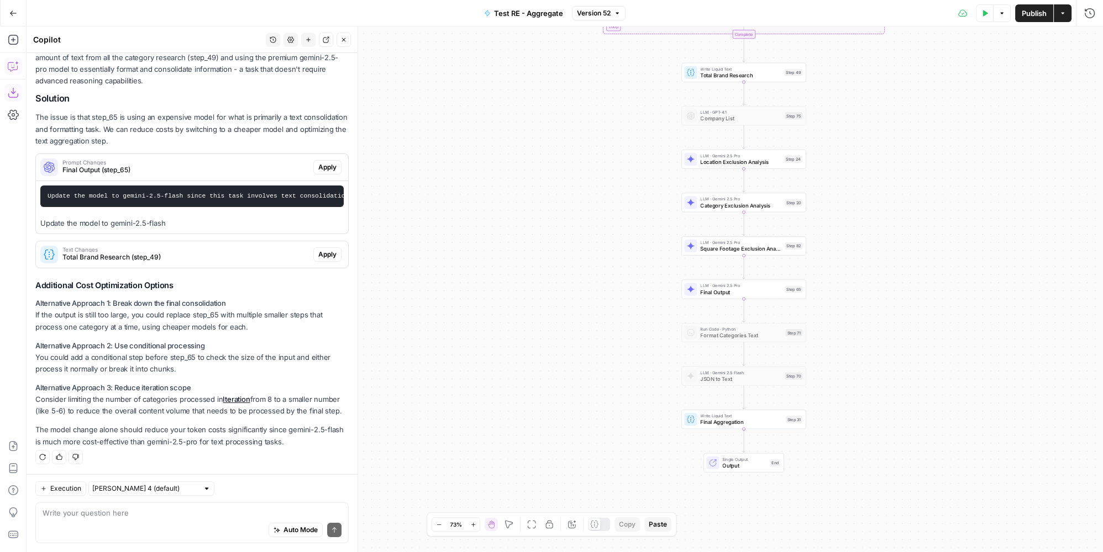
click at [745, 288] on span "Final Output" at bounding box center [740, 292] width 81 height 8
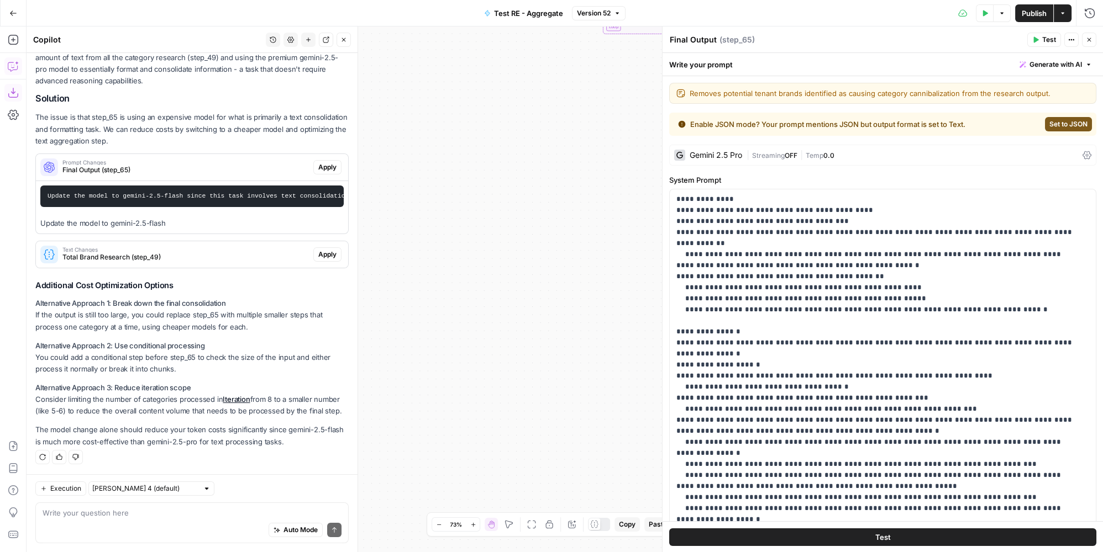
click at [746, 155] on div "Gemini 2.5 Pro | Streaming OFF | Temp 0.0" at bounding box center [882, 155] width 427 height 21
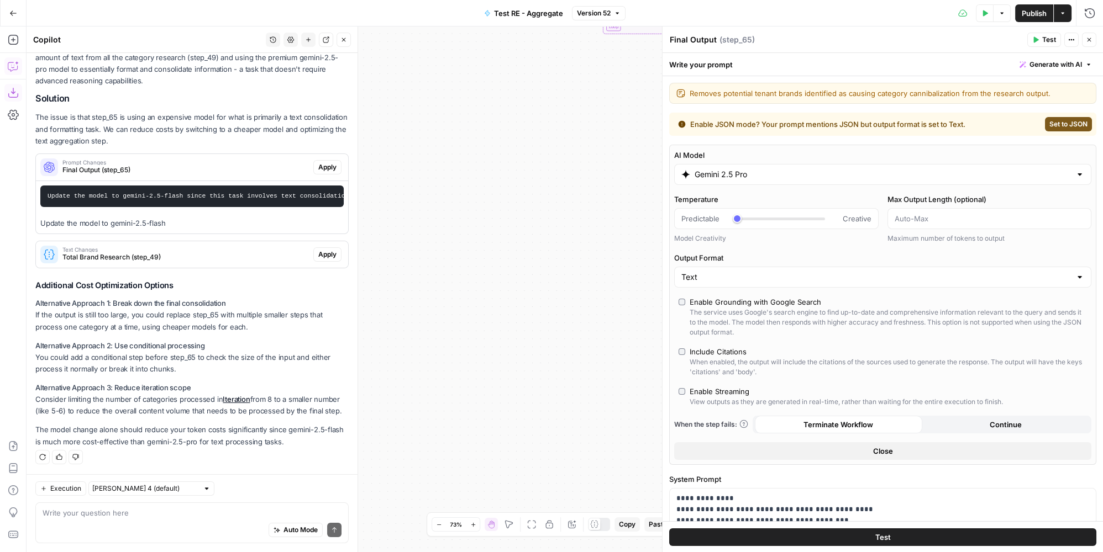
click at [912, 175] on input "Gemini 2.5 Pro" at bounding box center [882, 174] width 376 height 11
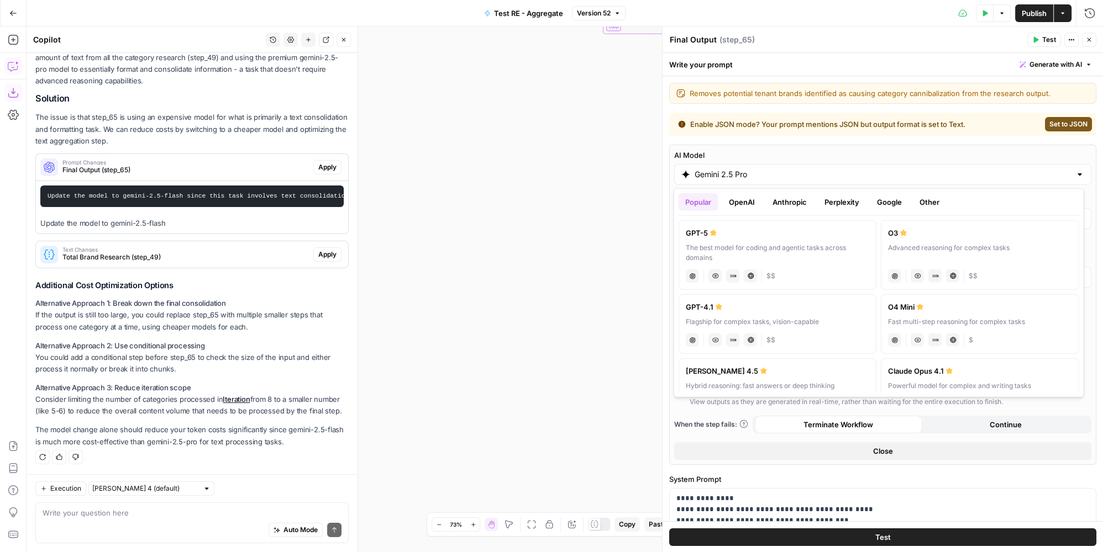
click at [880, 202] on button "Google" at bounding box center [889, 202] width 38 height 18
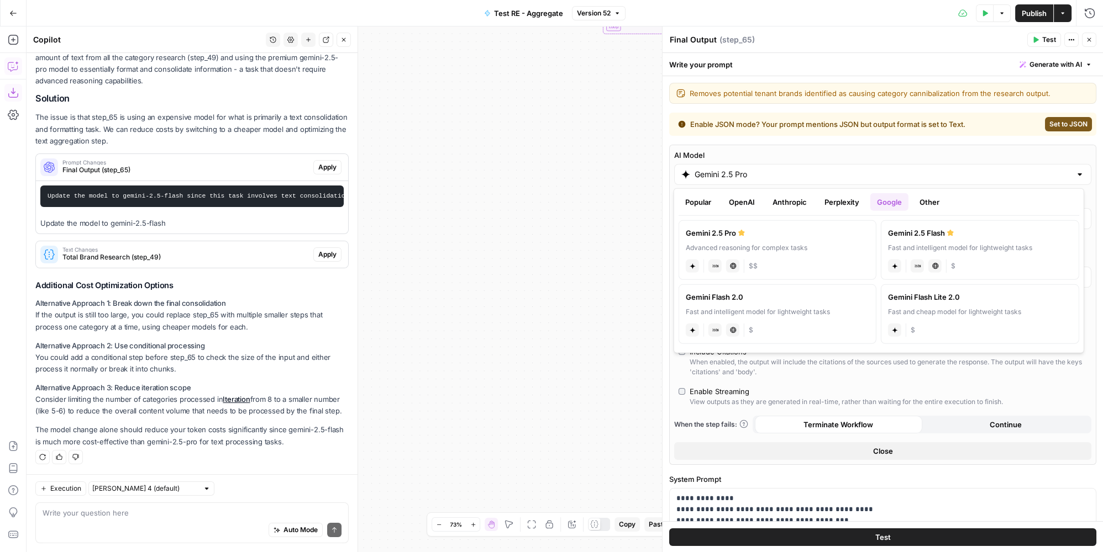
click at [1016, 260] on div "gemini JSON Mode Live Web Research $" at bounding box center [979, 264] width 183 height 15
type input "Gemini 2.5 Flash"
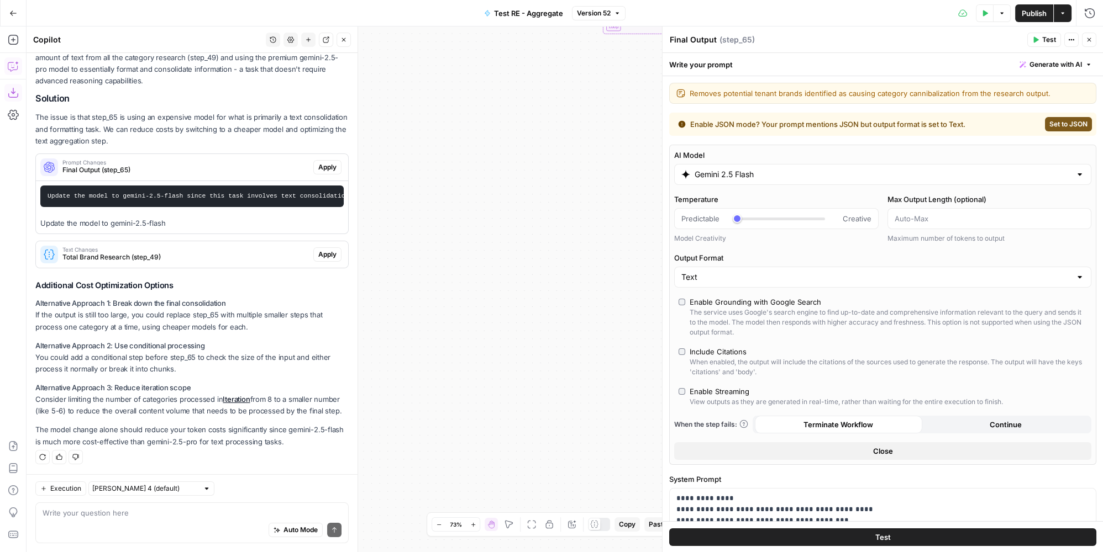
scroll to position [146, 0]
click at [1089, 39] on icon "button" at bounding box center [1088, 39] width 7 height 7
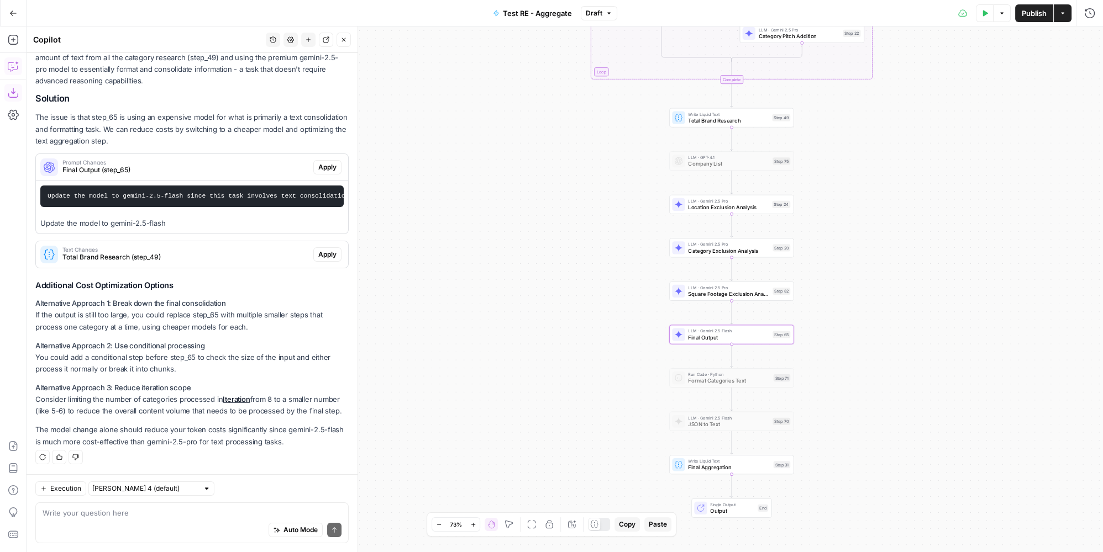
drag, startPoint x: 887, startPoint y: 197, endPoint x: 876, endPoint y: 235, distance: 39.3
click at [876, 235] on div "true false true false Workflow Input Settings Inputs LLM · Gemini 2.5 Pro PDF E…" at bounding box center [565, 290] width 1076 height 526
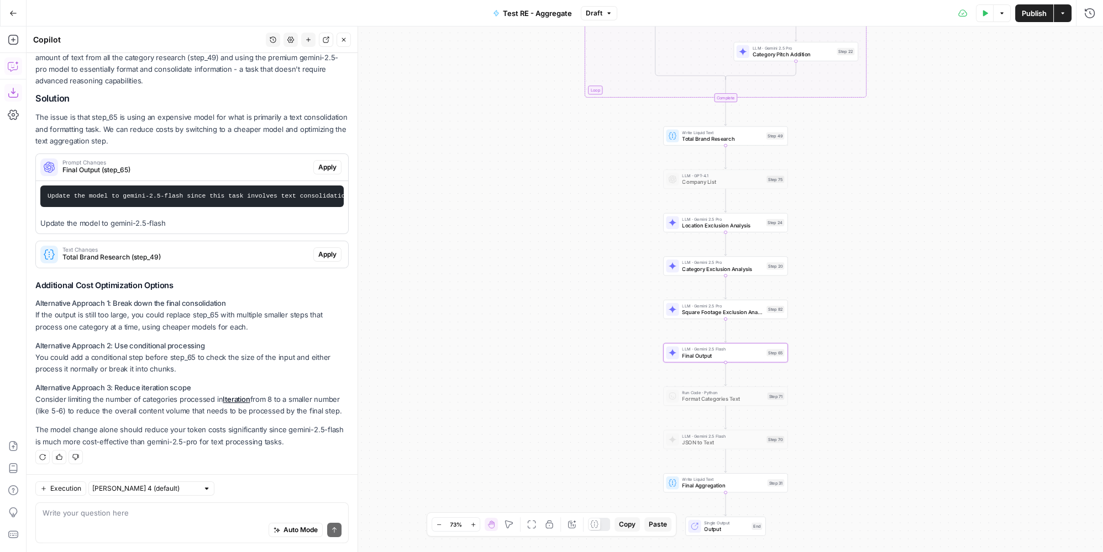
click at [1038, 9] on span "Publish" at bounding box center [1033, 13] width 25 height 11
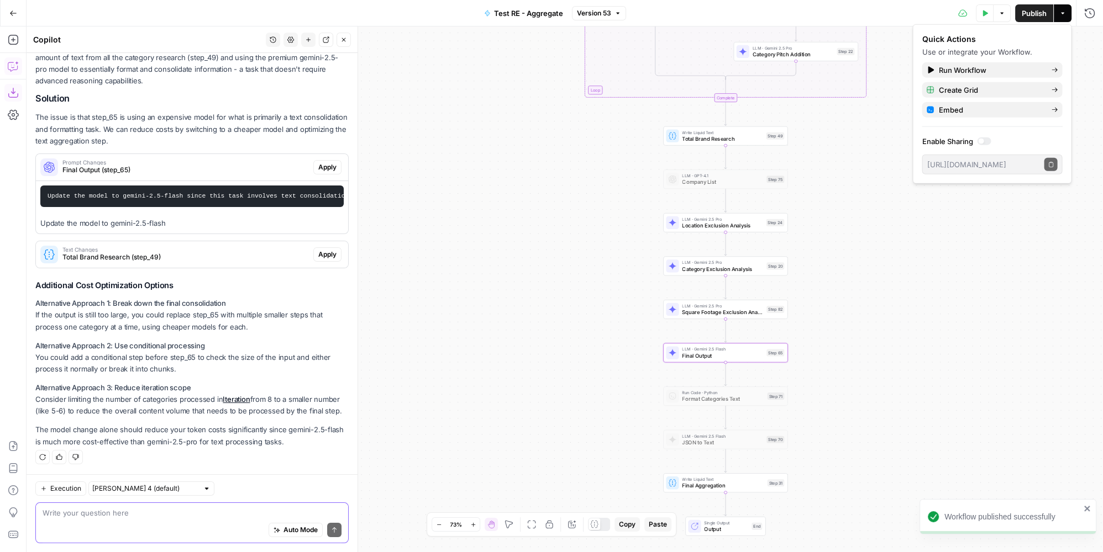
click at [102, 513] on textarea at bounding box center [192, 513] width 299 height 11
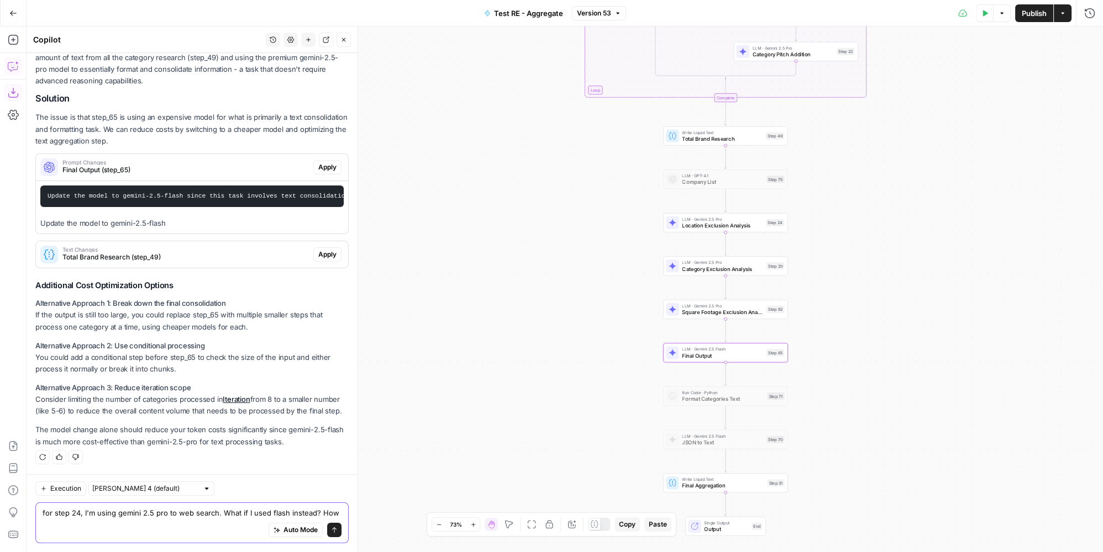
scroll to position [157, 0]
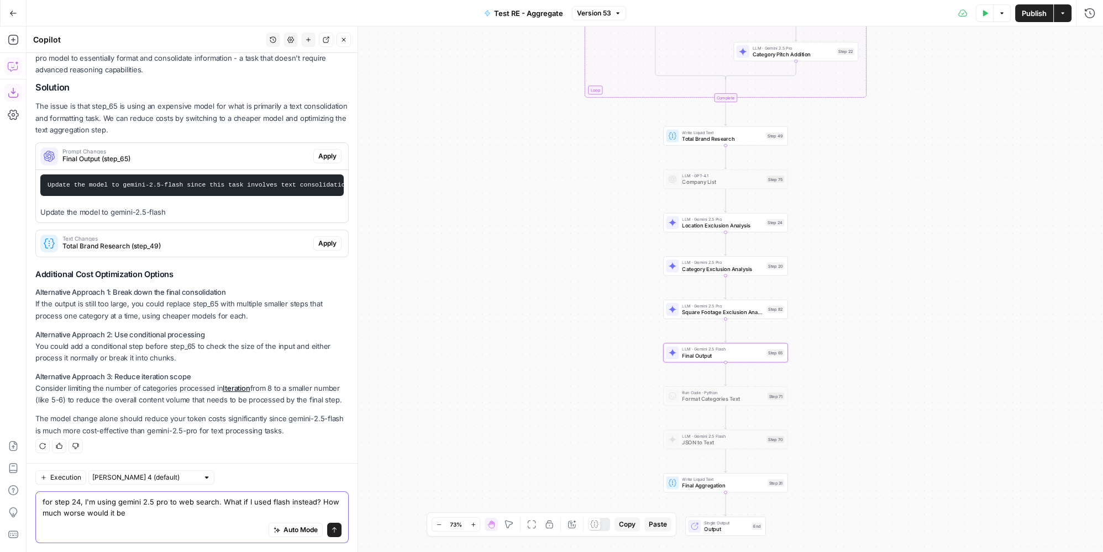
type textarea "for step 24, I'm using gemini 2.5 pro to web search. What if I used flash inste…"
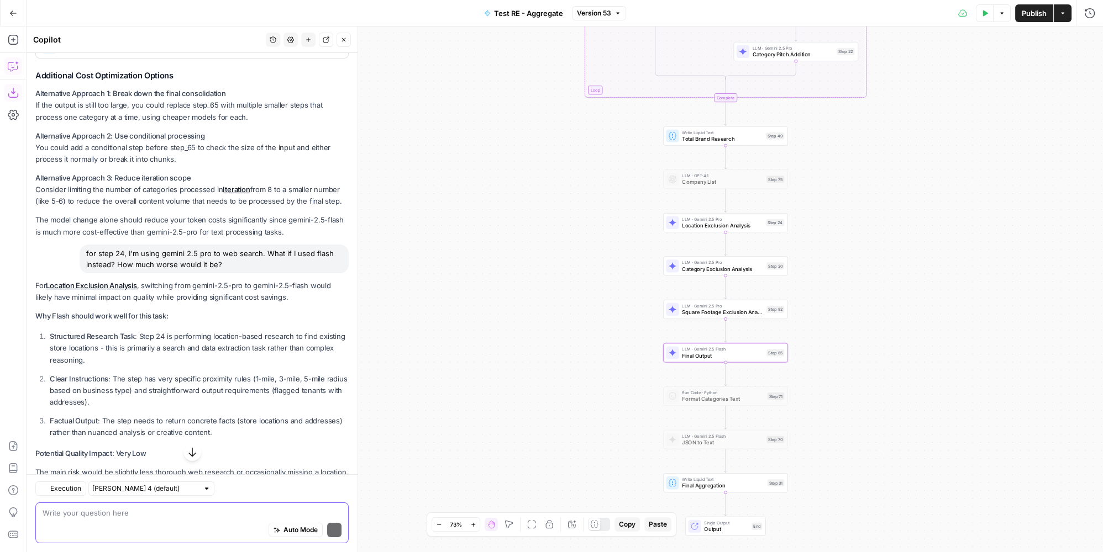
scroll to position [370, 0]
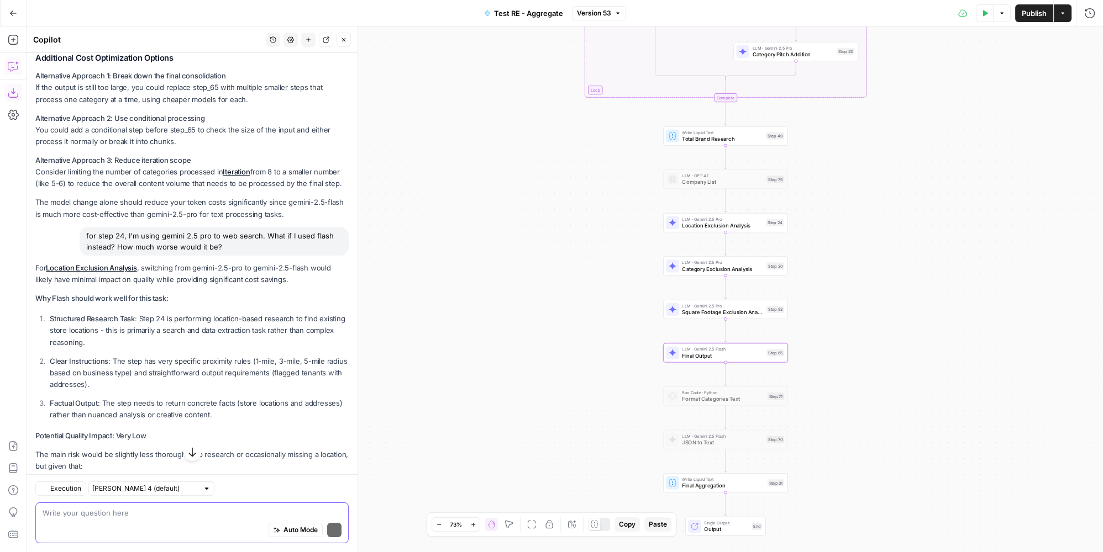
type textarea "s"
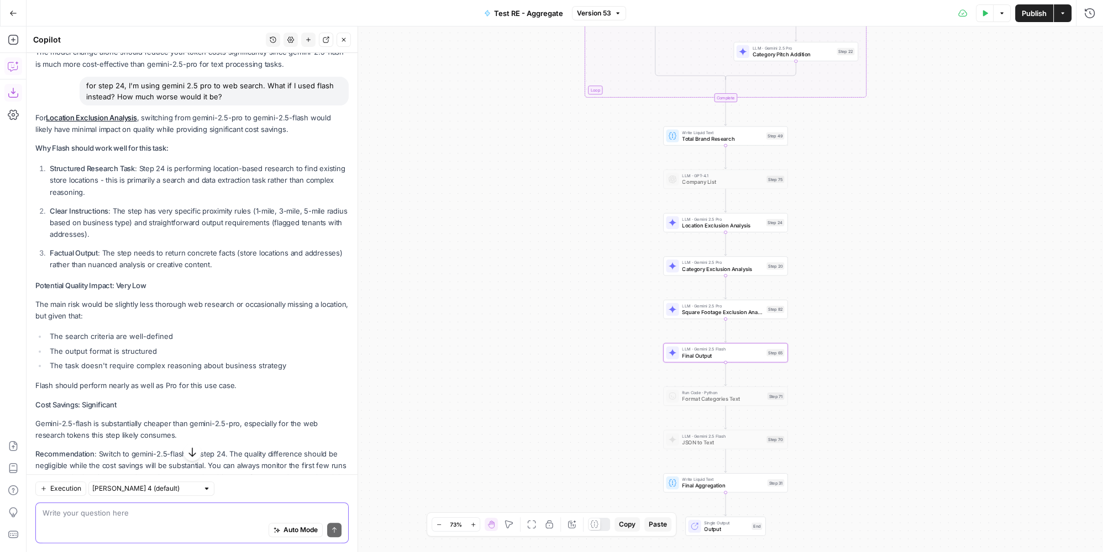
scroll to position [572, 0]
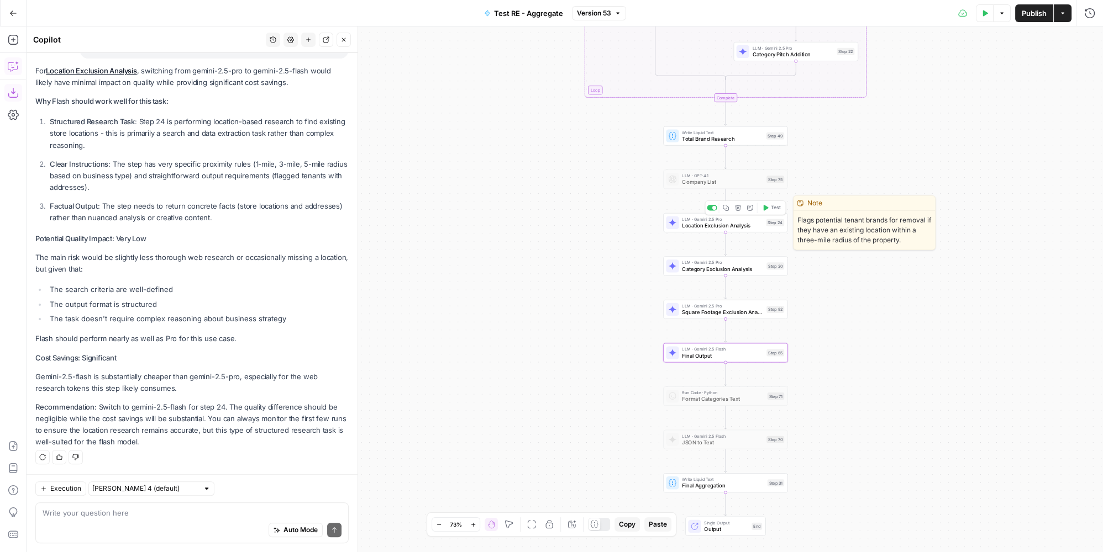
click at [761, 224] on span "Location Exclusion Analysis" at bounding box center [722, 226] width 81 height 8
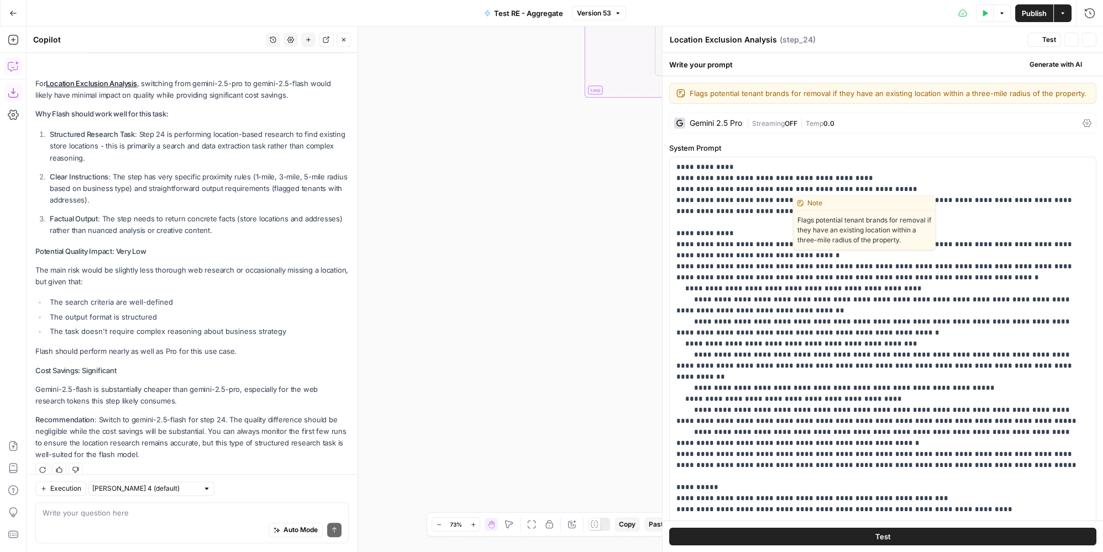
scroll to position [589, 0]
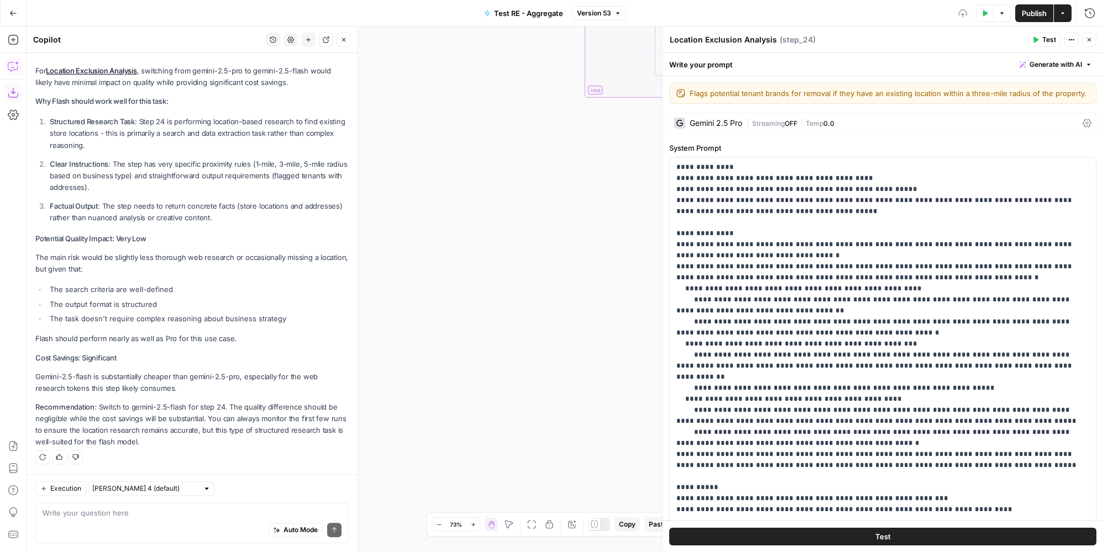
click at [789, 126] on div "| Streaming OFF | Temp 0.0" at bounding box center [911, 123] width 331 height 10
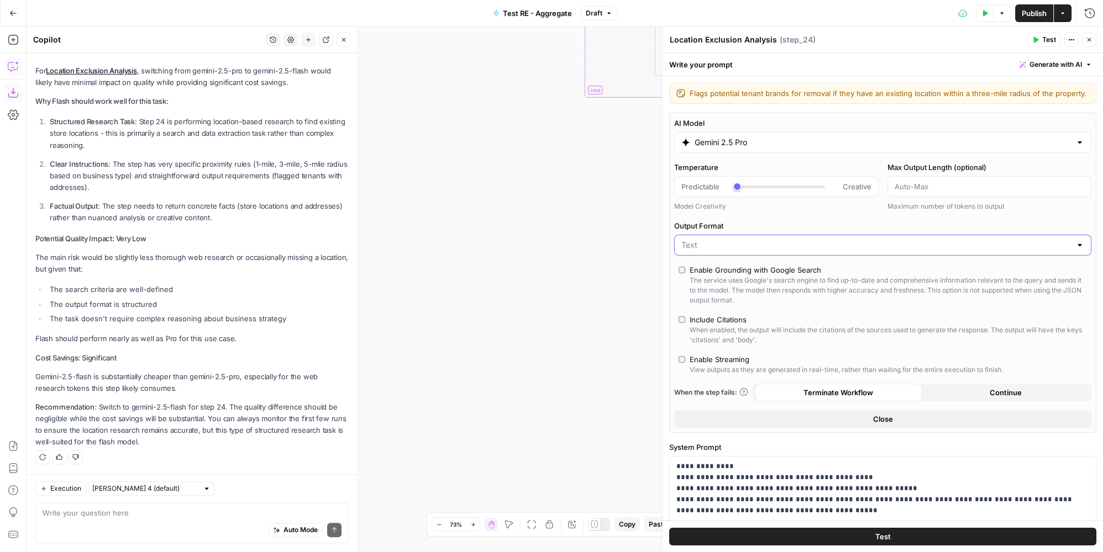
click at [1006, 244] on input "Output Format" at bounding box center [875, 245] width 389 height 11
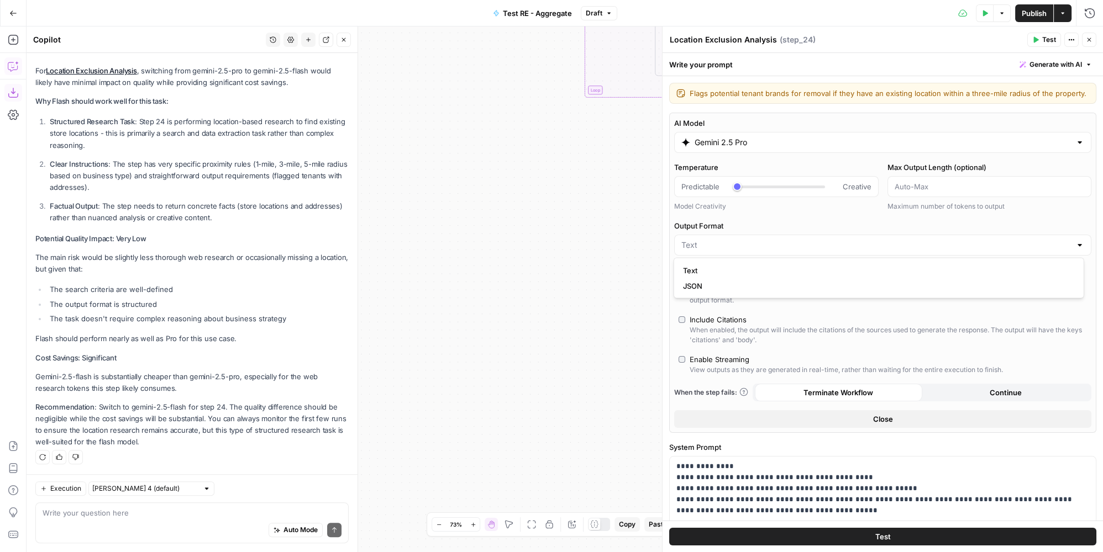
click at [1005, 214] on div "AI Model Gemini 2.5 Pro Temperature Predictable Creative Model Creativity Max O…" at bounding box center [882, 273] width 427 height 320
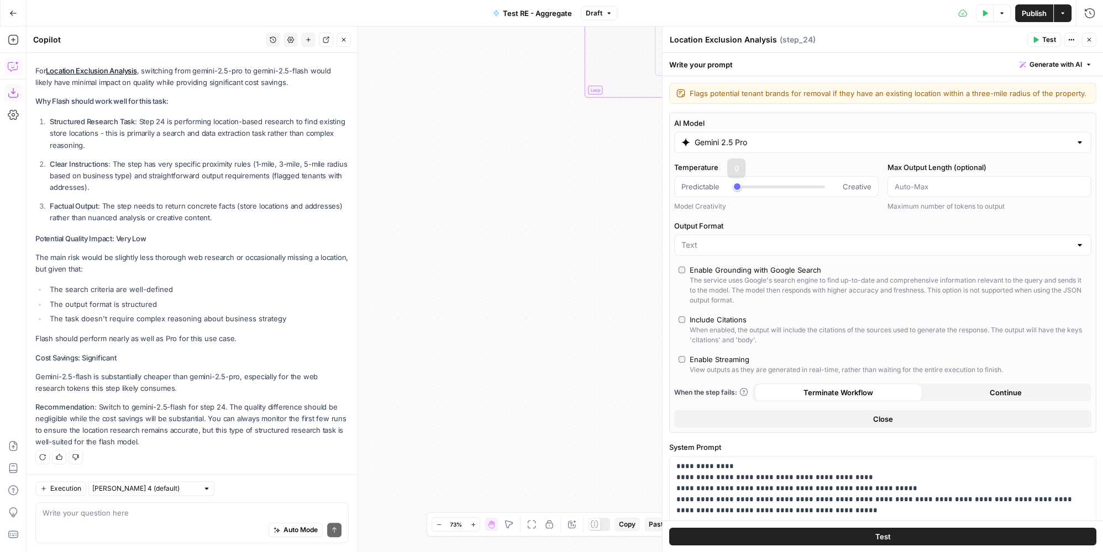
click at [795, 145] on input "Gemini 2.5 Pro" at bounding box center [882, 142] width 376 height 11
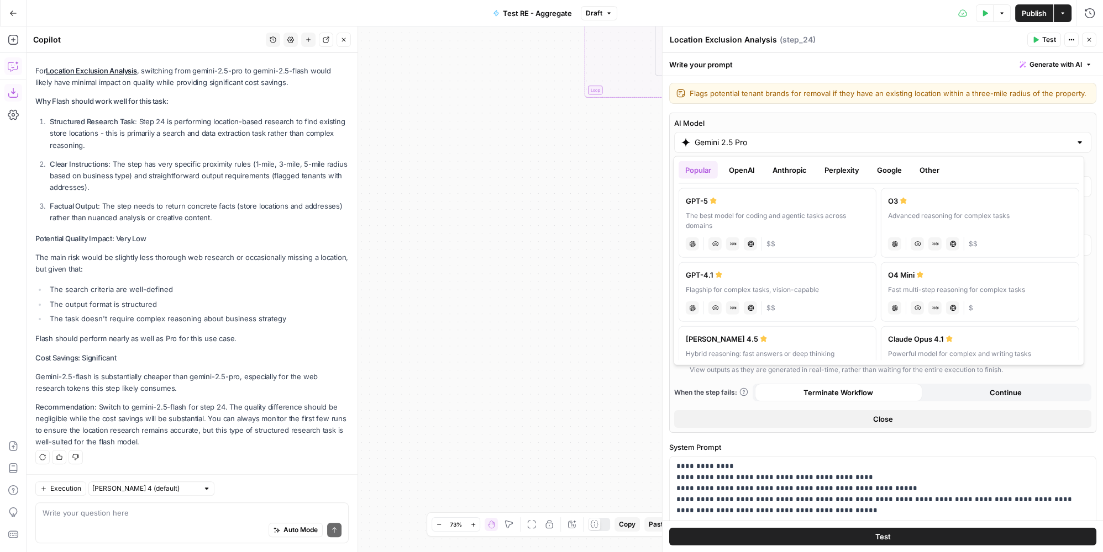
click at [892, 172] on button "Google" at bounding box center [889, 170] width 38 height 18
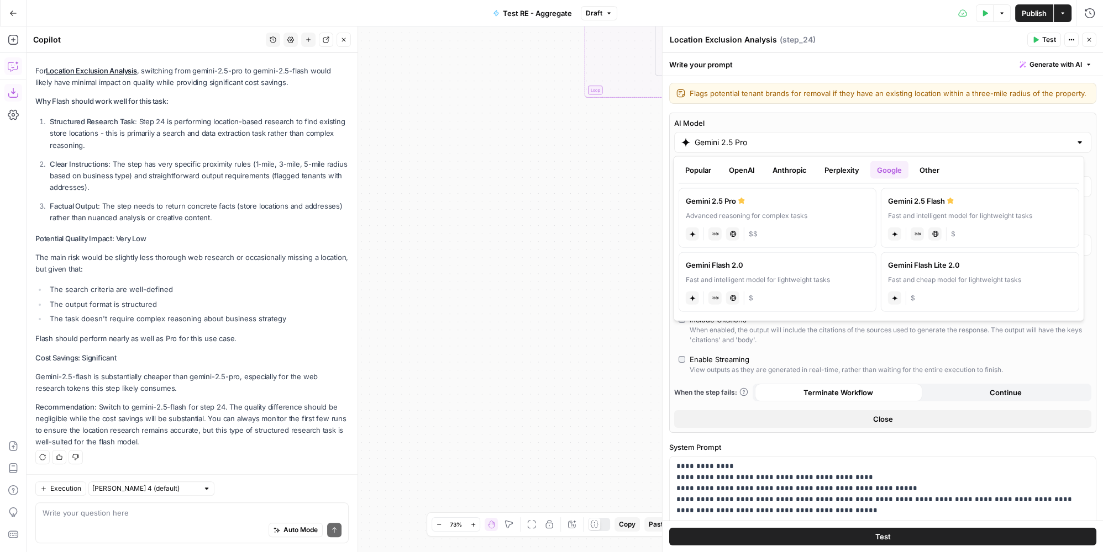
click at [971, 218] on div "Fast and intelligent model for lightweight tasks" at bounding box center [979, 216] width 183 height 10
type input "Gemini 2.5 Flash"
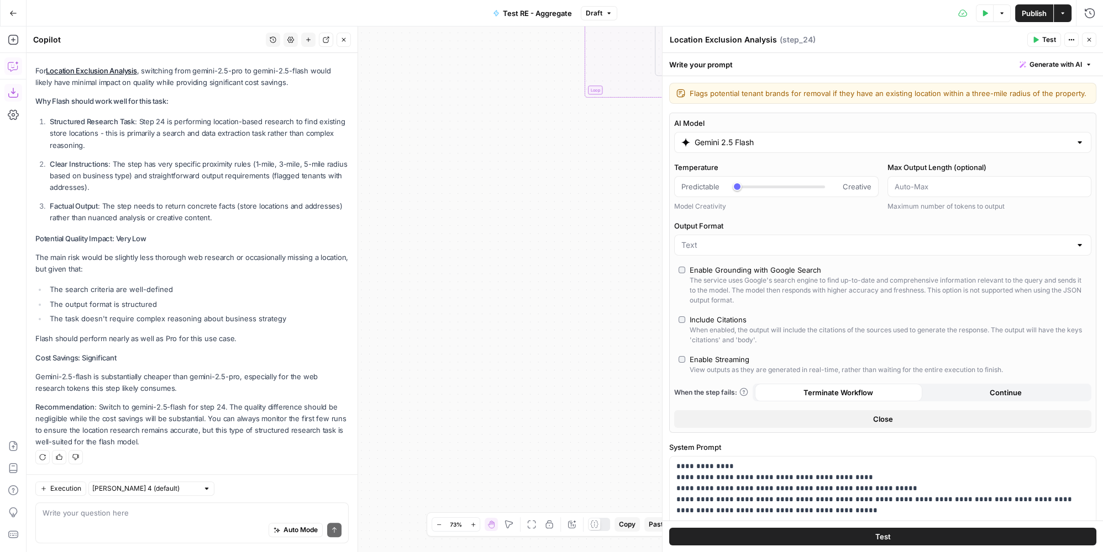
click at [1085, 37] on icon "button" at bounding box center [1088, 39] width 7 height 7
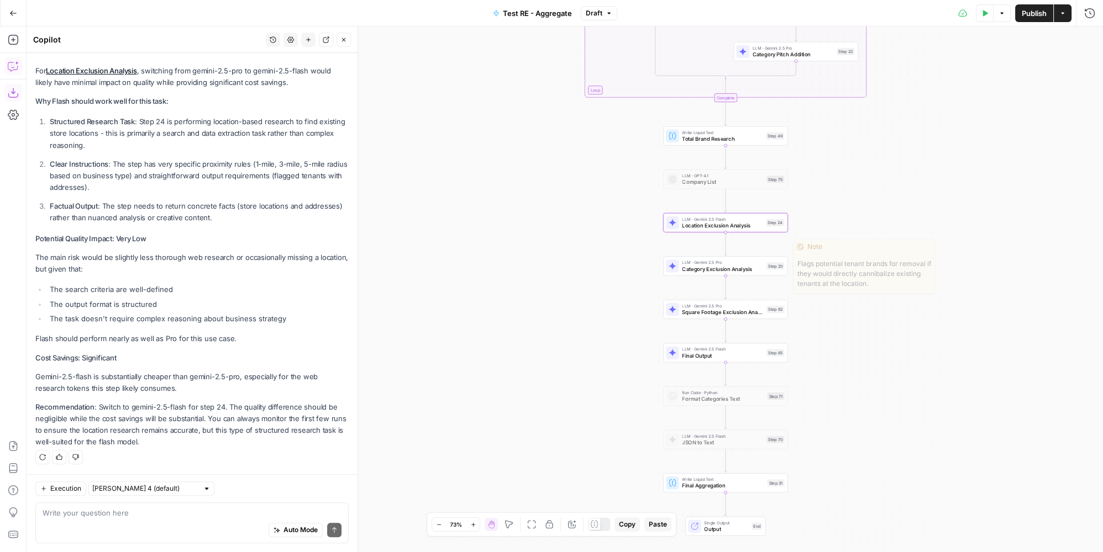
click at [774, 268] on div "Step 20" at bounding box center [775, 265] width 18 height 7
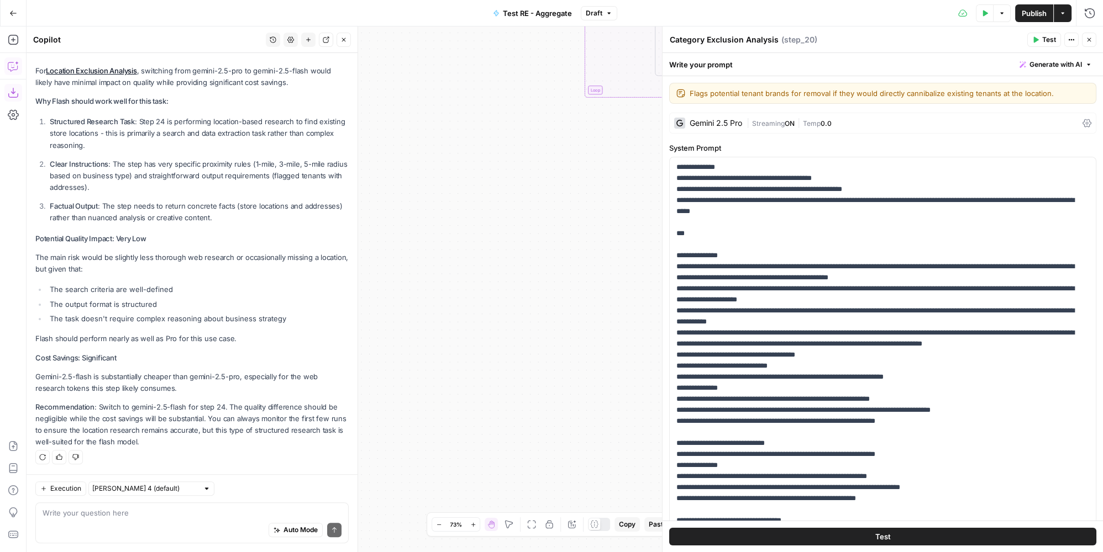
click at [782, 125] on span "Streaming" at bounding box center [768, 123] width 33 height 8
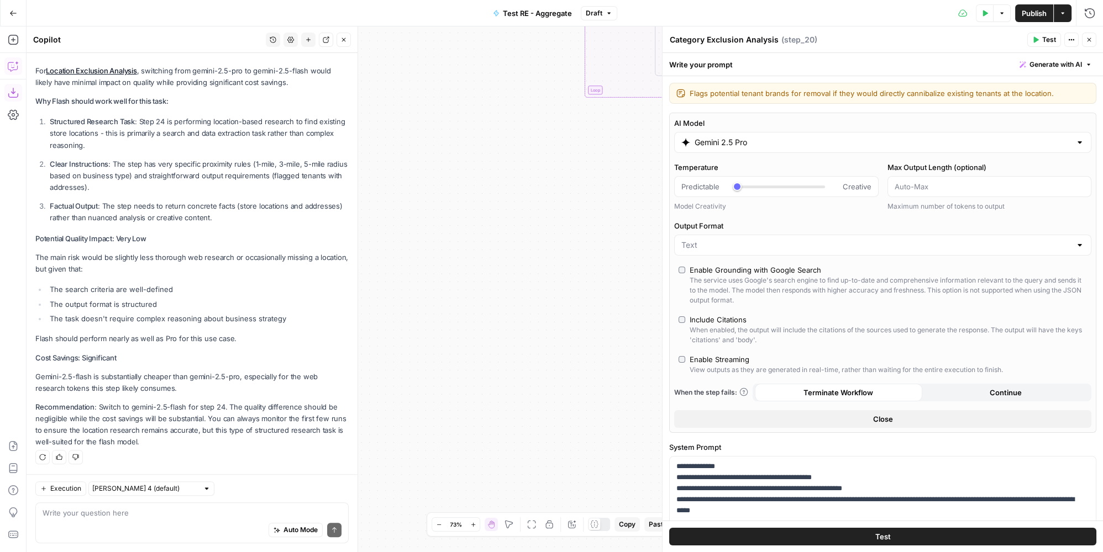
click at [904, 144] on input "Gemini 2.5 Pro" at bounding box center [882, 142] width 376 height 11
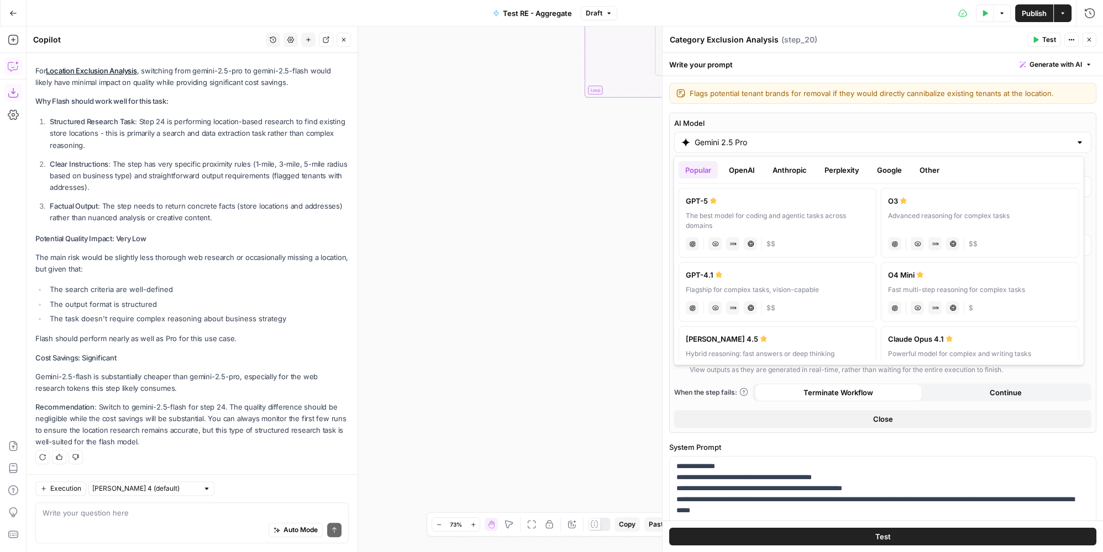
click at [885, 175] on button "Google" at bounding box center [889, 170] width 38 height 18
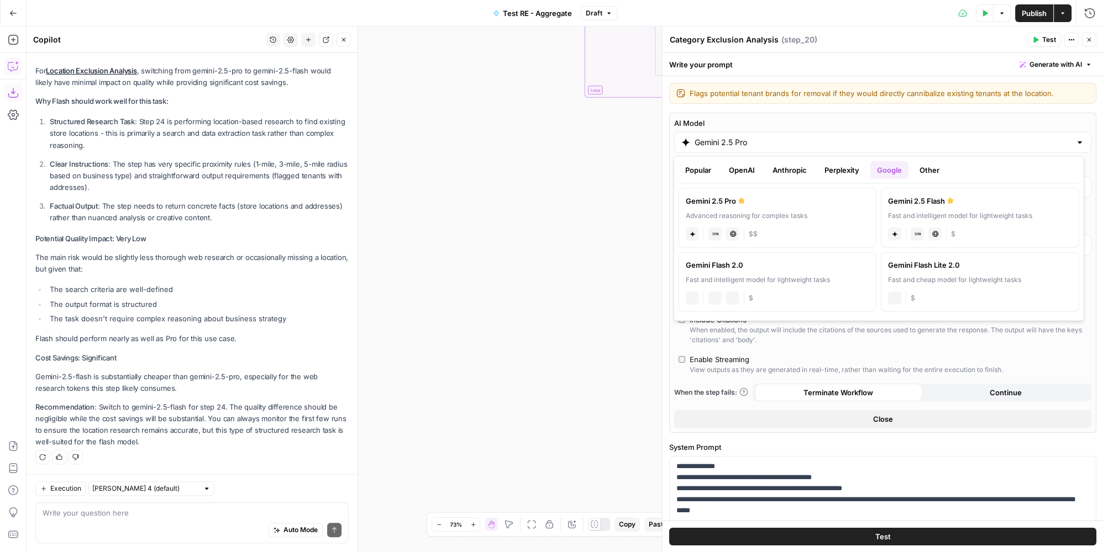
click at [901, 203] on div "Gemini 2.5 Flash" at bounding box center [979, 201] width 183 height 11
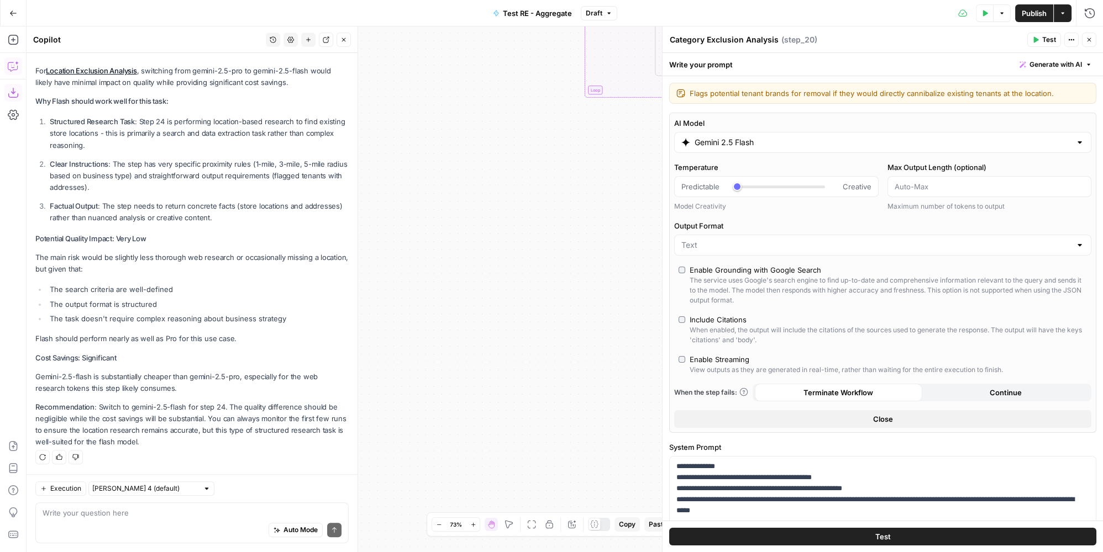
type input "Gemini 2.5 Flash"
click at [1094, 38] on button "Close" at bounding box center [1089, 40] width 14 height 14
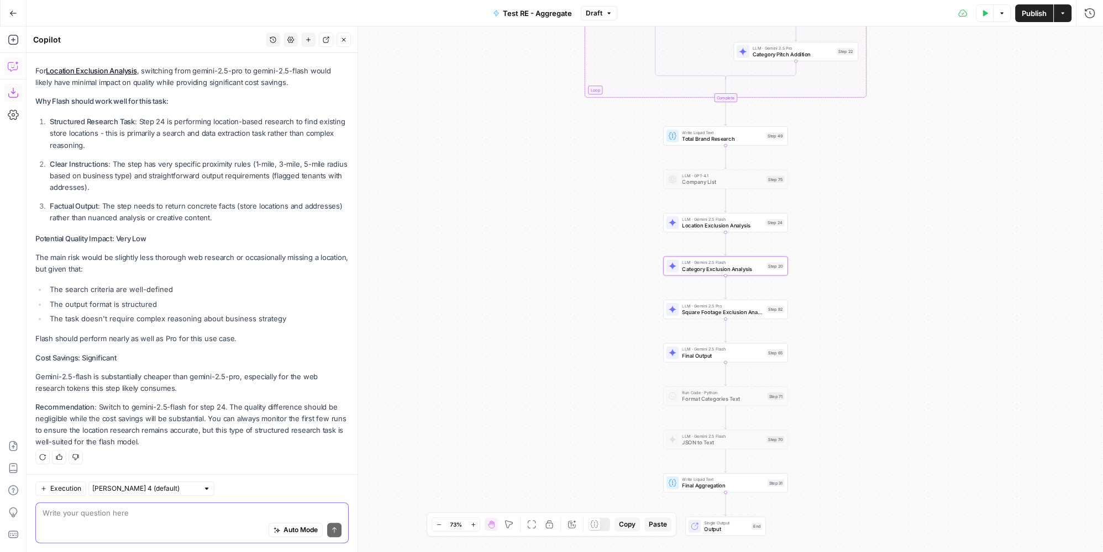
click at [138, 515] on textarea at bounding box center [192, 513] width 299 height 11
type textarea "wht about for step 20 and 82"
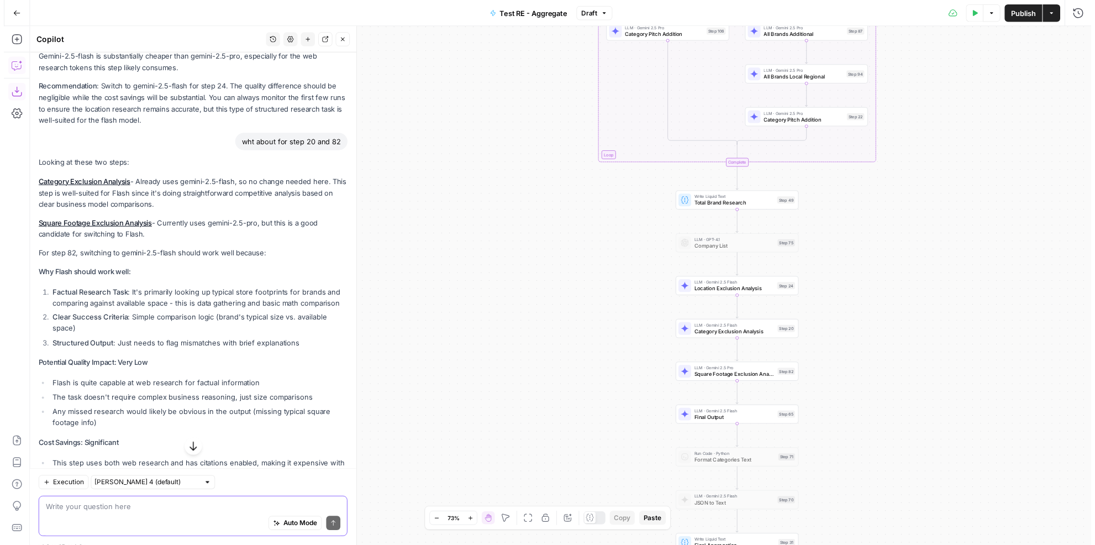
scroll to position [955, 0]
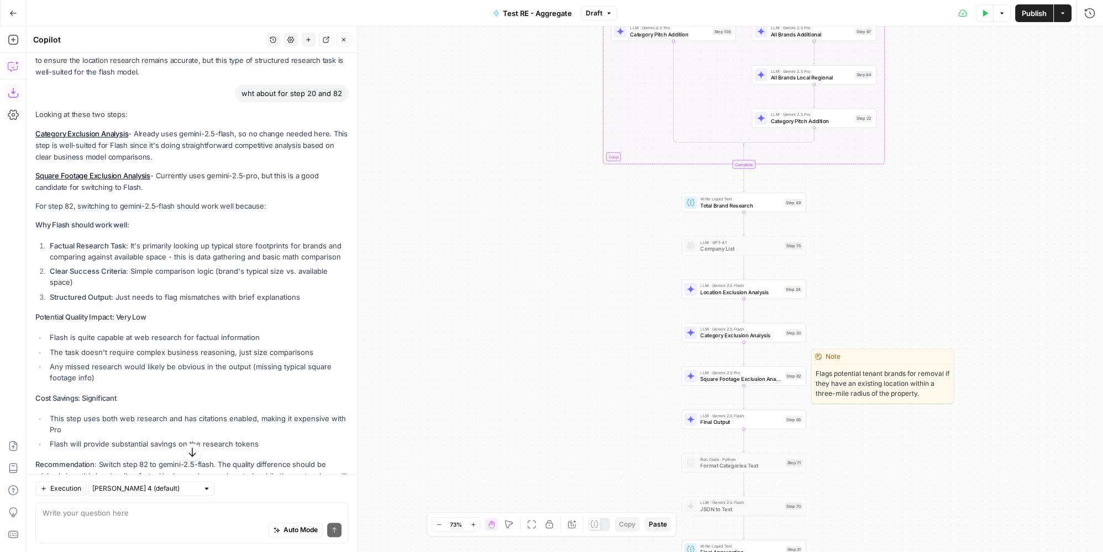
click at [723, 380] on span "Square Footage Exclusion Analysis" at bounding box center [740, 379] width 81 height 8
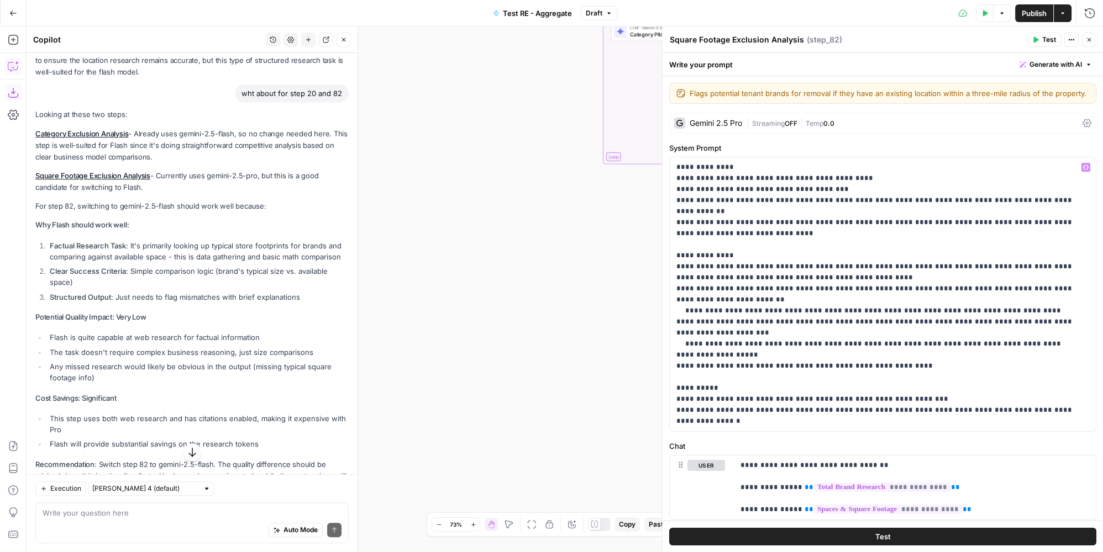
click at [806, 122] on span "Temp" at bounding box center [814, 123] width 18 height 8
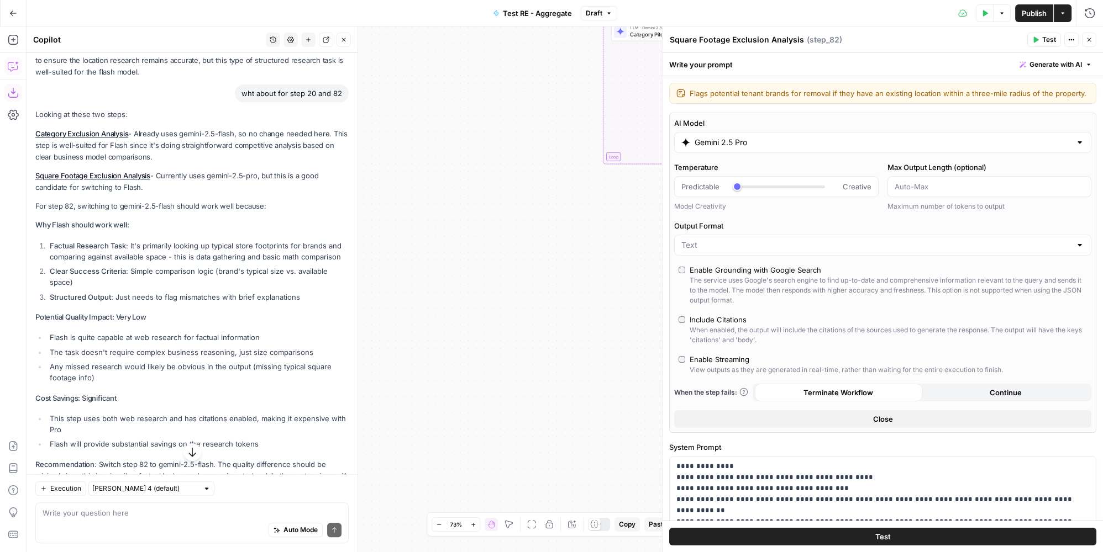
click at [910, 138] on input "Gemini 2.5 Pro" at bounding box center [882, 142] width 376 height 11
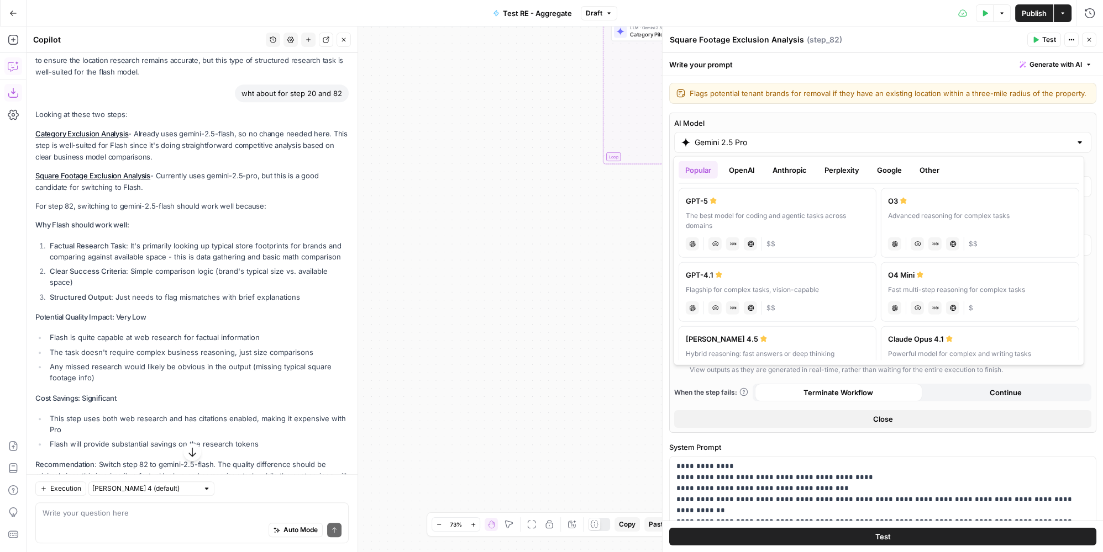
click at [881, 165] on button "Google" at bounding box center [889, 170] width 38 height 18
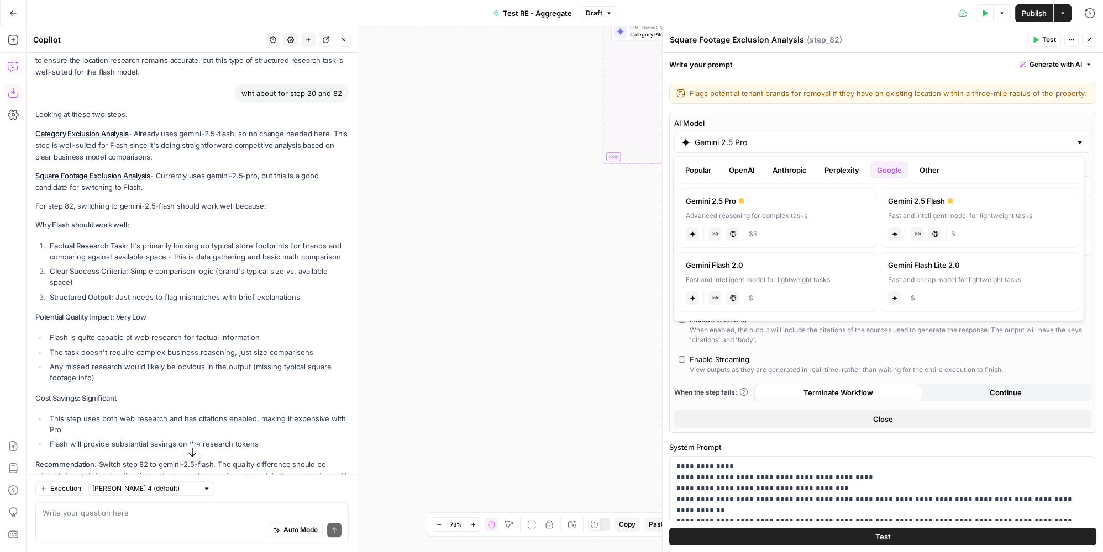
click at [917, 203] on div "Gemini 2.5 Flash" at bounding box center [979, 201] width 183 height 11
type input "Gemini 2.5 Flash"
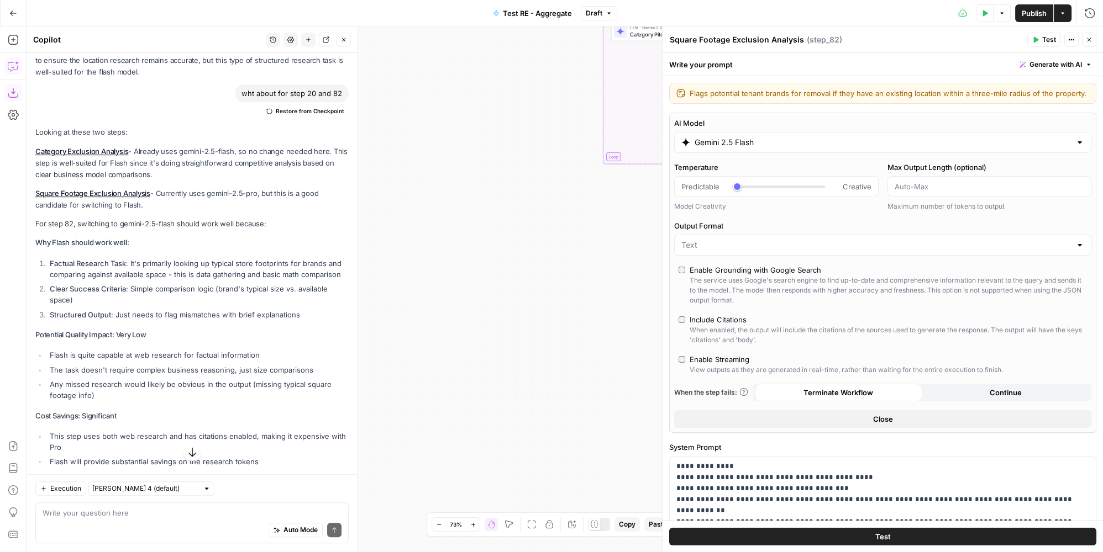
click at [1084, 39] on button "Close" at bounding box center [1089, 40] width 14 height 14
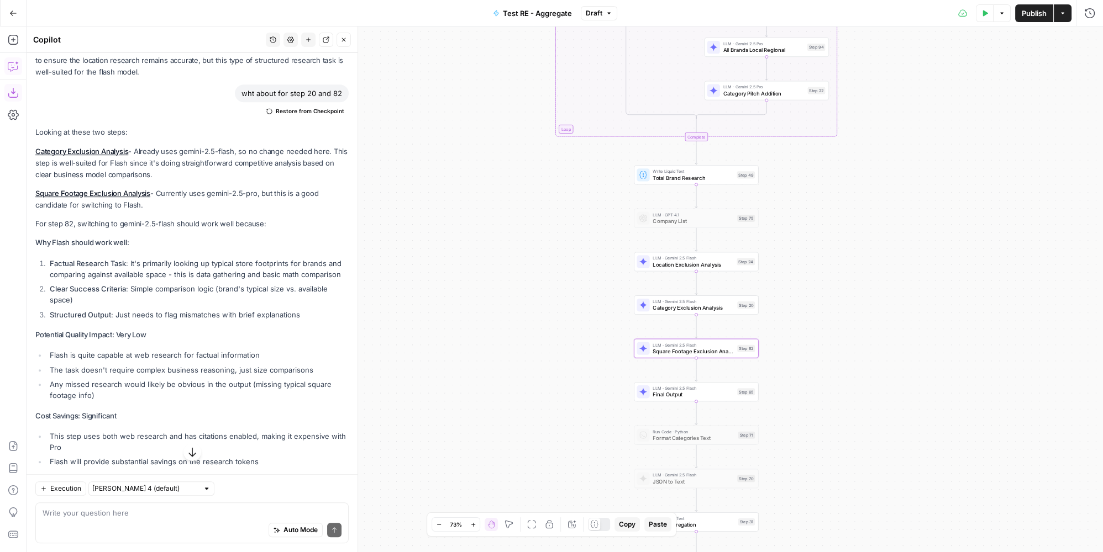
drag, startPoint x: 979, startPoint y: 306, endPoint x: 933, endPoint y: 280, distance: 53.2
click at [933, 280] on div "true false true false Workflow Input Settings Inputs LLM · Gemini 2.5 Pro PDF E…" at bounding box center [565, 290] width 1076 height 526
click at [1040, 16] on span "Publish" at bounding box center [1033, 13] width 25 height 11
click at [349, 40] on button "Close" at bounding box center [343, 40] width 14 height 14
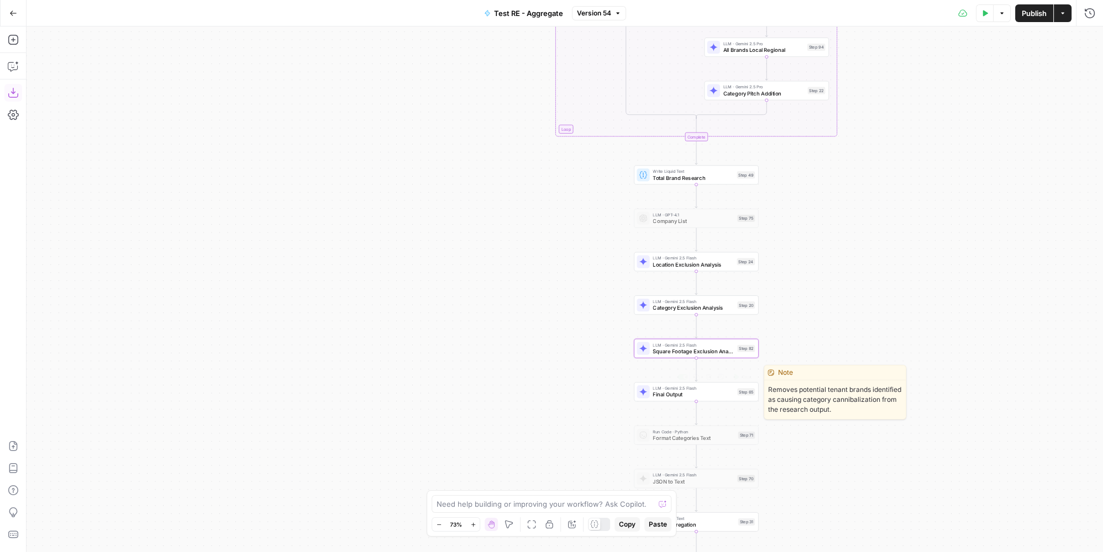
click at [726, 393] on span "Final Output" at bounding box center [692, 395] width 81 height 8
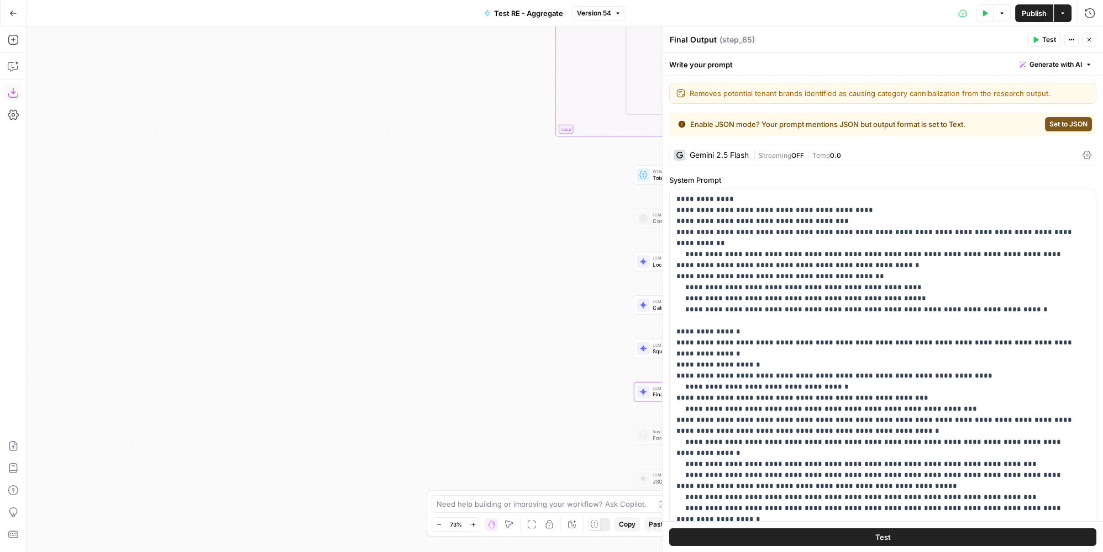
click at [1087, 38] on icon "button" at bounding box center [1088, 39] width 7 height 7
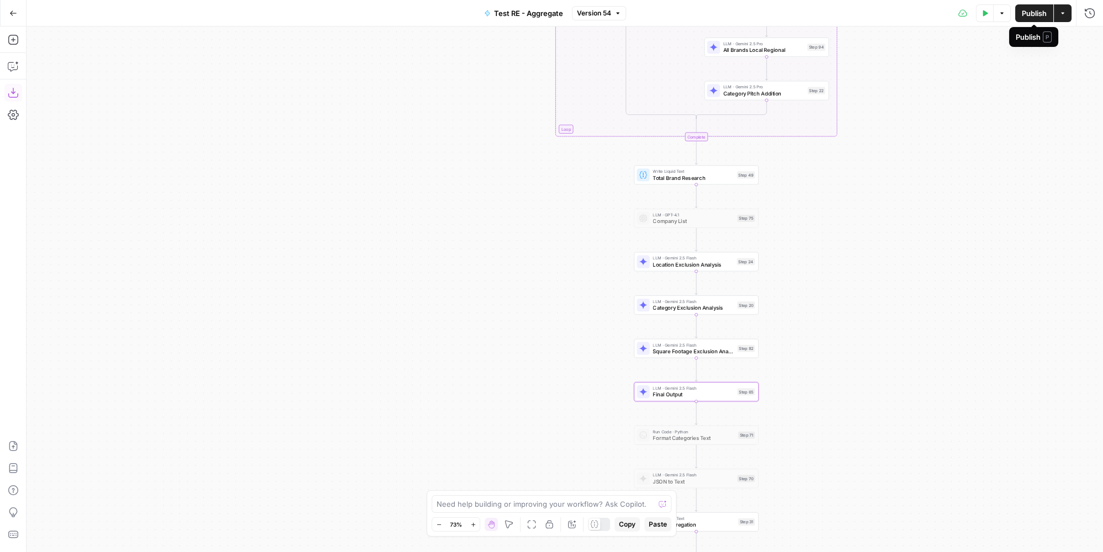
click at [1040, 13] on span "Publish" at bounding box center [1033, 13] width 25 height 11
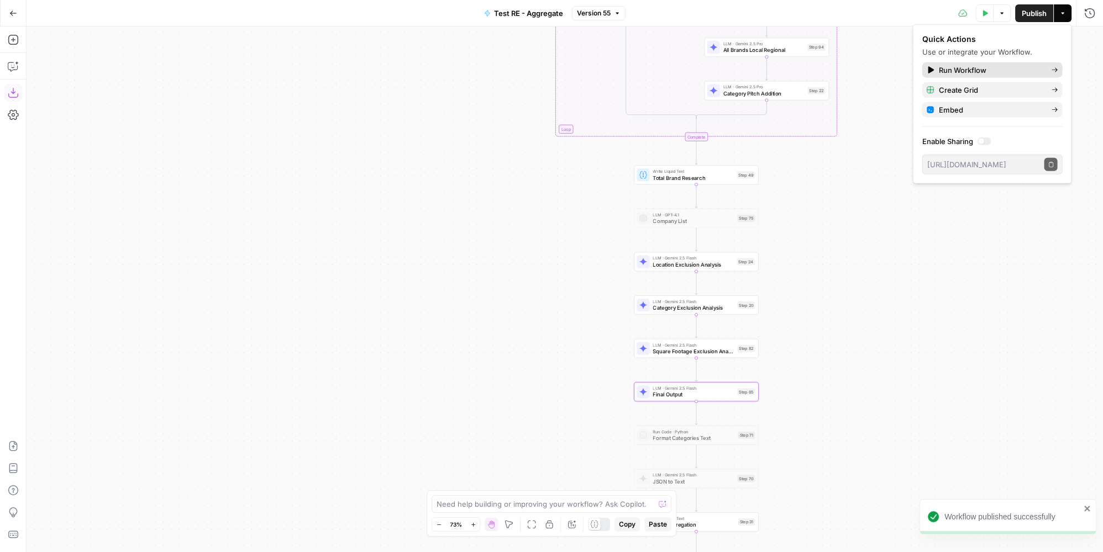
click at [960, 75] on span "Run Workflow" at bounding box center [990, 70] width 104 height 11
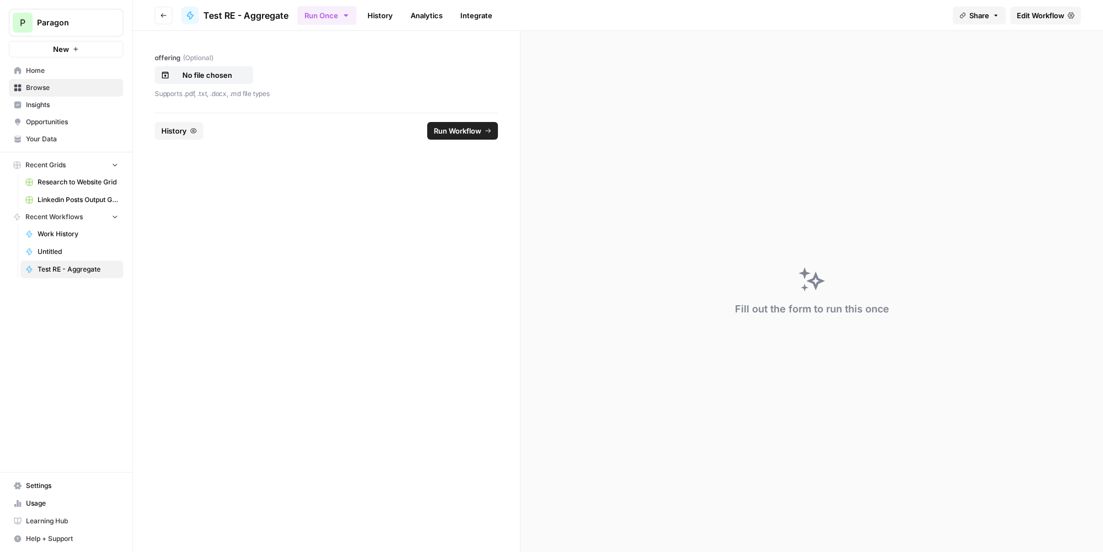
click at [1058, 17] on span "Edit Workflow" at bounding box center [1040, 15] width 48 height 11
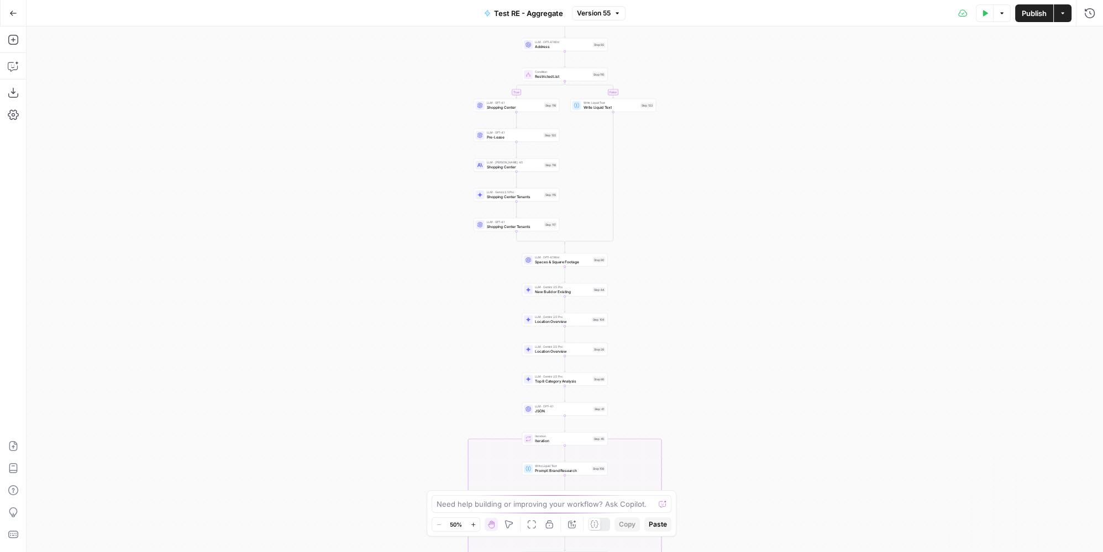
click at [987, 18] on button "Test Data" at bounding box center [985, 13] width 18 height 18
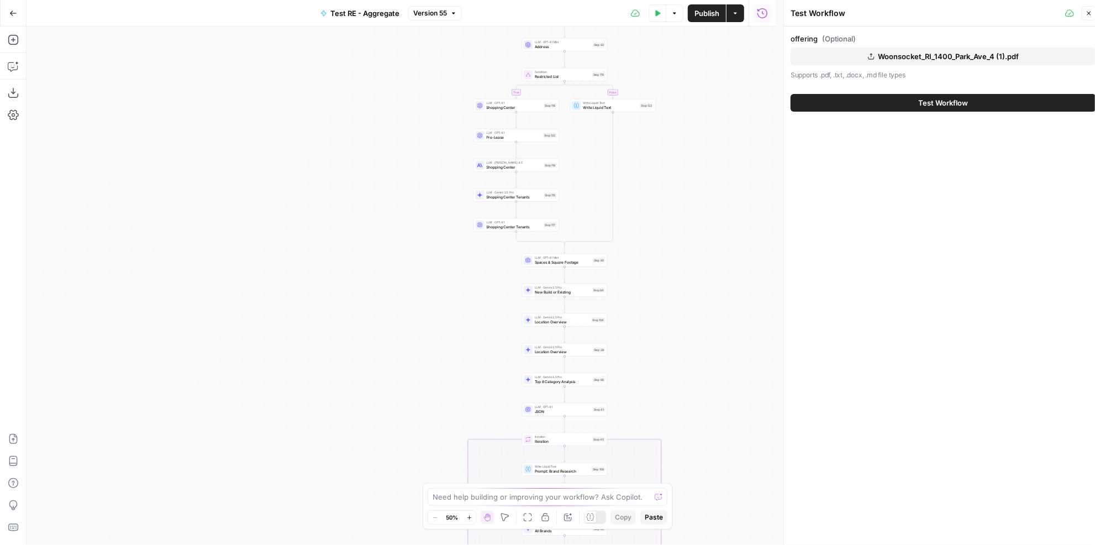
click at [926, 102] on span "Test Workflow" at bounding box center [944, 102] width 50 height 11
drag, startPoint x: 669, startPoint y: 303, endPoint x: 650, endPoint y: 139, distance: 164.6
click at [650, 139] on div "true false true false Workflow Input Settings Inputs LLM · Gemini 2.5 Pro PDF E…" at bounding box center [401, 286] width 749 height 518
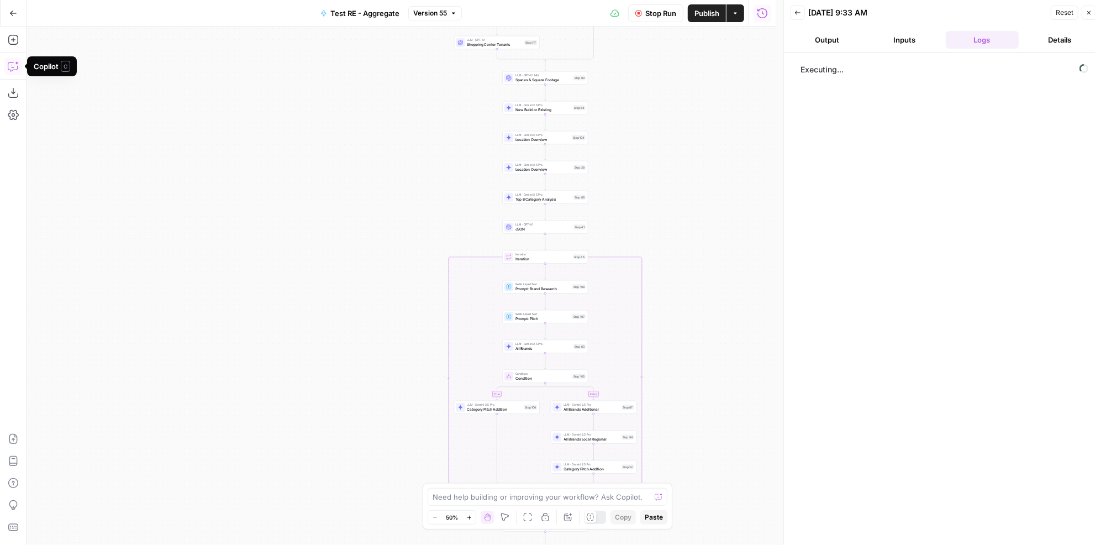
click at [14, 67] on icon "button" at bounding box center [13, 66] width 11 height 11
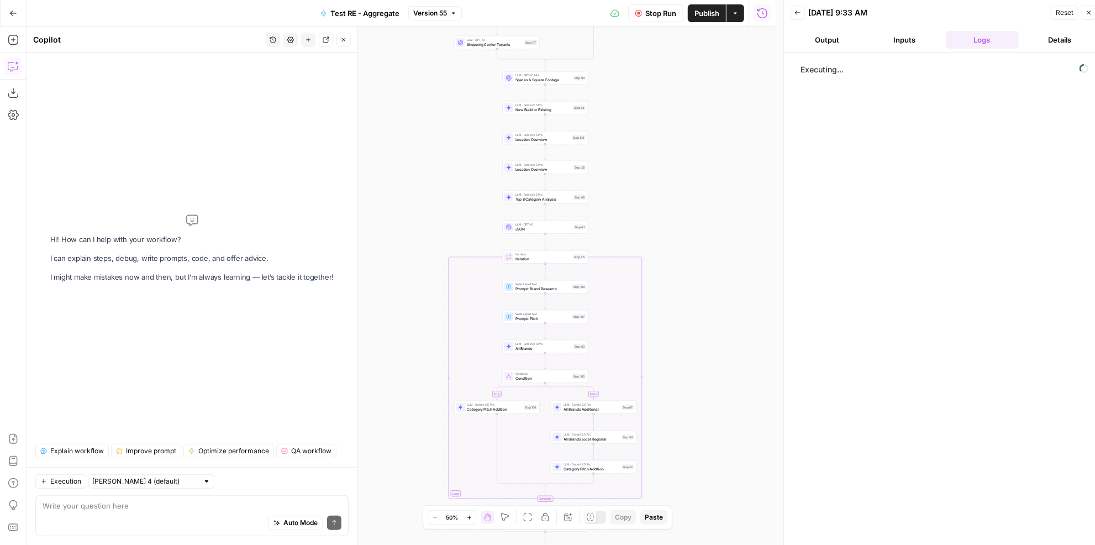
click at [273, 44] on button "History" at bounding box center [273, 40] width 14 height 14
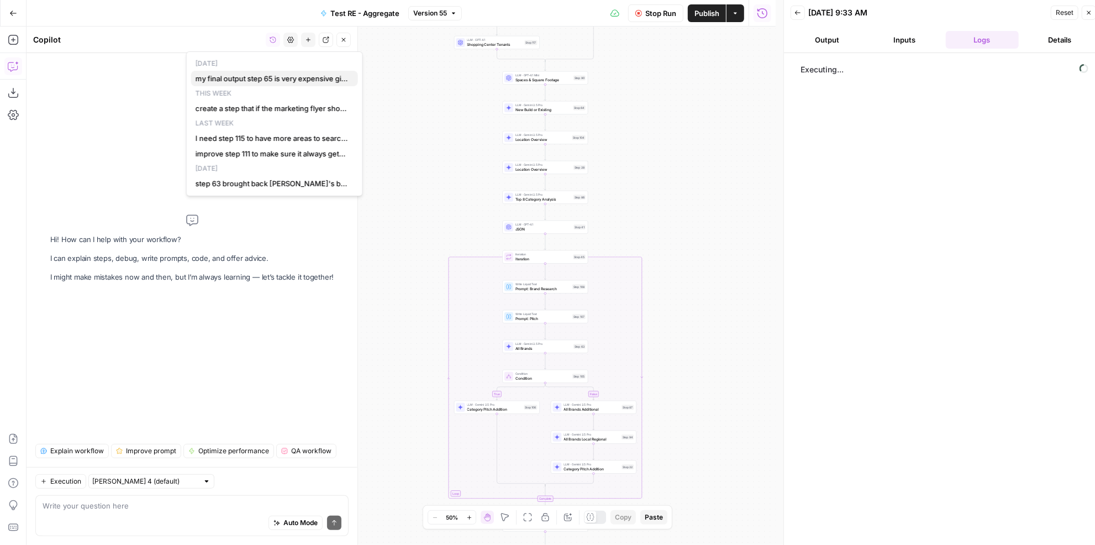
click at [266, 72] on button "my final output step 65 is very expensive given the high number of output token…" at bounding box center [274, 78] width 167 height 15
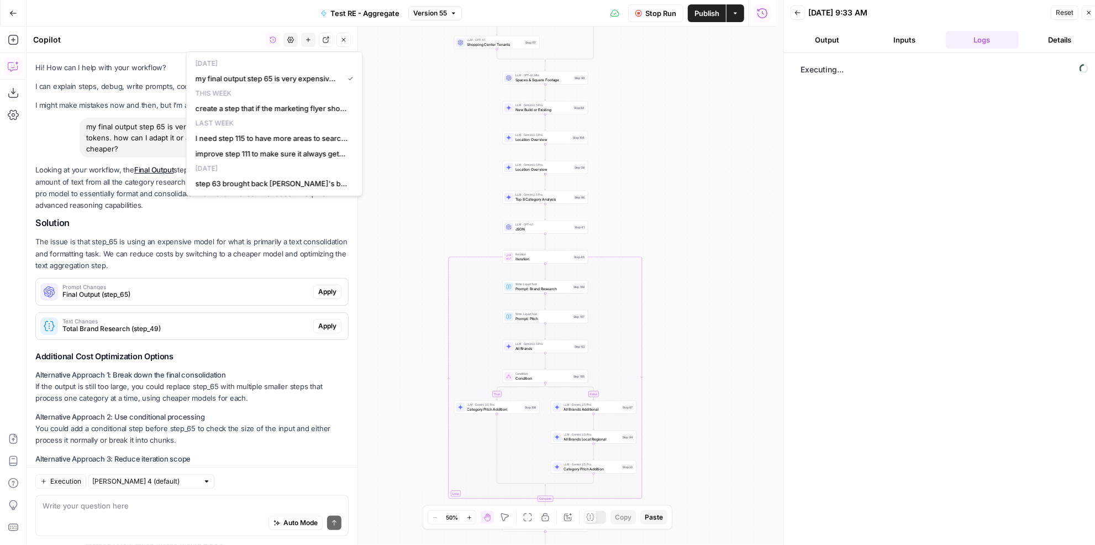
scroll to position [916, 0]
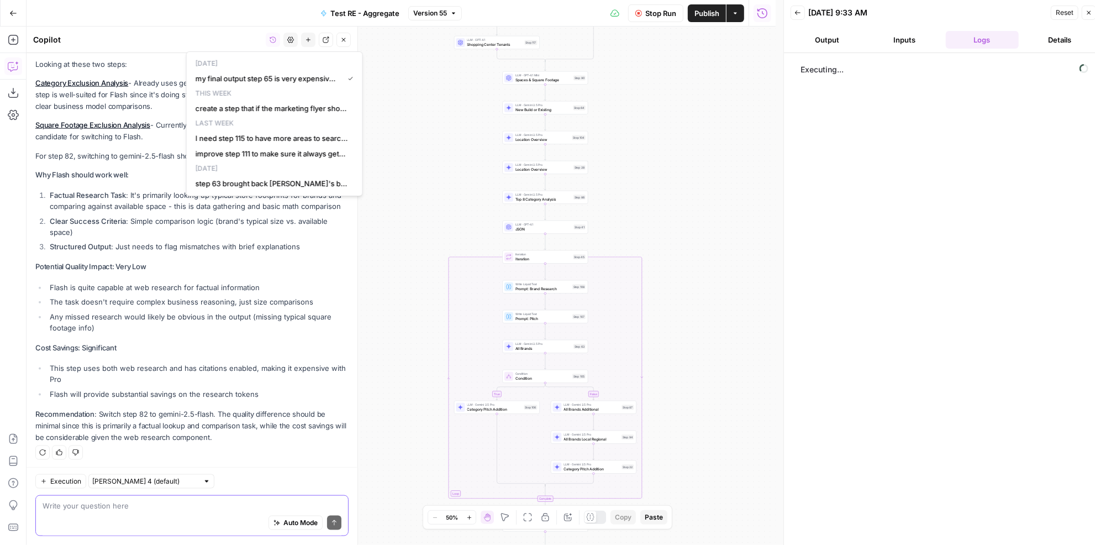
click at [116, 508] on textarea at bounding box center [192, 505] width 299 height 11
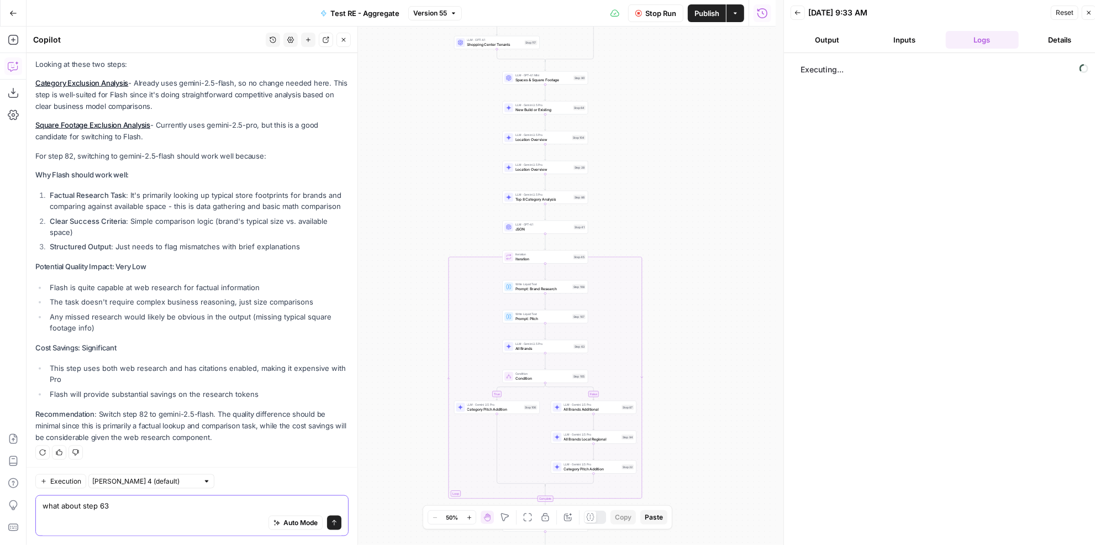
type textarea "what about step 63?"
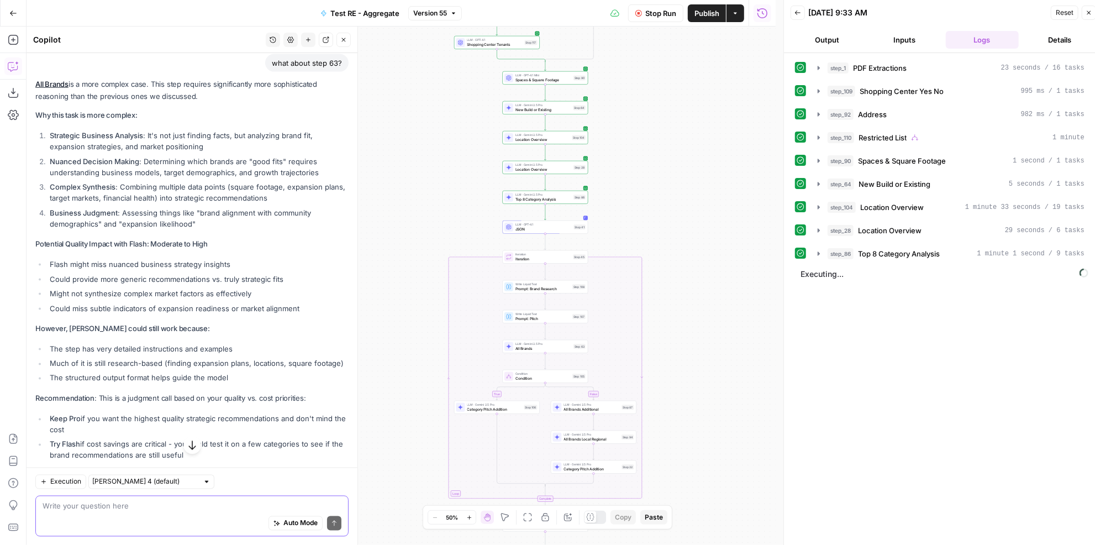
scroll to position [1262, 0]
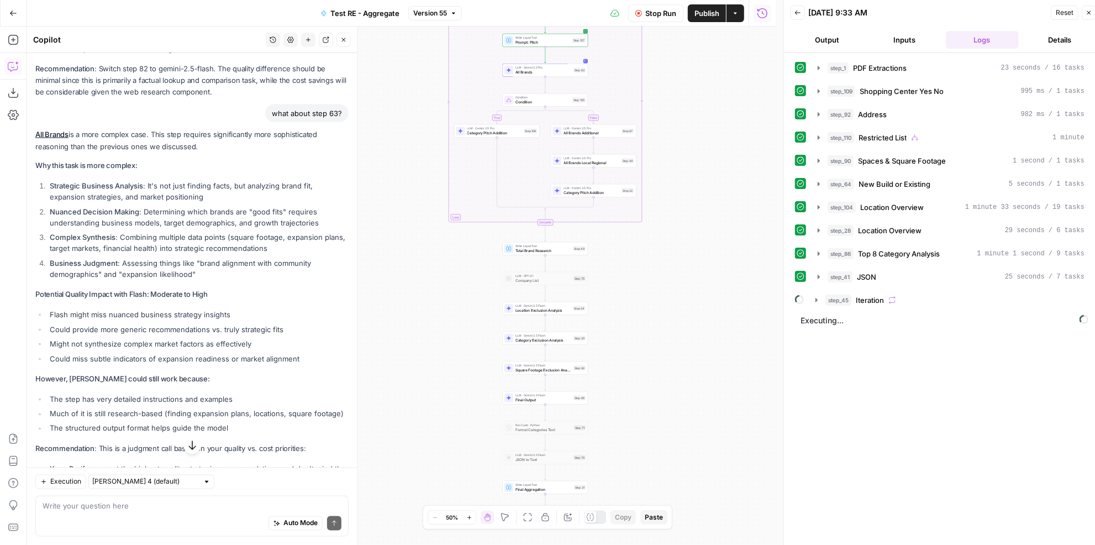
click at [346, 43] on button "Close" at bounding box center [343, 40] width 14 height 14
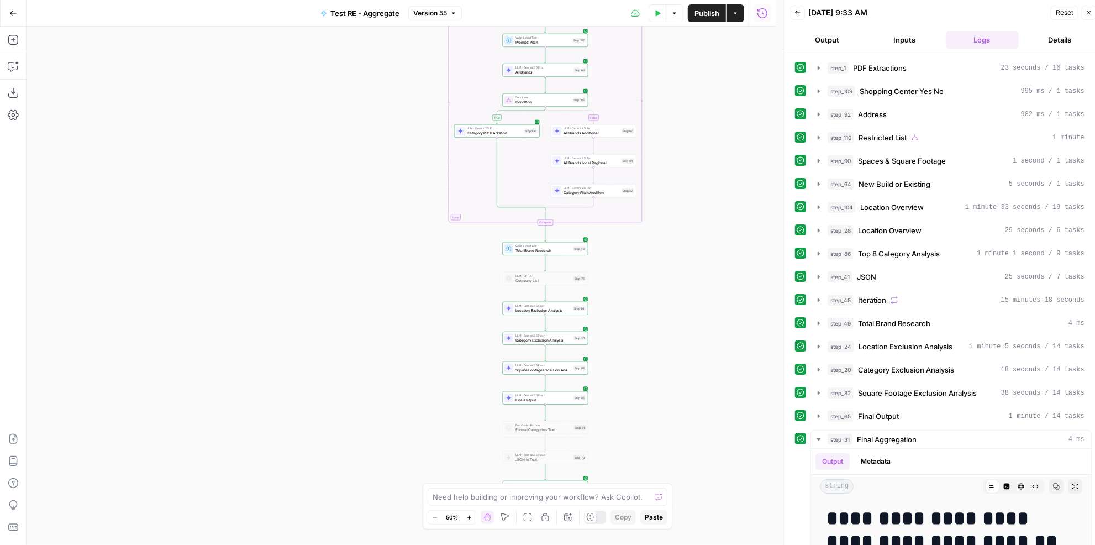
click at [739, 173] on div "true false true false Workflow Input Settings Inputs LLM · Gemini 2.5 Pro PDF E…" at bounding box center [401, 286] width 749 height 518
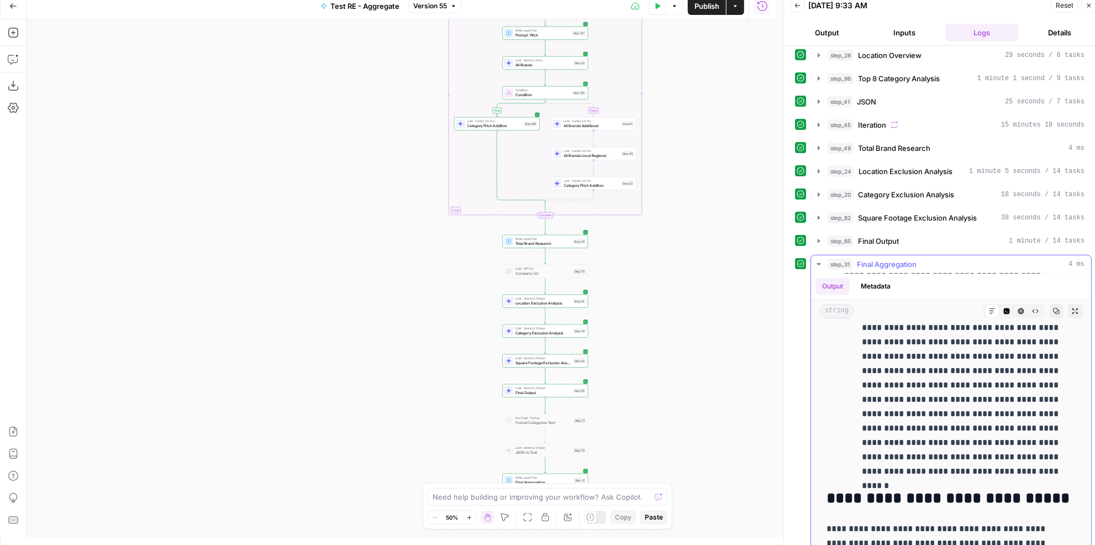
scroll to position [19394, 0]
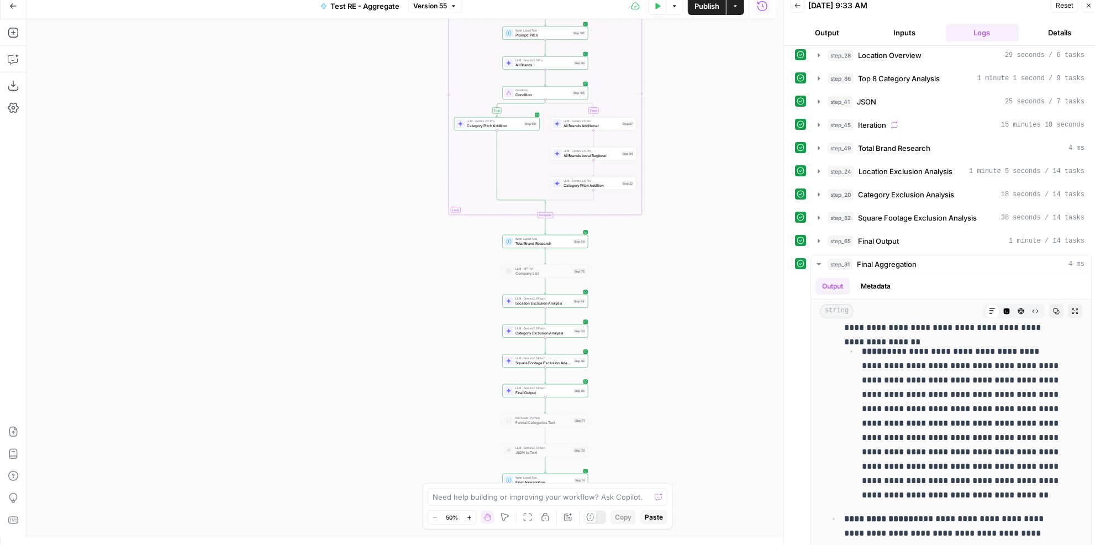
click at [1050, 29] on button "Details" at bounding box center [1059, 33] width 73 height 18
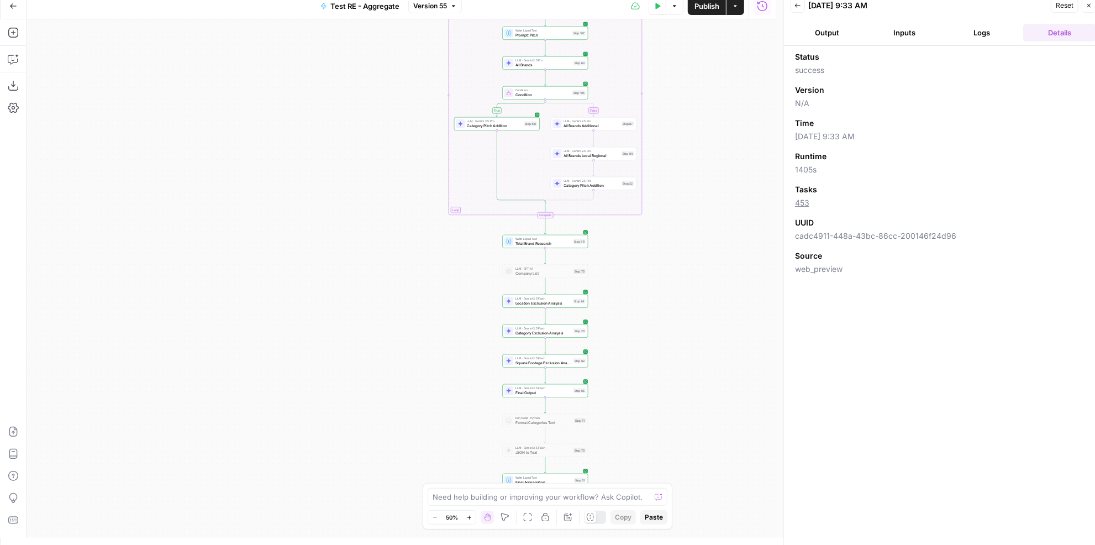
scroll to position [0, 0]
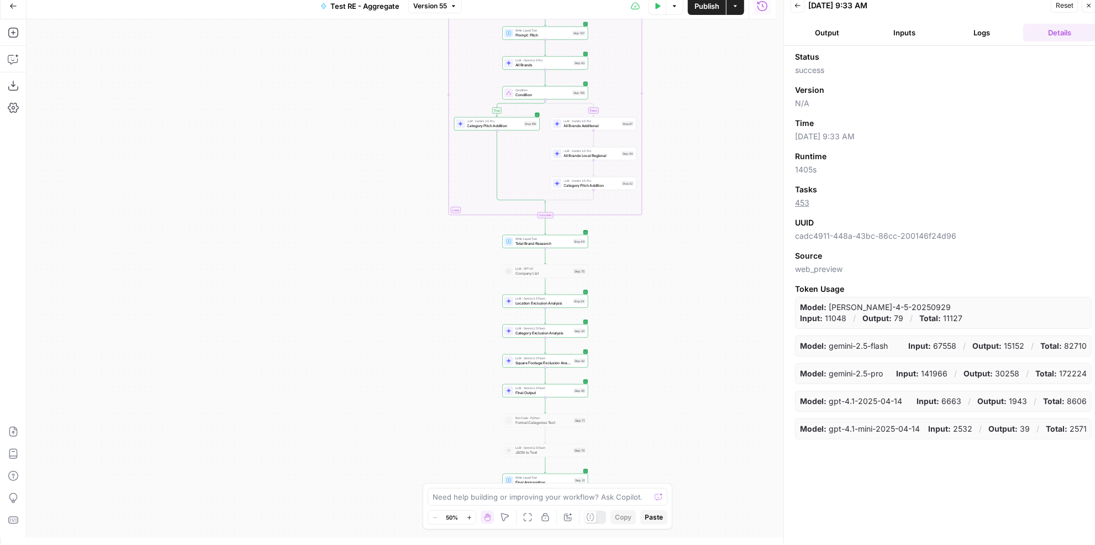
click at [829, 29] on button "Output" at bounding box center [826, 33] width 73 height 18
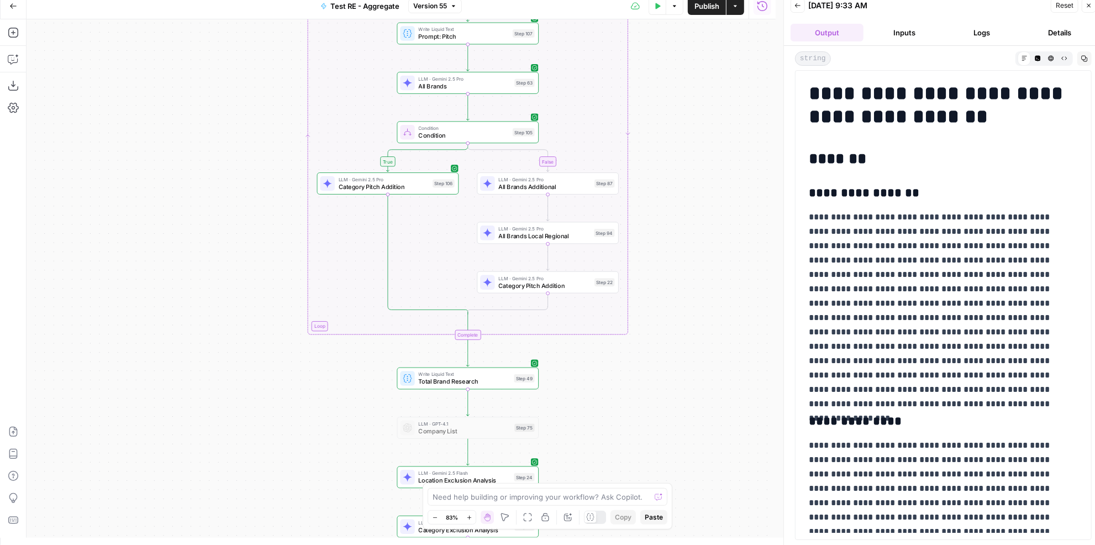
drag, startPoint x: 682, startPoint y: 113, endPoint x: 702, endPoint y: 183, distance: 72.9
click at [702, 184] on div "true false true false Workflow Input Settings Inputs LLM · Gemini 2.5 Pro PDF E…" at bounding box center [401, 278] width 749 height 518
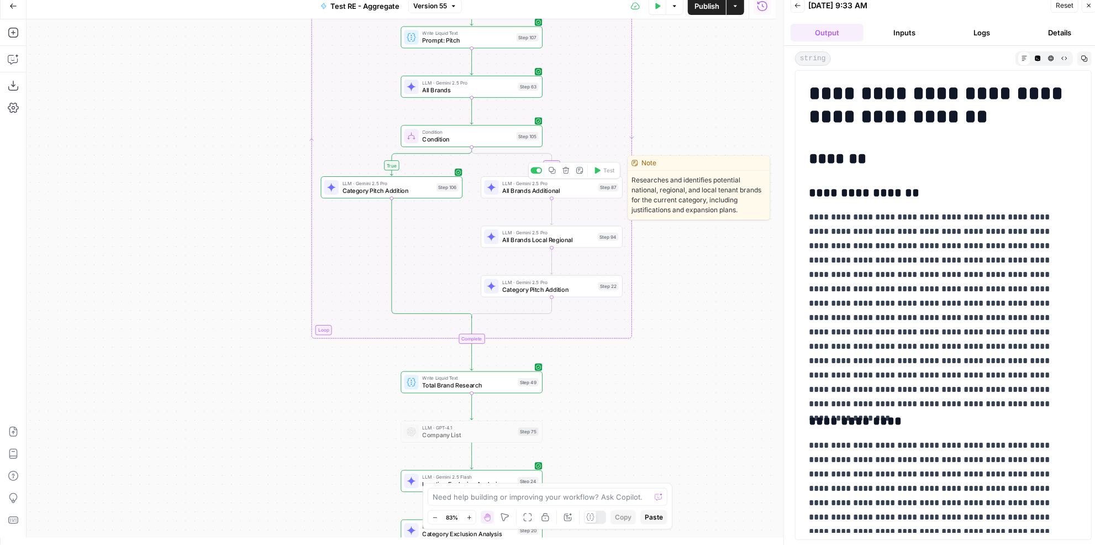
click at [577, 192] on span "All Brands Additional" at bounding box center [548, 190] width 92 height 9
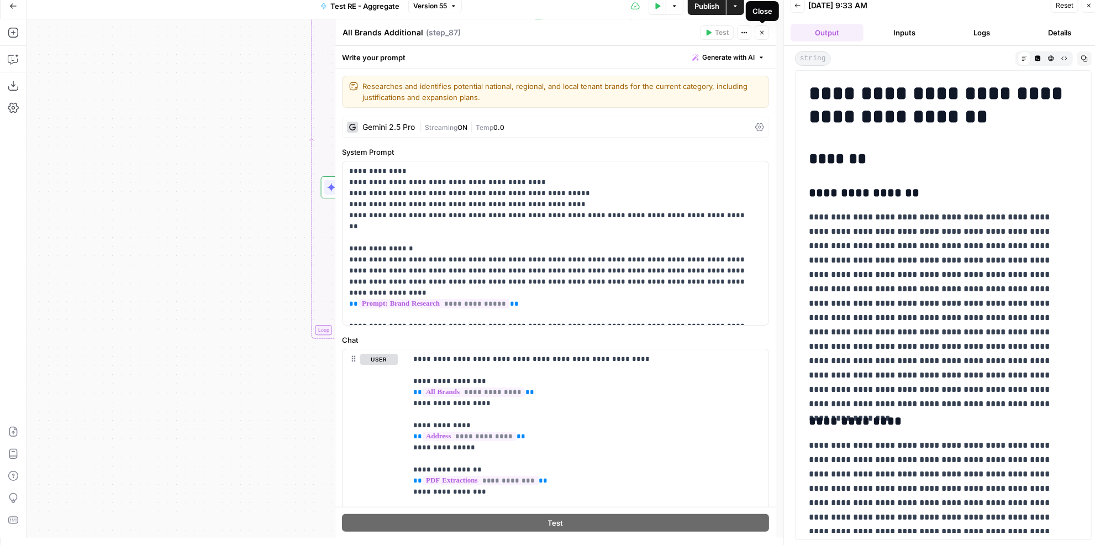
click at [764, 33] on icon "button" at bounding box center [761, 32] width 7 height 7
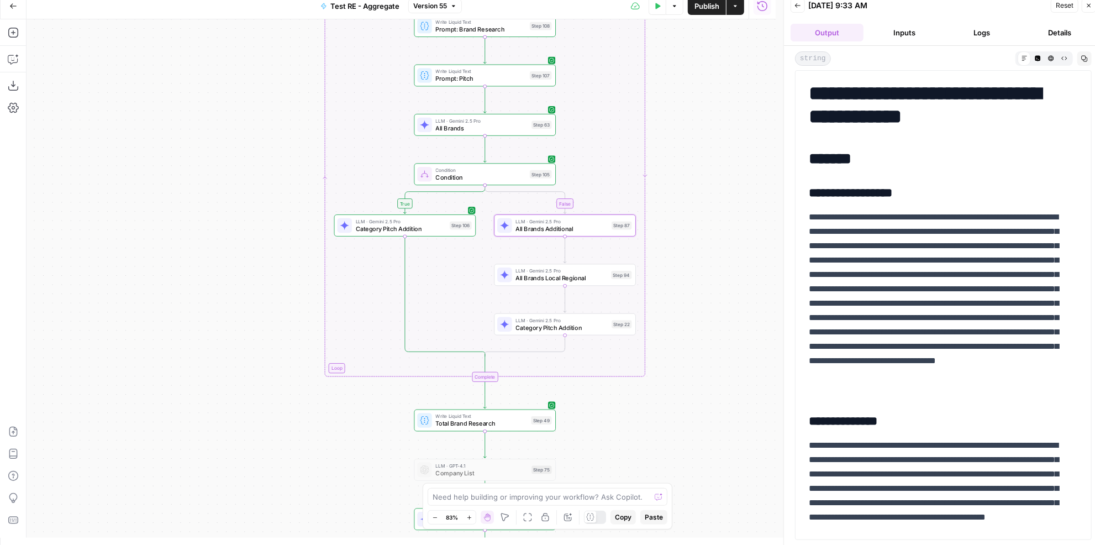
drag, startPoint x: 710, startPoint y: 201, endPoint x: 718, endPoint y: 214, distance: 14.9
click at [718, 214] on div "true false true false Workflow Input Settings Inputs LLM · Gemini 2.5 Pro PDF E…" at bounding box center [401, 278] width 749 height 518
click at [602, 327] on span "Category Pitch Addition" at bounding box center [564, 328] width 92 height 9
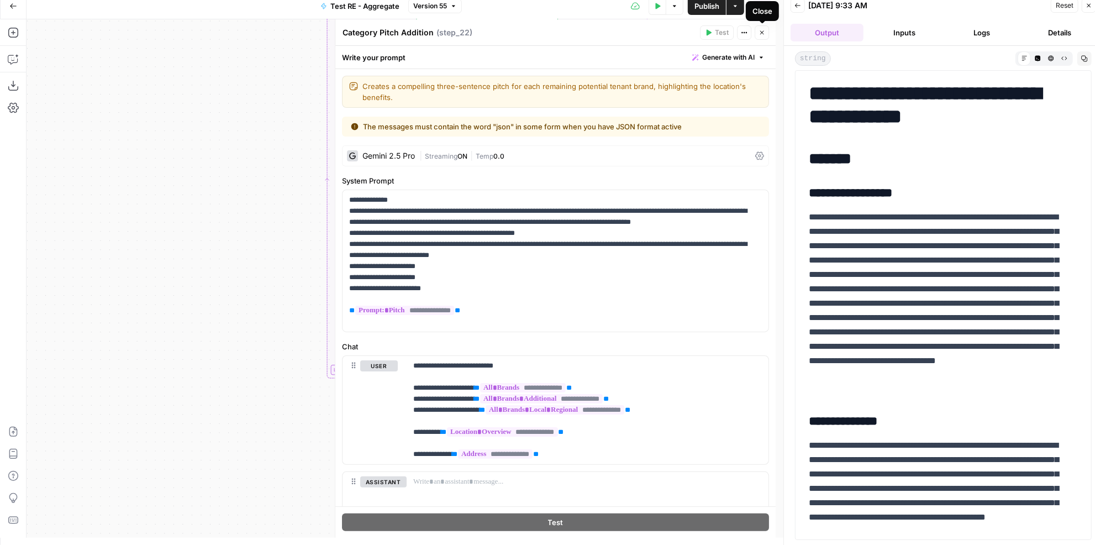
click at [764, 33] on icon "button" at bounding box center [761, 32] width 7 height 7
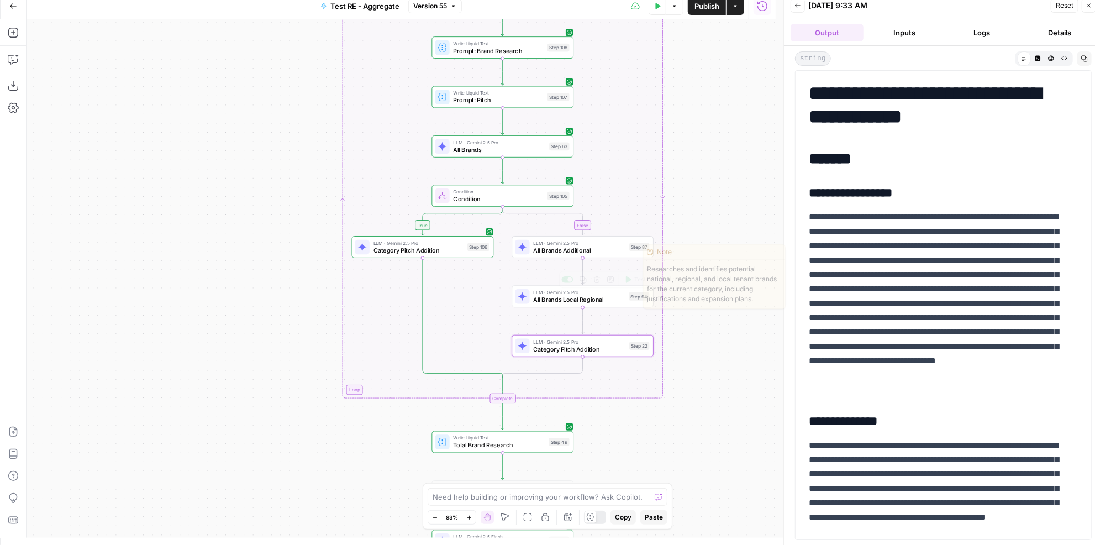
drag, startPoint x: 693, startPoint y: 242, endPoint x: 725, endPoint y: 276, distance: 46.5
click at [725, 276] on div "true false true false Workflow Input Settings Inputs LLM · Gemini 2.5 Pro PDF E…" at bounding box center [401, 278] width 749 height 518
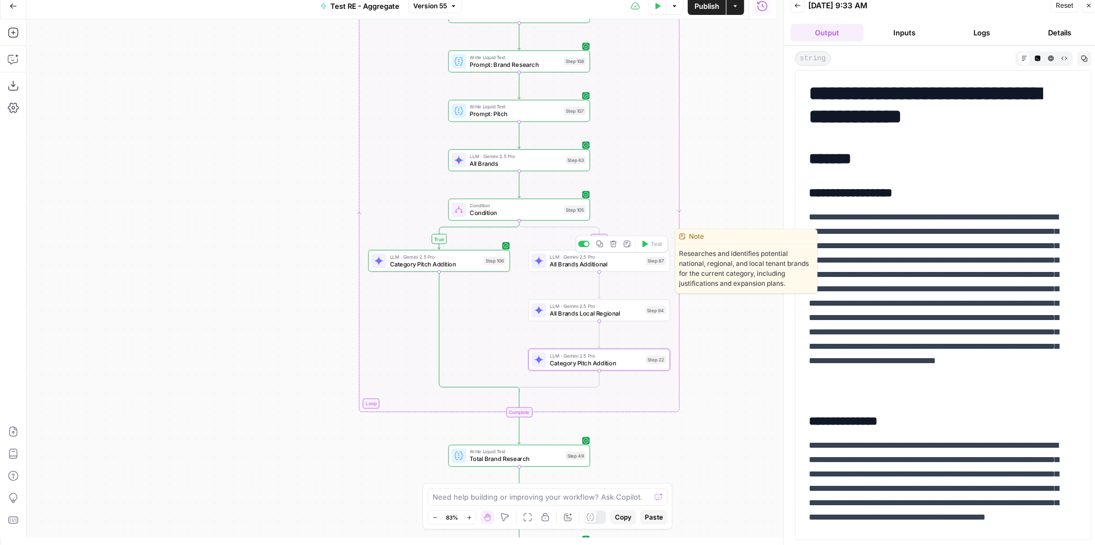
click at [601, 245] on icon "button" at bounding box center [599, 243] width 7 height 7
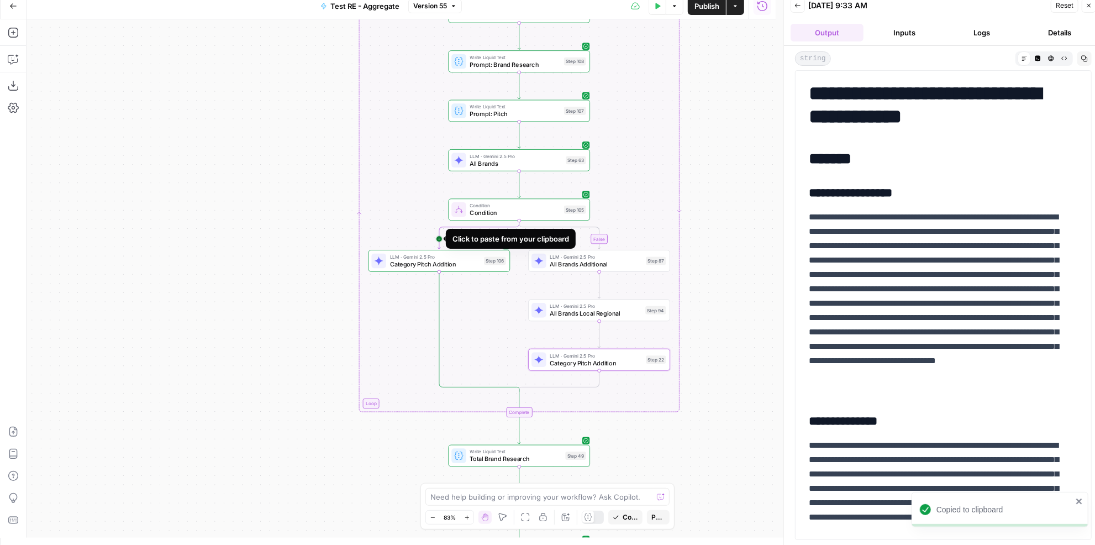
click at [438, 239] on icon "Edge from step_105 to step_106" at bounding box center [478, 234] width 81 height 29
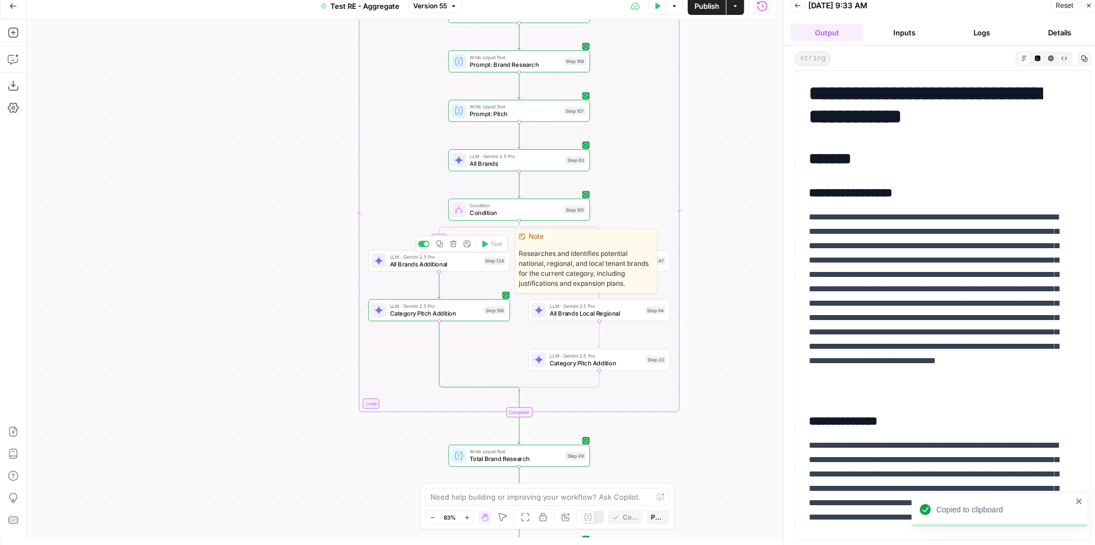
click at [461, 257] on span "LLM · Gemini 2.5 Pro" at bounding box center [435, 256] width 90 height 7
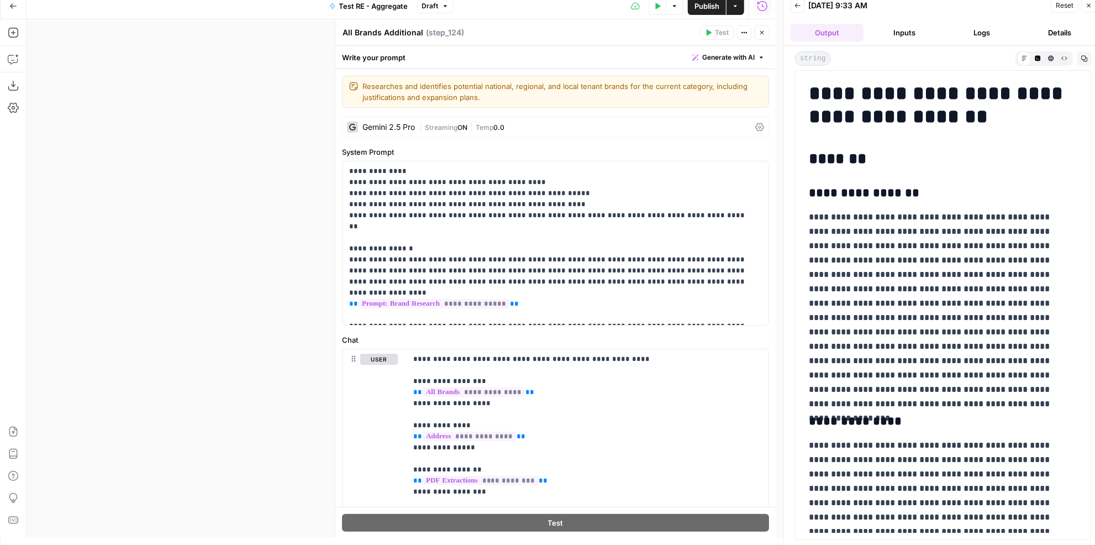
click at [764, 28] on button "Close" at bounding box center [762, 32] width 14 height 14
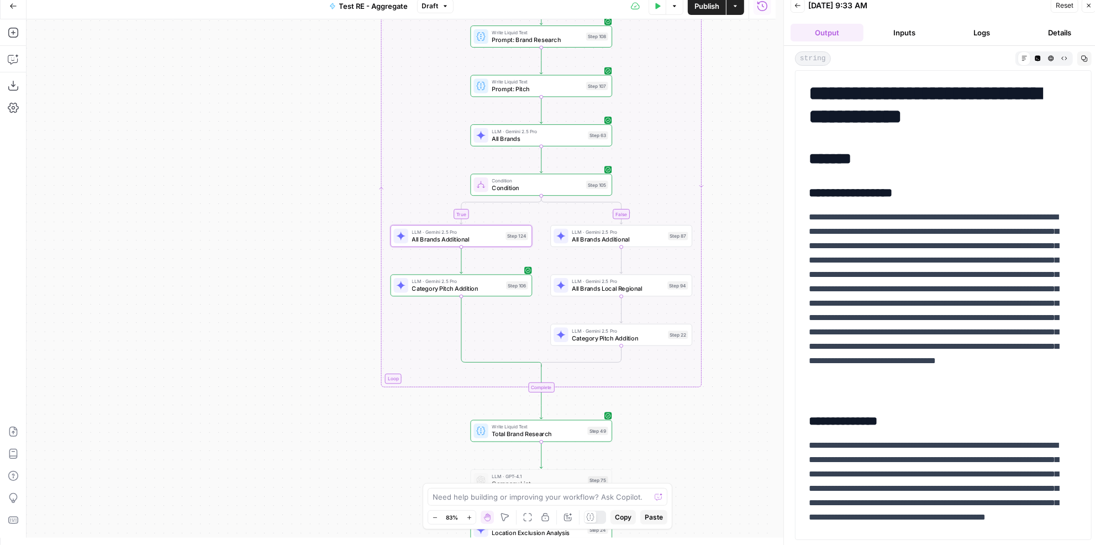
drag, startPoint x: 704, startPoint y: 199, endPoint x: 726, endPoint y: 175, distance: 33.3
click at [726, 175] on div "true false false true Workflow Input Settings Inputs LLM · Gemini 2.5 Pro PDF E…" at bounding box center [401, 278] width 749 height 518
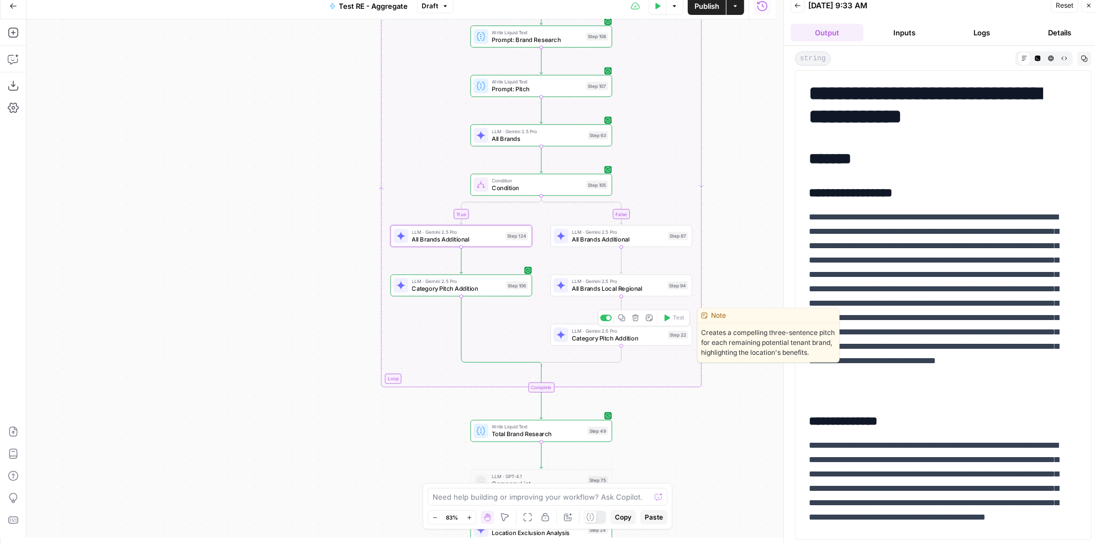
click at [480, 285] on span "Category Pitch Addition" at bounding box center [457, 288] width 91 height 9
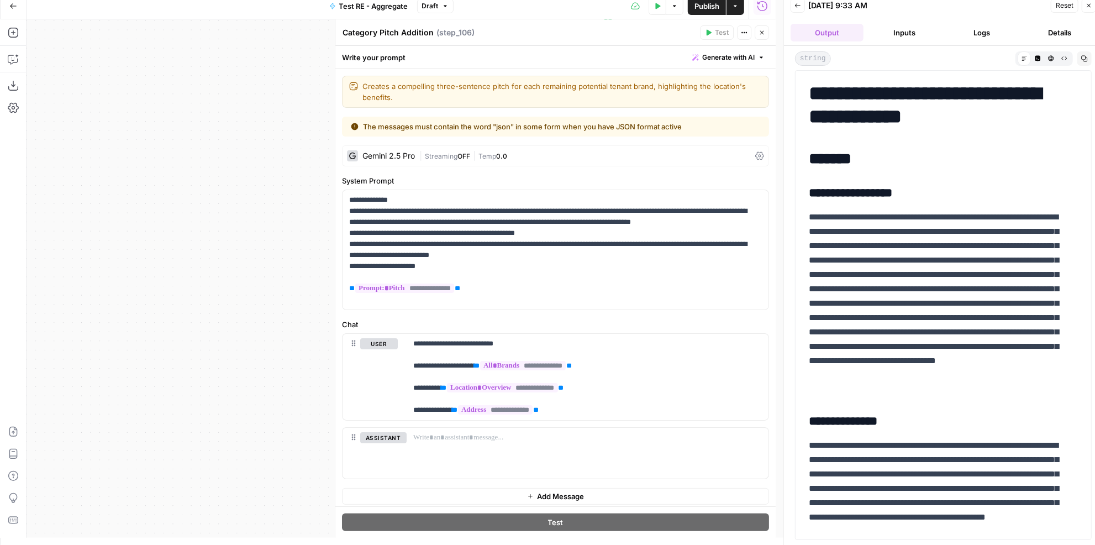
drag, startPoint x: 762, startPoint y: 35, endPoint x: 764, endPoint y: 42, distance: 6.8
click at [762, 35] on icon "button" at bounding box center [761, 32] width 7 height 7
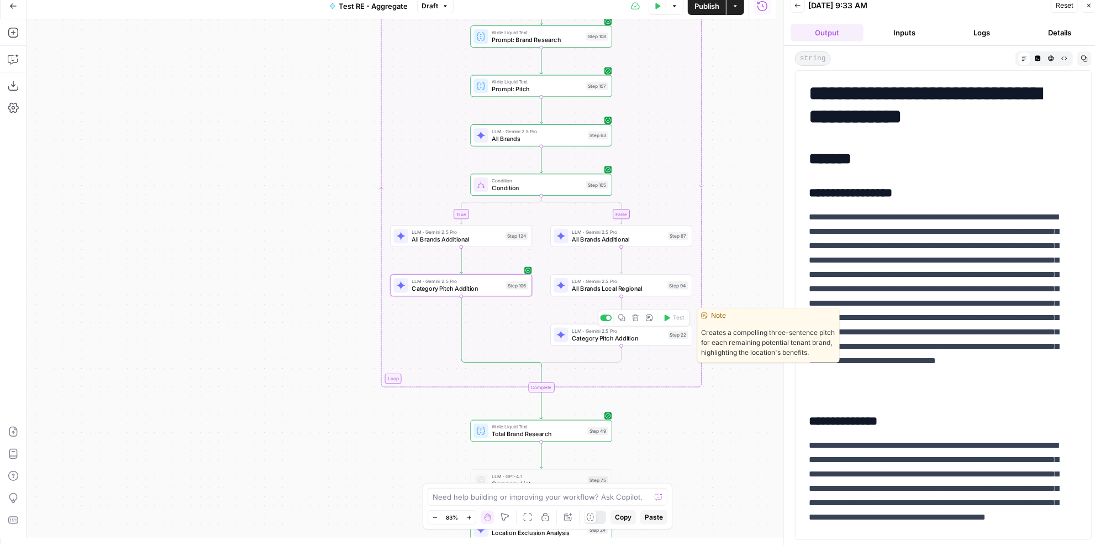
click at [621, 320] on icon "button" at bounding box center [622, 317] width 7 height 7
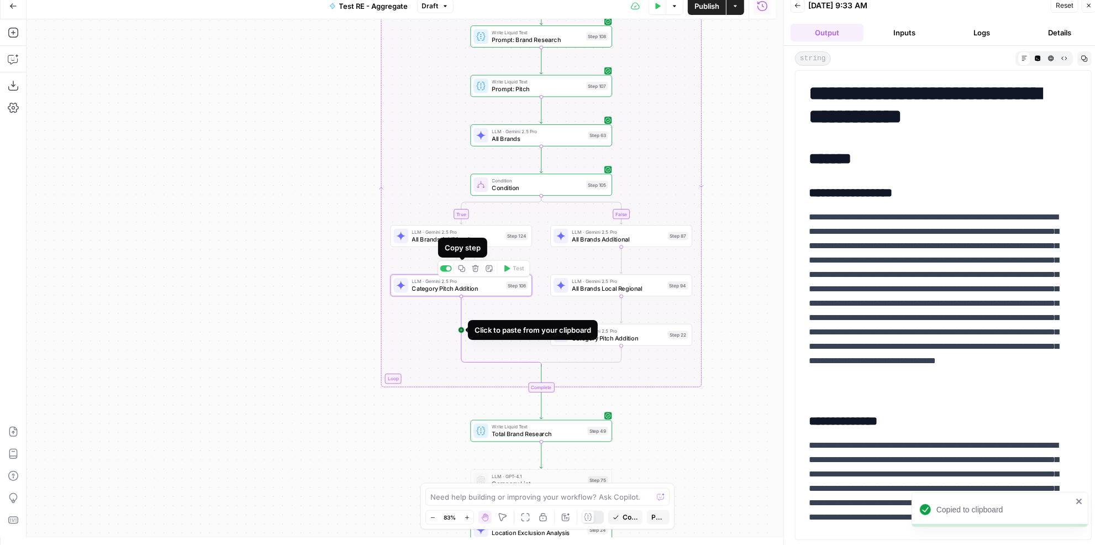
click at [464, 323] on icon "Edge from step_106 to step_105-conditional-end" at bounding box center [501, 331] width 80 height 71
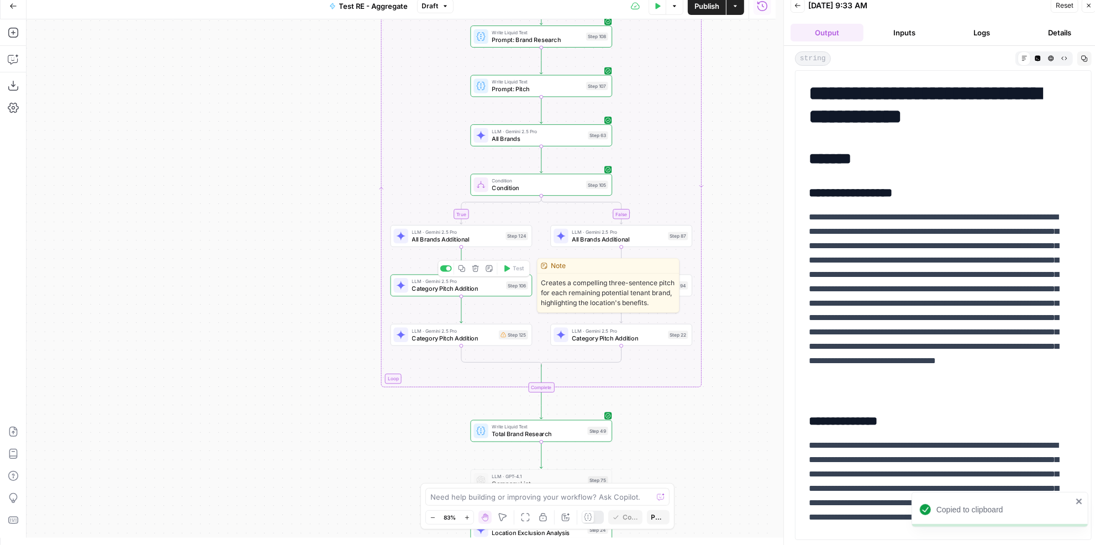
click at [479, 267] on icon "button" at bounding box center [475, 268] width 7 height 7
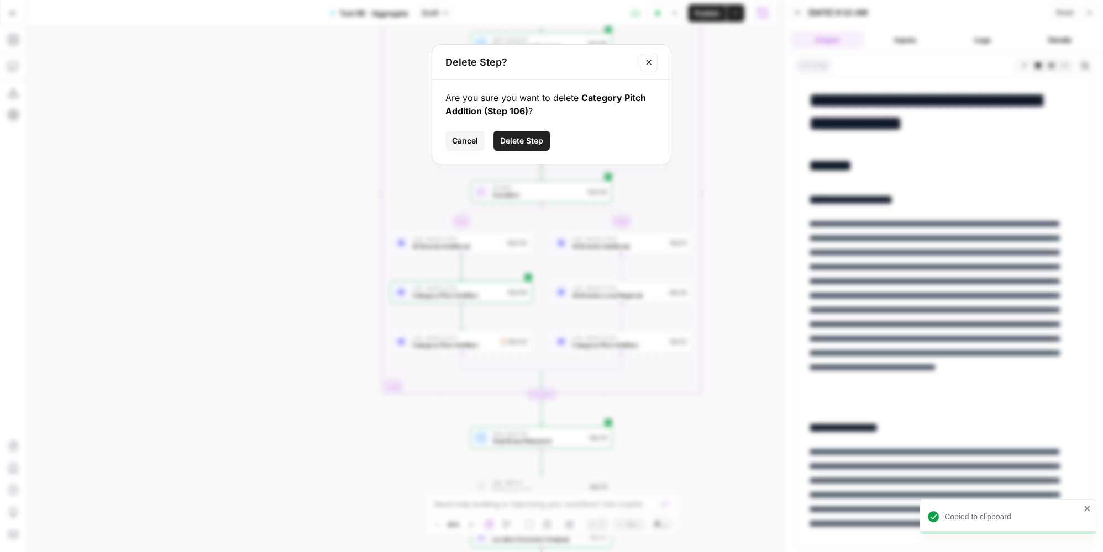
click at [529, 152] on div "Are you sure you want to delete Category Pitch Addition (Step 106) ? Cancel Del…" at bounding box center [551, 122] width 239 height 84
drag, startPoint x: 529, startPoint y: 145, endPoint x: 526, endPoint y: 151, distance: 6.2
click at [529, 144] on span "Delete Step" at bounding box center [521, 140] width 43 height 11
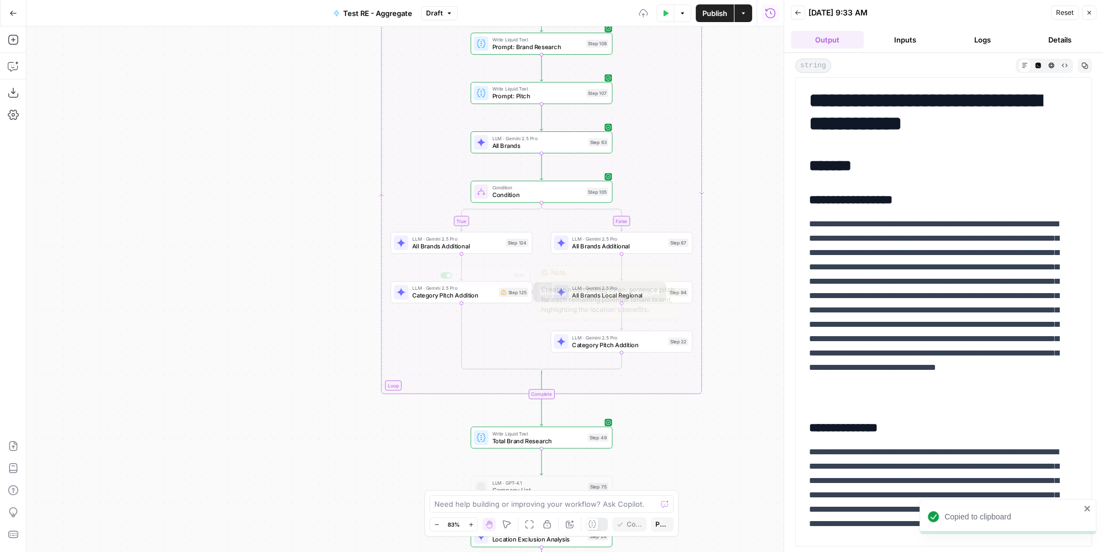
click at [478, 294] on span "Category Pitch Addition" at bounding box center [453, 295] width 83 height 9
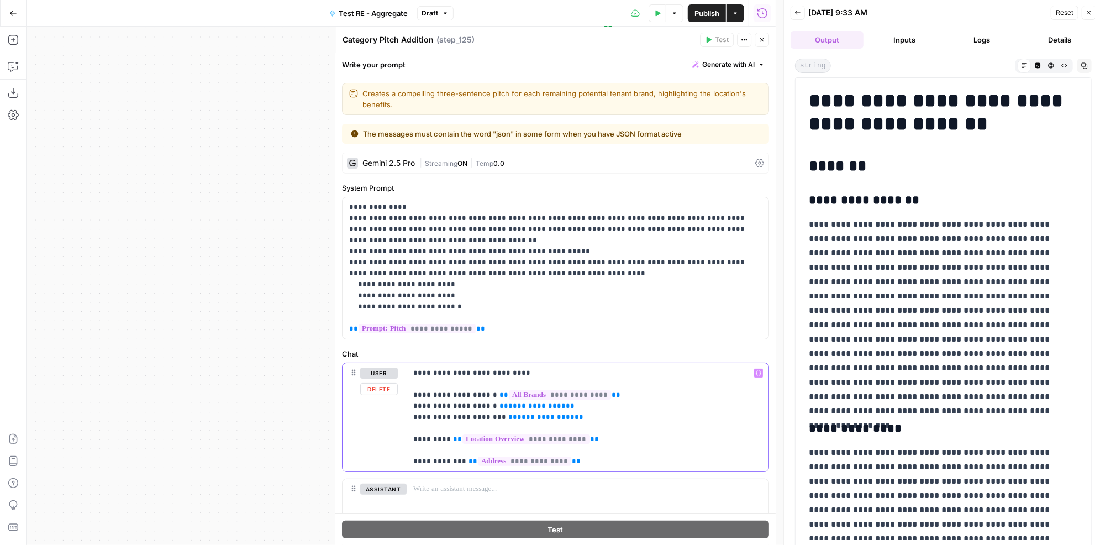
click at [512, 403] on span "**********" at bounding box center [536, 405] width 57 height 7
drag, startPoint x: 558, startPoint y: 414, endPoint x: 382, endPoint y: 416, distance: 176.8
click at [382, 416] on div "**********" at bounding box center [555, 417] width 426 height 108
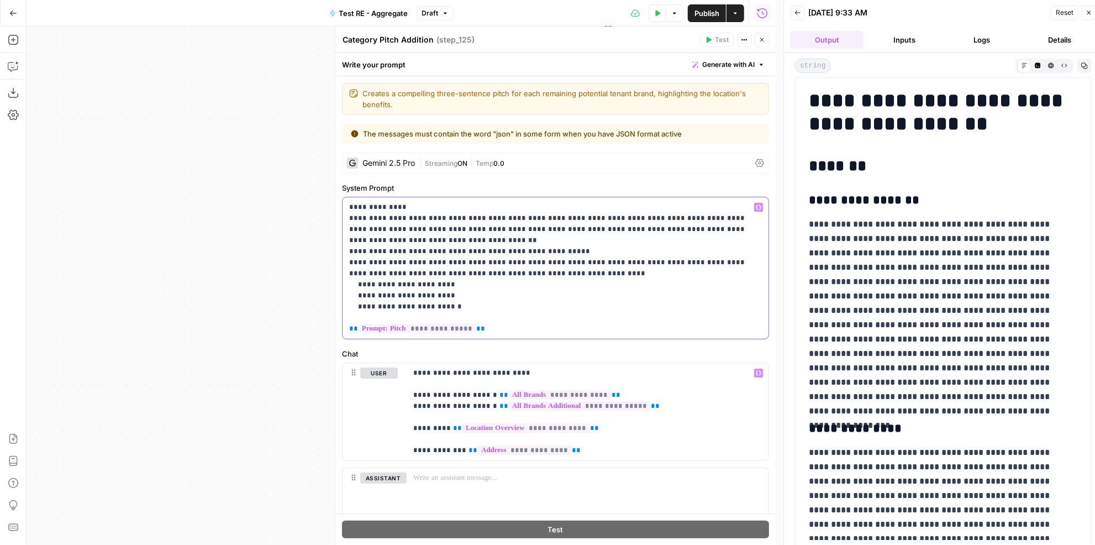
drag, startPoint x: 458, startPoint y: 305, endPoint x: 337, endPoint y: 302, distance: 121.6
click at [337, 302] on div "**********" at bounding box center [555, 286] width 441 height 518
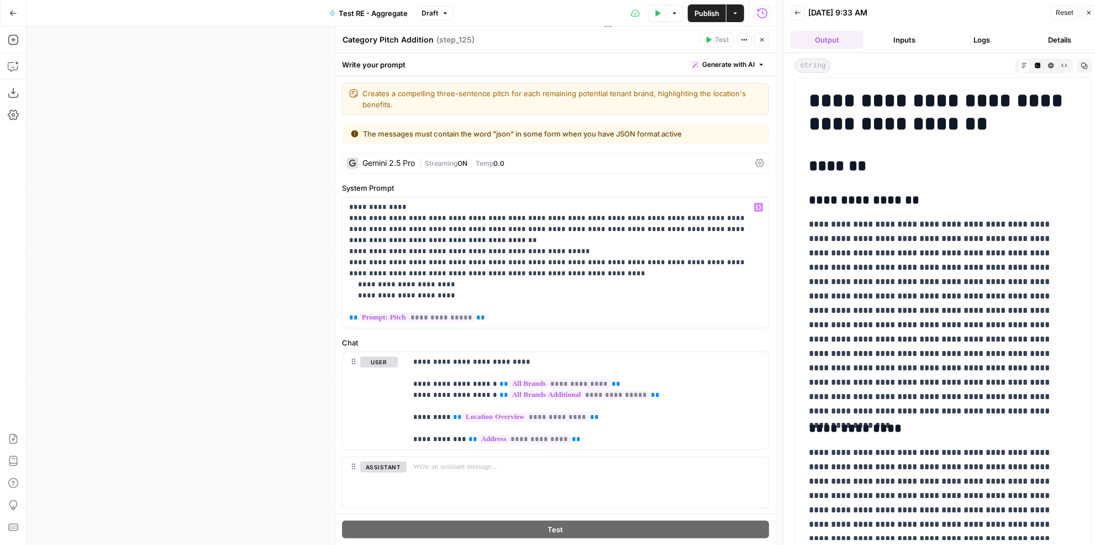
click at [762, 43] on button "Close" at bounding box center [762, 40] width 14 height 14
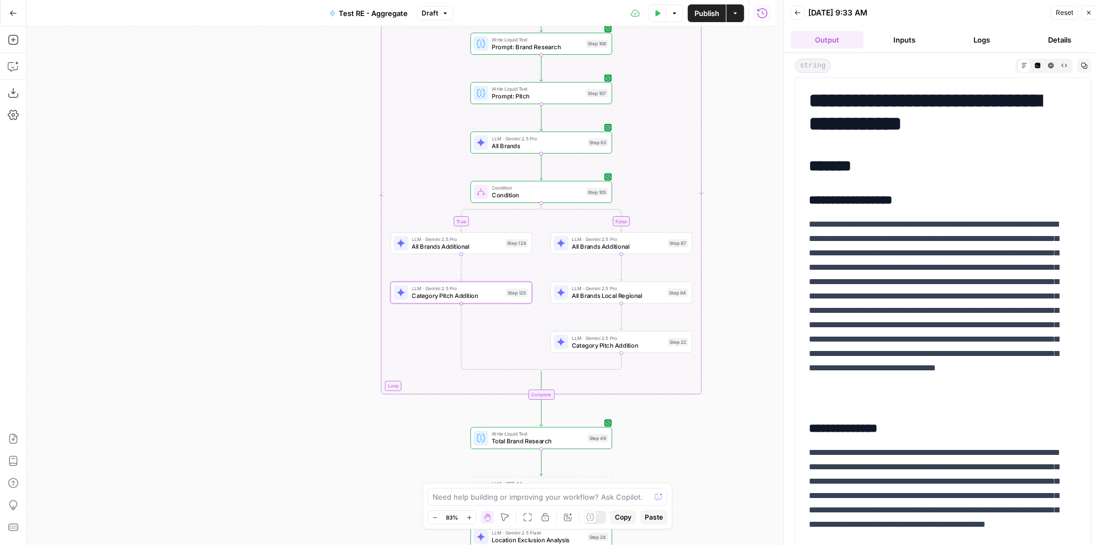
click at [694, 14] on span "Publish" at bounding box center [706, 13] width 25 height 11
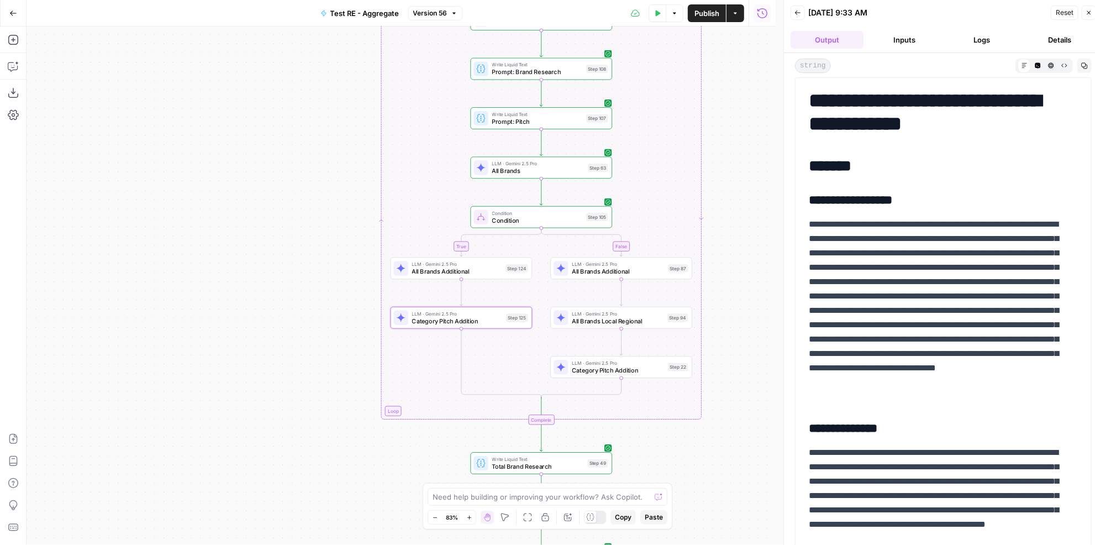
click at [706, 17] on span "Publish" at bounding box center [706, 13] width 25 height 11
click at [1093, 10] on button "Close" at bounding box center [1089, 13] width 14 height 14
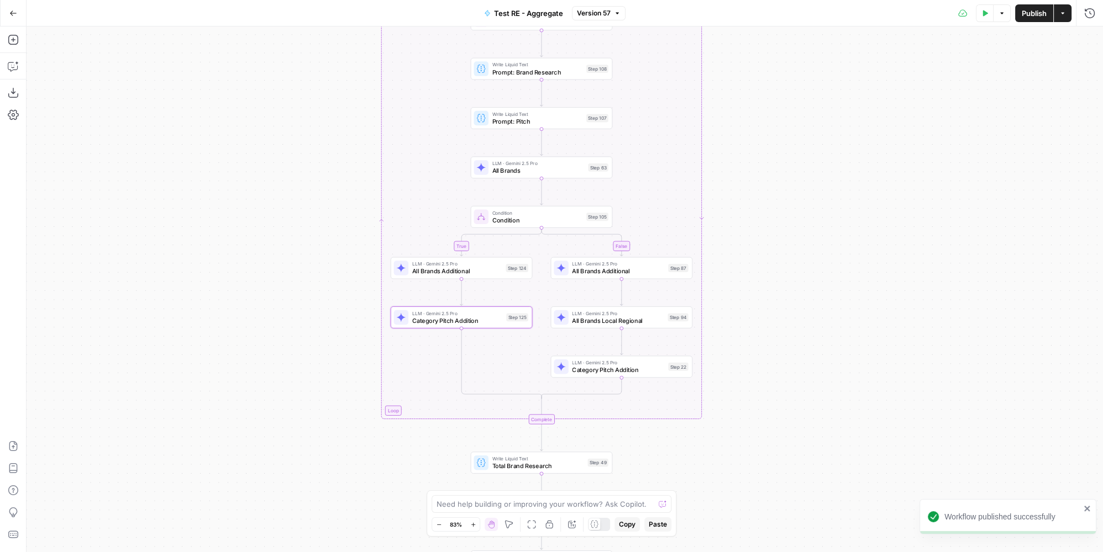
click at [1042, 13] on span "Publish" at bounding box center [1033, 13] width 25 height 11
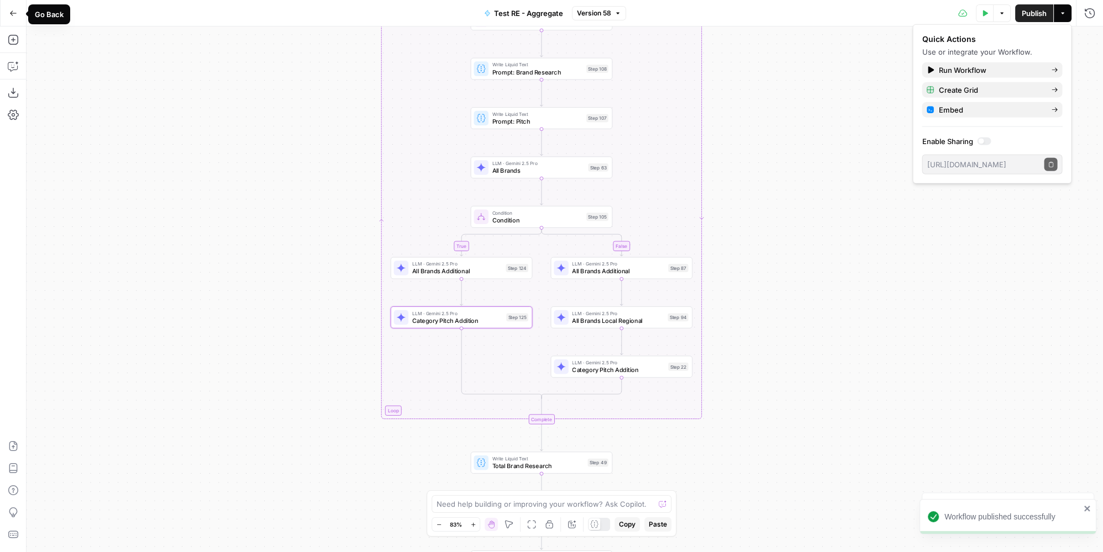
click at [13, 15] on icon "button" at bounding box center [13, 13] width 8 height 8
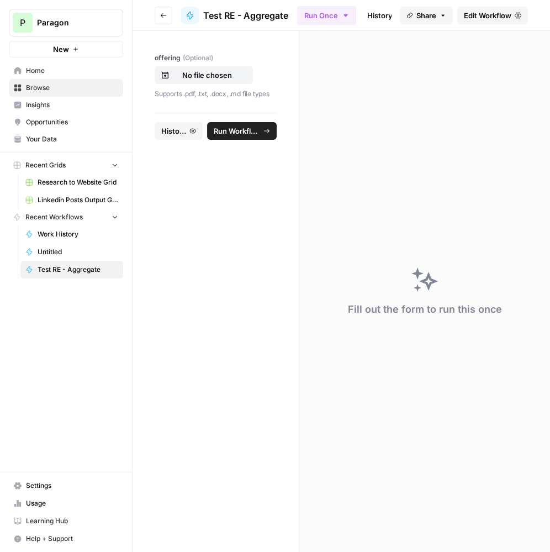
click at [134, 24] on icon "button" at bounding box center [134, 22] width 8 height 8
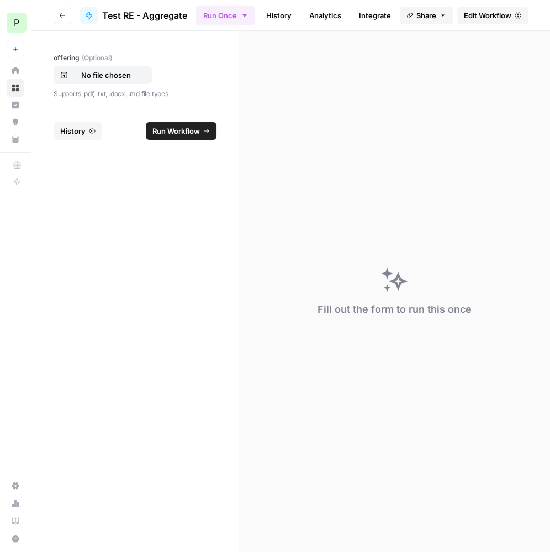
click at [271, 12] on link "History" at bounding box center [279, 16] width 39 height 18
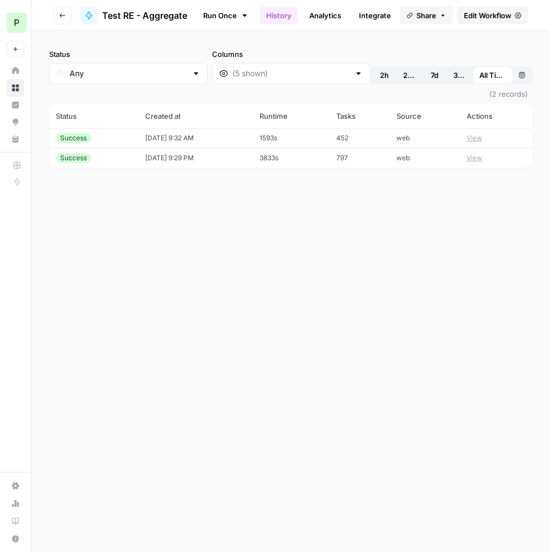
click at [192, 140] on td "[DATE] 9:32 AM" at bounding box center [196, 138] width 114 height 20
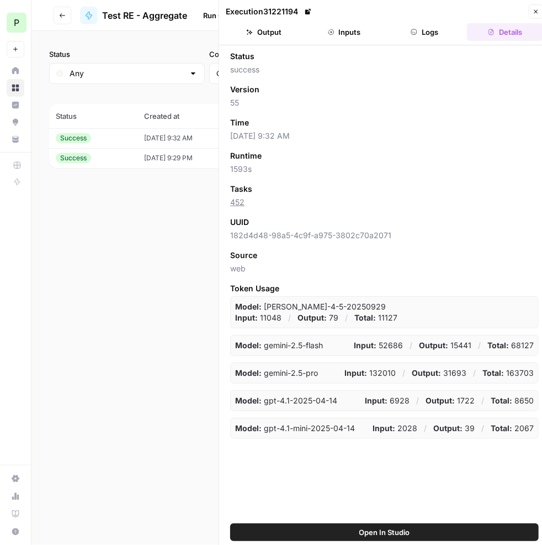
click at [209, 155] on td "[DATE] 9:29 PM" at bounding box center [194, 158] width 112 height 20
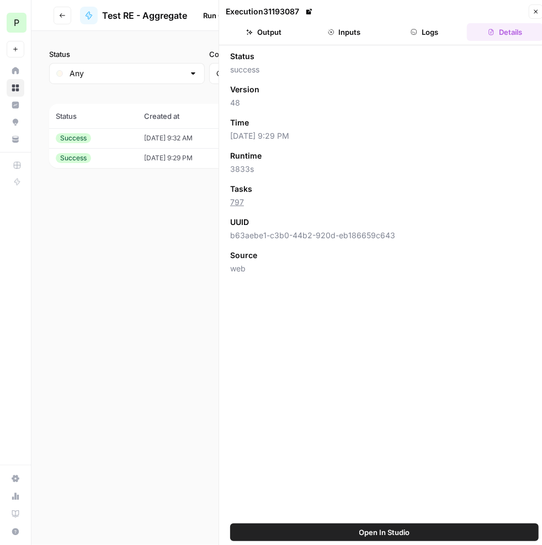
click at [192, 161] on td "[DATE] 9:29 PM" at bounding box center [194, 158] width 112 height 20
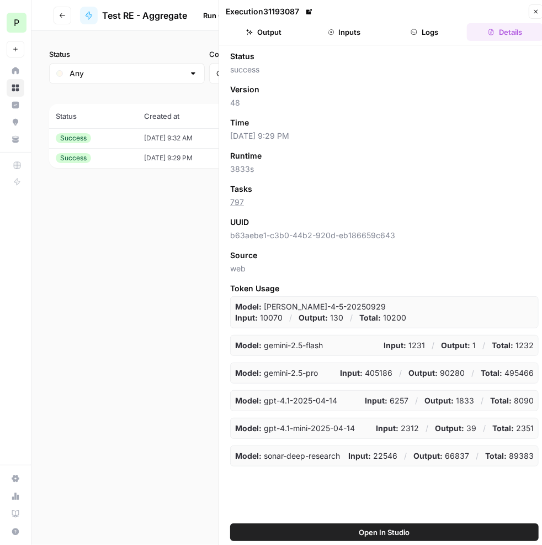
click at [437, 32] on button "Logs" at bounding box center [425, 32] width 76 height 18
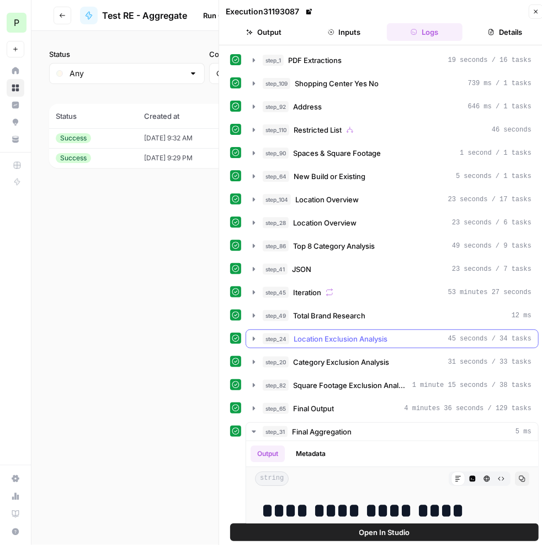
click at [384, 334] on span "Location Exclusion Analysis" at bounding box center [341, 338] width 94 height 11
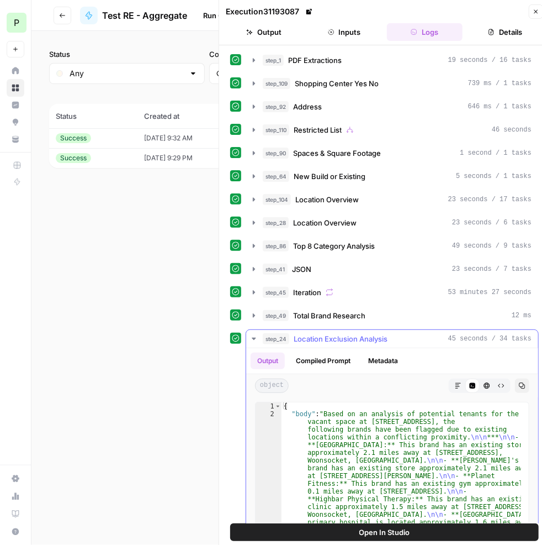
click at [451, 380] on button "Markdown" at bounding box center [458, 385] width 14 height 14
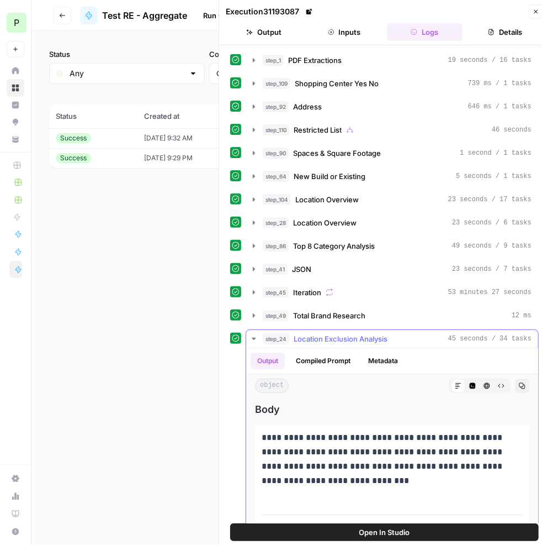
click at [313, 335] on span "Location Exclusion Analysis" at bounding box center [341, 338] width 94 height 11
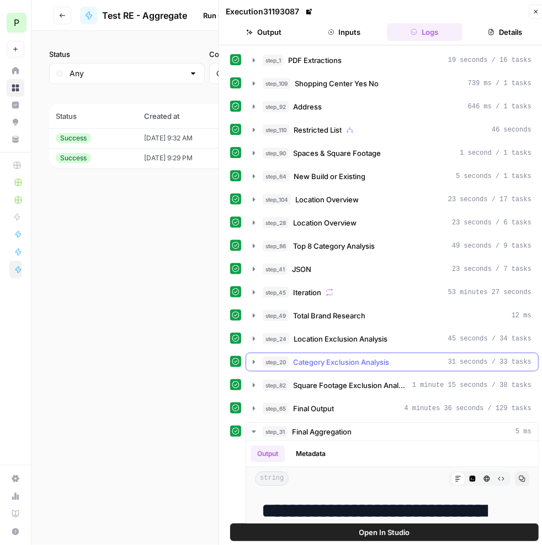
click at [324, 357] on span "Category Exclusion Analysis" at bounding box center [341, 361] width 96 height 11
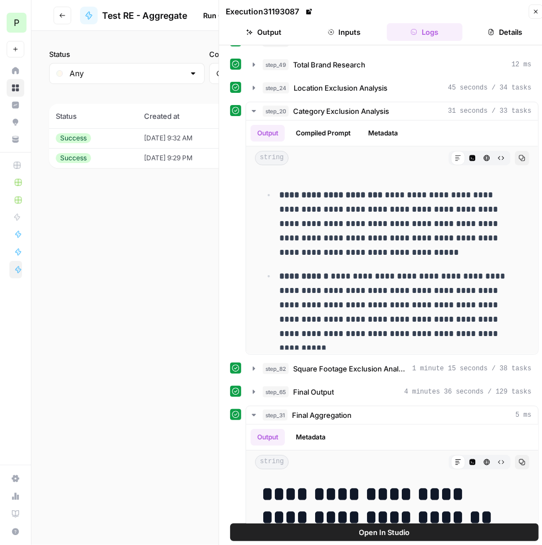
scroll to position [150, 0]
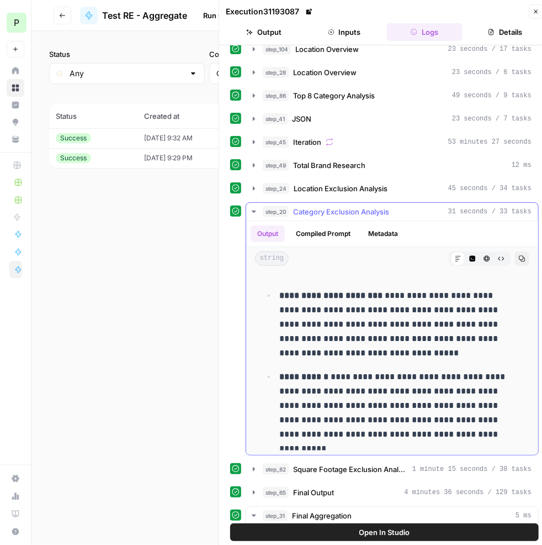
click at [368, 206] on span "Category Exclusion Analysis" at bounding box center [341, 211] width 96 height 11
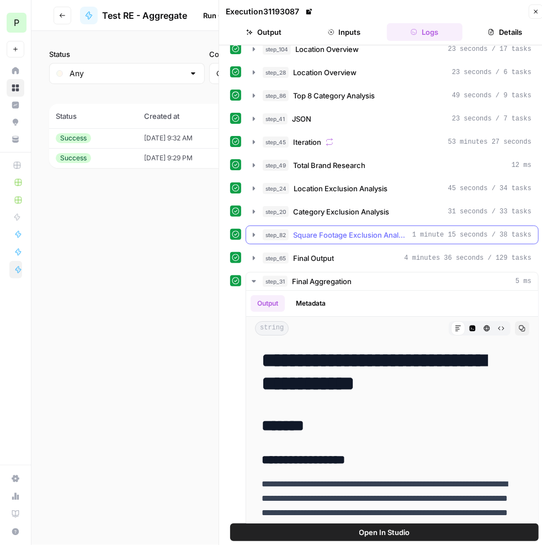
click at [344, 229] on span "Square Footage Exclusion Analysis" at bounding box center [350, 234] width 115 height 11
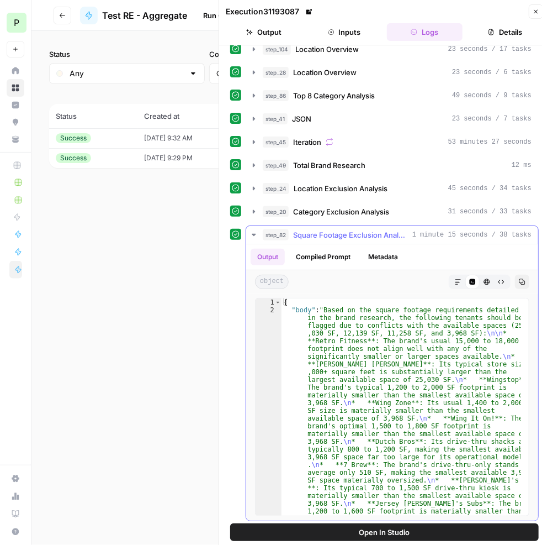
click at [455, 278] on icon "button" at bounding box center [458, 281] width 7 height 7
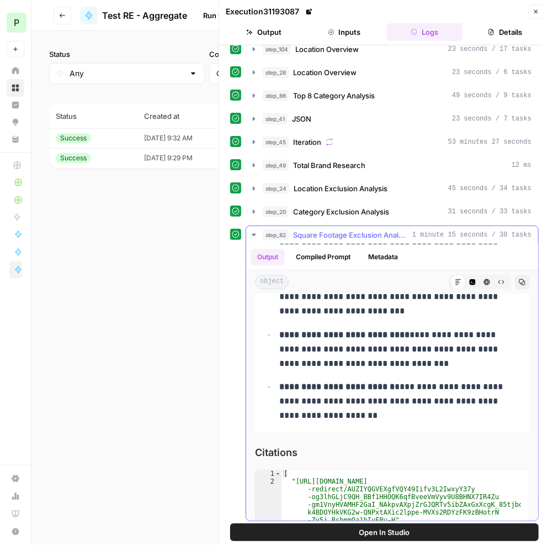
scroll to position [1255, 0]
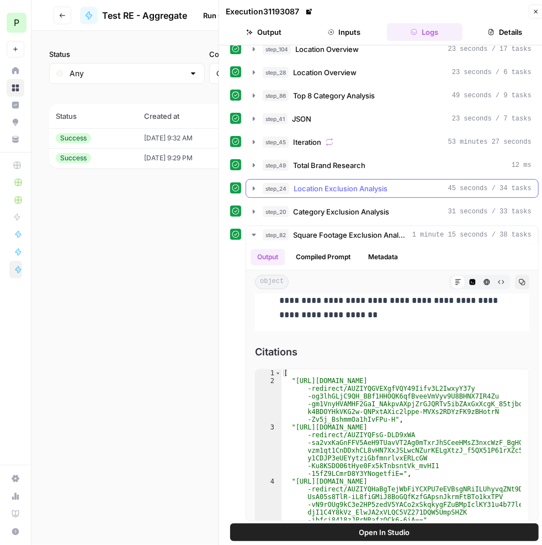
click at [361, 183] on span "Location Exclusion Analysis" at bounding box center [341, 188] width 94 height 11
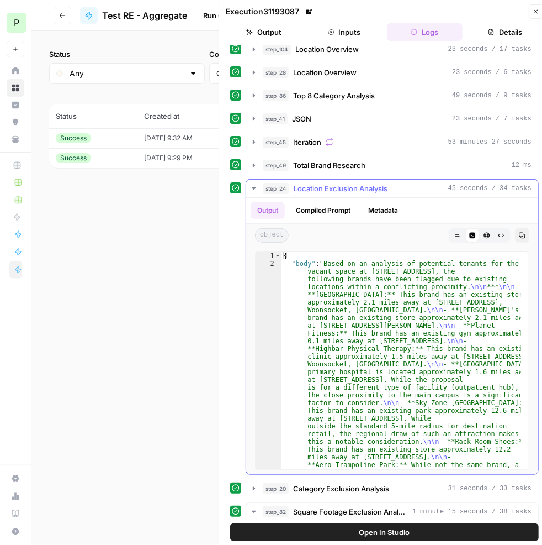
click at [455, 228] on button "Markdown" at bounding box center [458, 235] width 14 height 14
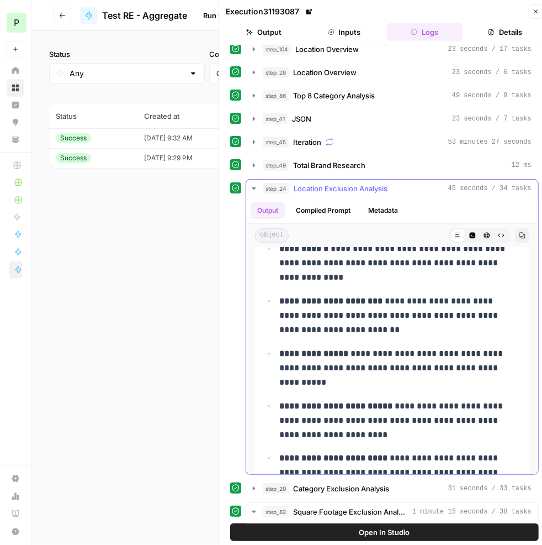
scroll to position [100, 0]
